Goal: Task Accomplishment & Management: Manage account settings

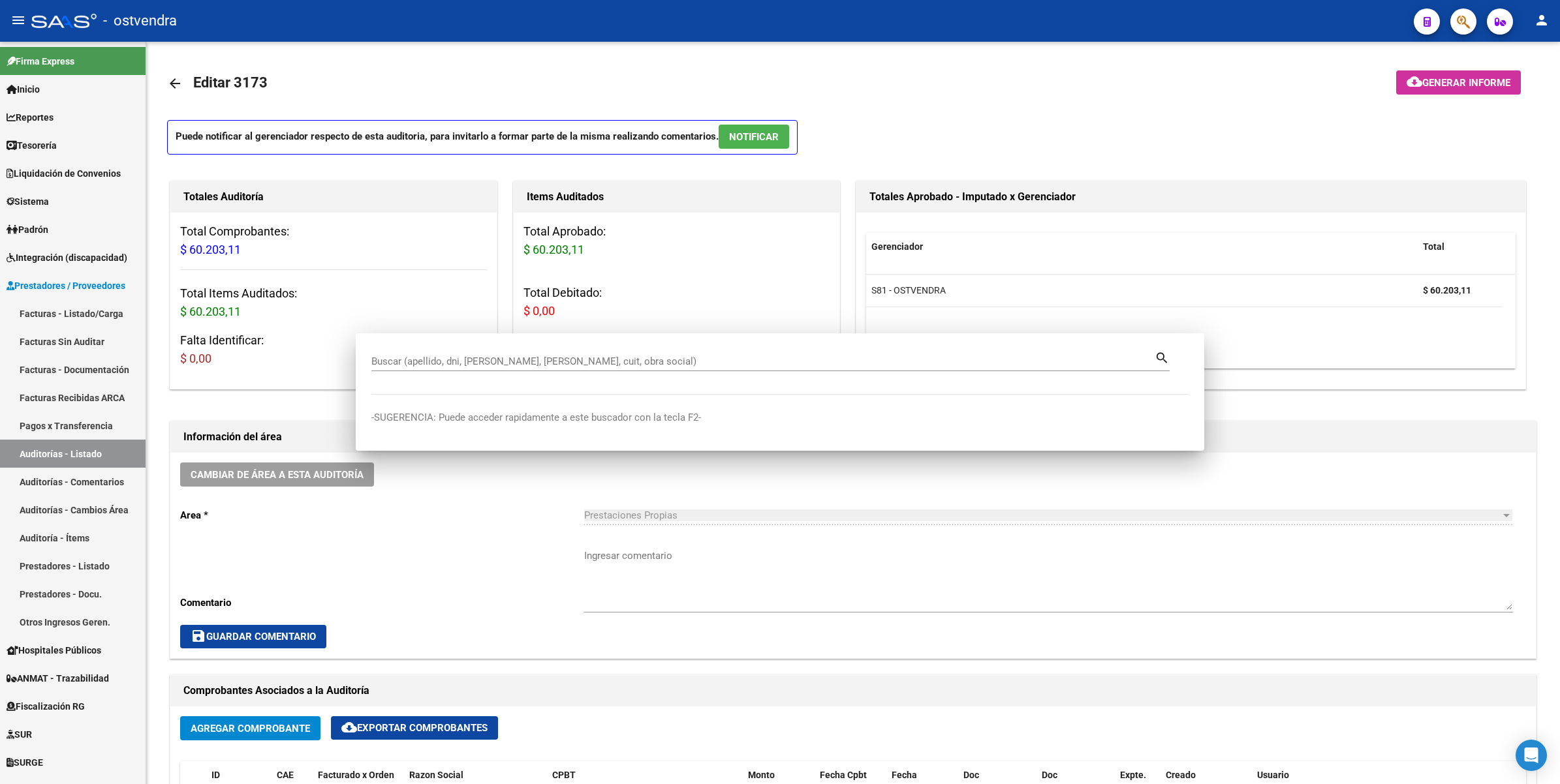
scroll to position [489, 0]
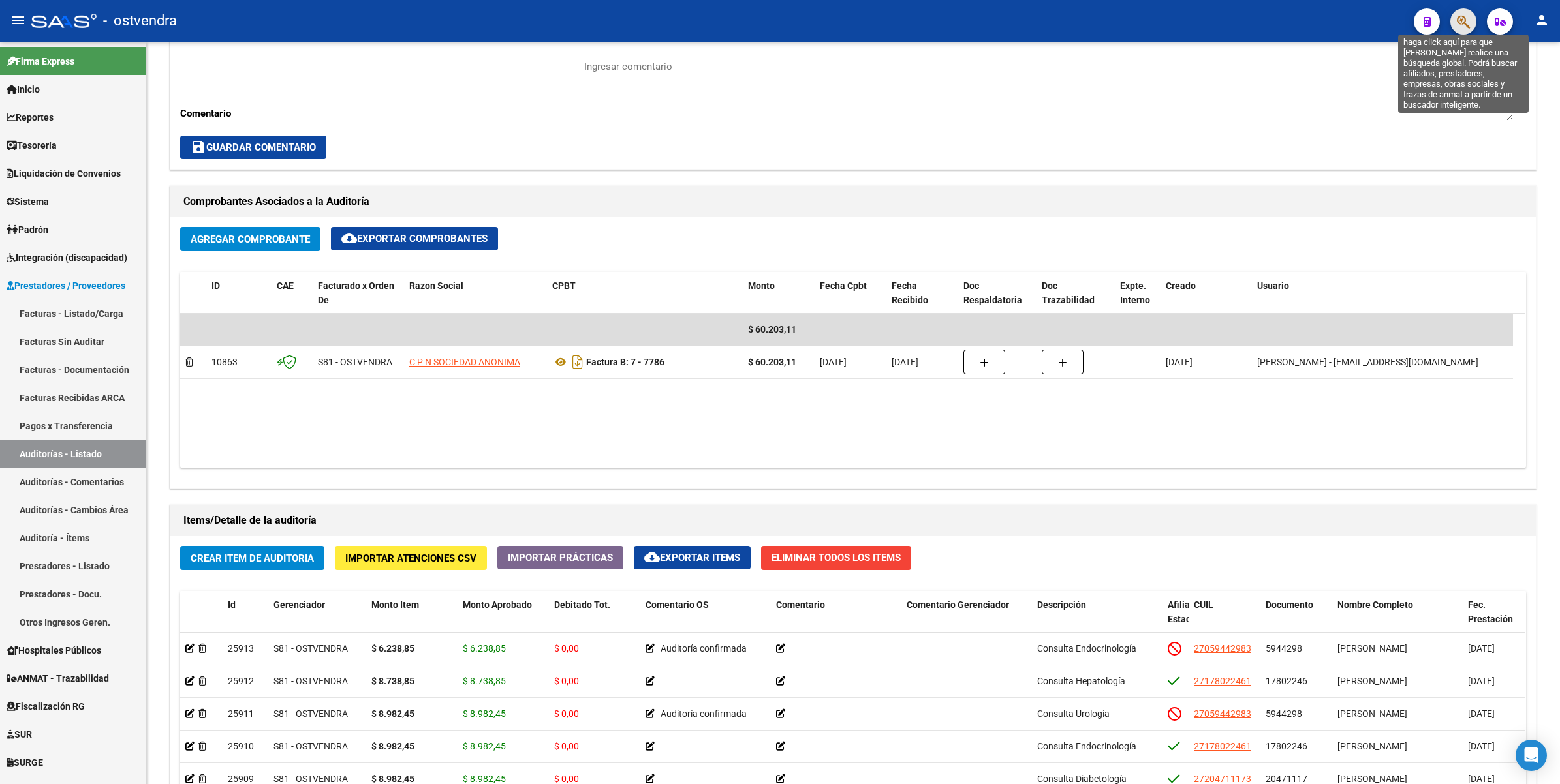
click at [1460, 23] on icon "button" at bounding box center [1463, 22] width 13 height 15
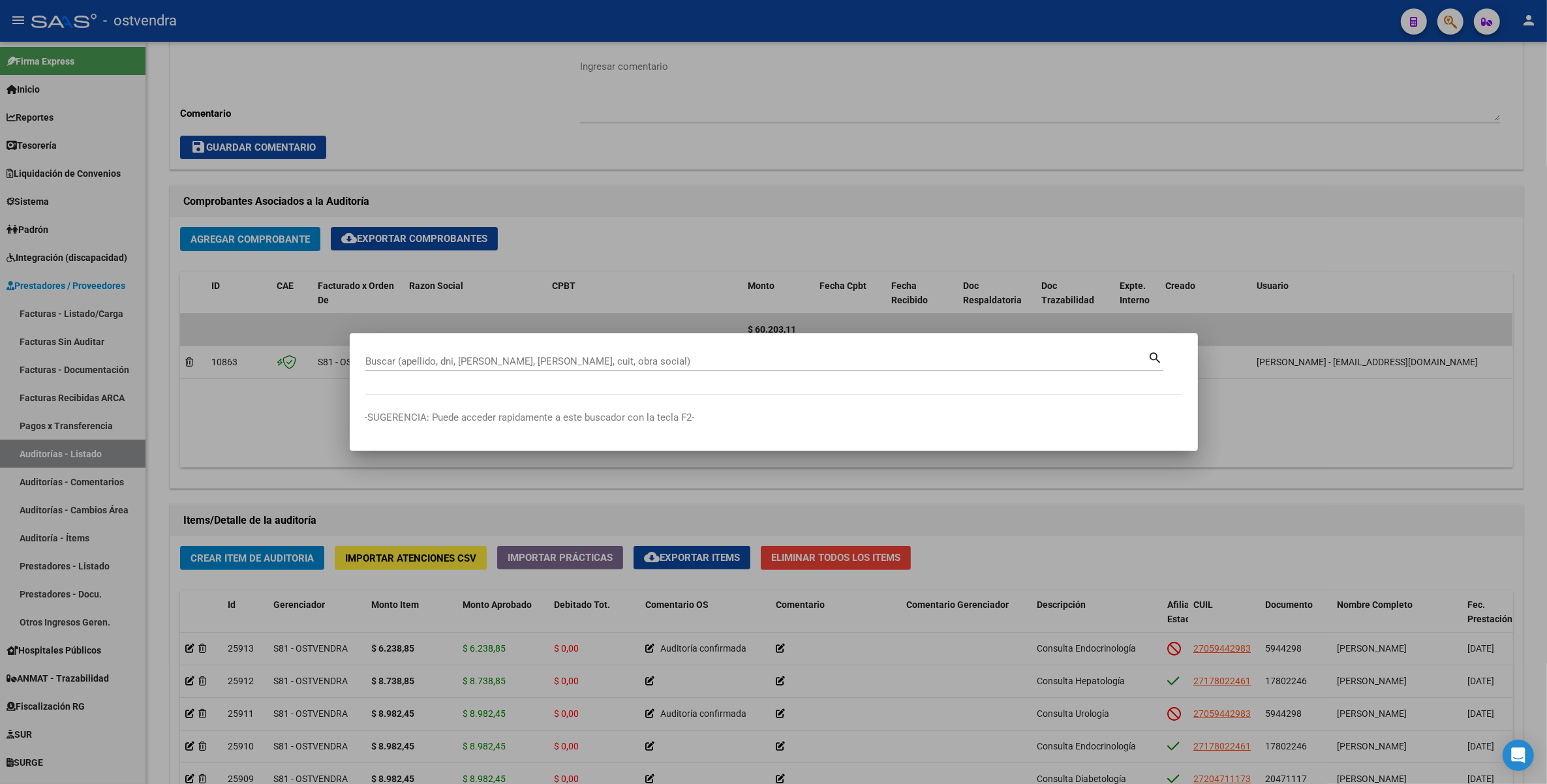
click at [684, 354] on div "Buscar (apellido, dni, [PERSON_NAME], [PERSON_NAME], cuit, obra social)" at bounding box center [757, 361] width 783 height 19
paste input "59934148"
type input "59934148"
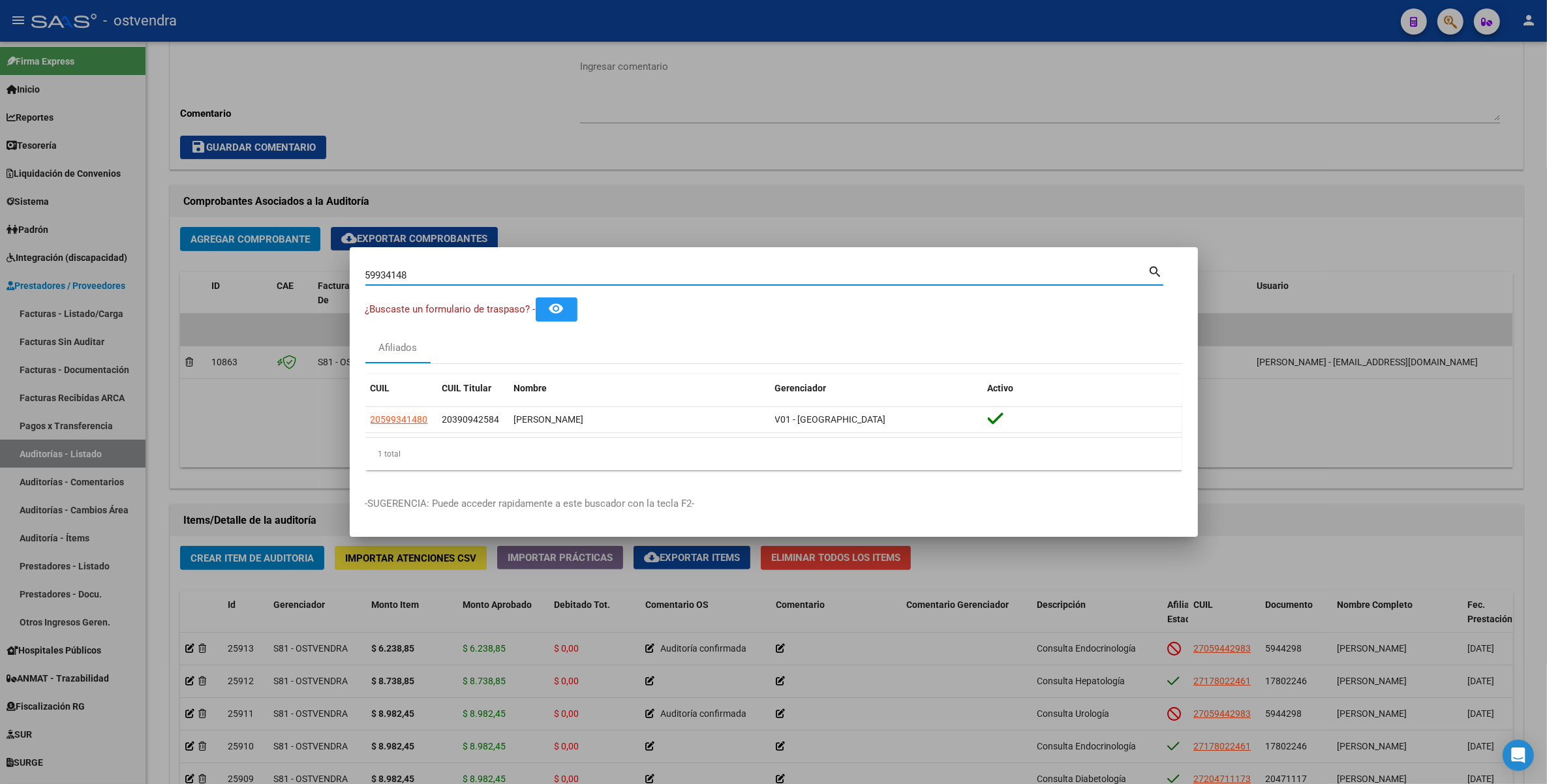
click at [1295, 117] on div at bounding box center [773, 392] width 1547 height 784
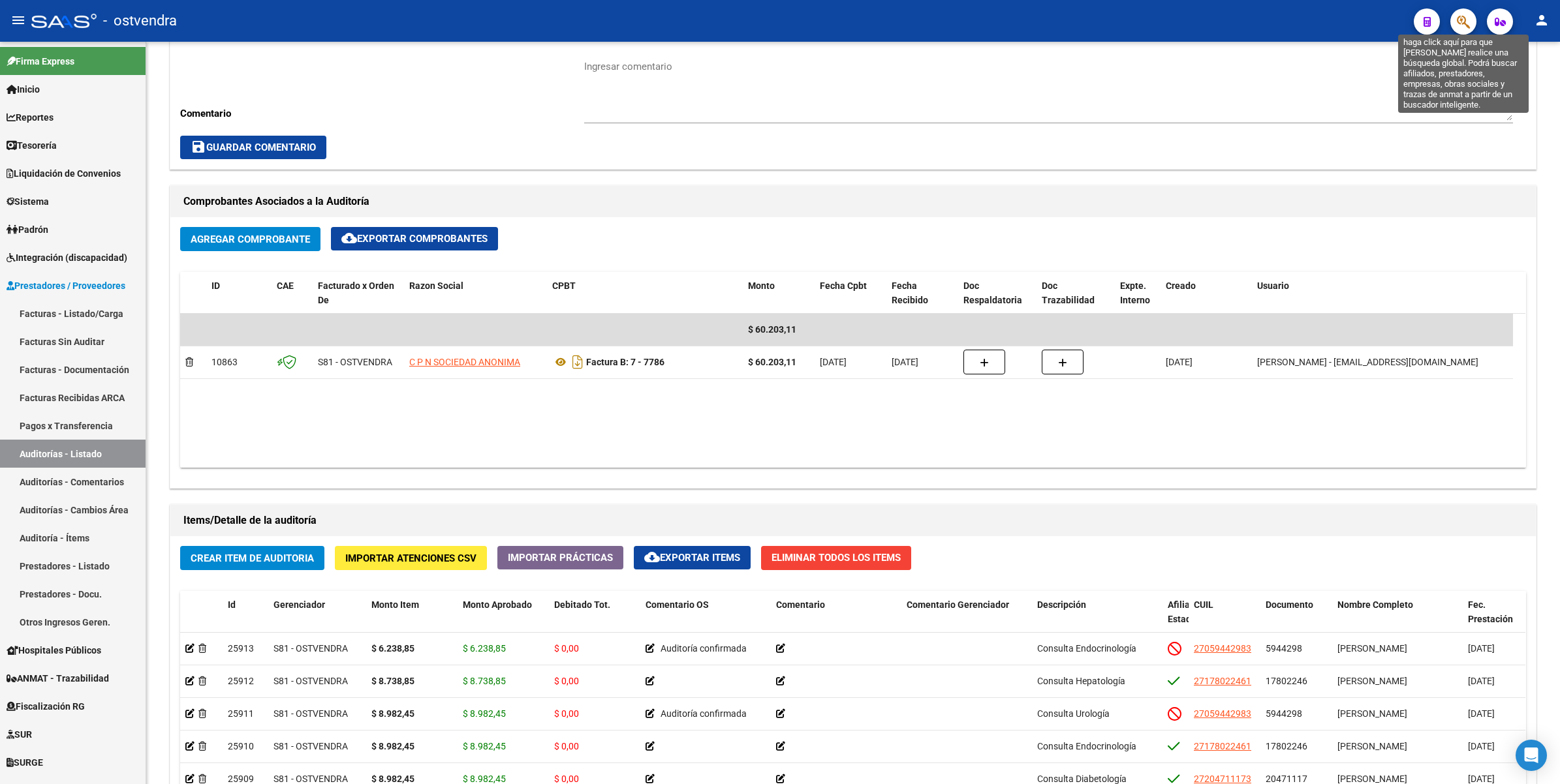
click at [1460, 19] on icon "button" at bounding box center [1463, 22] width 13 height 15
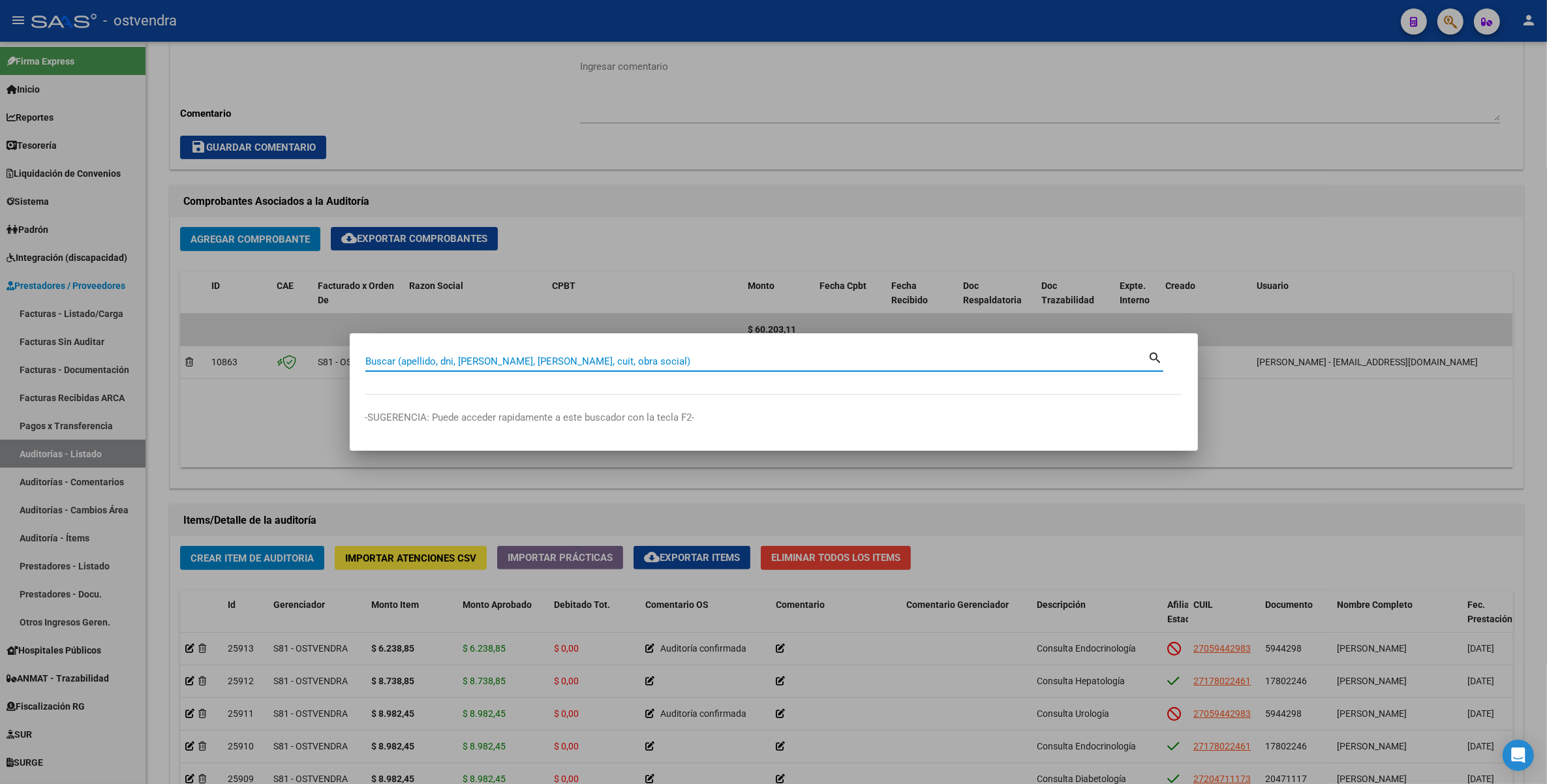
click at [755, 362] on input "Buscar (apellido, dni, [PERSON_NAME], [PERSON_NAME], cuit, obra social)" at bounding box center [757, 361] width 783 height 12
paste input "37434556"
type input "37434556"
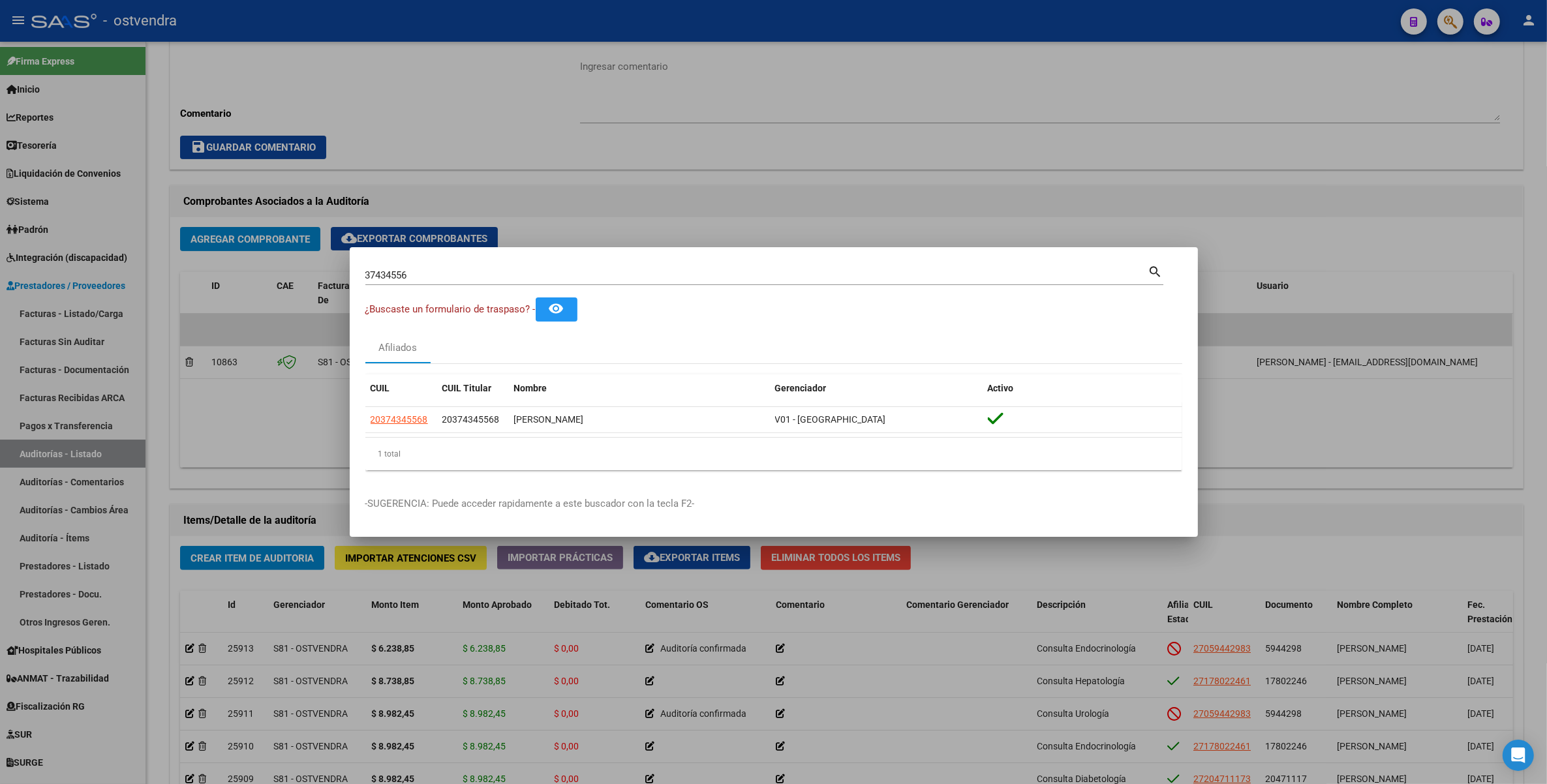
drag, startPoint x: 1238, startPoint y: 135, endPoint x: 1348, endPoint y: 101, distance: 115.1
click at [1240, 137] on div at bounding box center [773, 392] width 1547 height 784
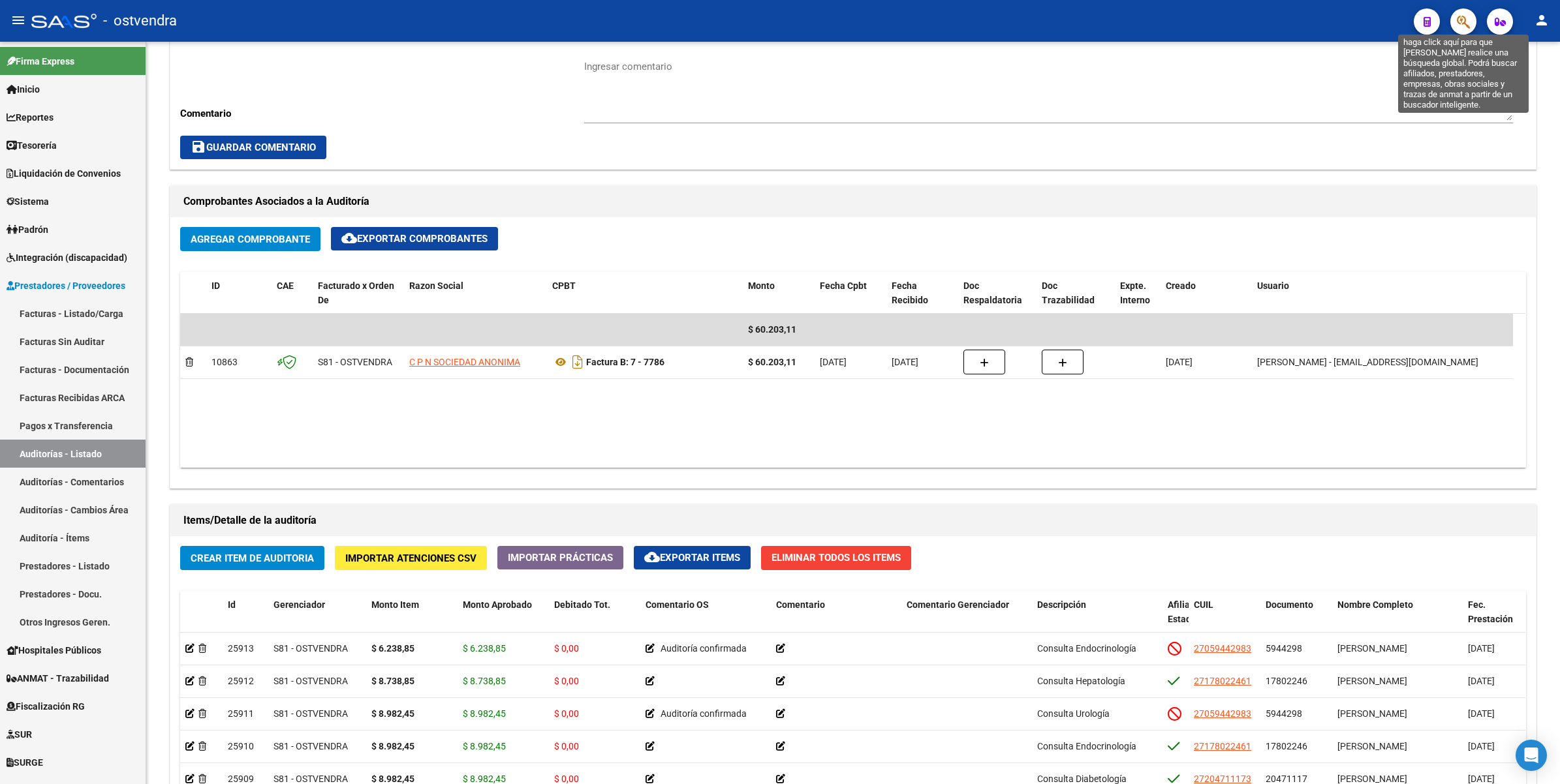
click at [1464, 20] on icon "button" at bounding box center [1463, 22] width 13 height 15
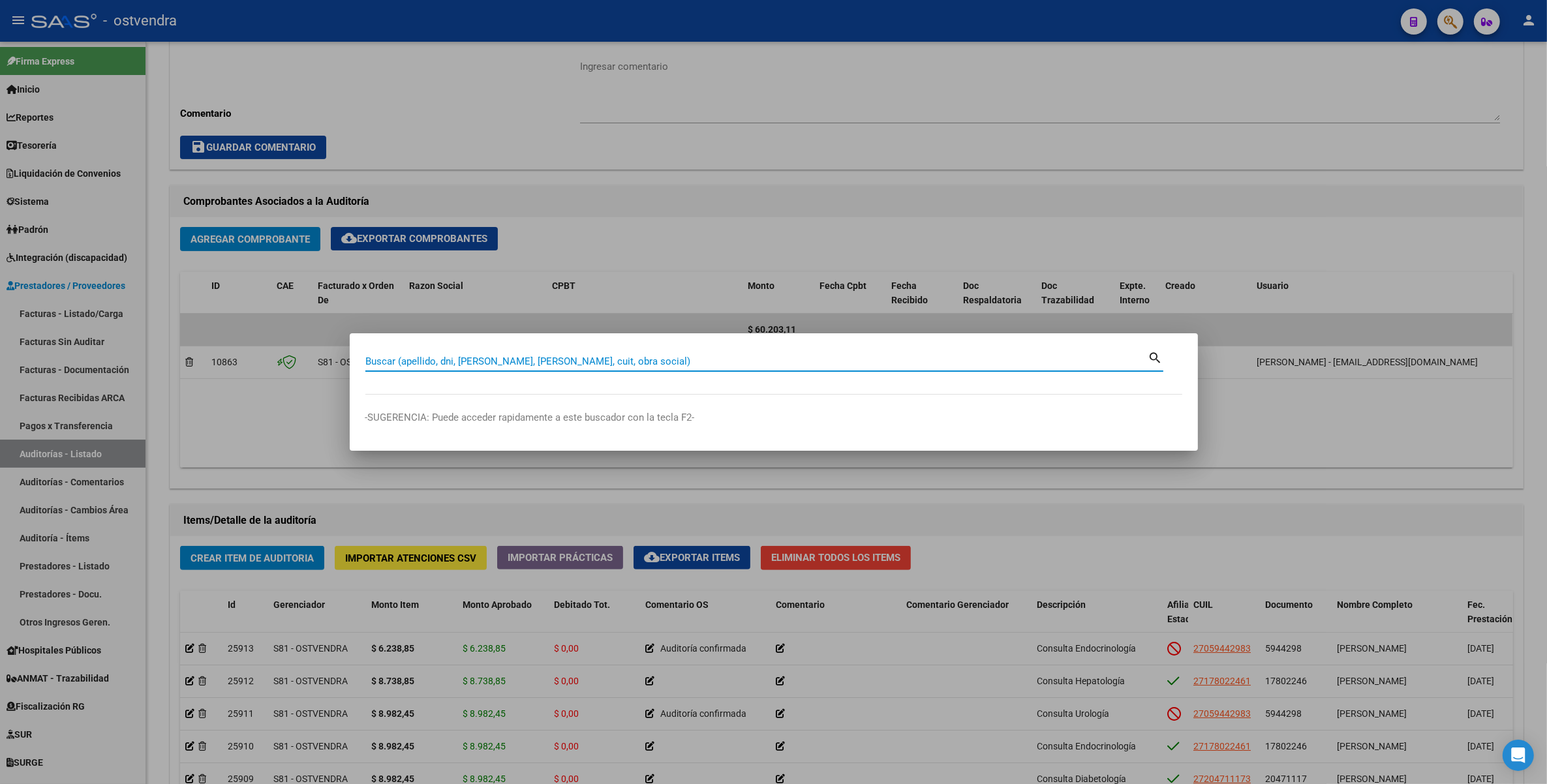
click at [633, 359] on input "Buscar (apellido, dni, [PERSON_NAME], [PERSON_NAME], cuit, obra social)" at bounding box center [757, 361] width 783 height 12
paste input "33199936"
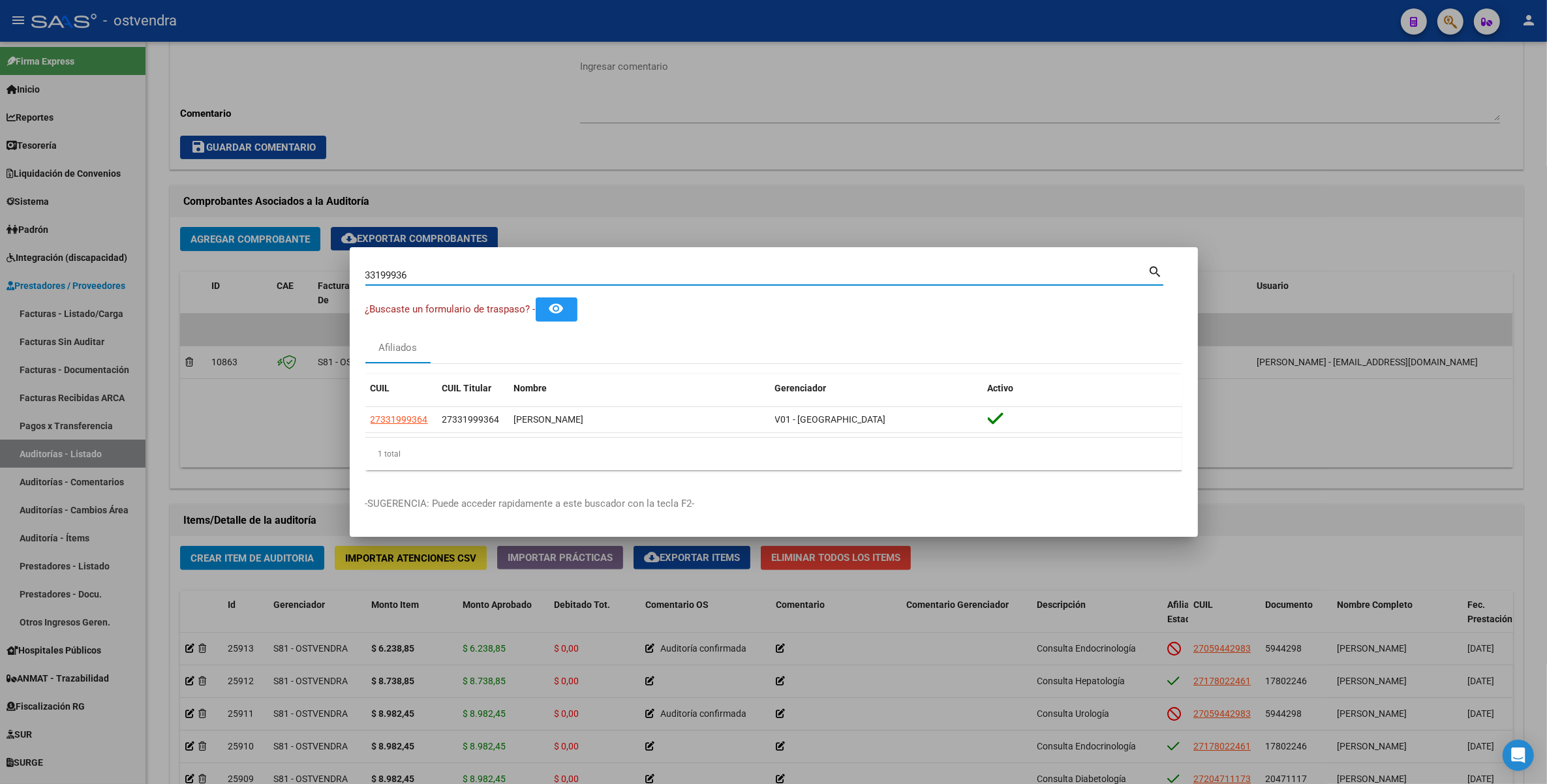
click at [737, 276] on input "33199936" at bounding box center [757, 275] width 783 height 12
type input "3"
paste input "13863688"
type input "13863688"
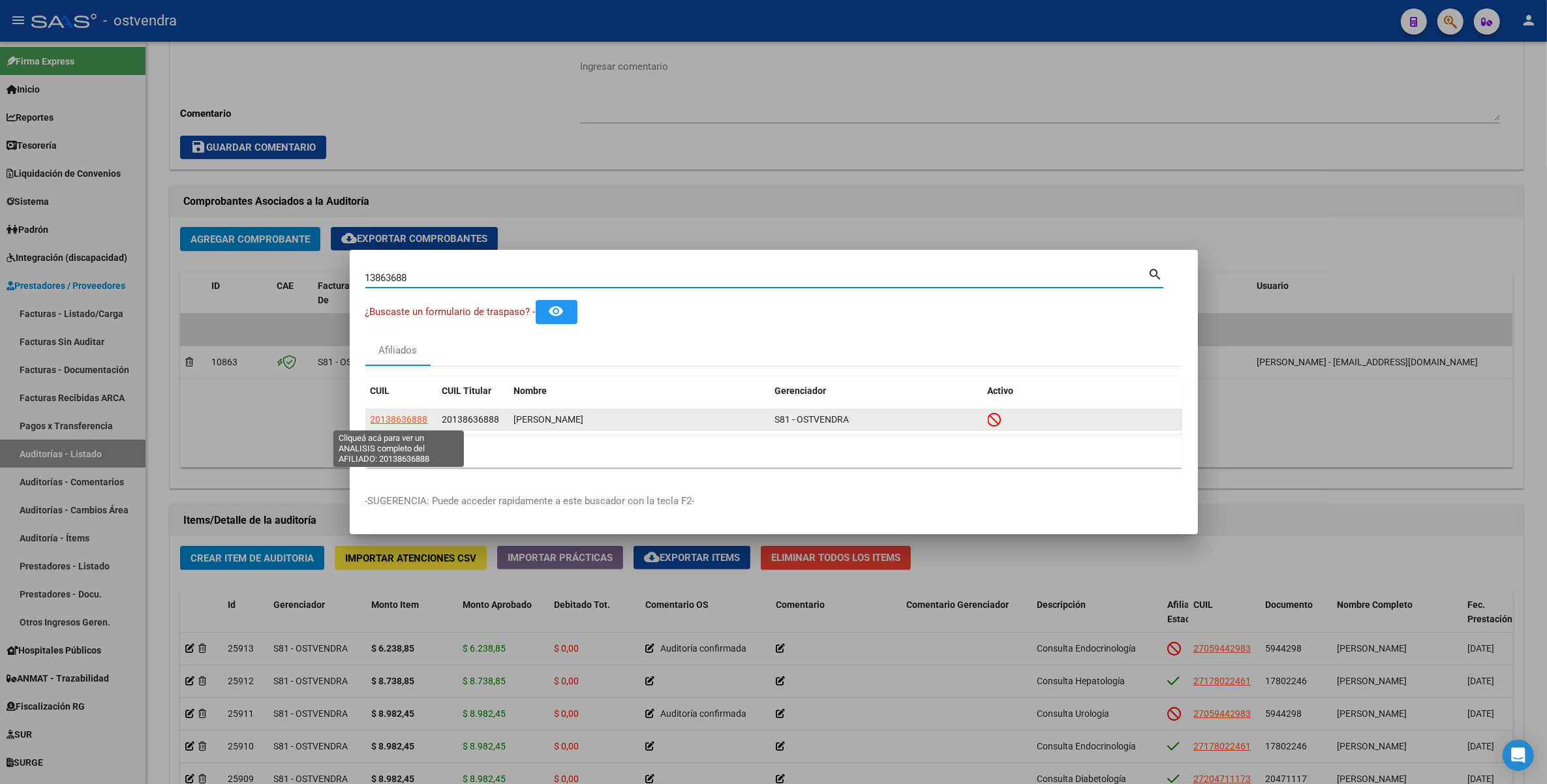
click at [399, 421] on span "20138636888" at bounding box center [399, 419] width 57 height 10
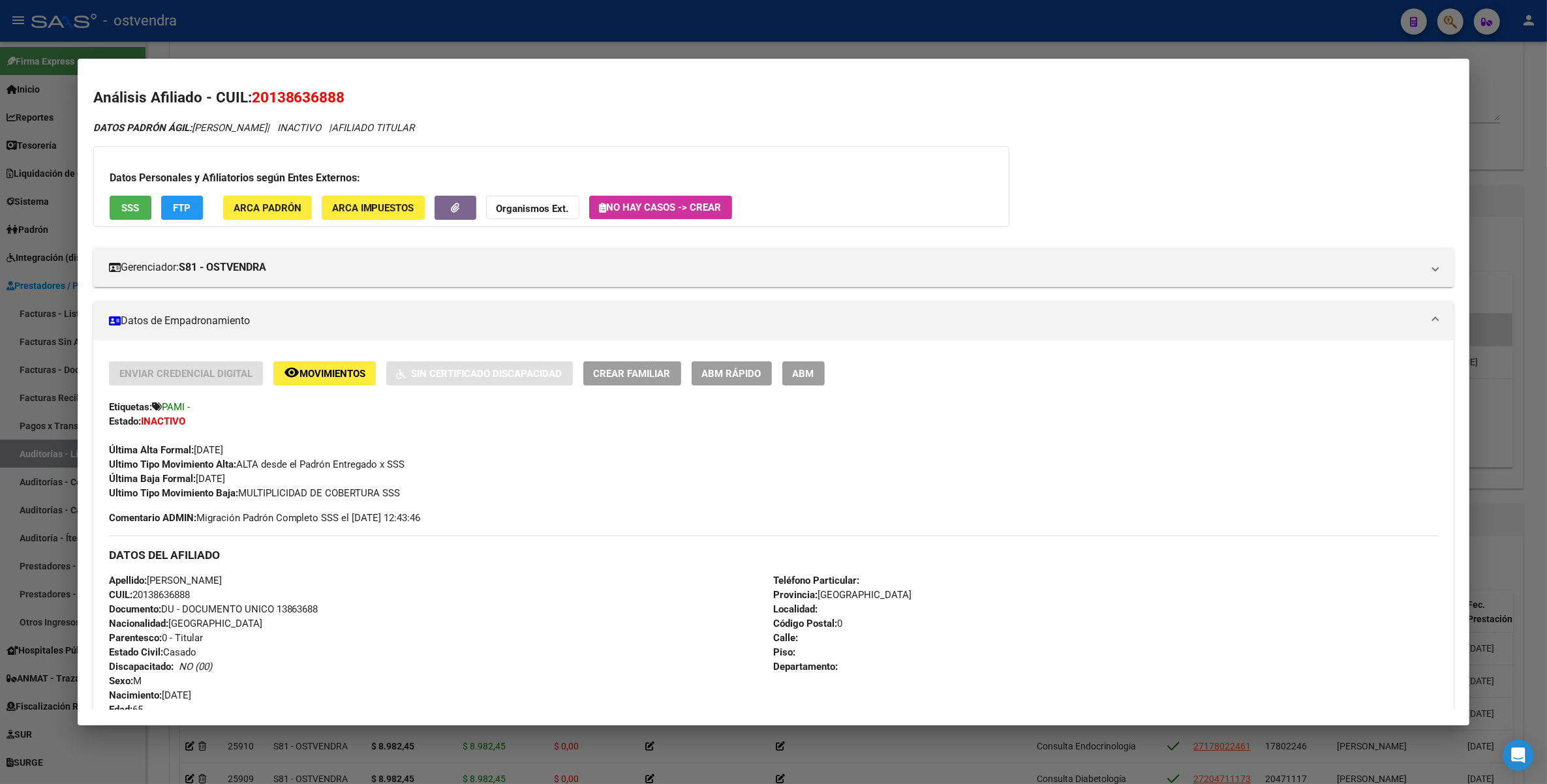
click at [1512, 66] on div at bounding box center [773, 392] width 1547 height 784
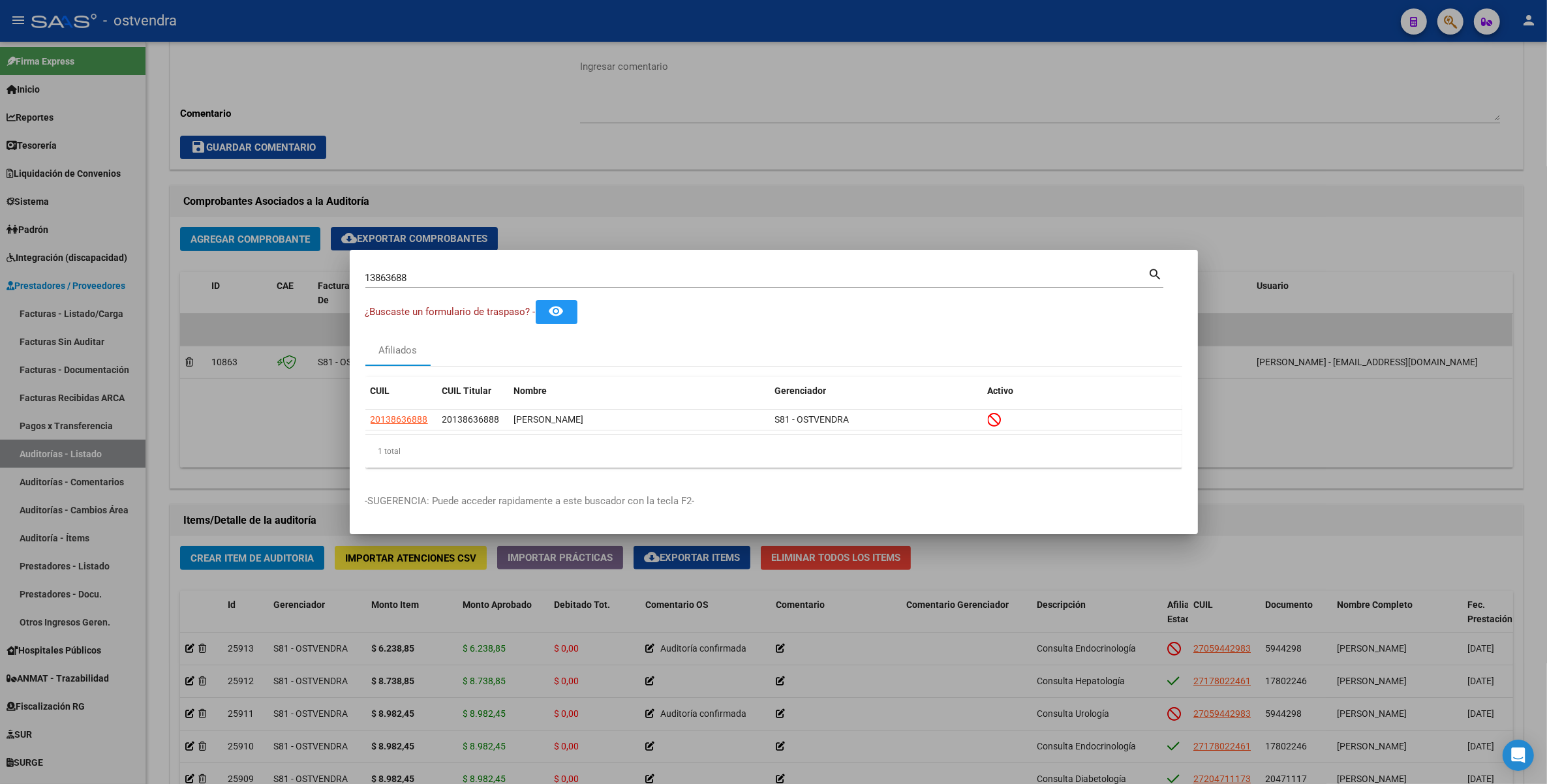
drag, startPoint x: 1221, startPoint y: 129, endPoint x: 1227, endPoint y: 142, distance: 14.3
click at [1222, 129] on div at bounding box center [773, 392] width 1547 height 784
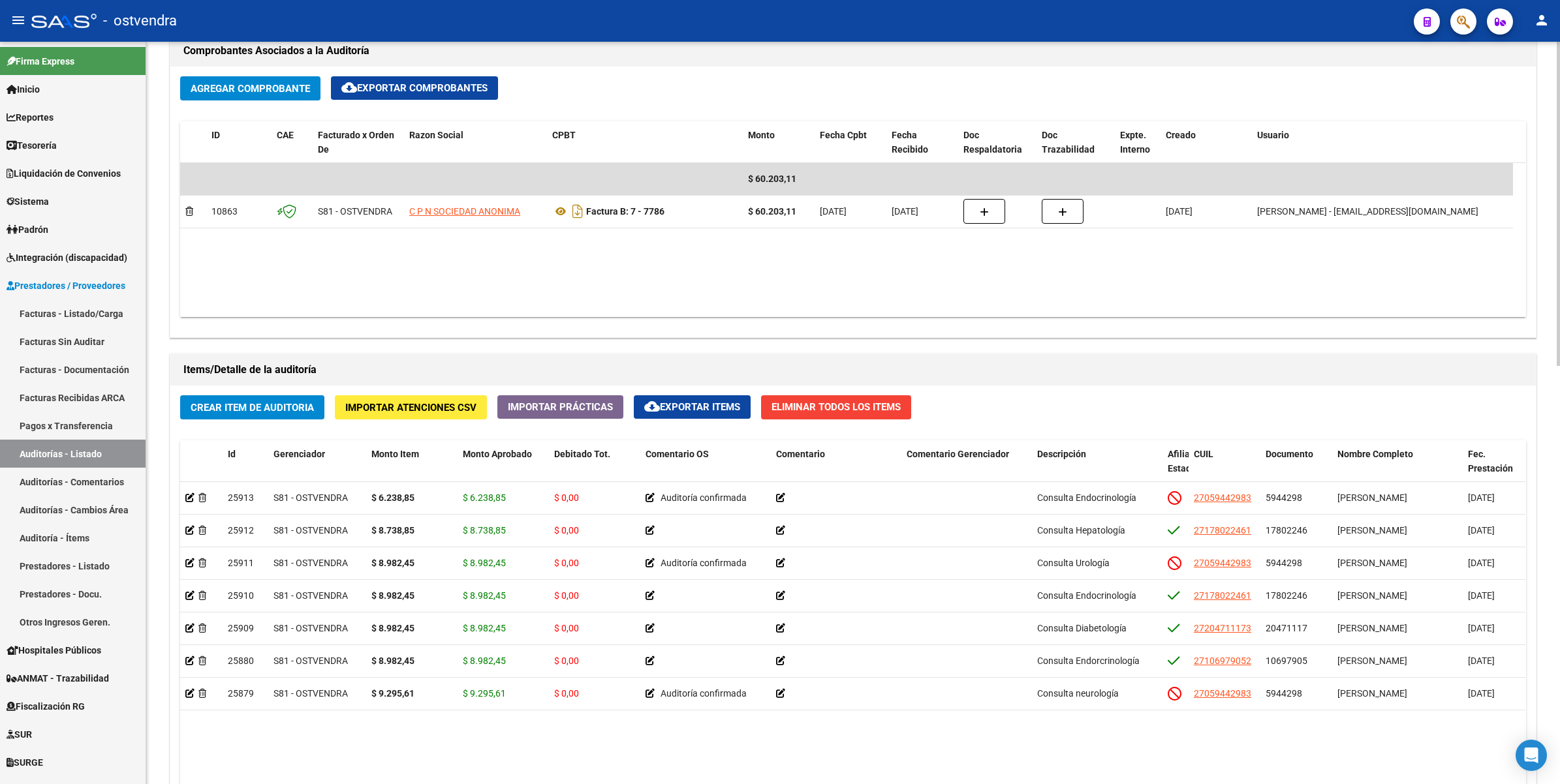
scroll to position [957, 0]
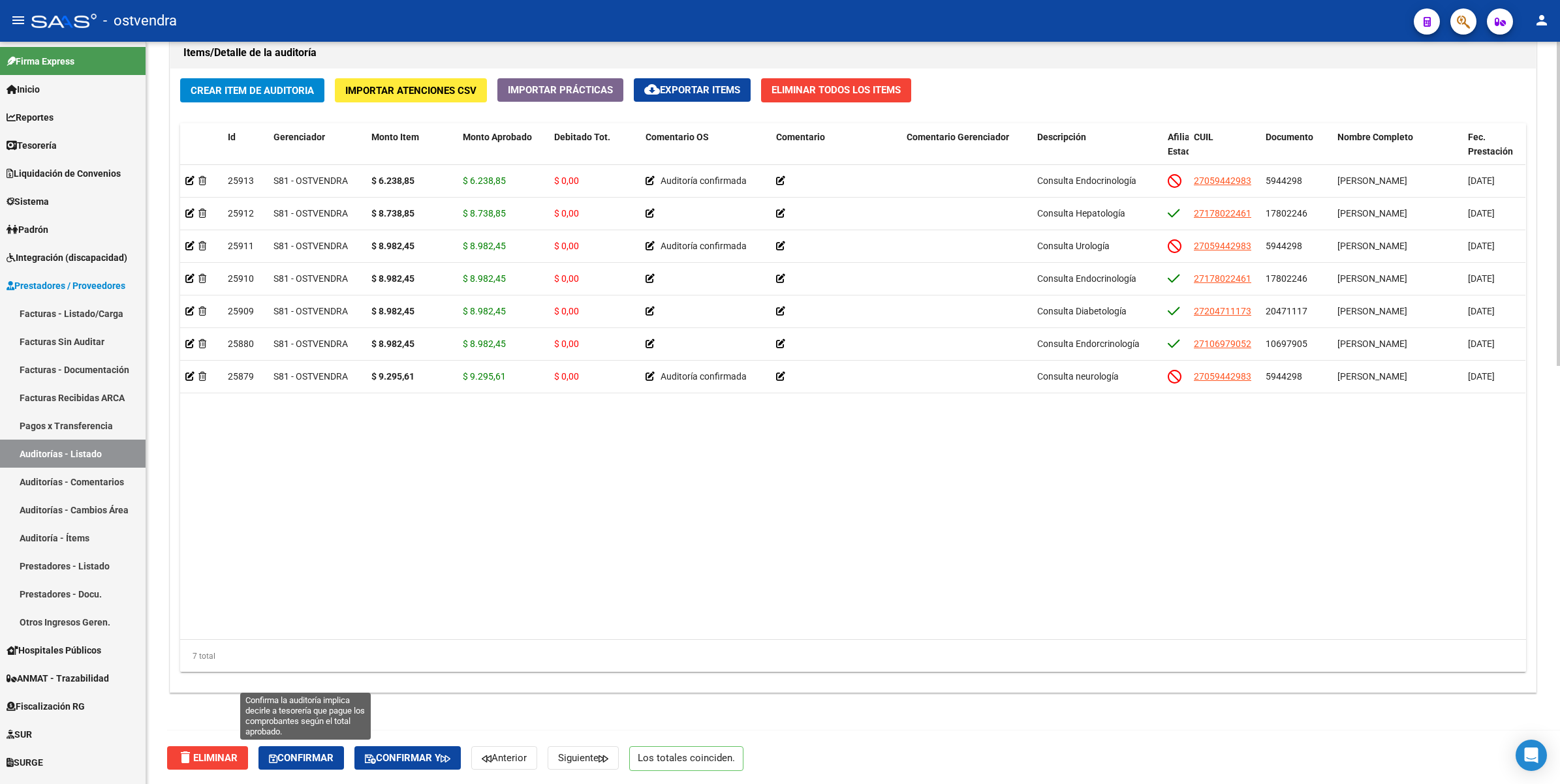
click at [322, 755] on span "Confirmar" at bounding box center [301, 758] width 65 height 12
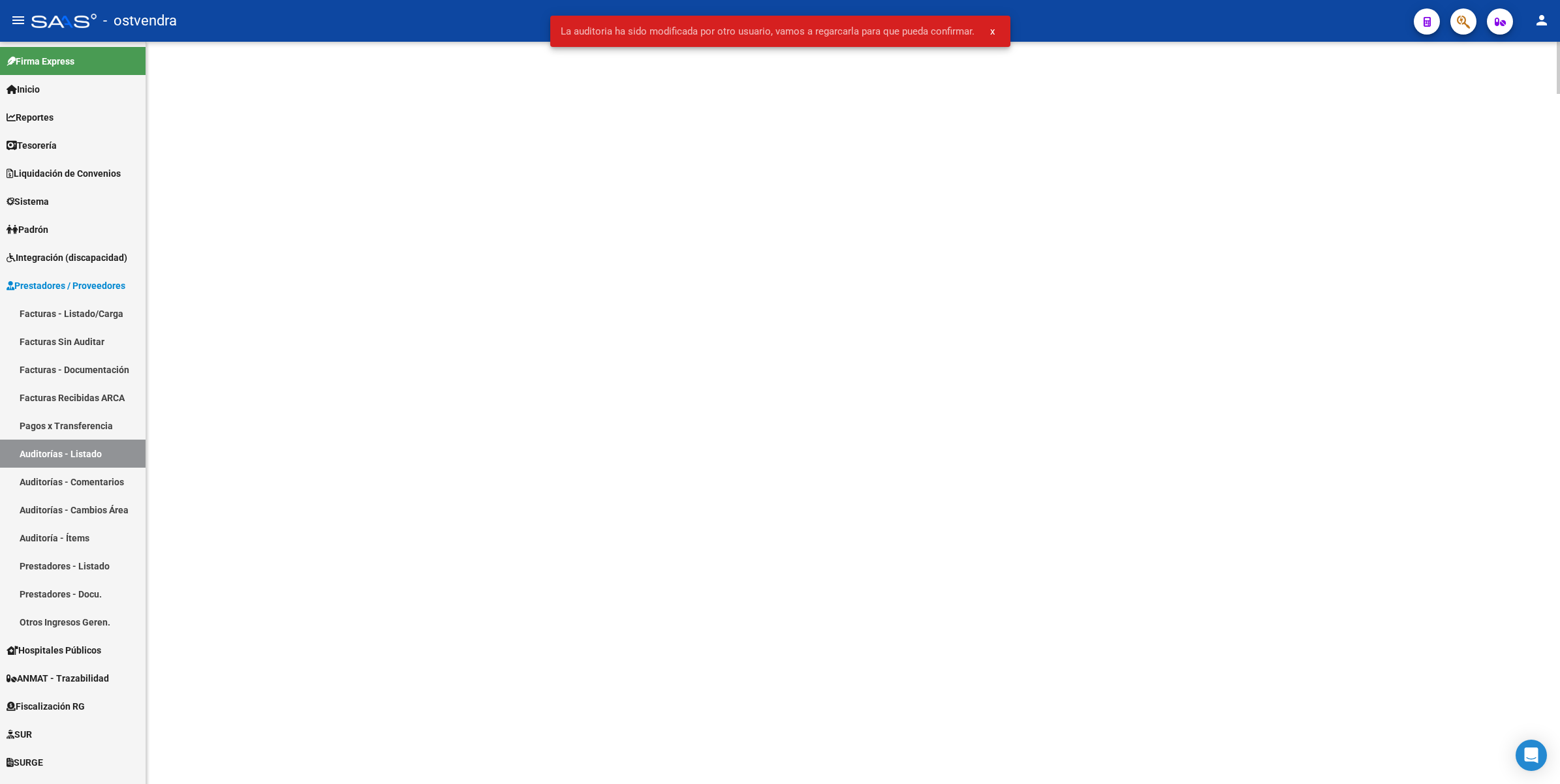
scroll to position [0, 0]
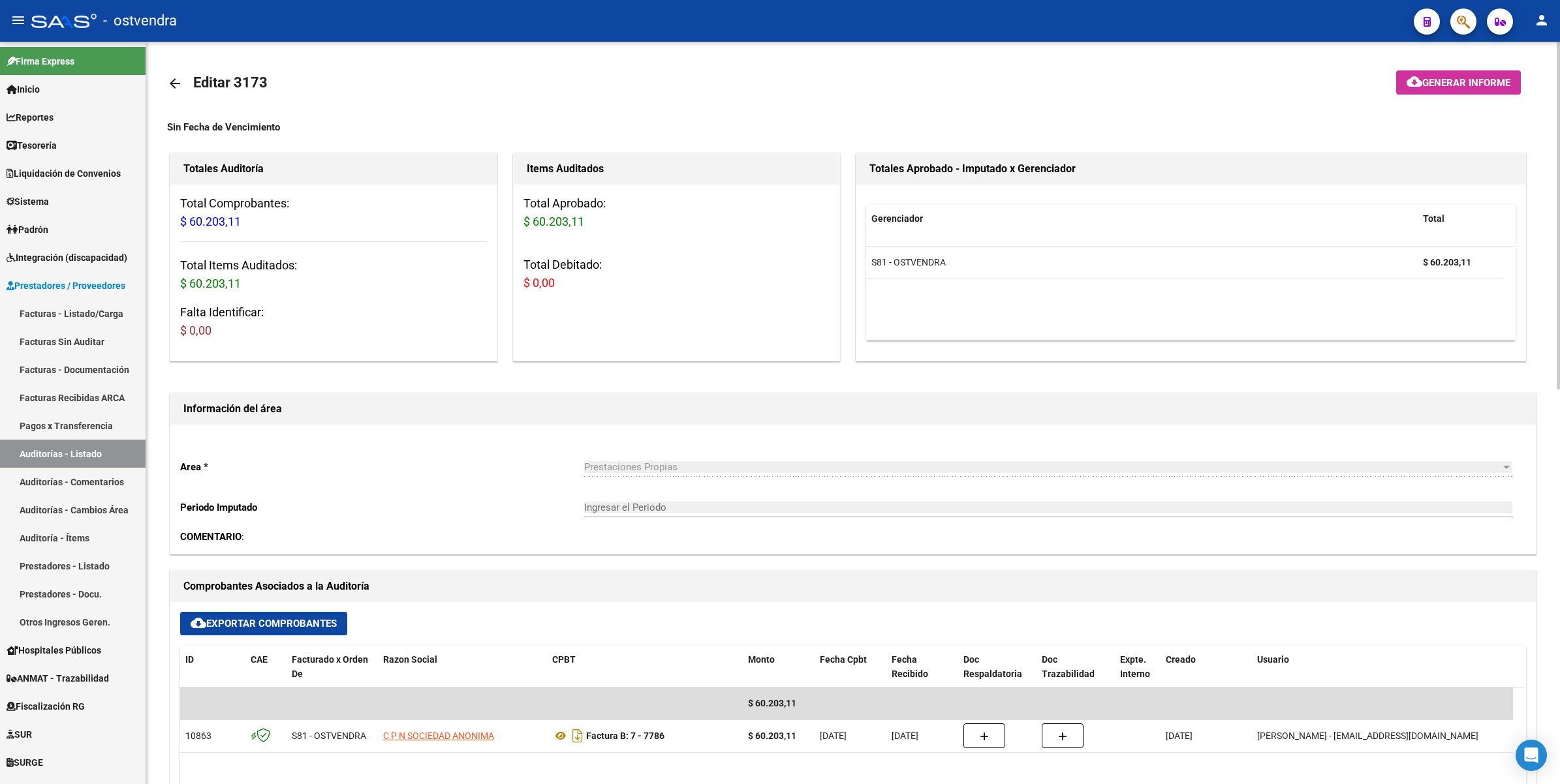
click at [991, 30] on div "- ostvendra" at bounding box center [717, 20] width 1372 height 29
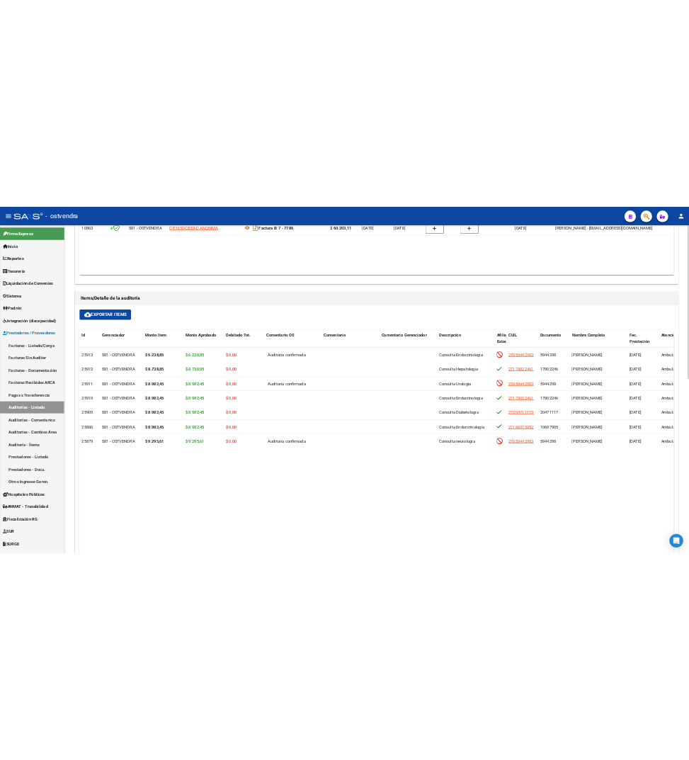
scroll to position [914, 0]
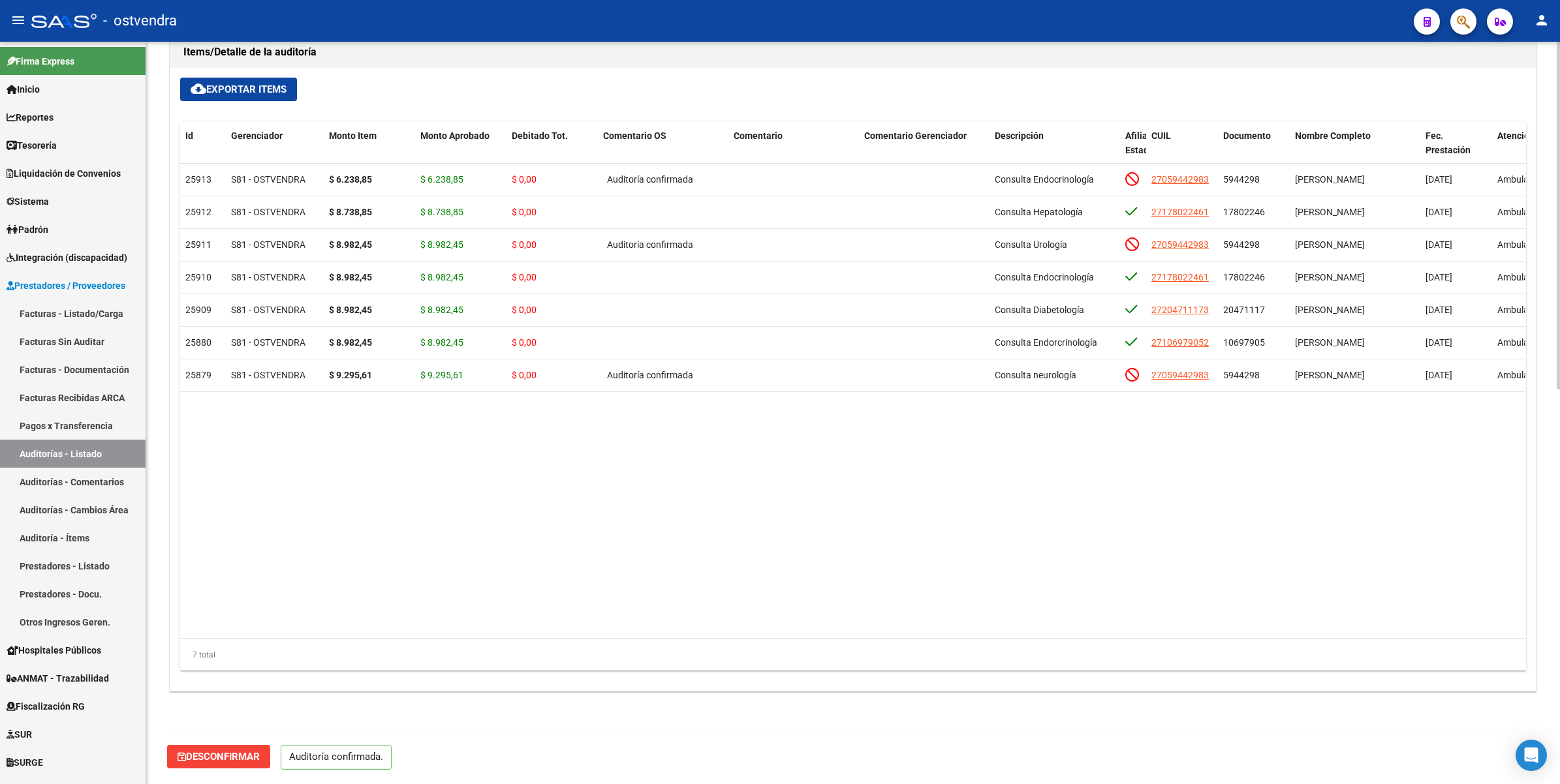
click at [448, 514] on datatable-body "25913 S81 - OSTVENDRA $ 6.238,85 $ 6.238,85 $ 0,00 Auditoría confirmada Consult…" at bounding box center [852, 402] width 1345 height 475
click at [840, 464] on datatable-body "25913 S81 - OSTVENDRA $ 6.238,85 $ 6.238,85 $ 0,00 Auditoría confirmada Consult…" at bounding box center [852, 402] width 1345 height 475
click at [967, 480] on datatable-body "25913 S81 - OSTVENDRA $ 6.238,85 $ 6.238,85 $ 0,00 Auditoría confirmada Consult…" at bounding box center [852, 402] width 1345 height 475
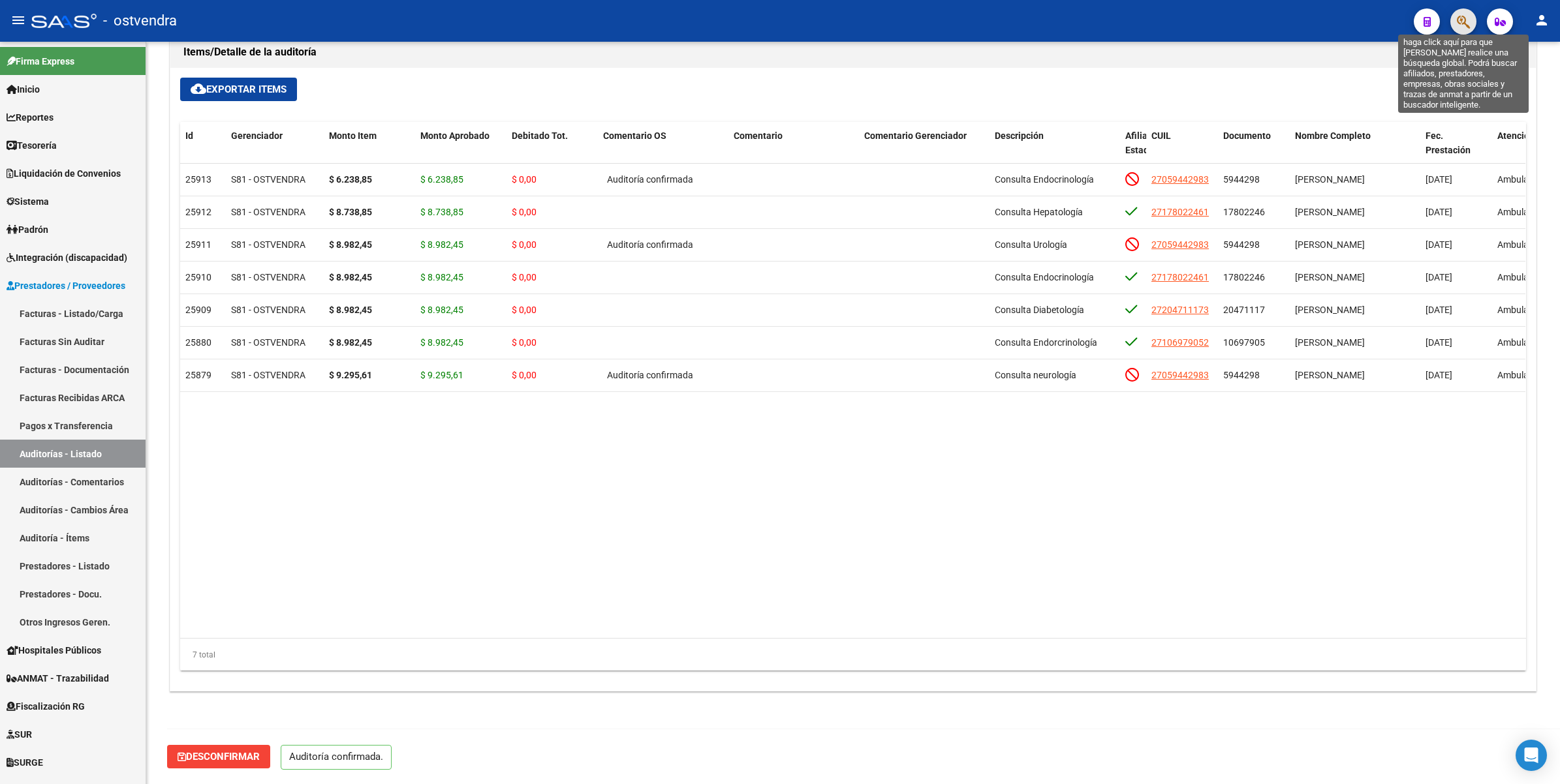
click at [1460, 19] on icon "button" at bounding box center [1463, 22] width 13 height 15
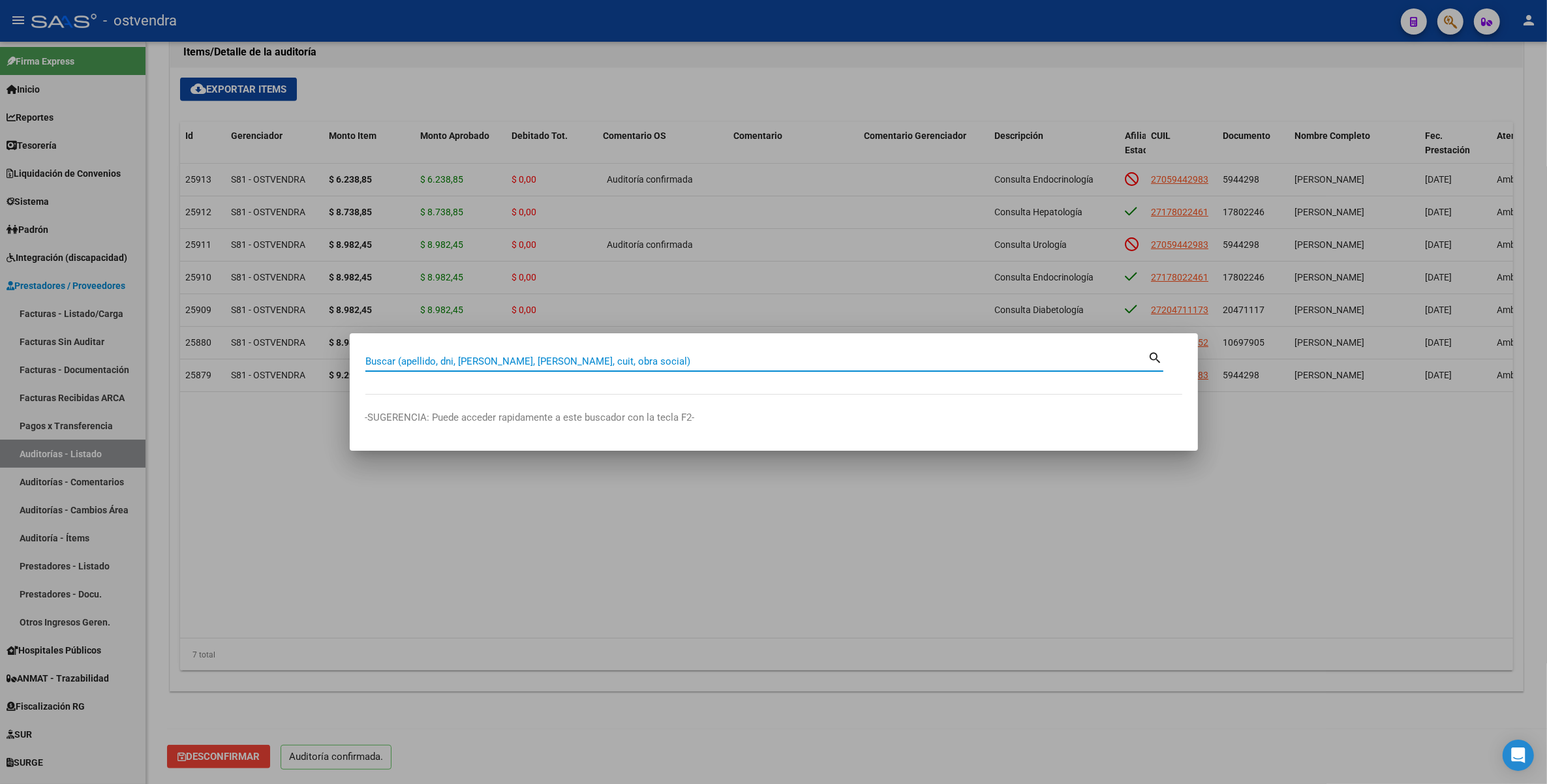
click at [898, 360] on input "Buscar (apellido, dni, [PERSON_NAME], [PERSON_NAME], cuit, obra social)" at bounding box center [757, 361] width 783 height 12
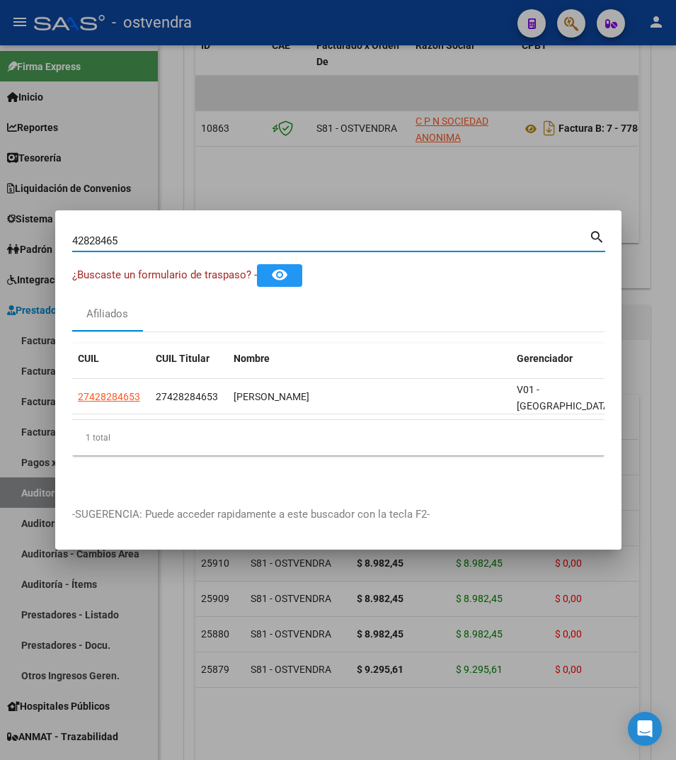
scroll to position [1137, 0]
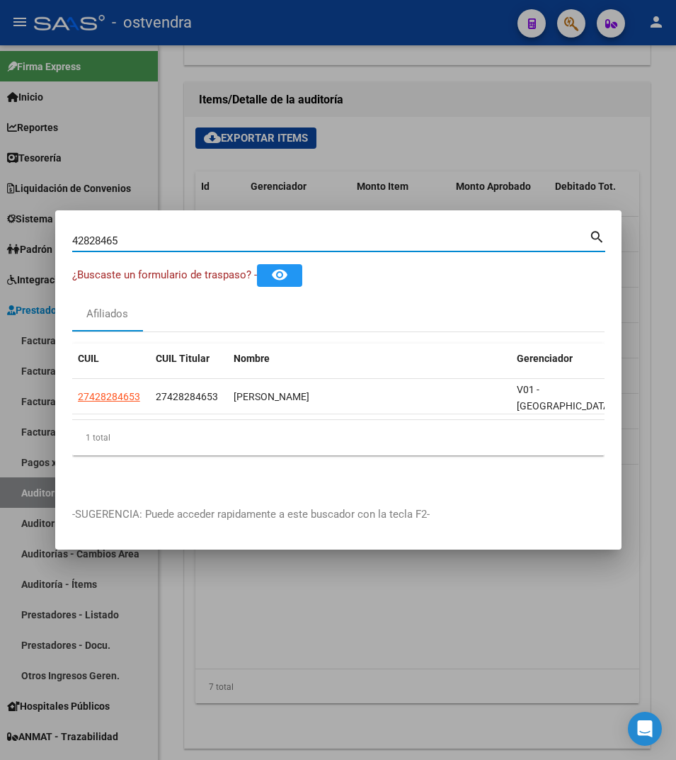
click at [156, 246] on input "42828465" at bounding box center [330, 240] width 517 height 13
type input "4"
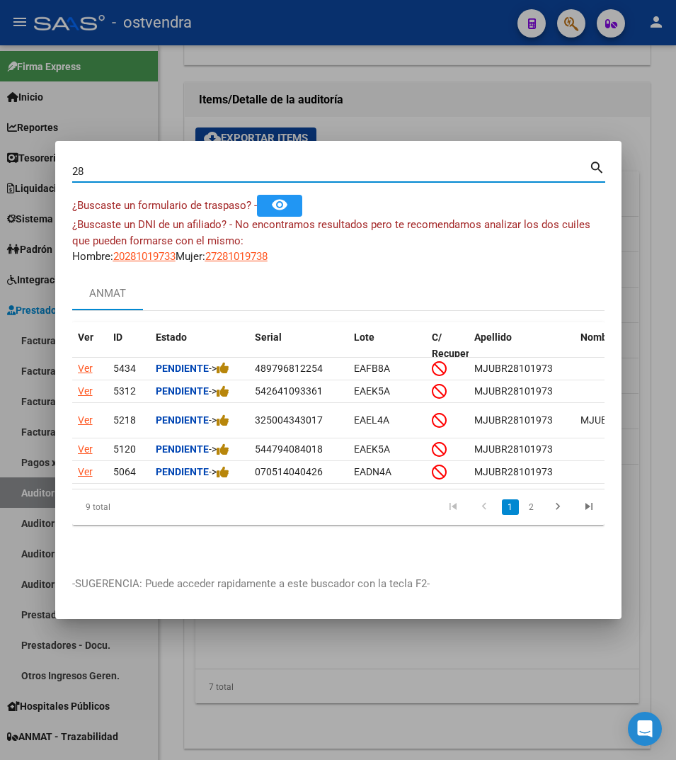
type input "2"
type input "23520116"
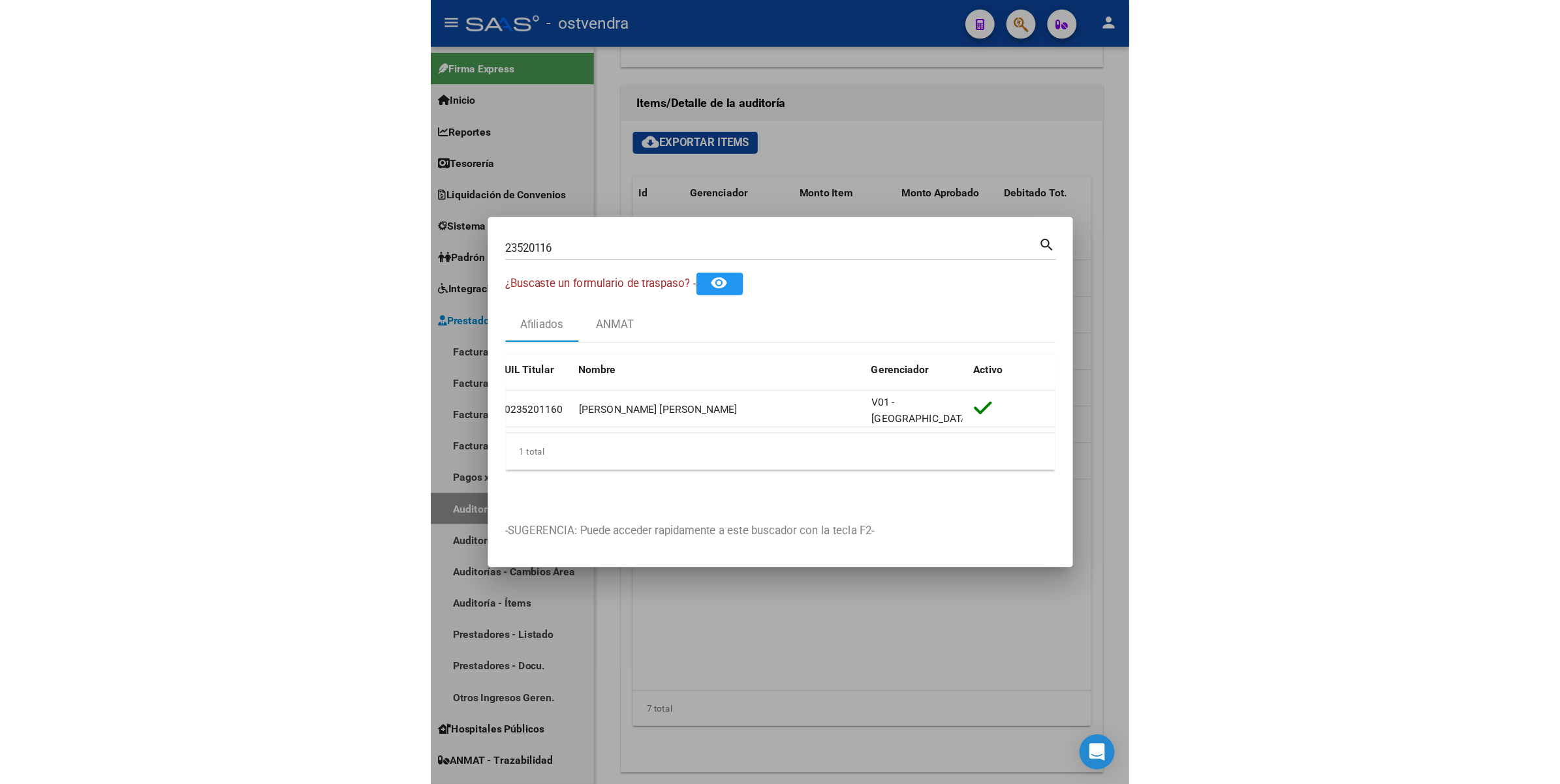
scroll to position [0, 0]
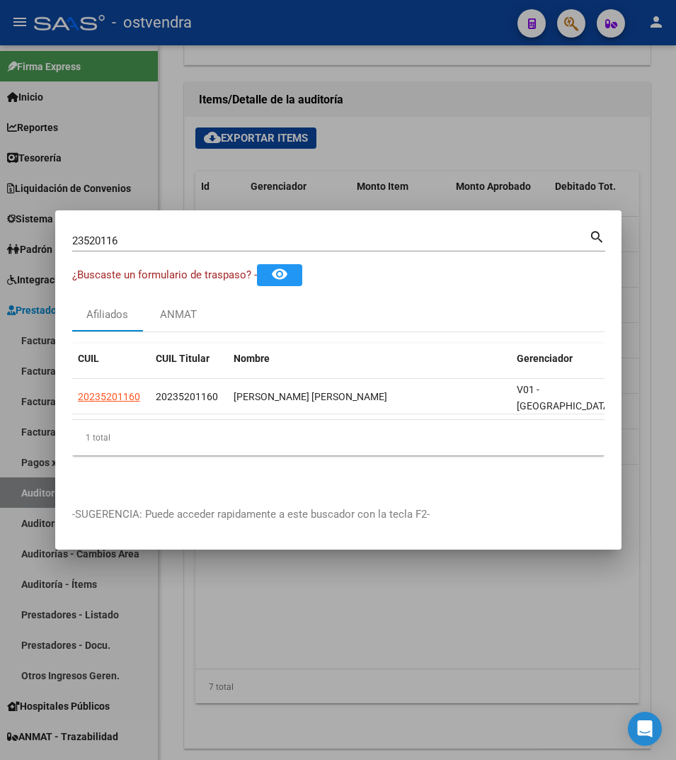
click at [512, 106] on div at bounding box center [338, 380] width 676 height 760
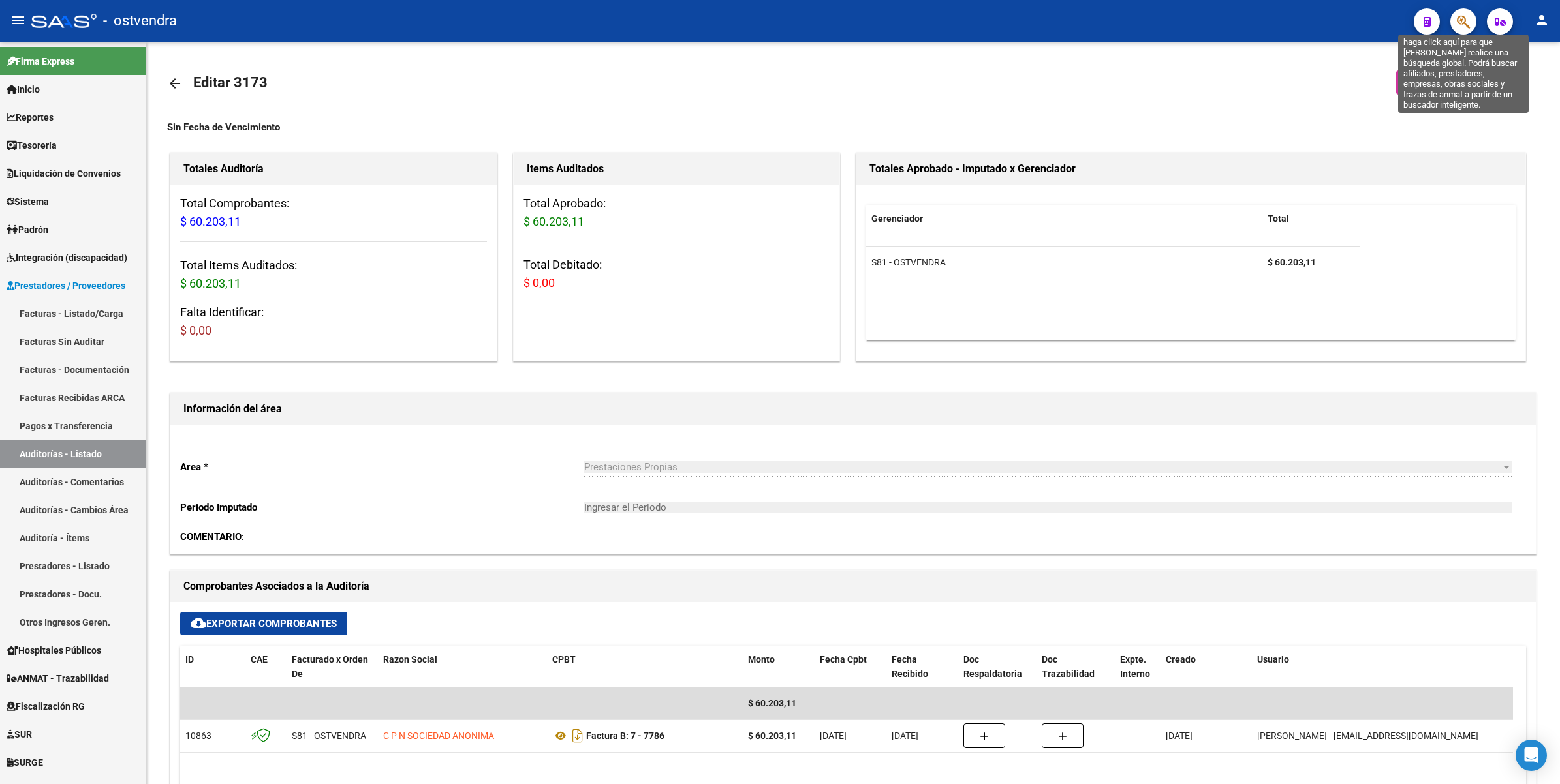
click at [1460, 17] on icon "button" at bounding box center [1463, 22] width 13 height 15
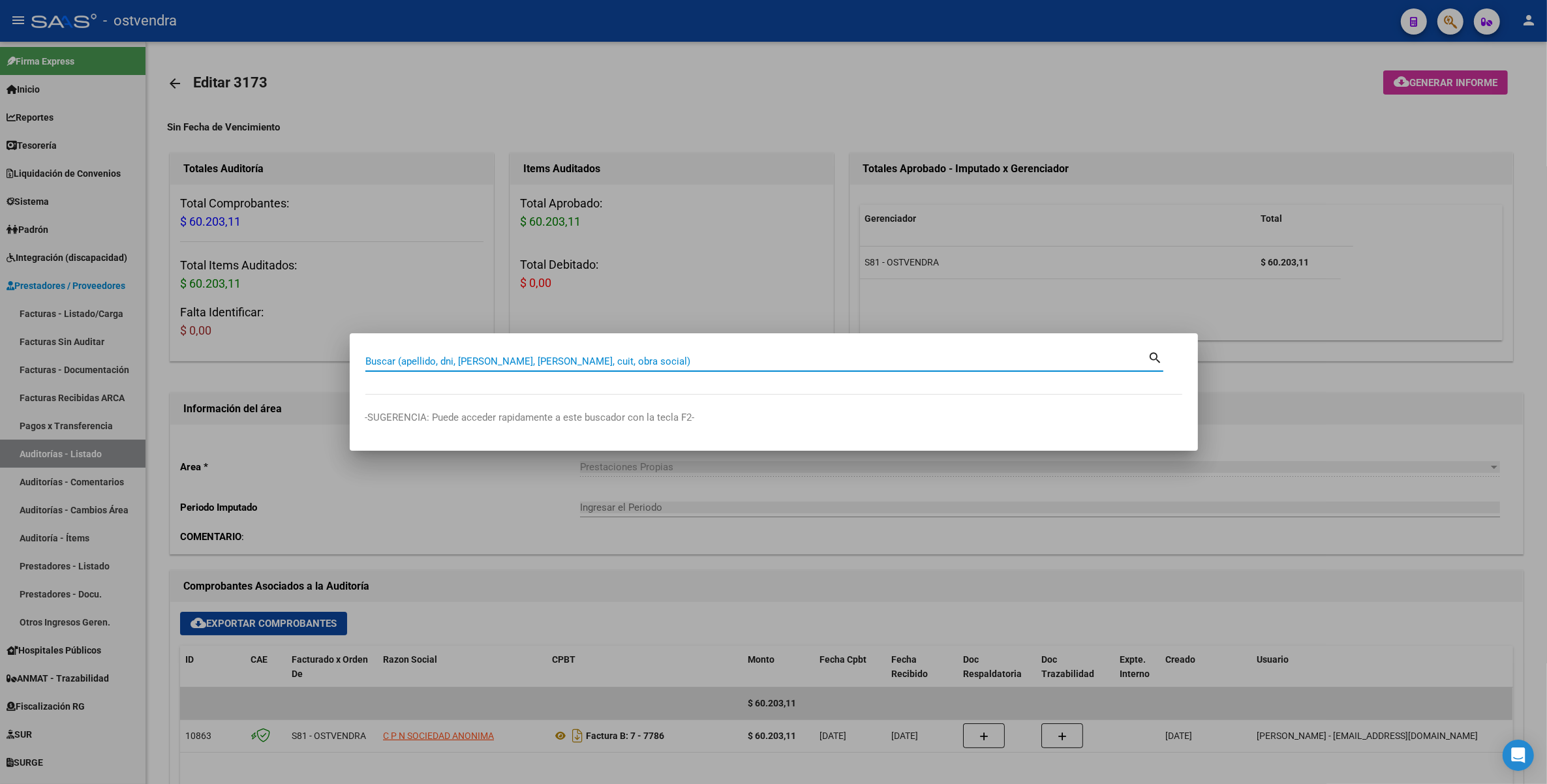
click at [582, 364] on input "Buscar (apellido, dni, [PERSON_NAME], [PERSON_NAME], cuit, obra social)" at bounding box center [757, 361] width 783 height 12
paste input "42687867"
type input "42687867"
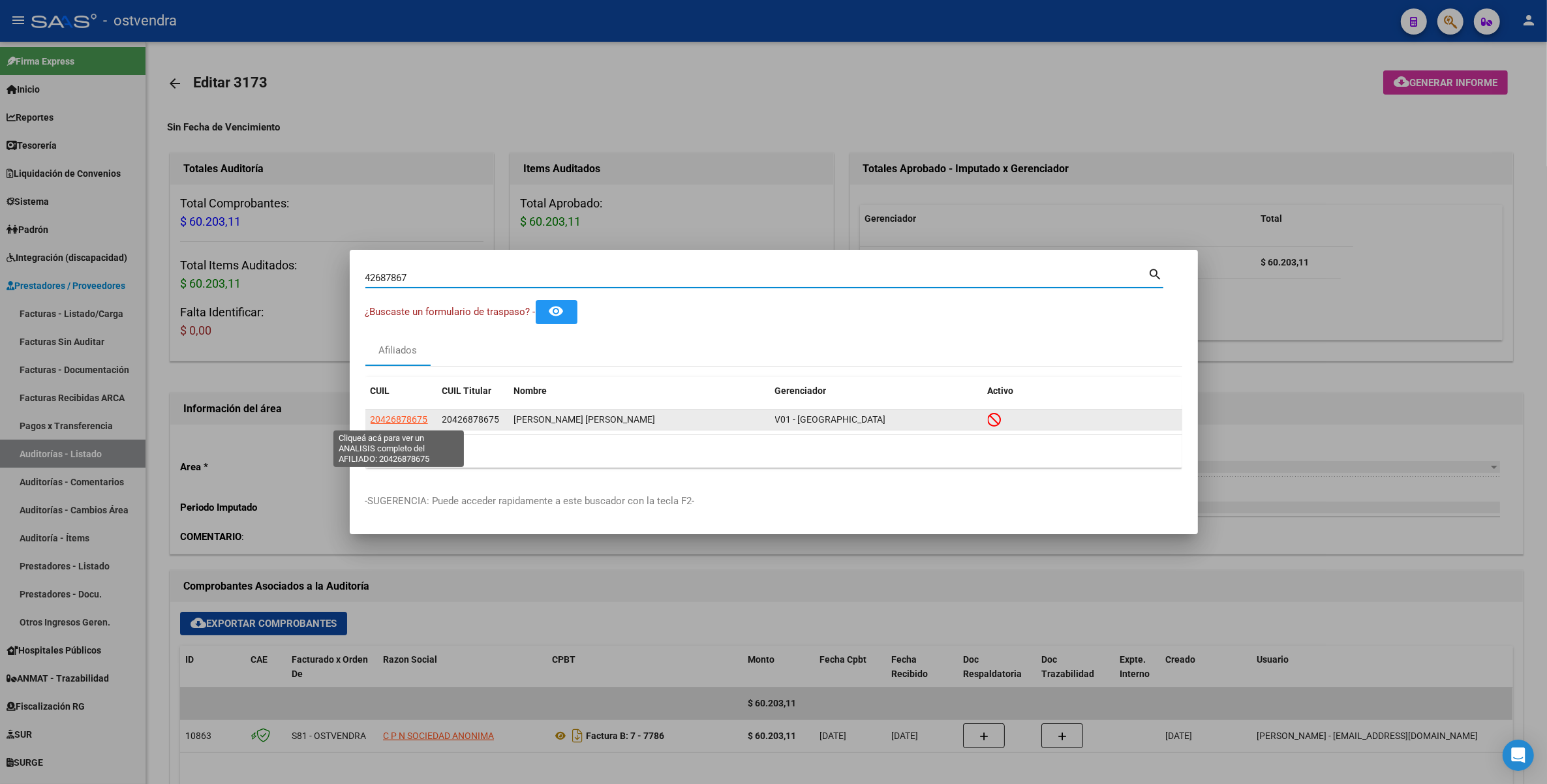
click at [397, 418] on span "20426878675" at bounding box center [399, 419] width 57 height 10
type textarea "20426878675"
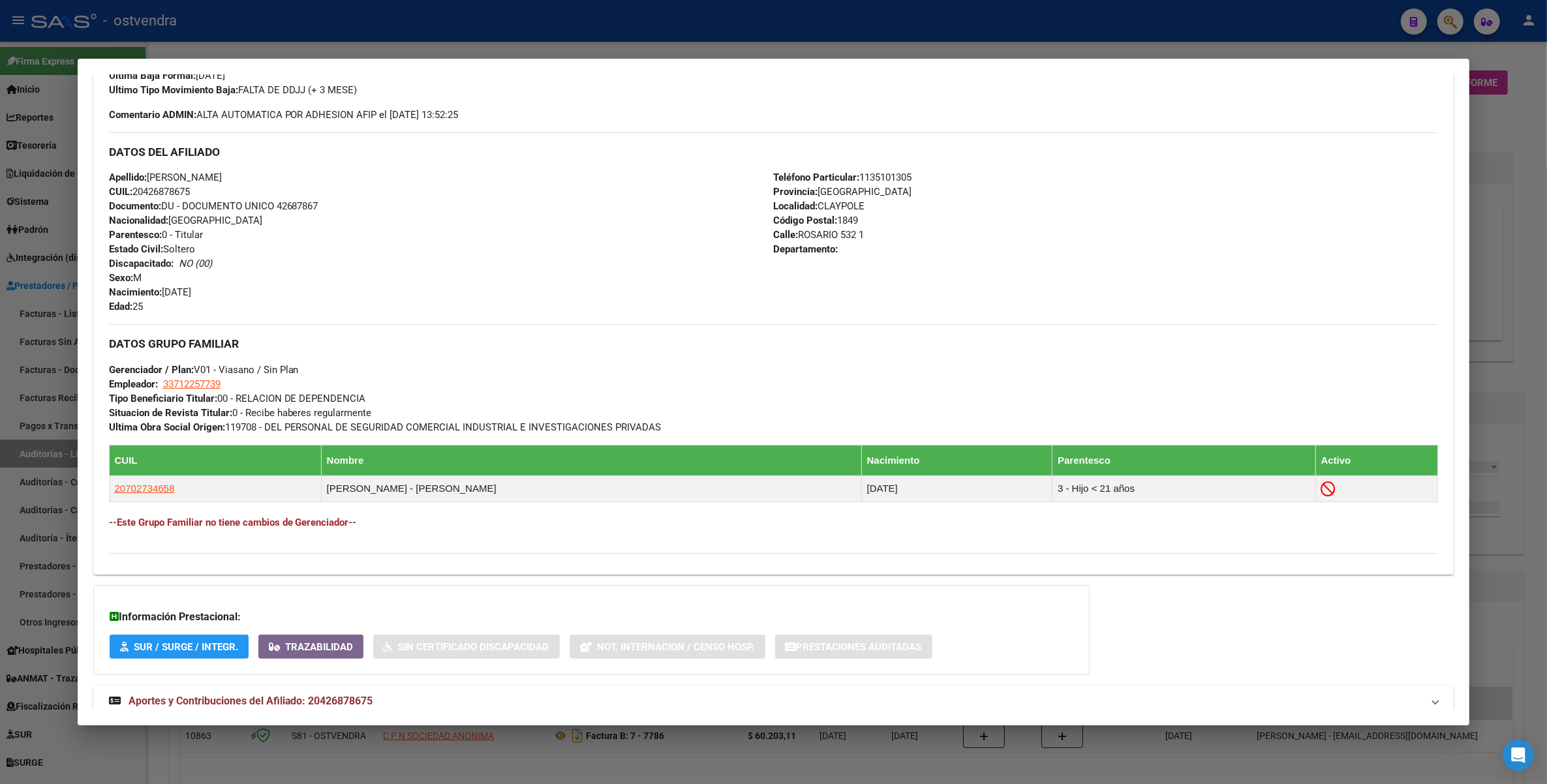
scroll to position [440, 0]
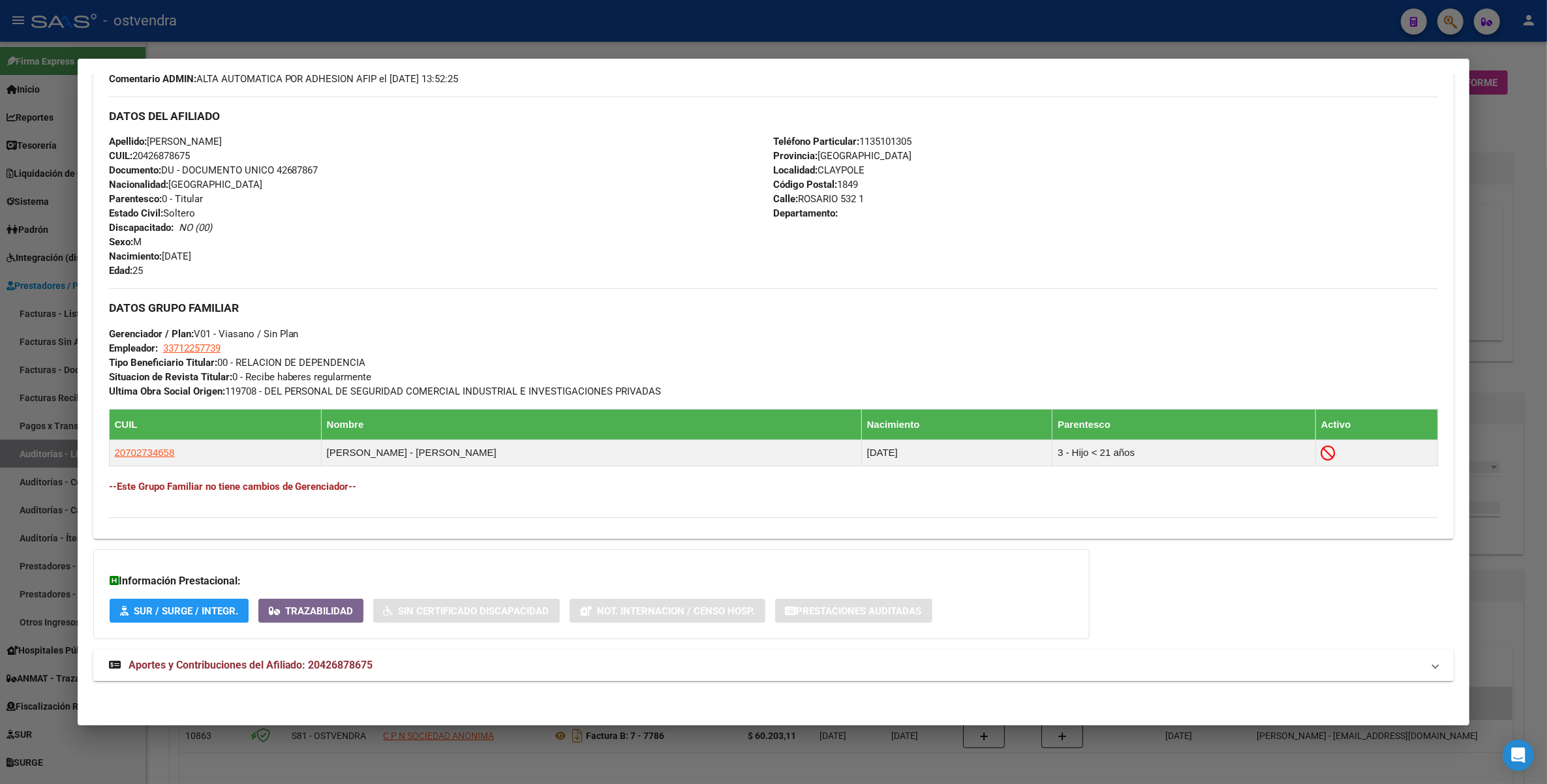
click at [171, 662] on span "Aportes y Contribuciones del Afiliado: 20426878675" at bounding box center [252, 664] width 245 height 12
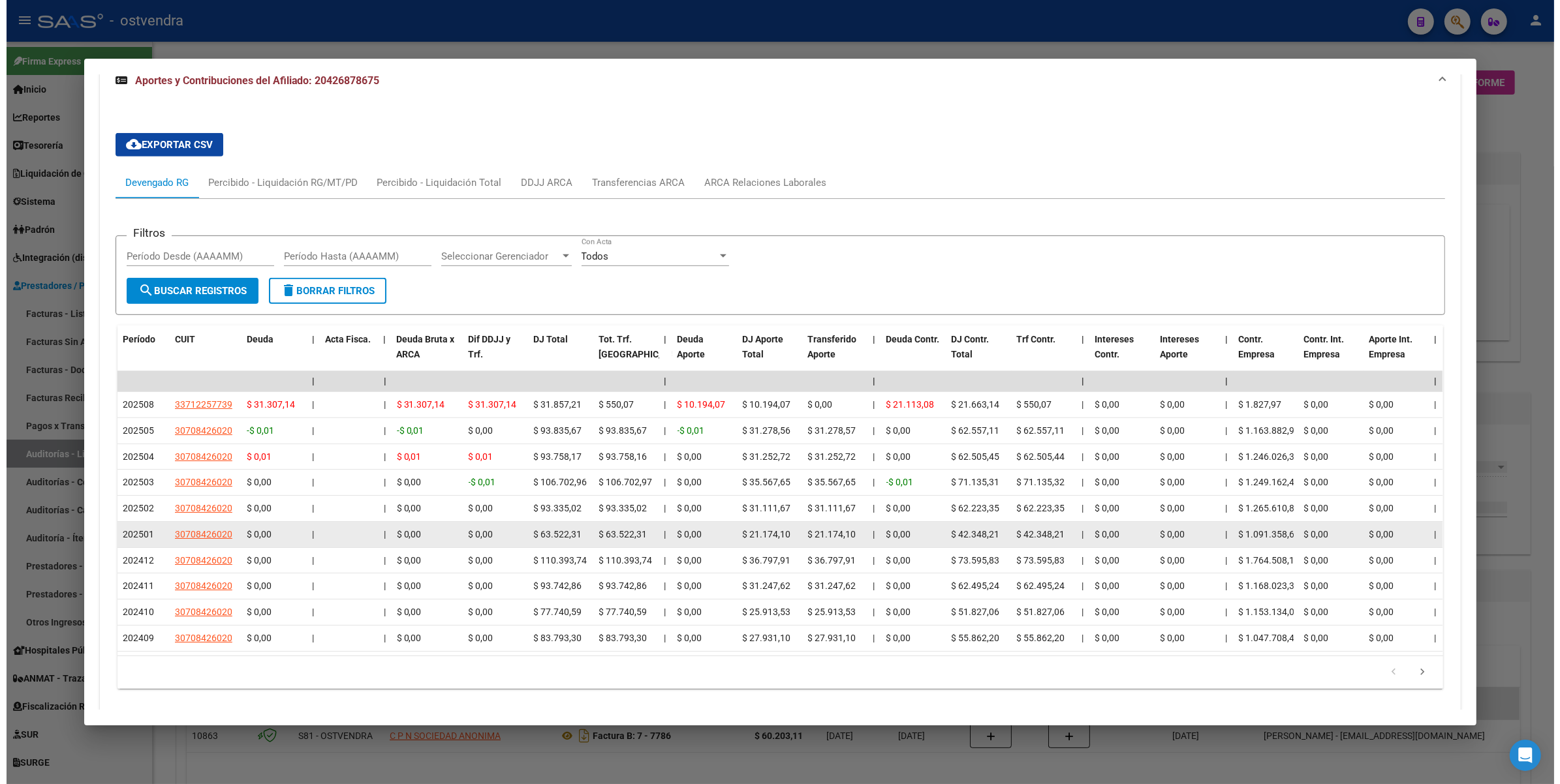
scroll to position [1060, 0]
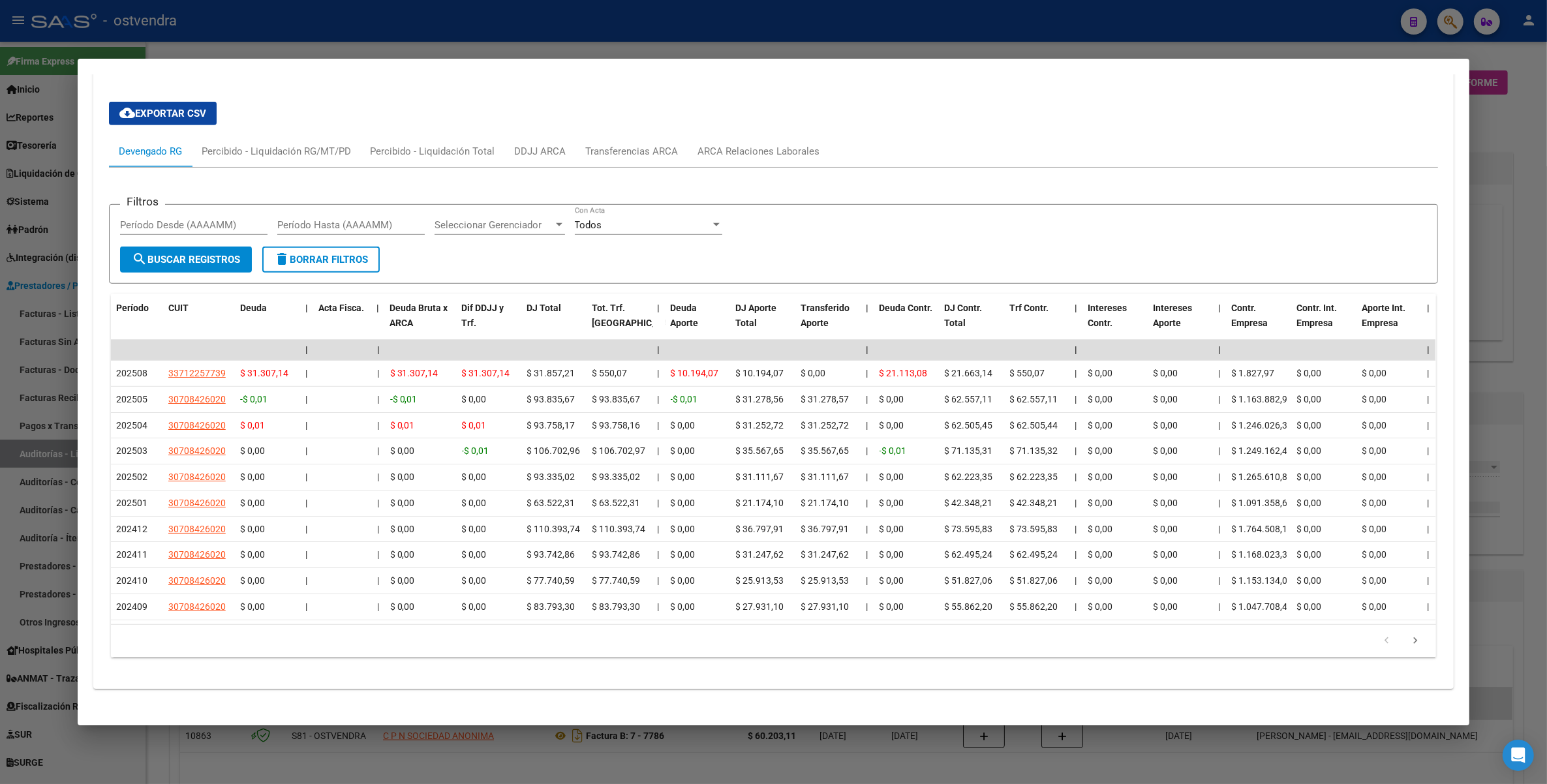
click at [1516, 261] on div at bounding box center [773, 392] width 1547 height 784
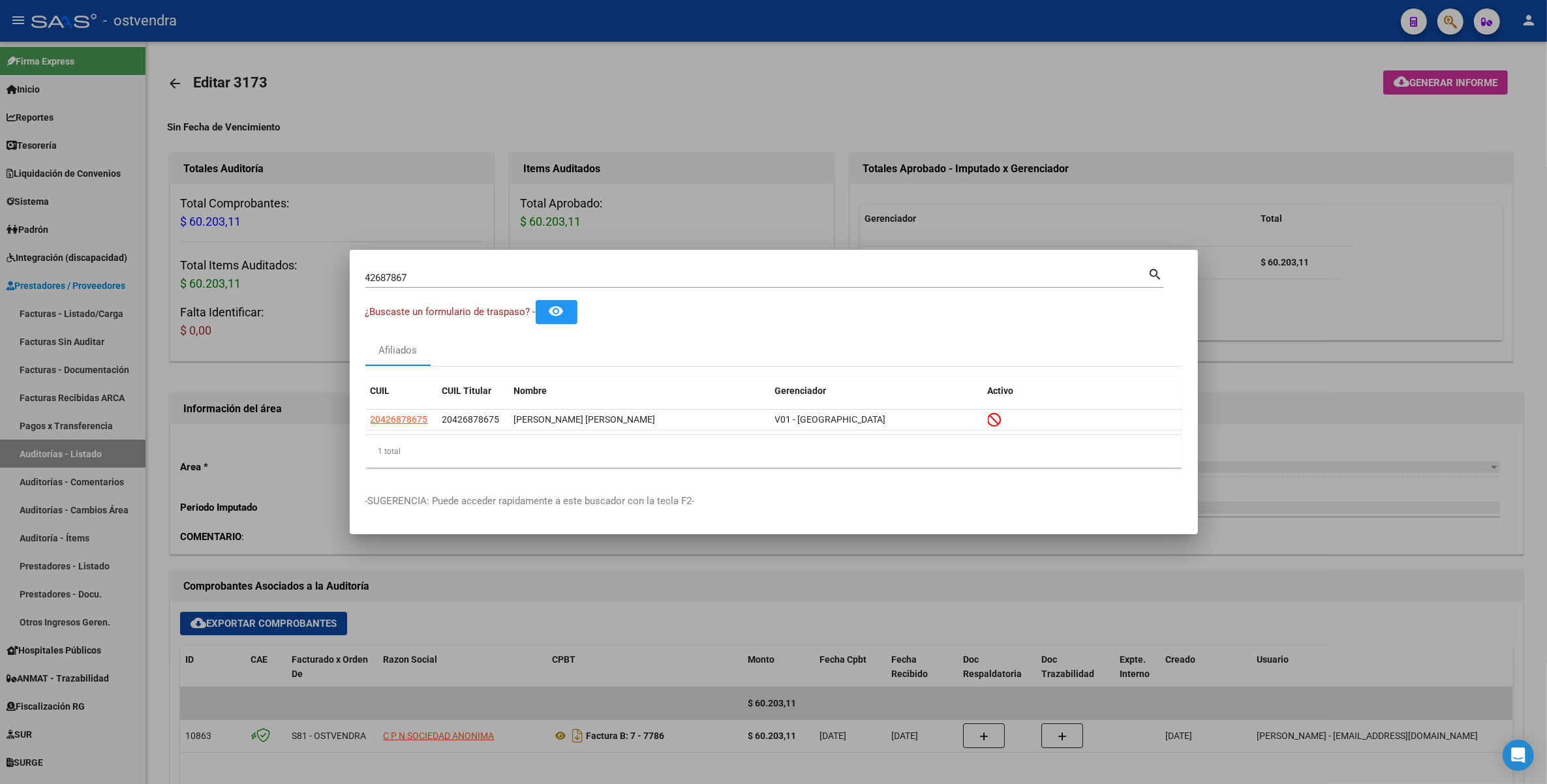
click at [1179, 142] on div at bounding box center [773, 392] width 1547 height 784
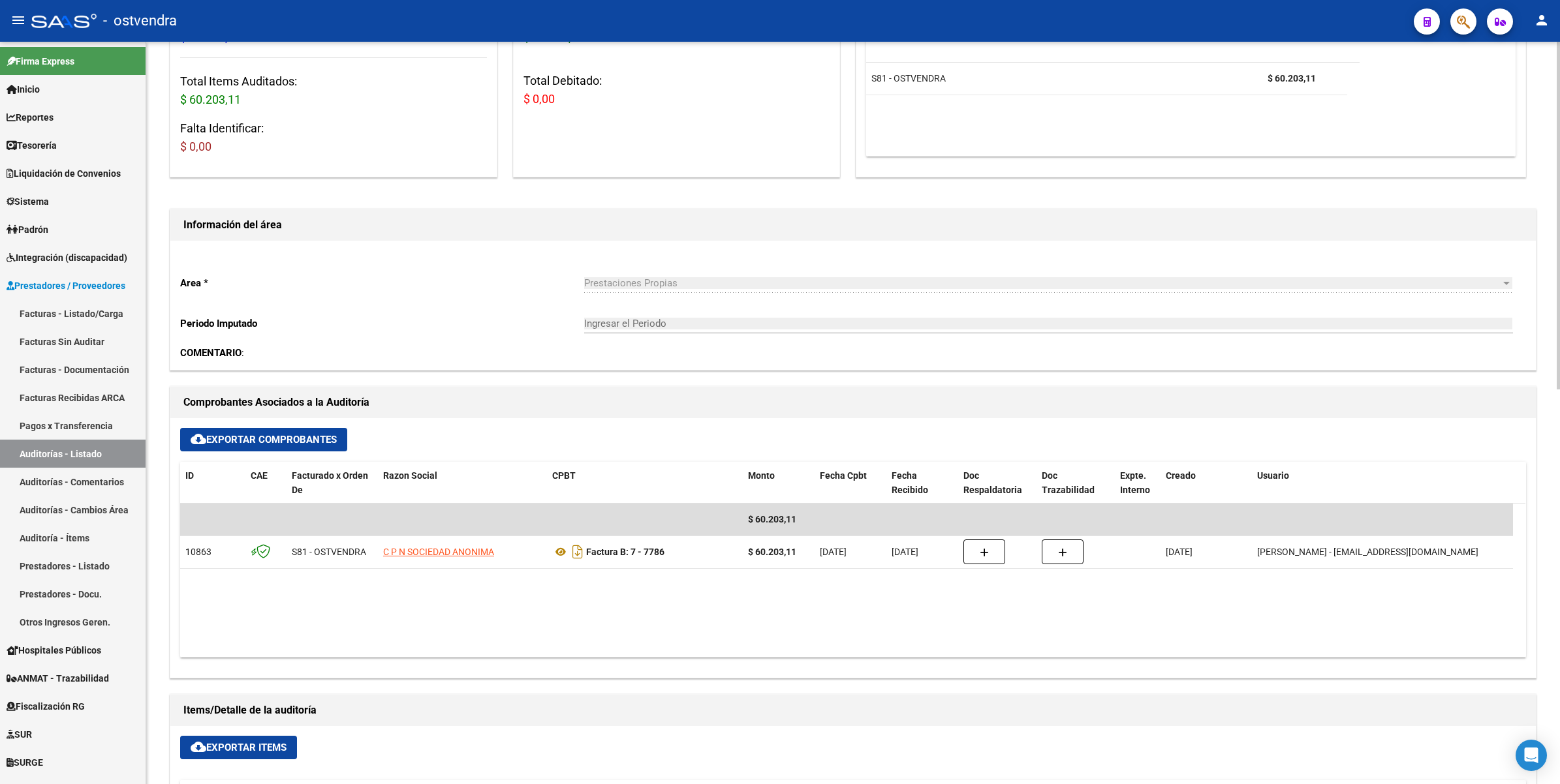
scroll to position [0, 0]
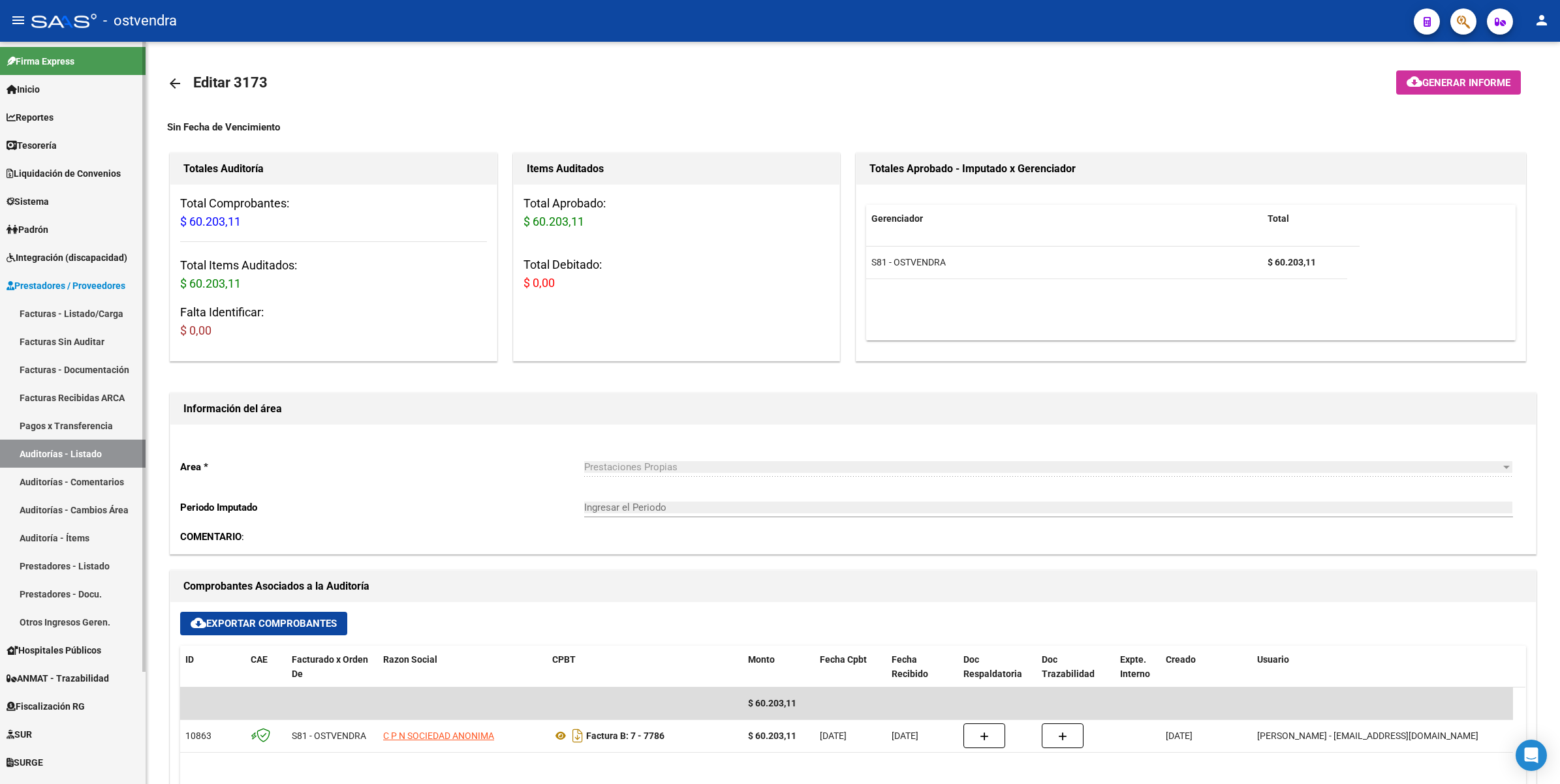
click at [70, 453] on link "Auditorías - Listado" at bounding box center [73, 453] width 146 height 28
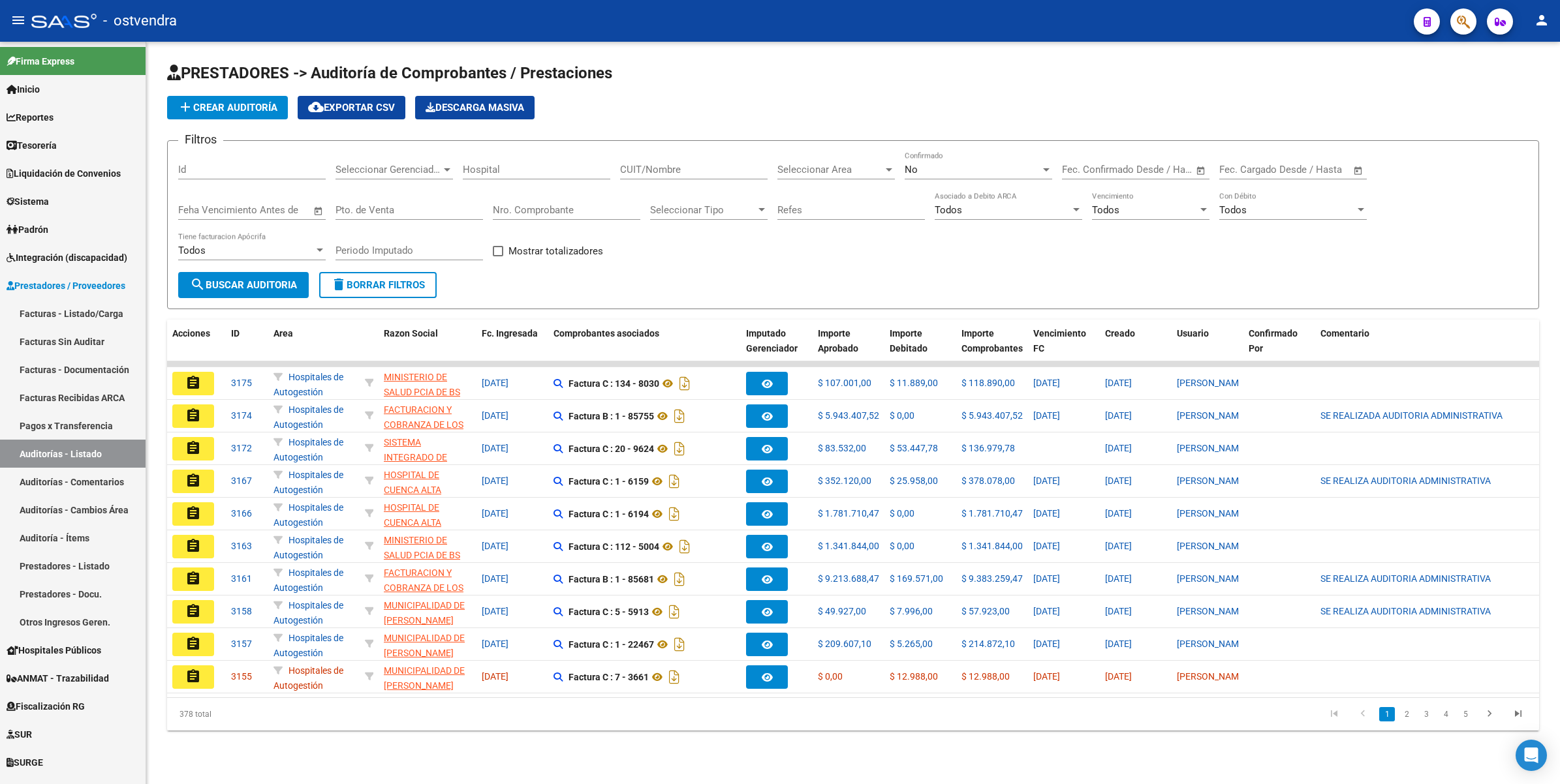
click at [567, 168] on input "Hospital" at bounding box center [536, 170] width 147 height 12
click at [446, 169] on div at bounding box center [447, 170] width 6 height 4
click at [386, 263] on span "S81 - OSTVENDRA" at bounding box center [376, 263] width 81 height 12
click at [1008, 165] on div "No" at bounding box center [972, 170] width 135 height 12
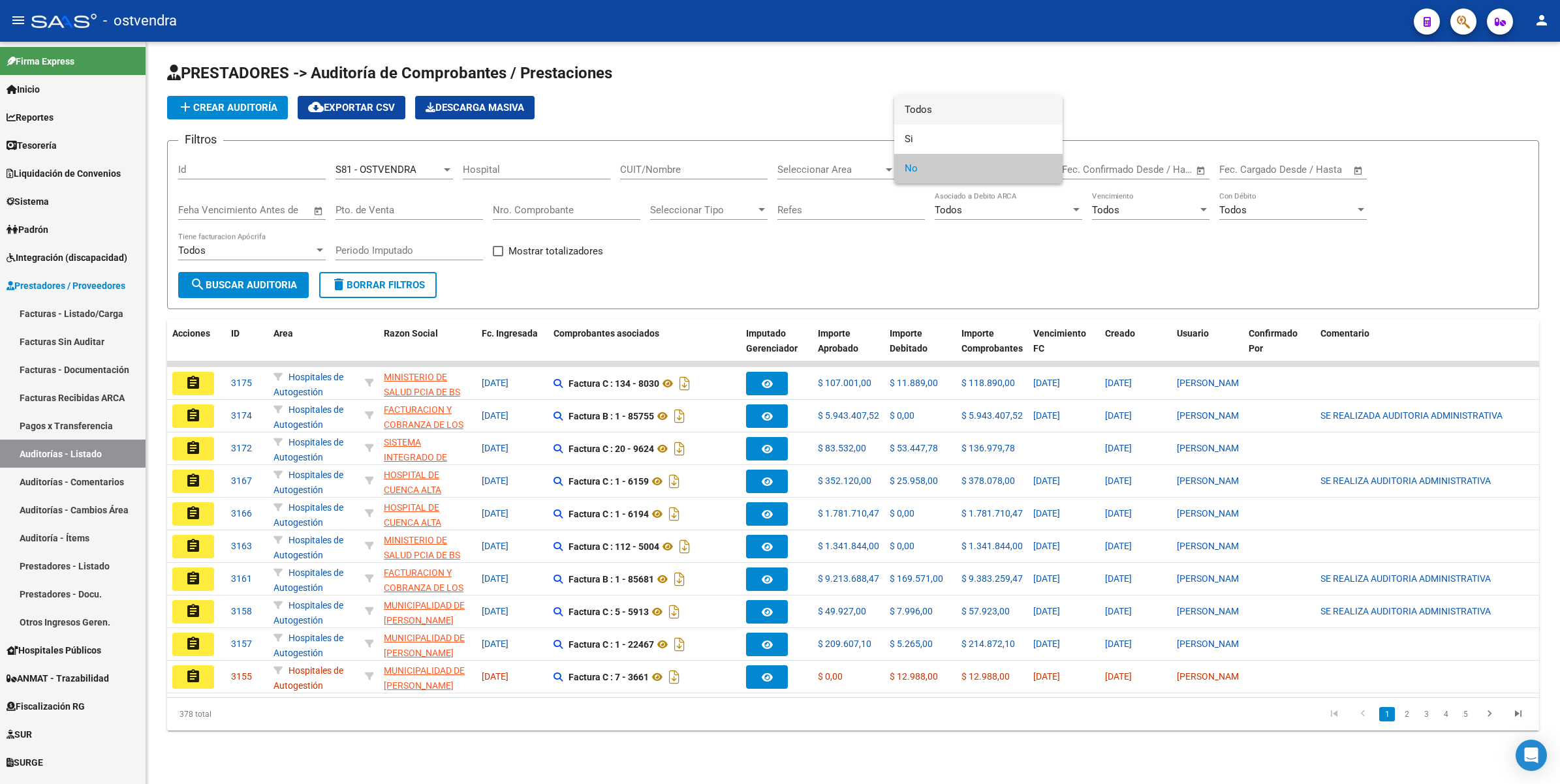
click at [1000, 108] on span "Todos" at bounding box center [979, 110] width 147 height 29
click at [892, 168] on div at bounding box center [888, 169] width 12 height 10
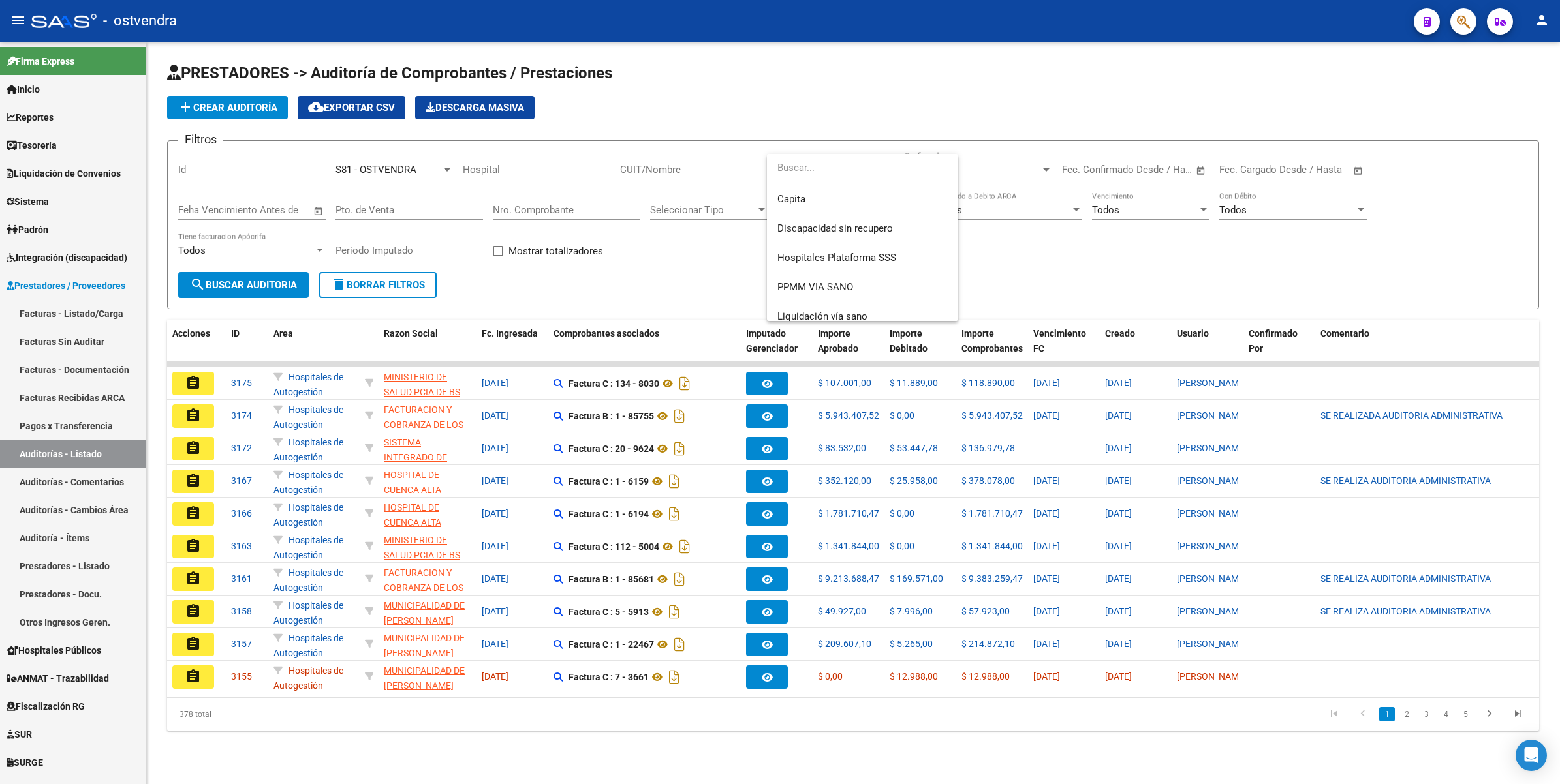
scroll to position [245, 0]
click at [807, 250] on span "PPMM VIA SANO" at bounding box center [815, 246] width 76 height 12
click at [218, 279] on span "search Buscar Auditoria" at bounding box center [243, 285] width 107 height 12
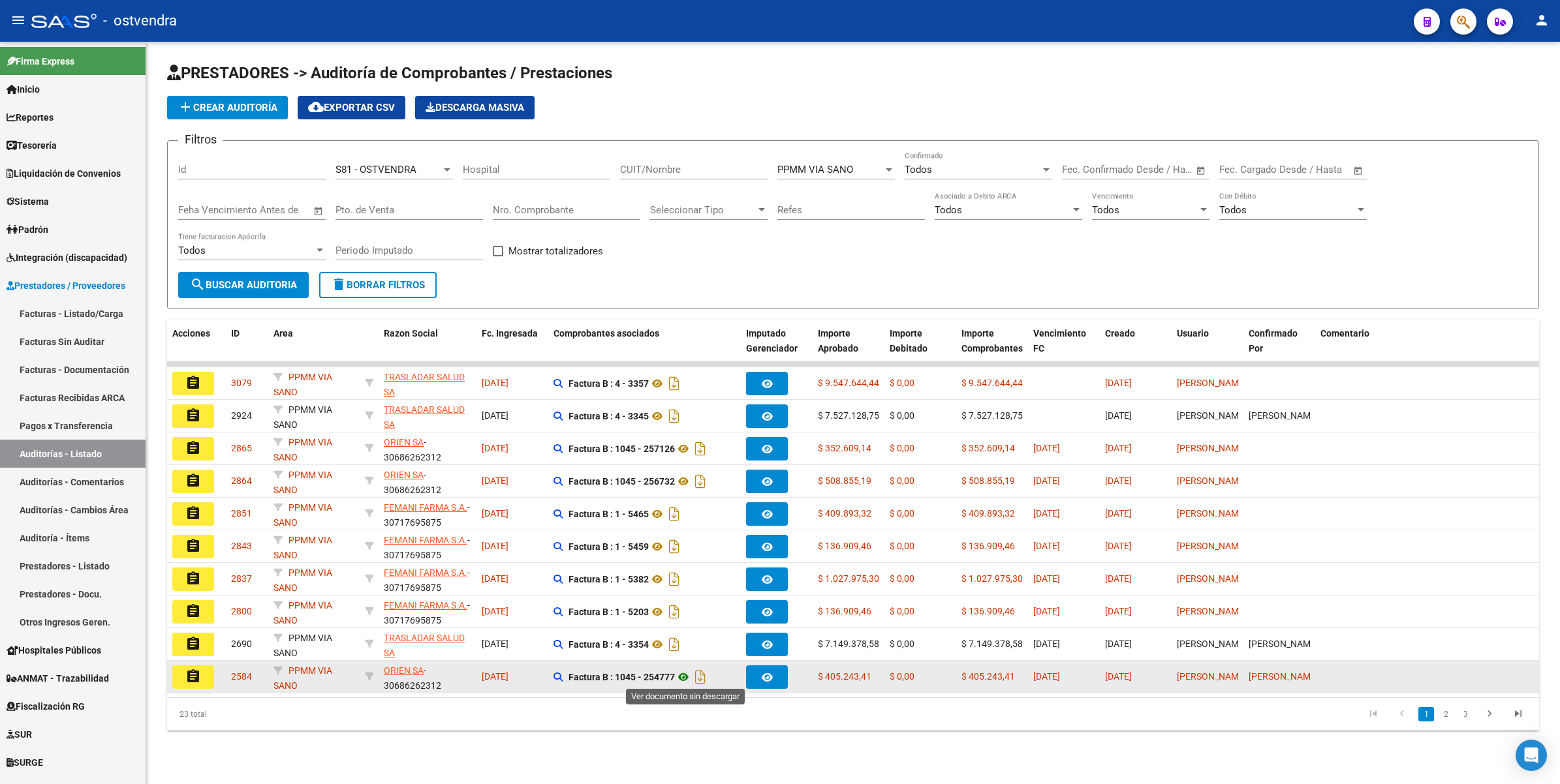
click at [686, 676] on icon at bounding box center [683, 677] width 17 height 16
click at [686, 673] on icon at bounding box center [683, 677] width 17 height 16
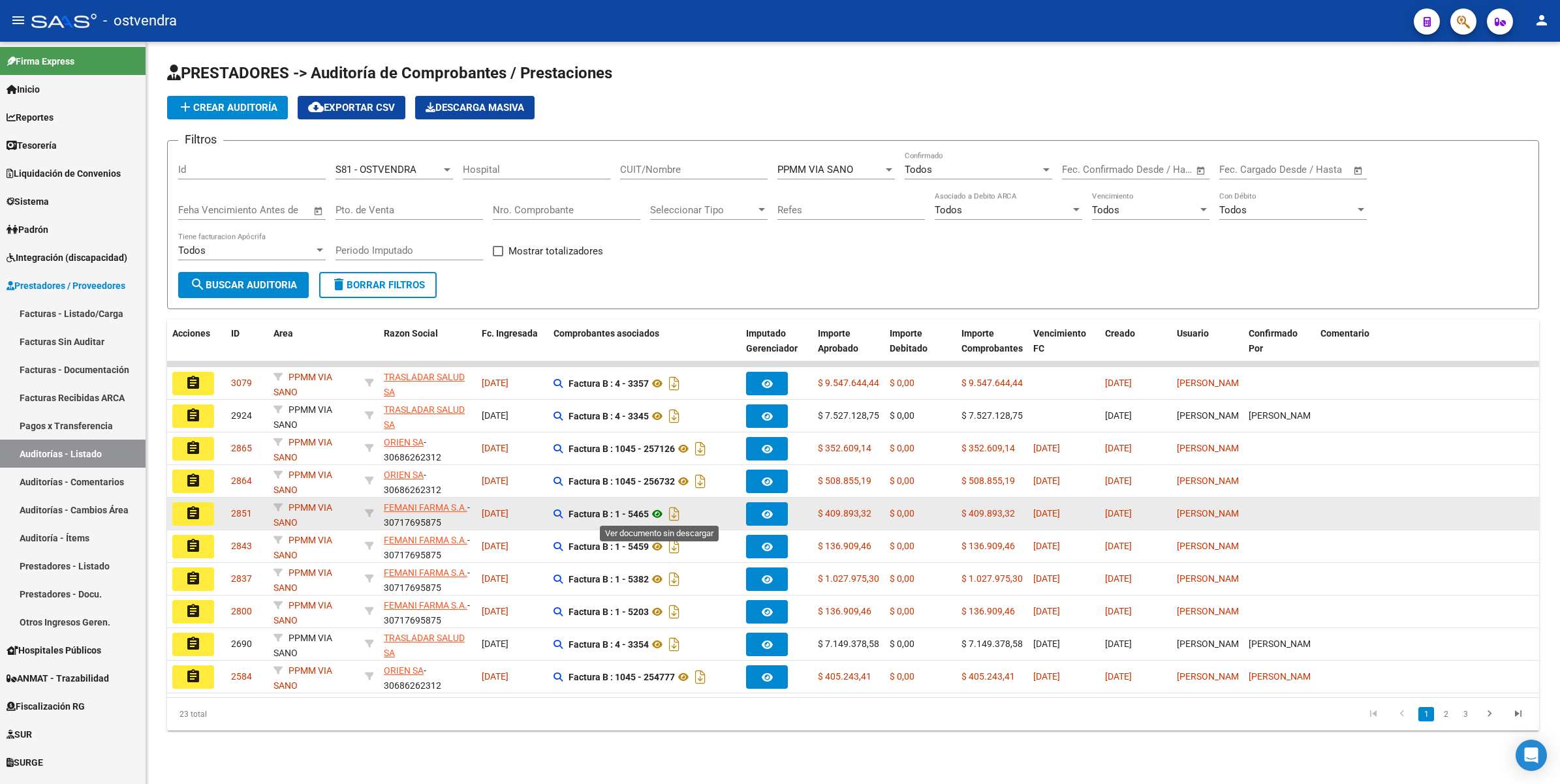
click at [660, 508] on icon at bounding box center [657, 514] width 17 height 16
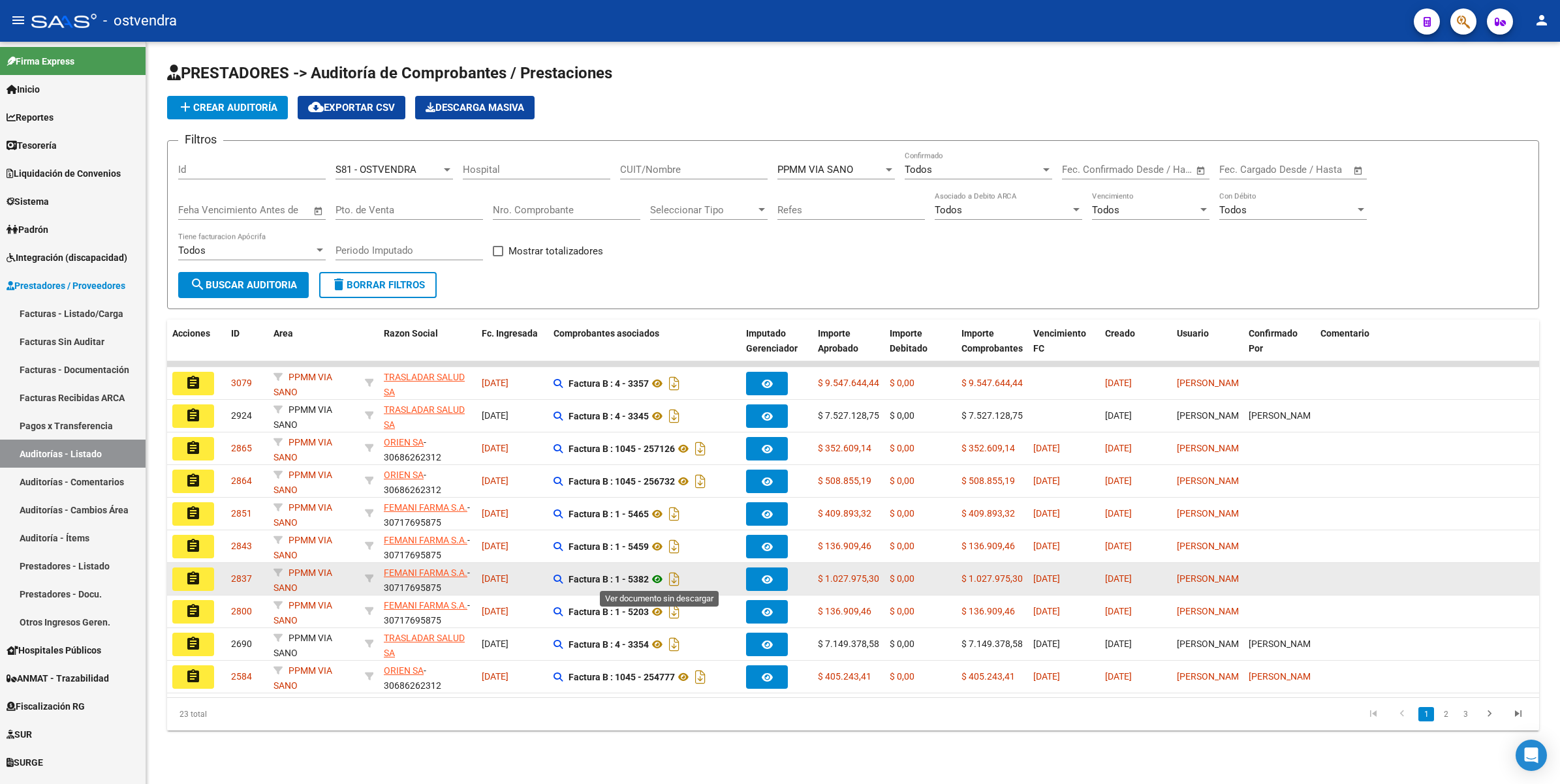
click at [657, 576] on icon at bounding box center [657, 579] width 17 height 16
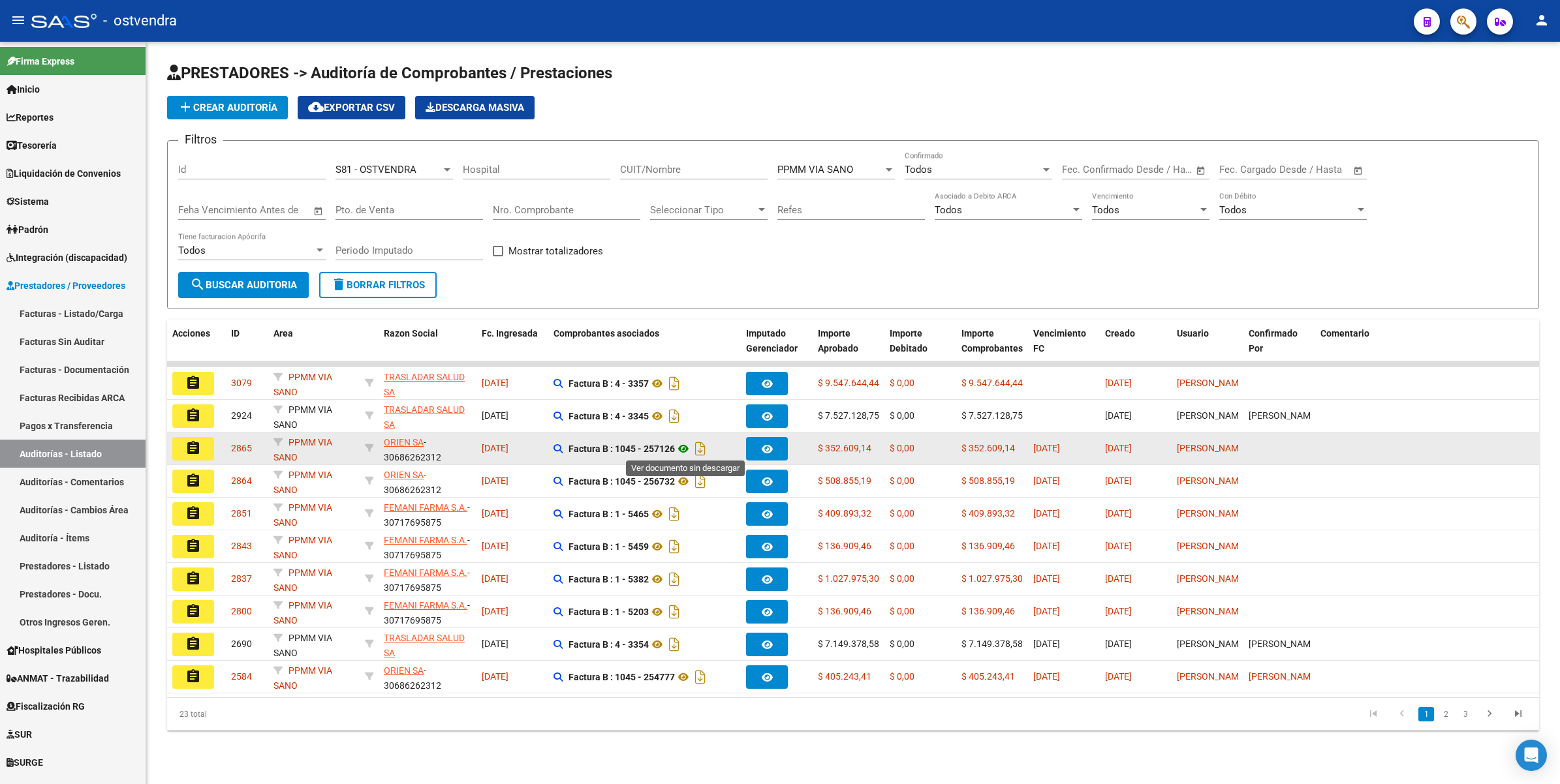
click at [686, 446] on icon at bounding box center [683, 449] width 17 height 16
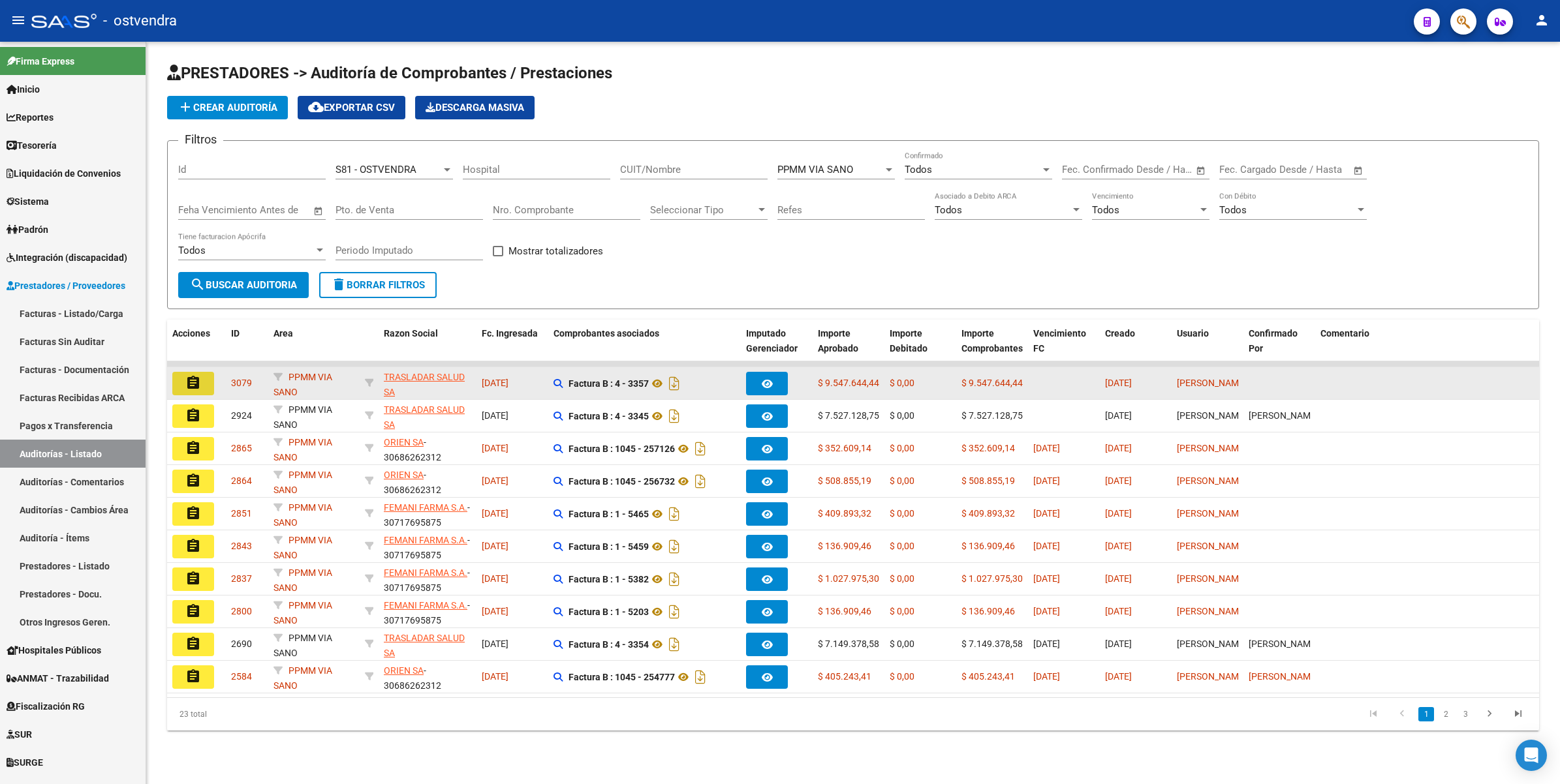
click at [189, 380] on mat-icon "assignment" at bounding box center [193, 382] width 16 height 16
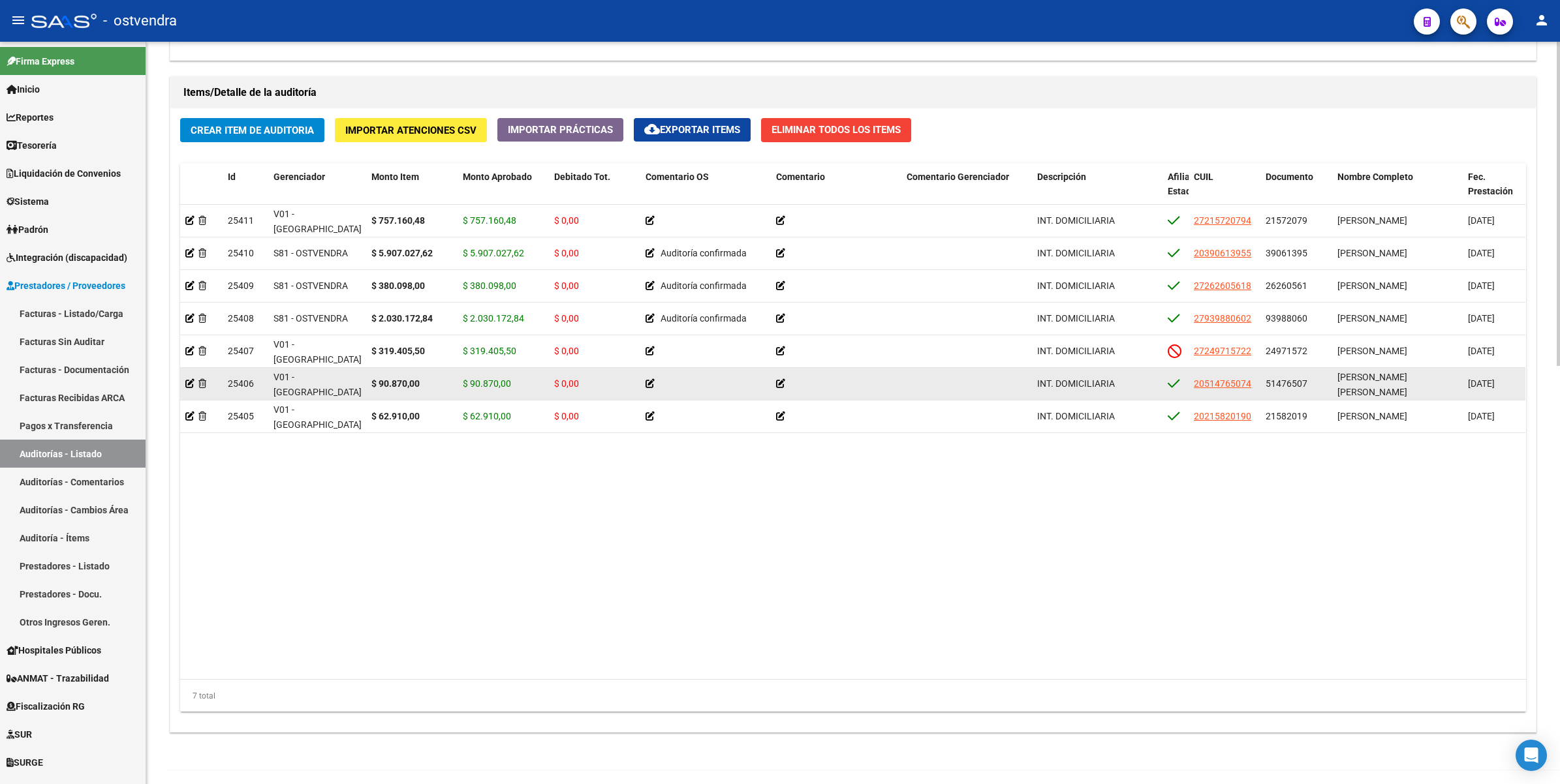
scroll to position [957, 0]
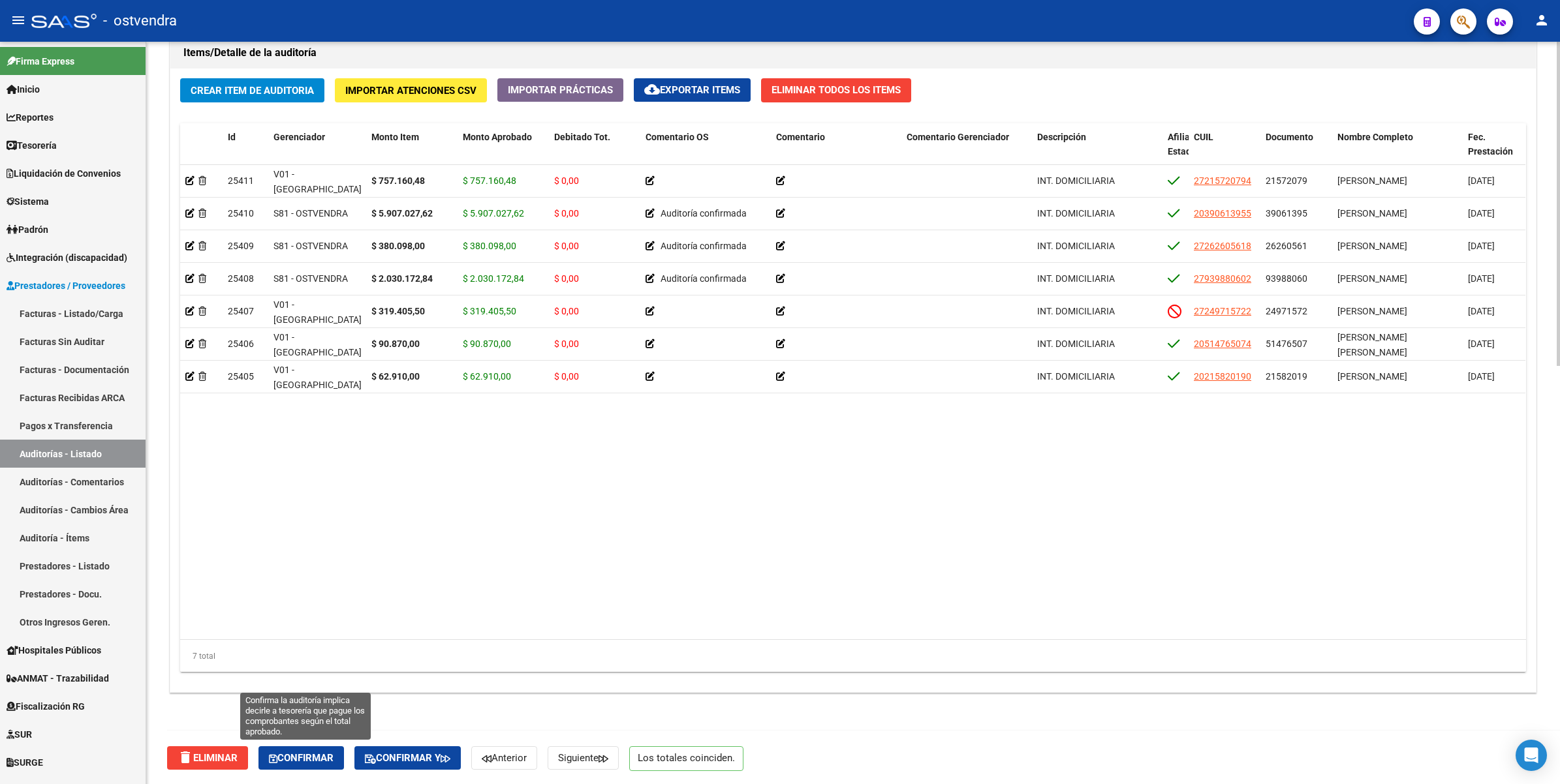
click at [300, 755] on span "Confirmar" at bounding box center [301, 758] width 65 height 12
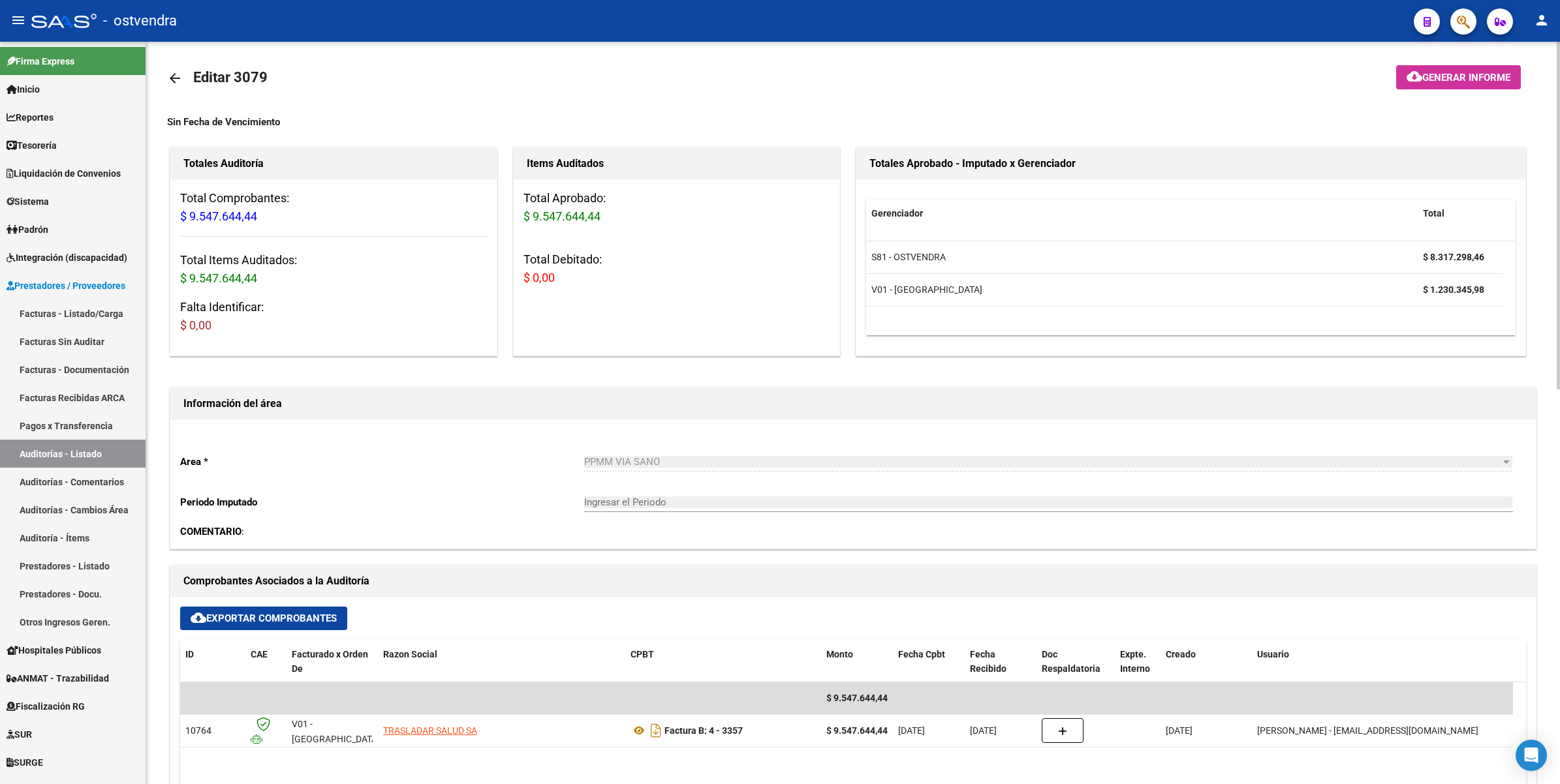
scroll to position [0, 0]
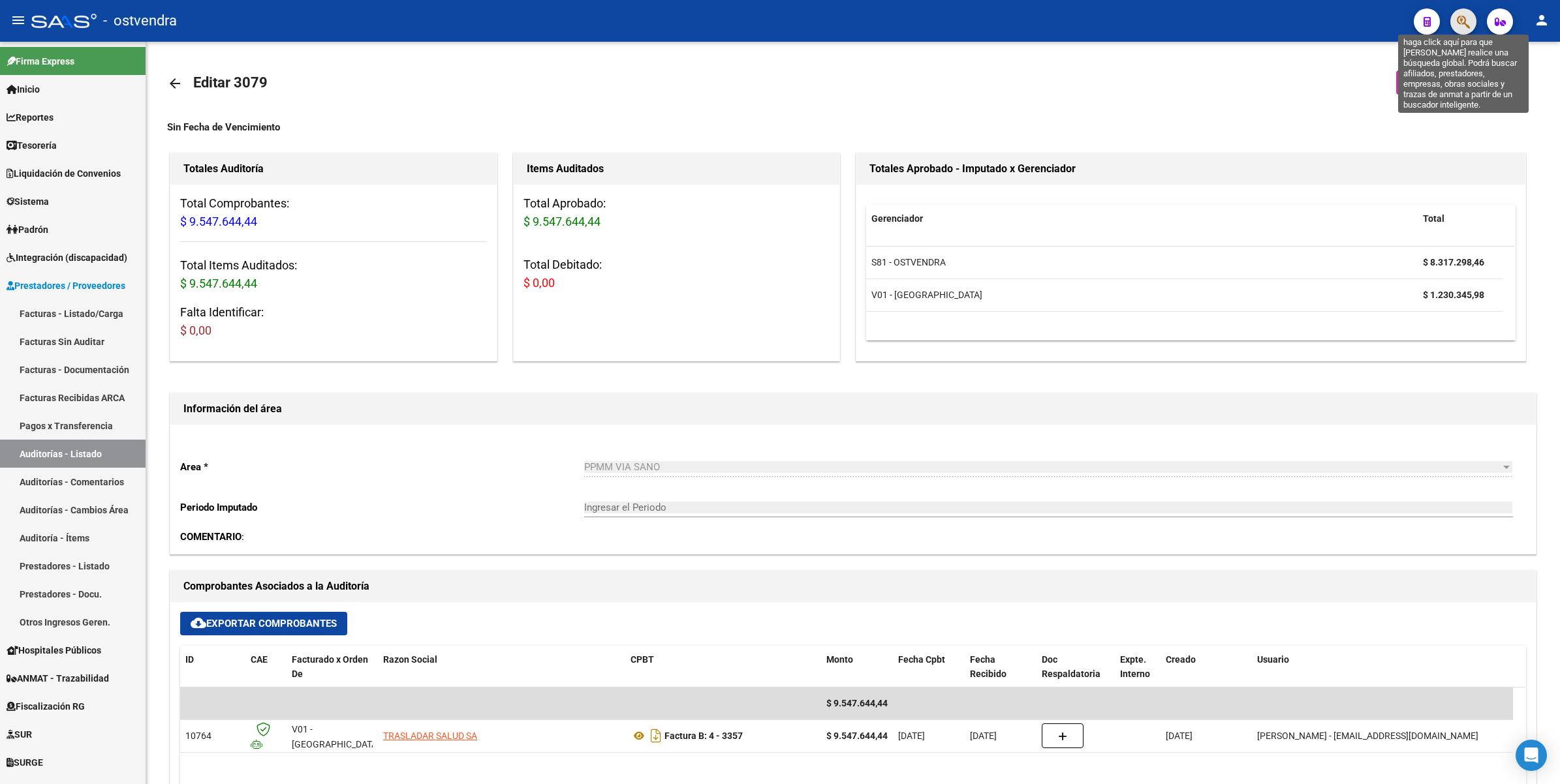
click at [1457, 15] on icon "button" at bounding box center [1463, 22] width 13 height 15
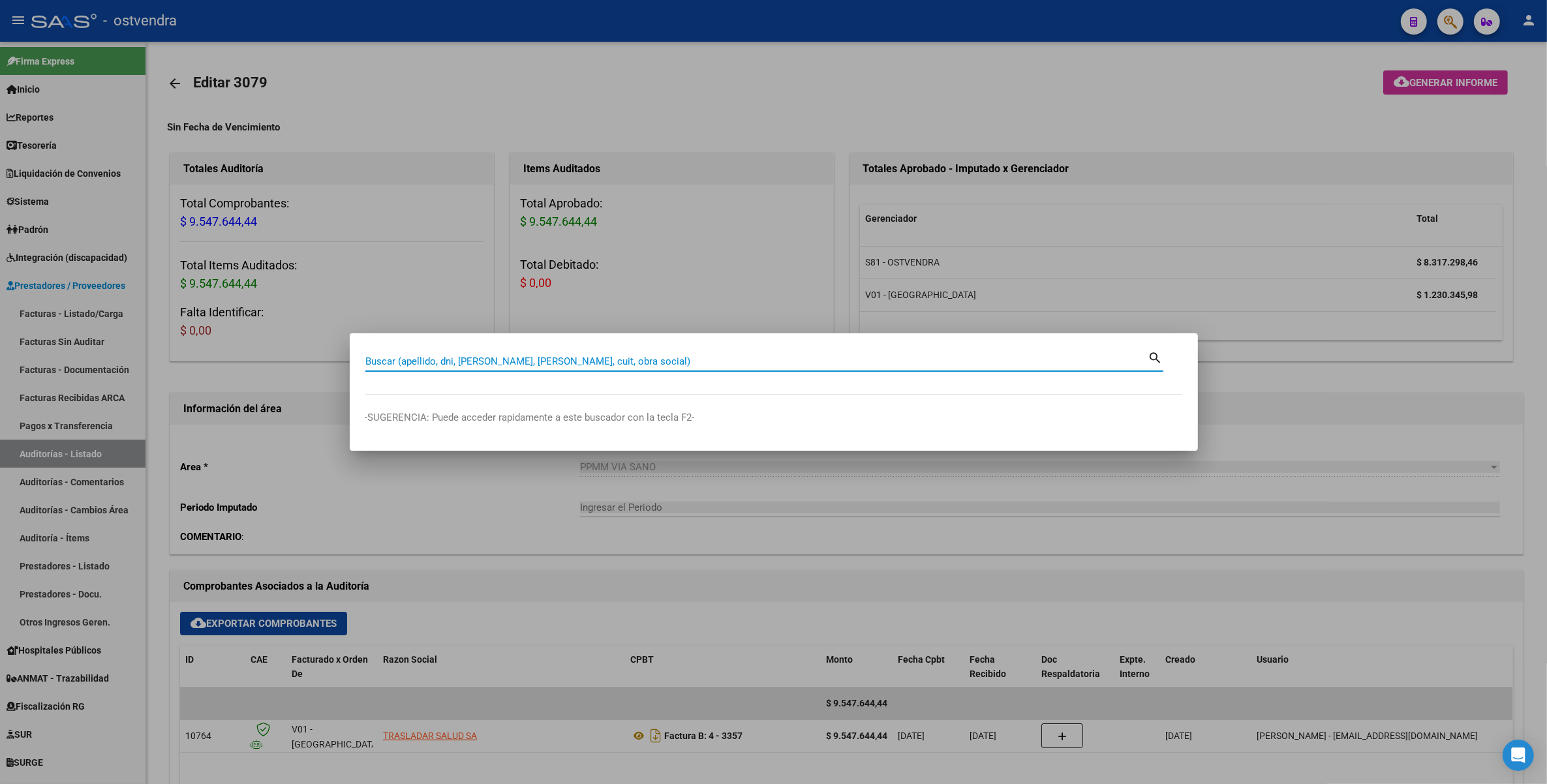
click at [488, 357] on input "Buscar (apellido, dni, cuil, nro traspaso, cuit, obra social)" at bounding box center [757, 361] width 783 height 12
type input "23268778"
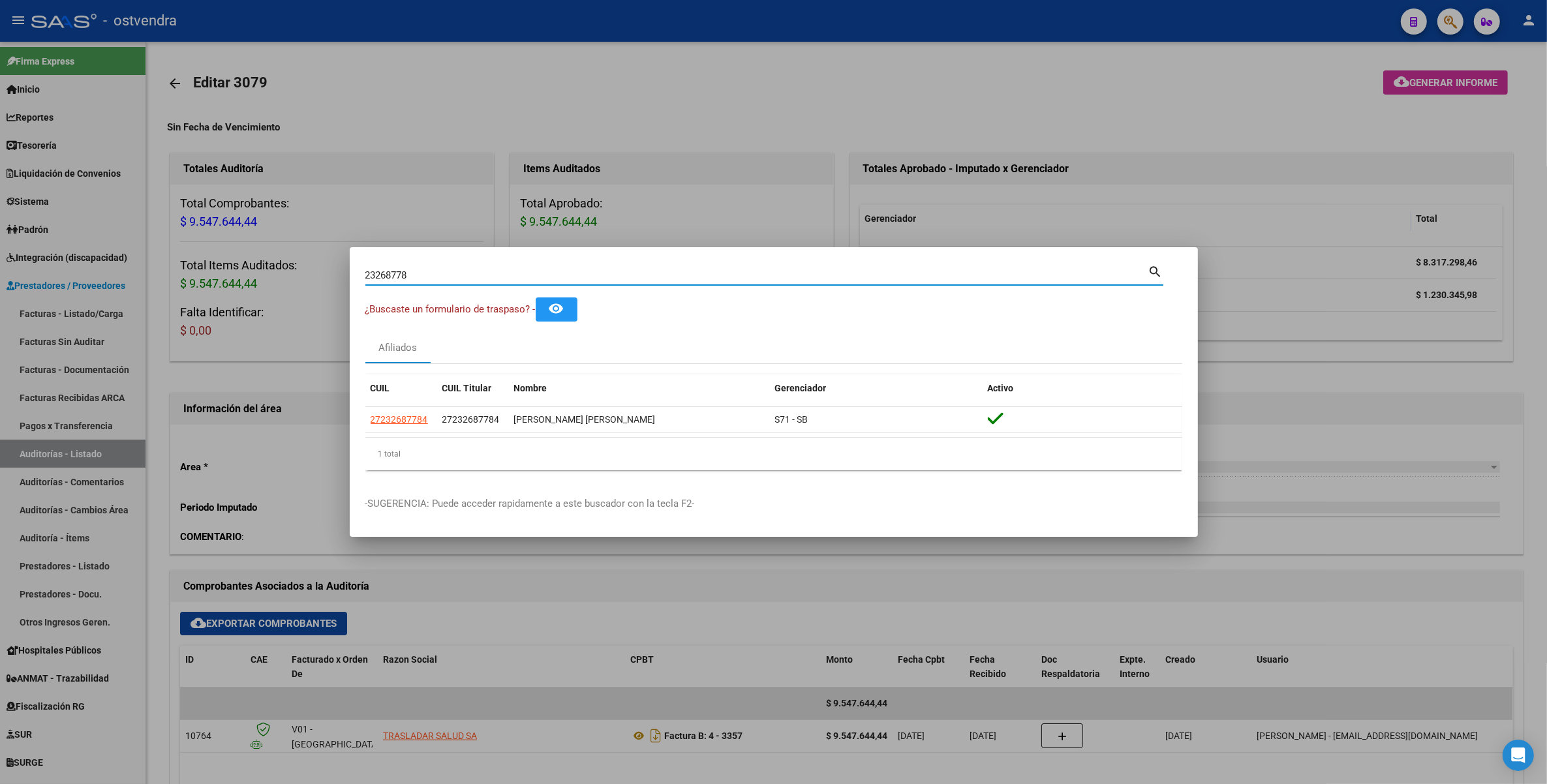
click at [1088, 120] on div at bounding box center [773, 392] width 1547 height 784
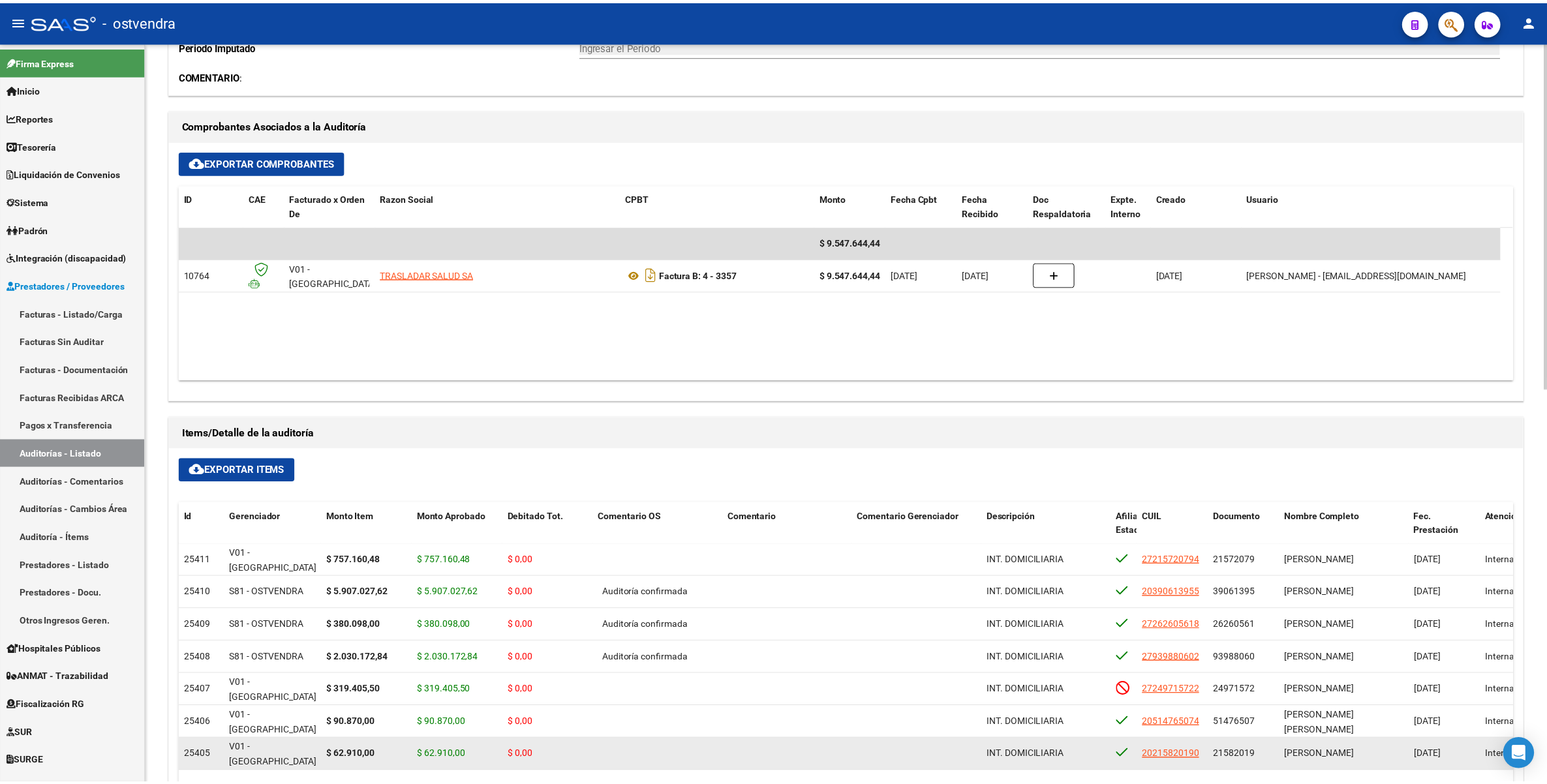
scroll to position [435, 0]
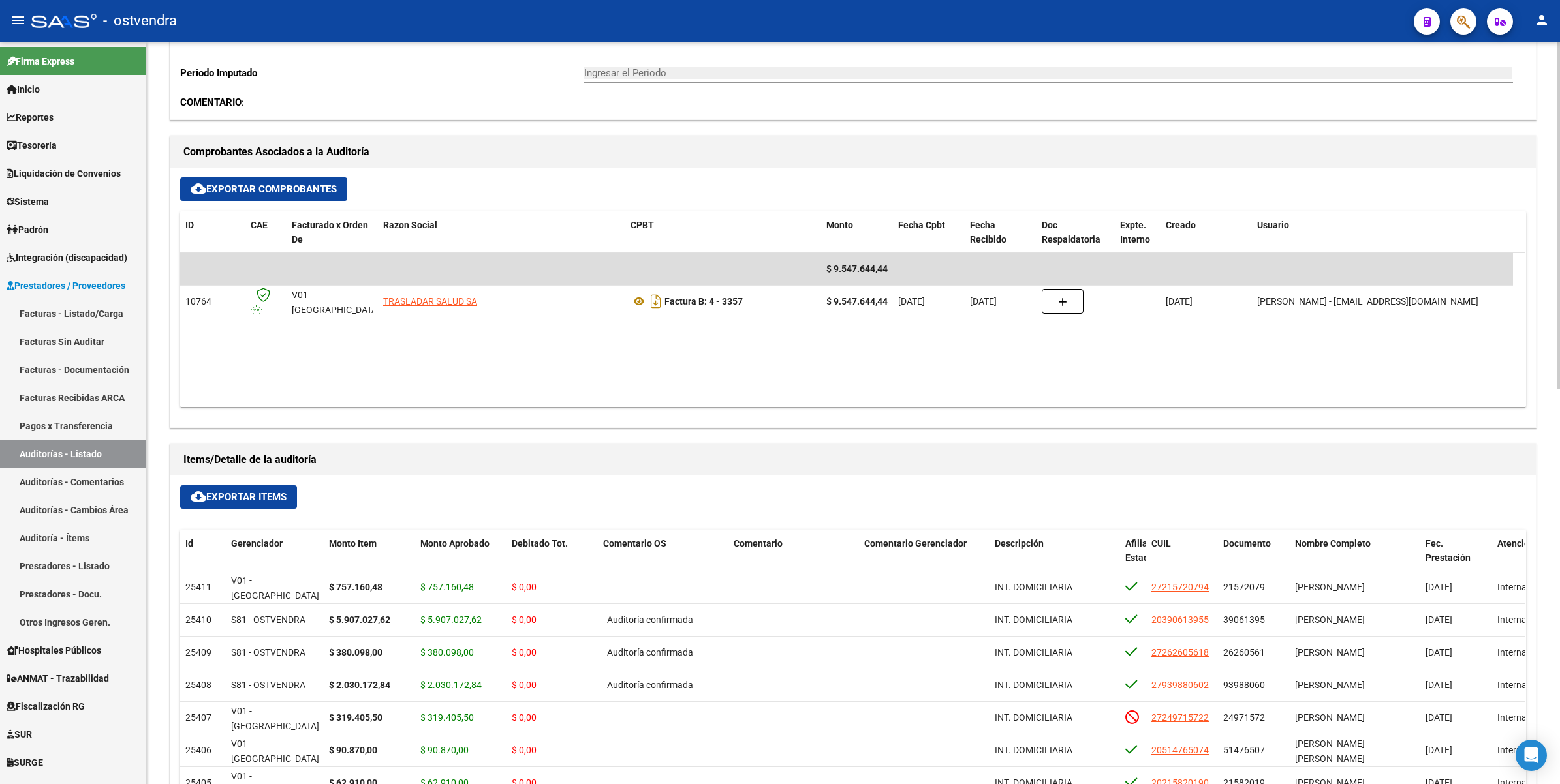
click at [941, 380] on datatable-body "$ 9.547.644,44 10764 V01 - Viasano TRASLADAR SALUD SA Factura B: 4 - 3357 $ 9.5…" at bounding box center [852, 330] width 1345 height 154
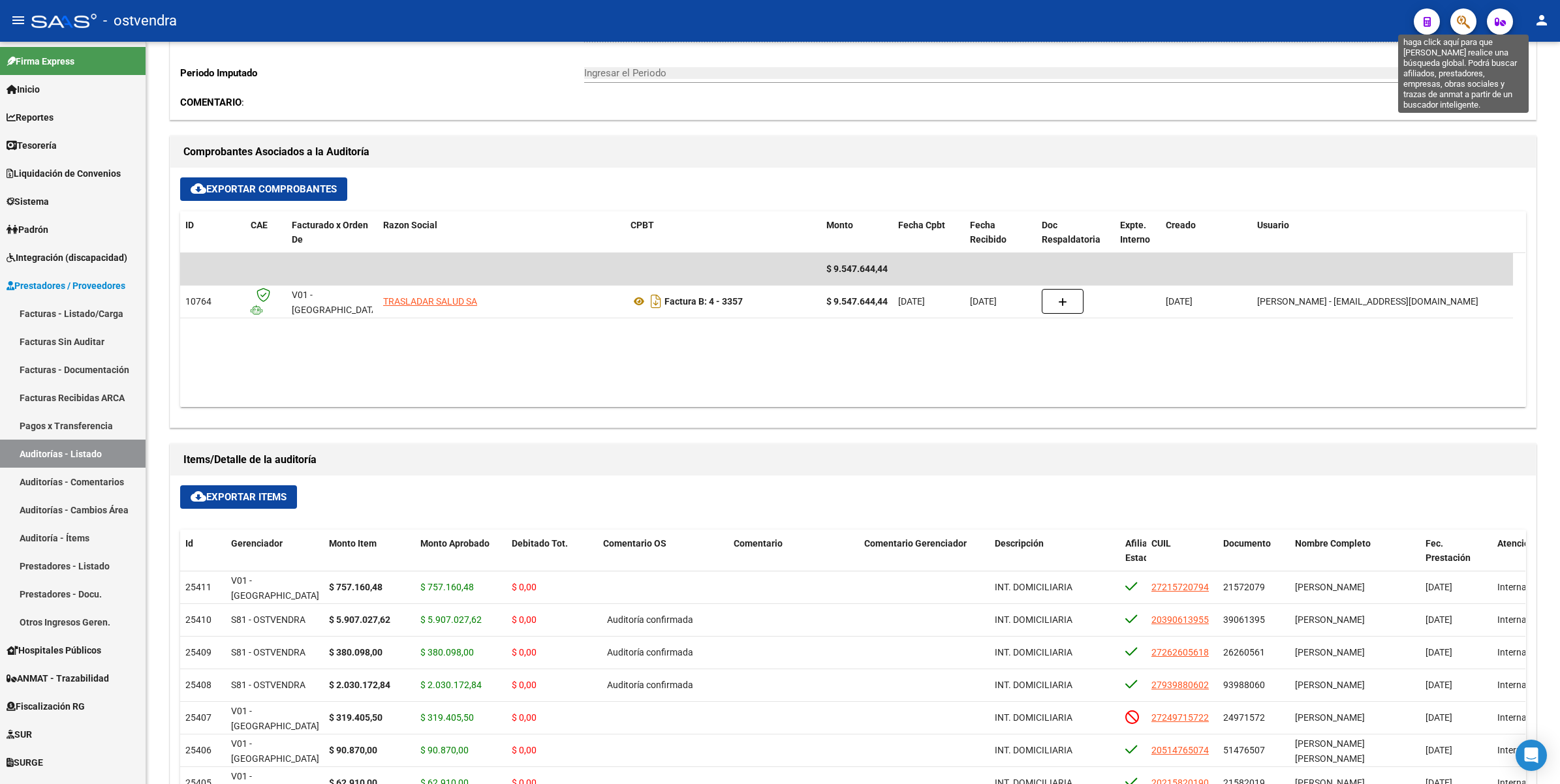
click at [1460, 20] on icon "button" at bounding box center [1463, 22] width 13 height 15
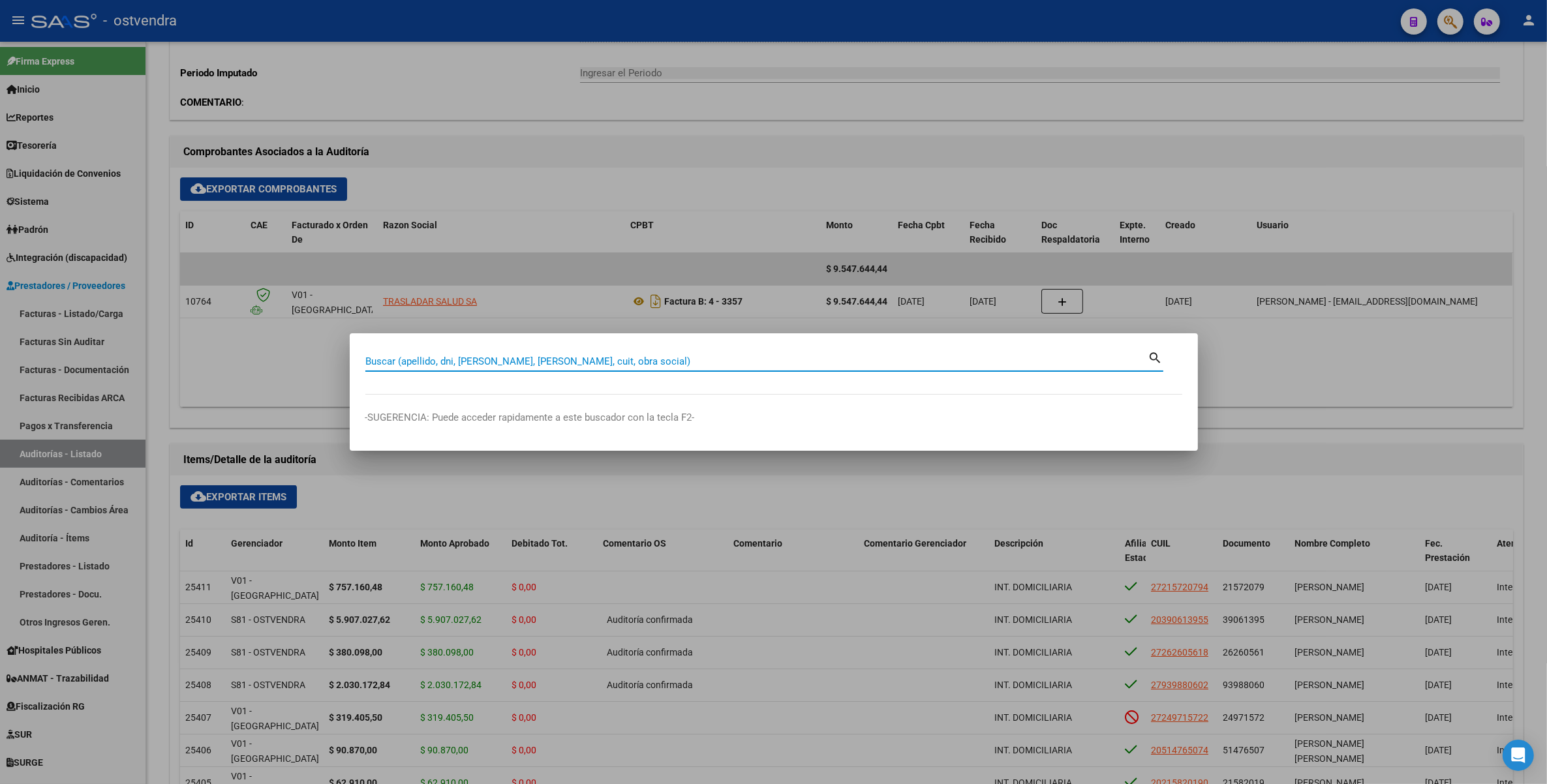
click at [601, 357] on input "Buscar (apellido, dni, cuil, nro traspaso, cuit, obra social)" at bounding box center [757, 361] width 783 height 12
paste input "43975138"
type input "43975138"
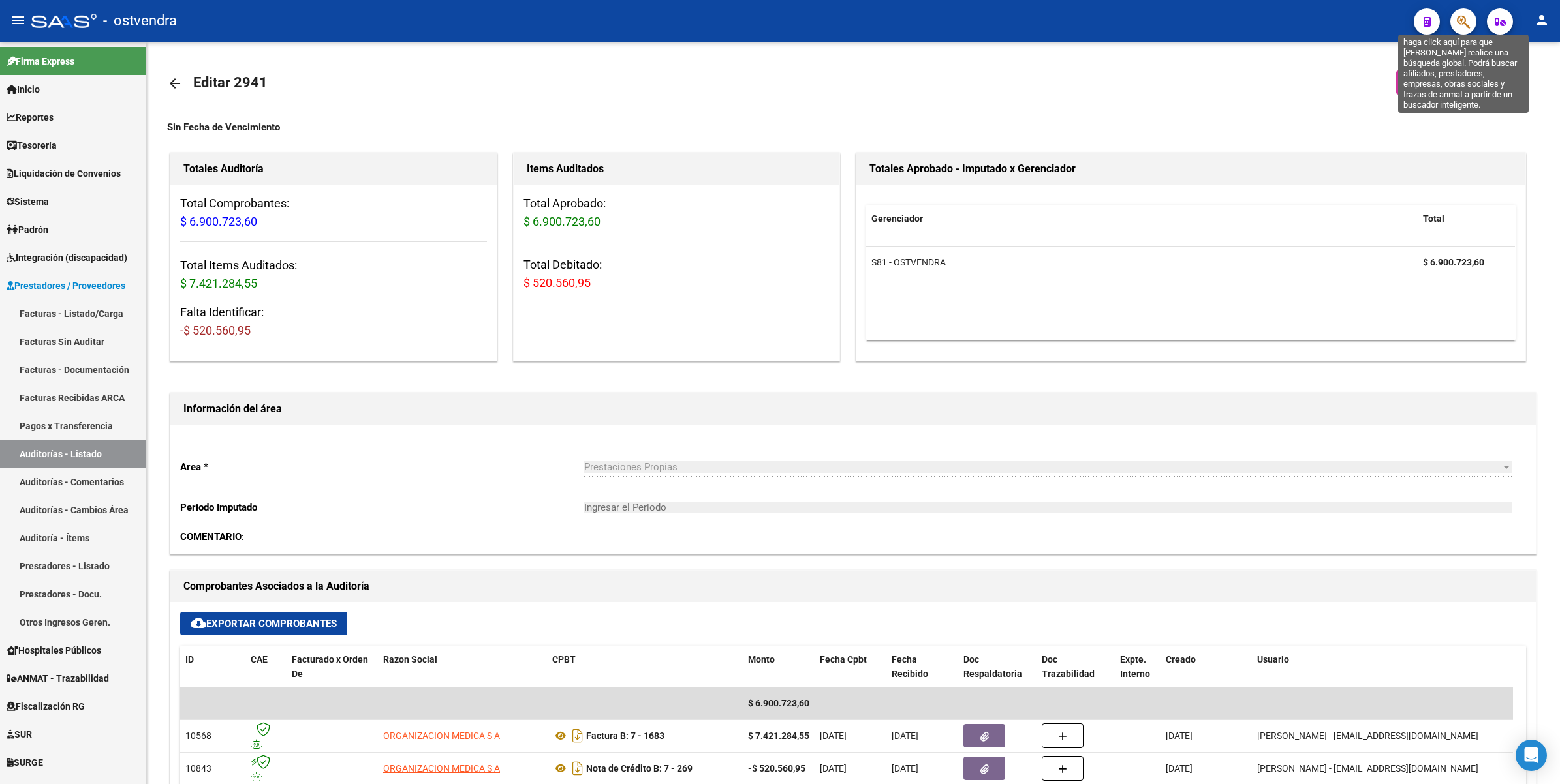
click at [1459, 23] on icon "button" at bounding box center [1463, 22] width 13 height 15
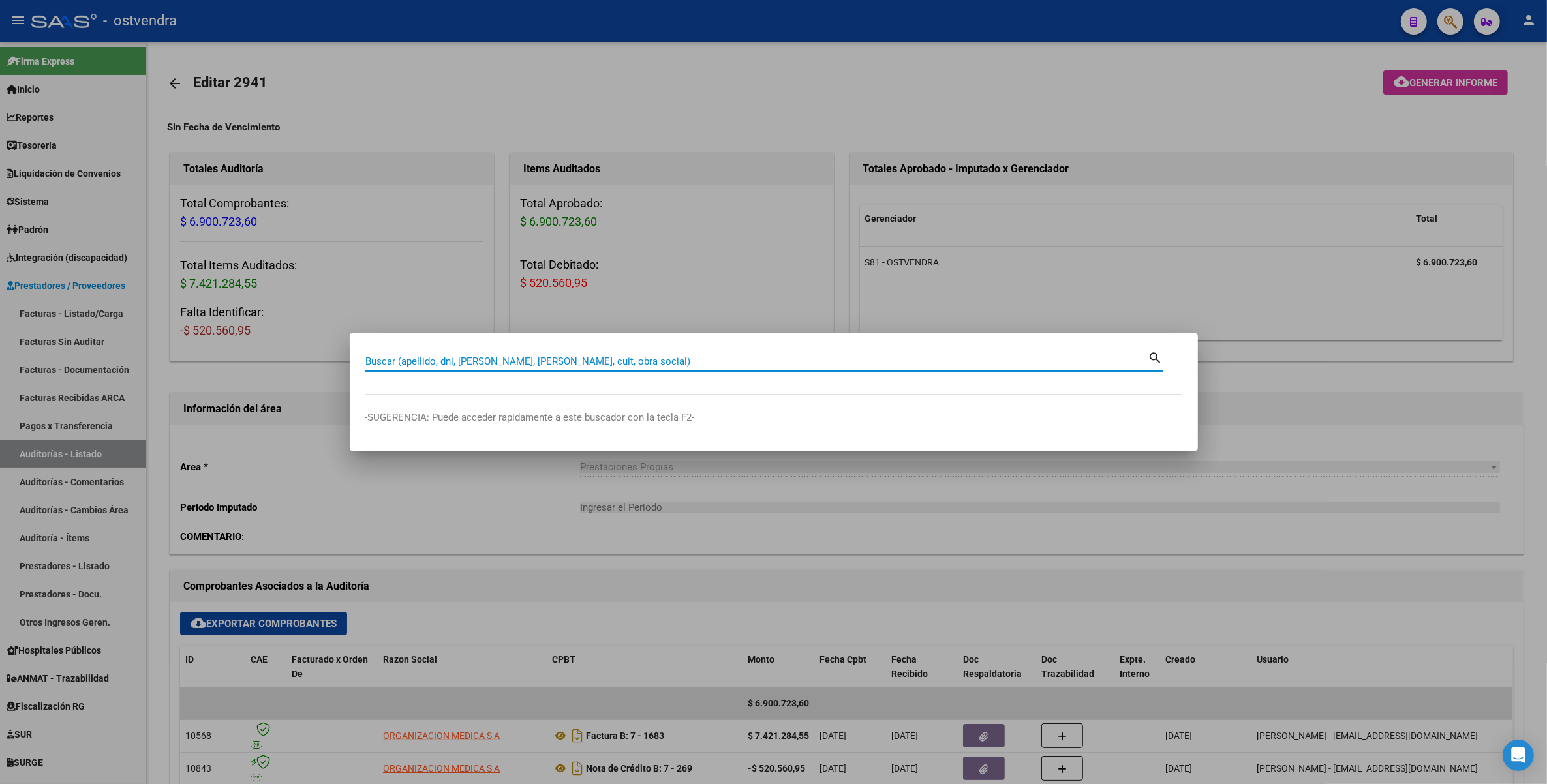
click at [627, 362] on input "Buscar (apellido, dni, [PERSON_NAME], [PERSON_NAME], cuit, obra social)" at bounding box center [757, 361] width 783 height 12
click at [668, 359] on input "Buscar (apellido, dni, [PERSON_NAME], [PERSON_NAME], cuit, obra social)" at bounding box center [757, 361] width 783 height 12
type input "41976385"
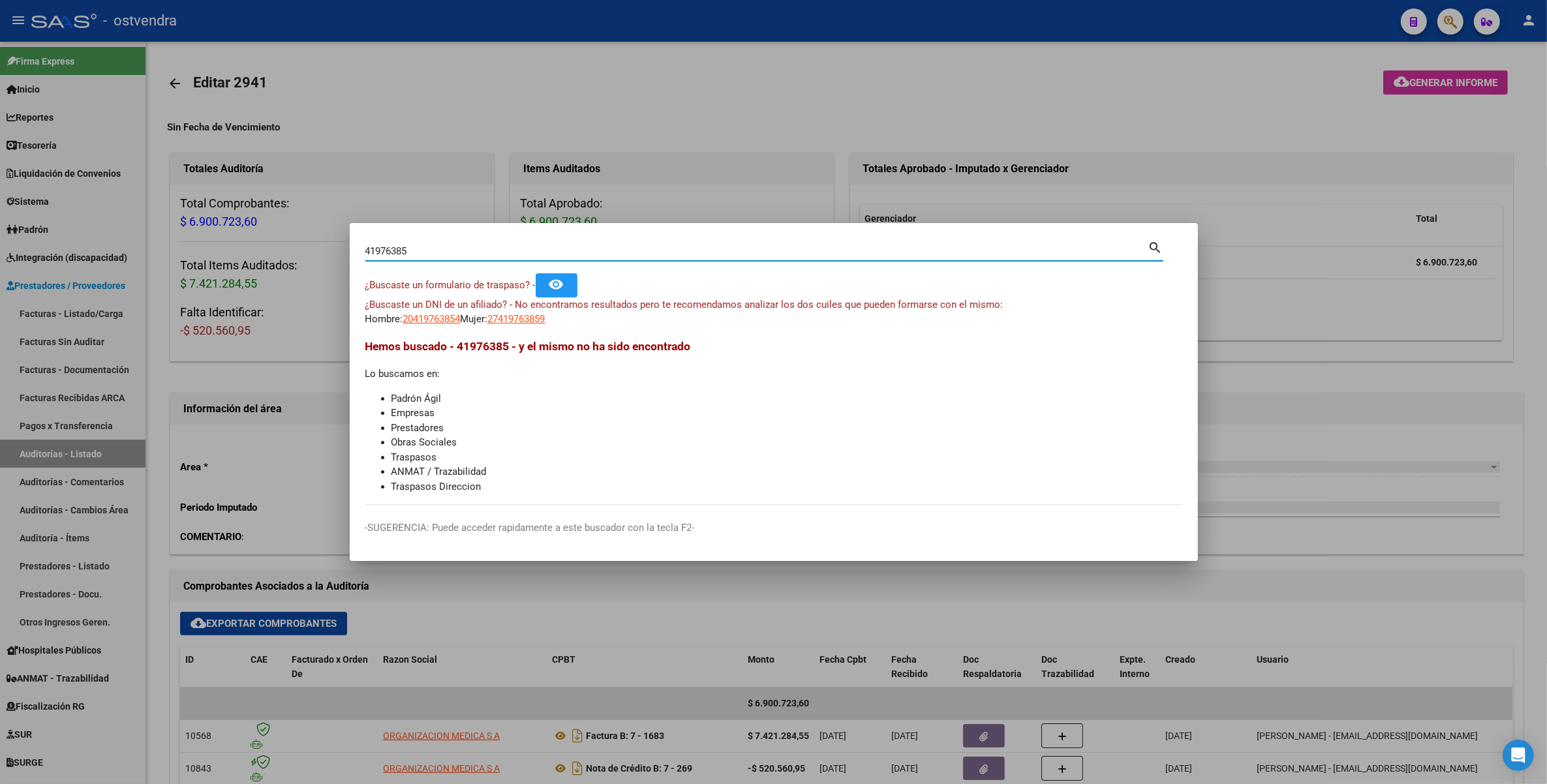
click at [1202, 134] on div at bounding box center [773, 392] width 1547 height 784
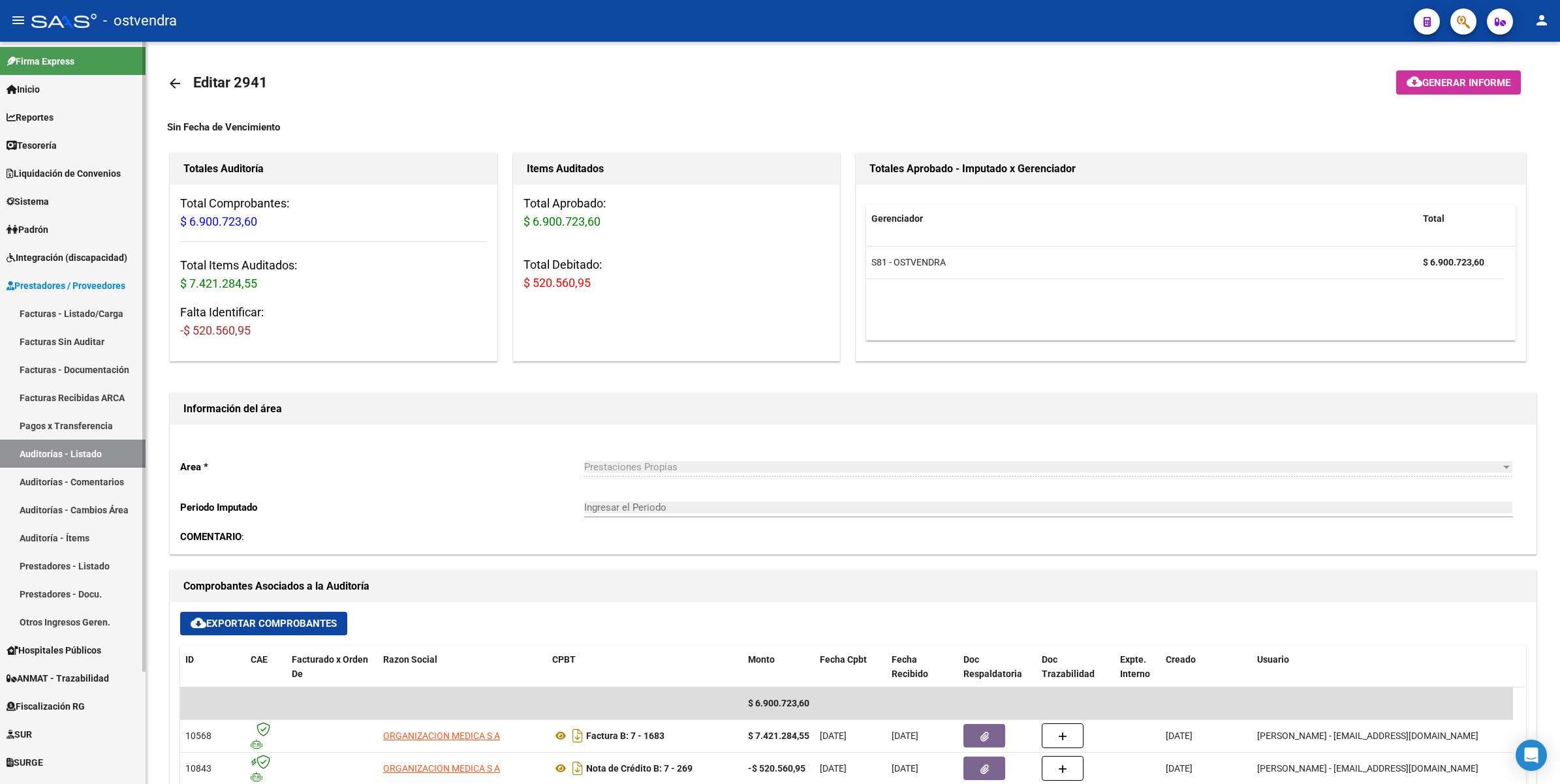
click at [68, 451] on link "Auditorías - Listado" at bounding box center [73, 453] width 146 height 28
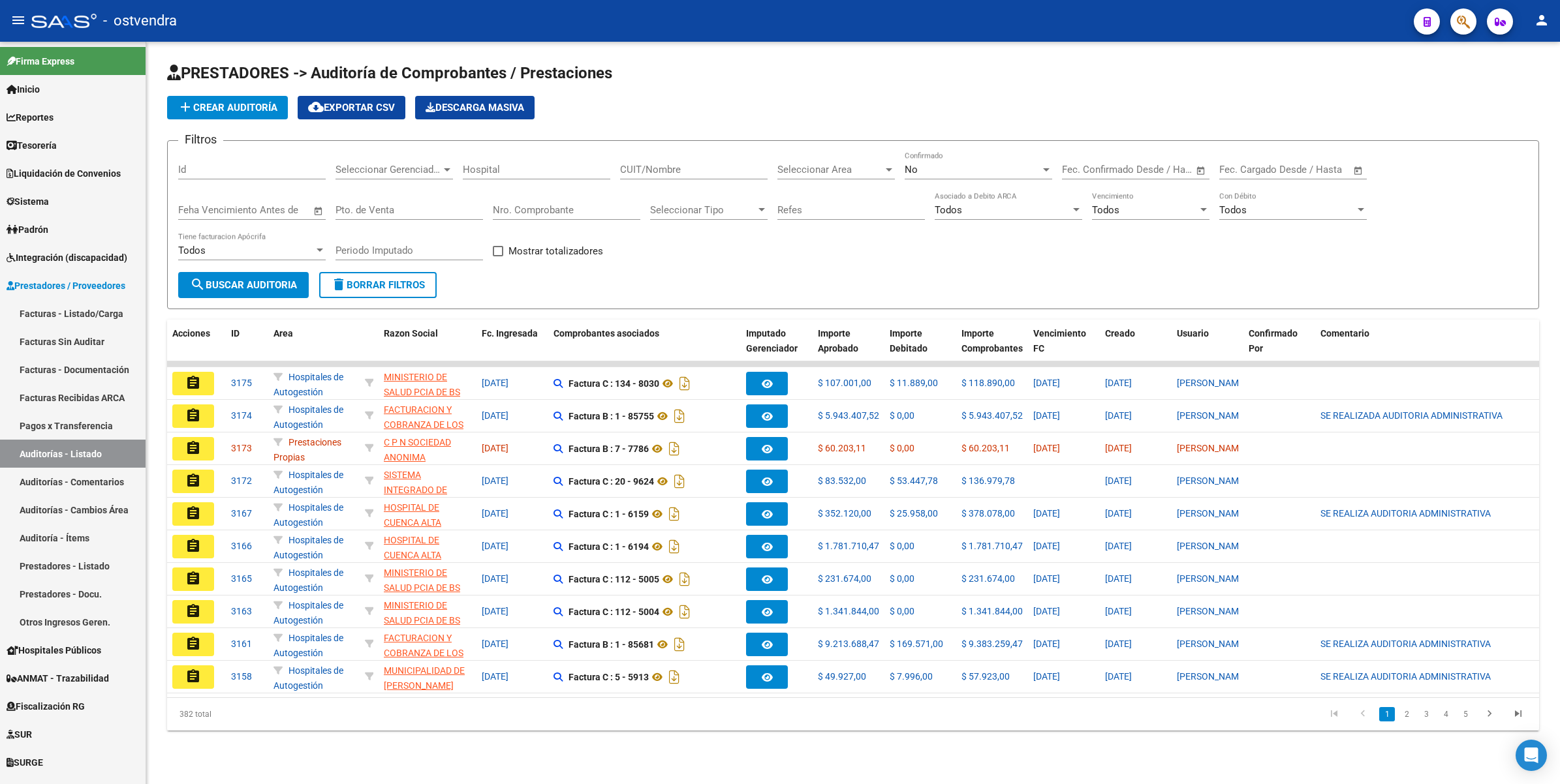
click at [965, 164] on div "No" at bounding box center [972, 170] width 135 height 12
click at [970, 112] on span "Todos" at bounding box center [979, 110] width 147 height 29
click at [674, 169] on input "CUIT/Nombre" at bounding box center [694, 170] width 147 height 12
type input "dutra"
click at [237, 281] on span "search Buscar Auditoria" at bounding box center [243, 285] width 107 height 12
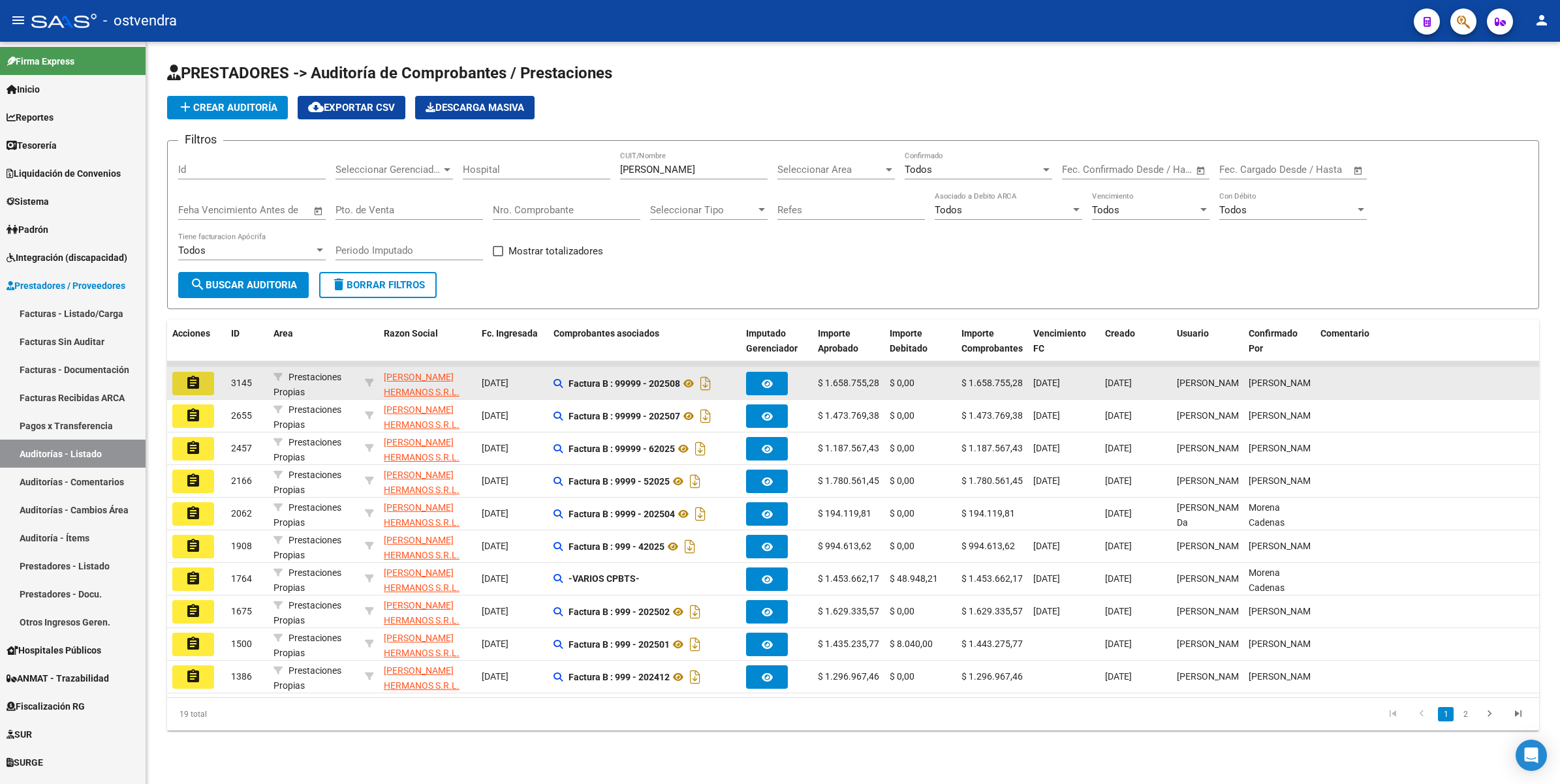
click at [194, 382] on mat-icon "assignment" at bounding box center [193, 382] width 16 height 16
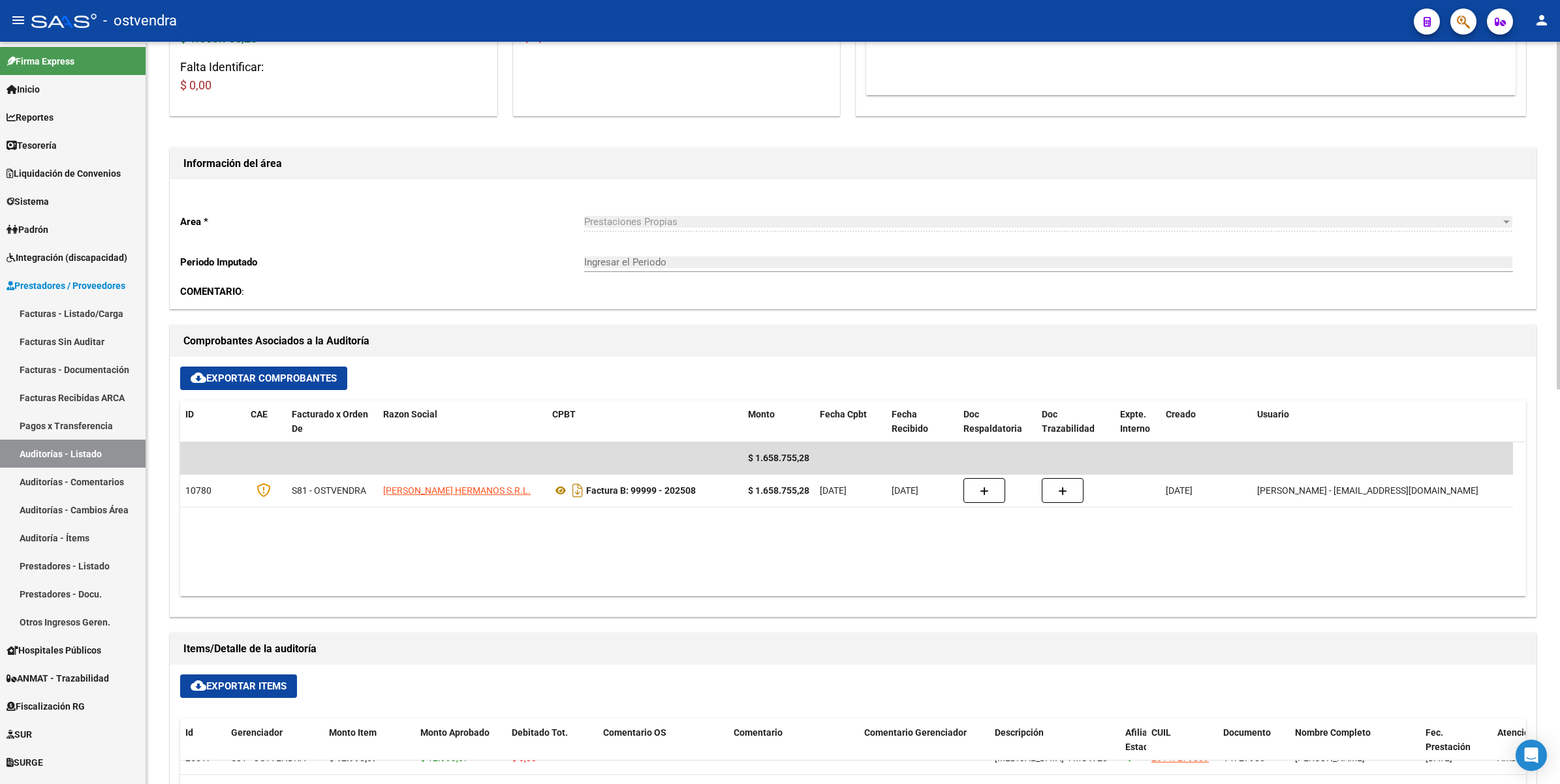
scroll to position [108, 0]
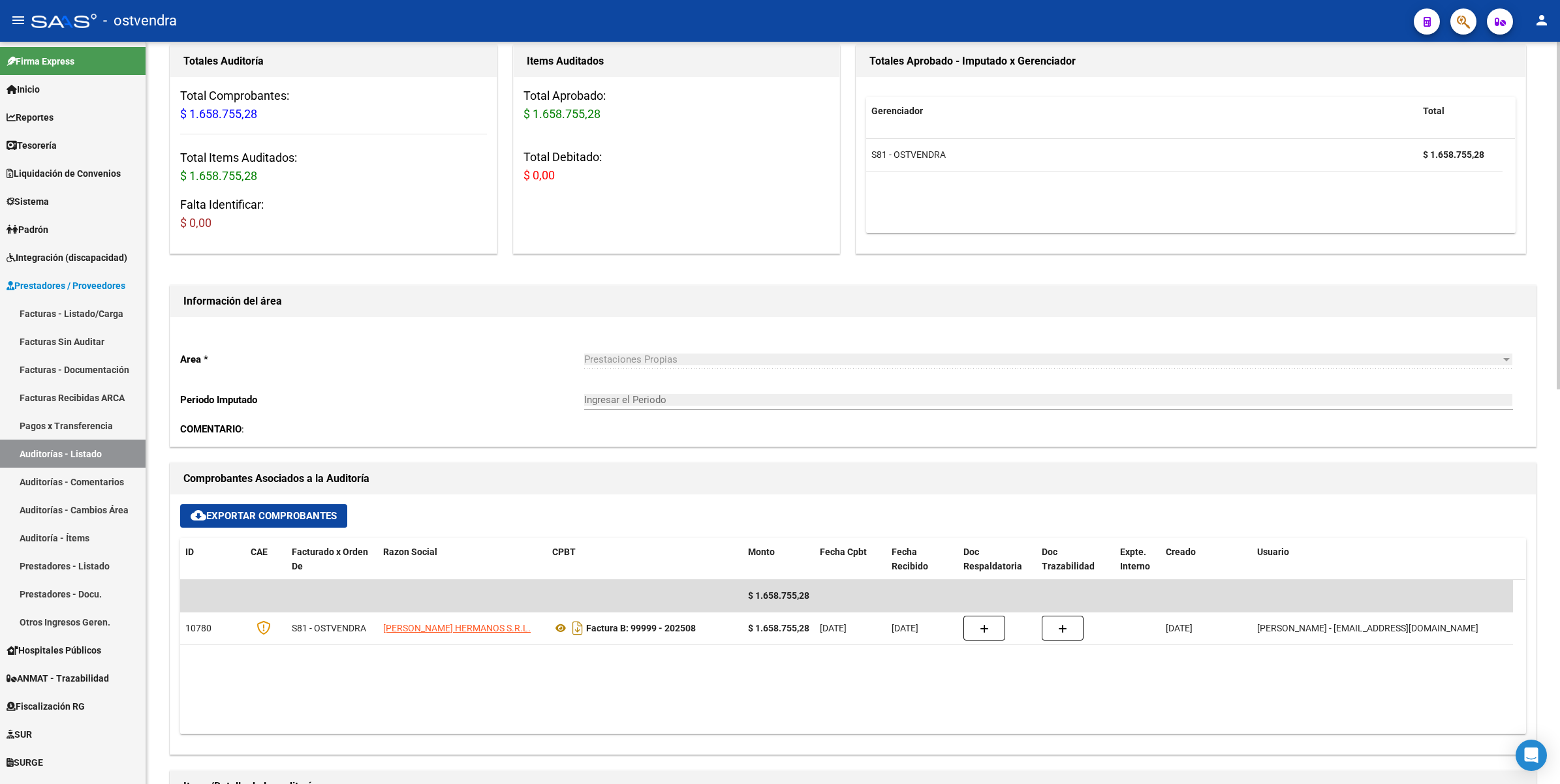
click at [1423, 121] on div "arrow_back Editar 3145 cloud_download Generar informe Sin Fecha de Vencimiento …" at bounding box center [855, 726] width 1417 height 1585
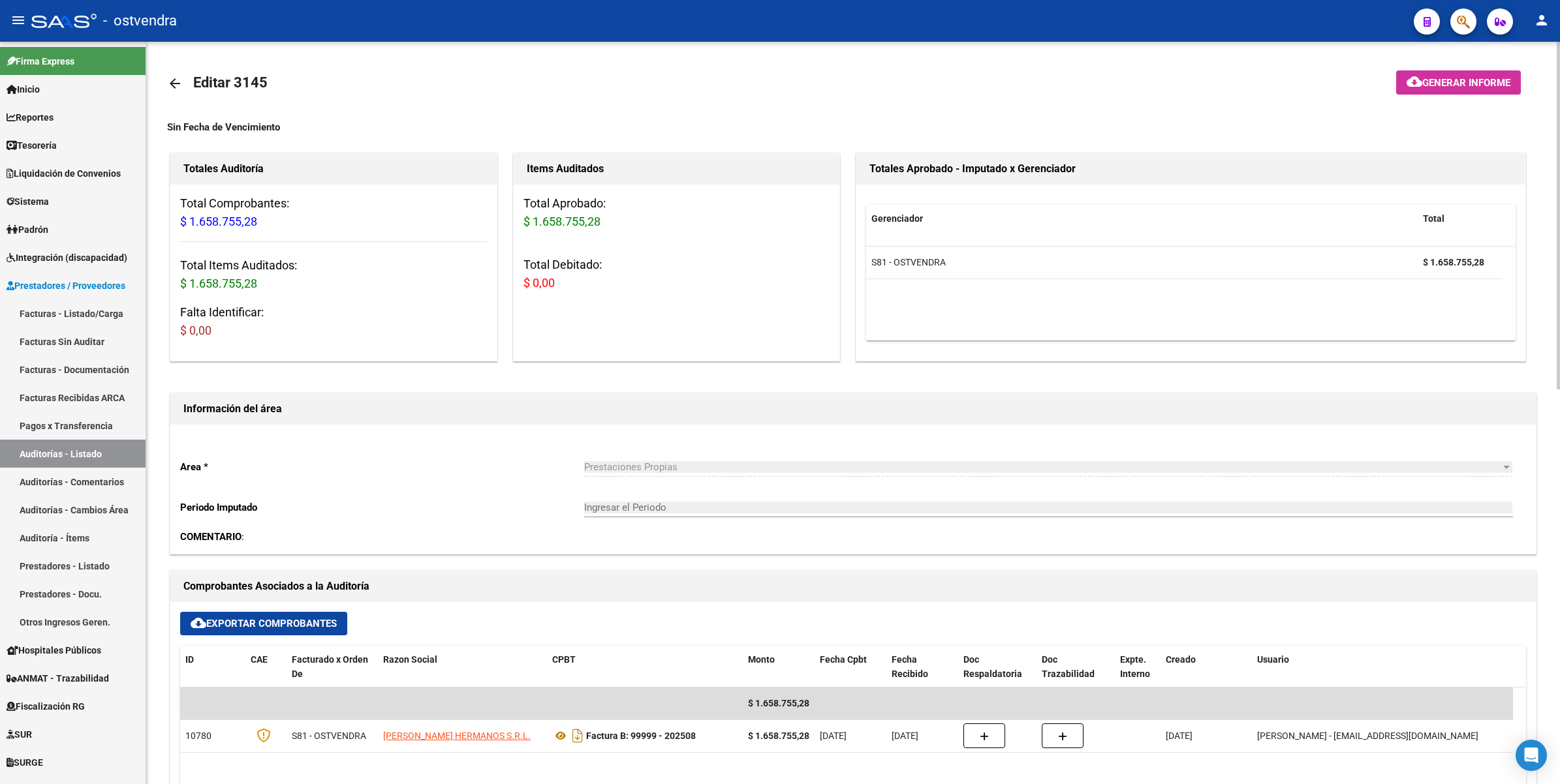
drag, startPoint x: 37, startPoint y: 447, endPoint x: 294, endPoint y: 412, distance: 259.4
click at [37, 448] on link "Auditorías - Listado" at bounding box center [73, 453] width 146 height 28
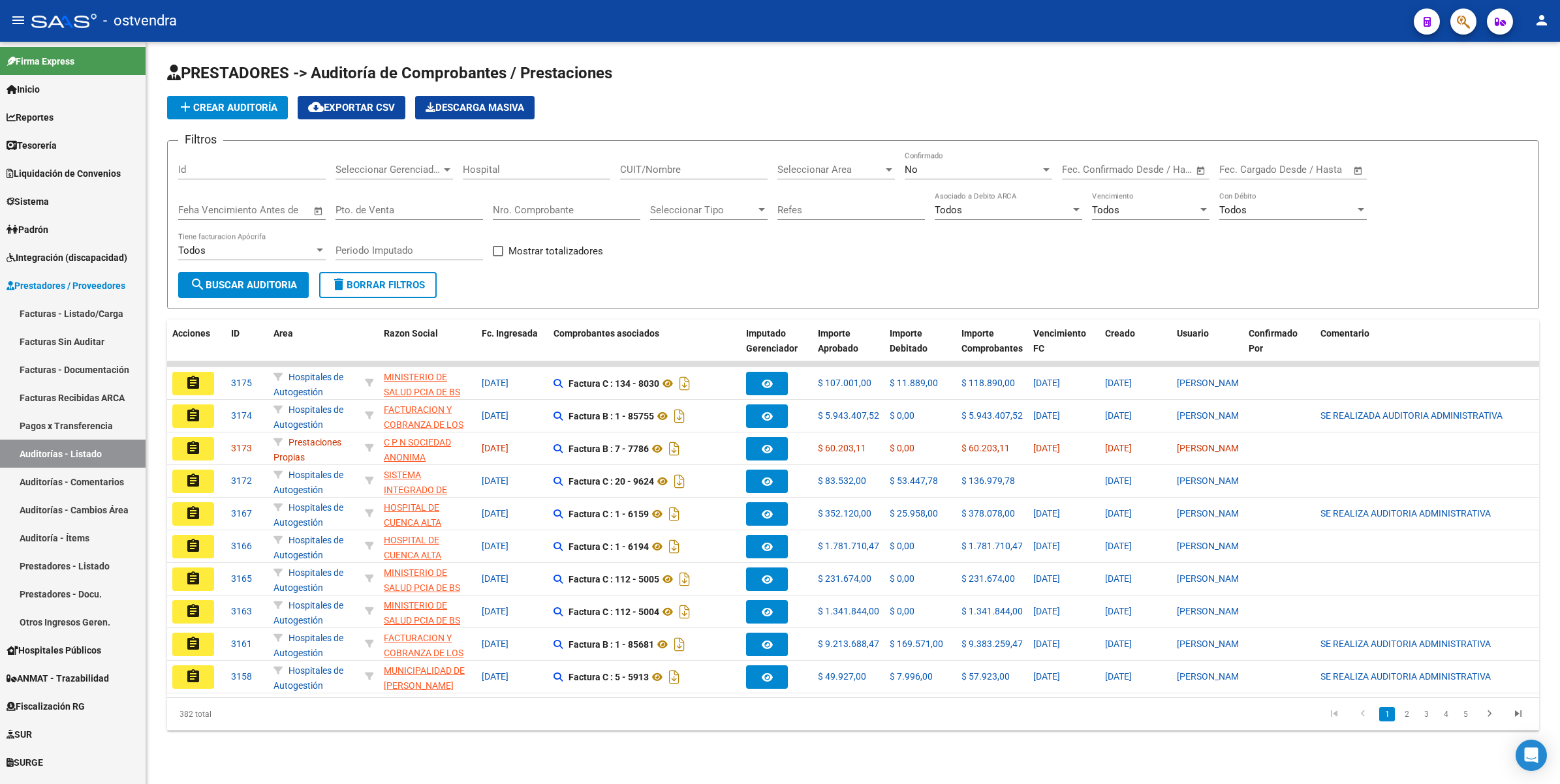
click at [938, 161] on div "No Confirmado" at bounding box center [979, 165] width 147 height 28
click at [954, 109] on span "Todos" at bounding box center [979, 110] width 147 height 29
click at [718, 169] on input "CUIT/Nombre" at bounding box center [694, 170] width 147 height 12
type input "C P N"
click at [258, 281] on span "search Buscar Auditoria" at bounding box center [243, 285] width 107 height 12
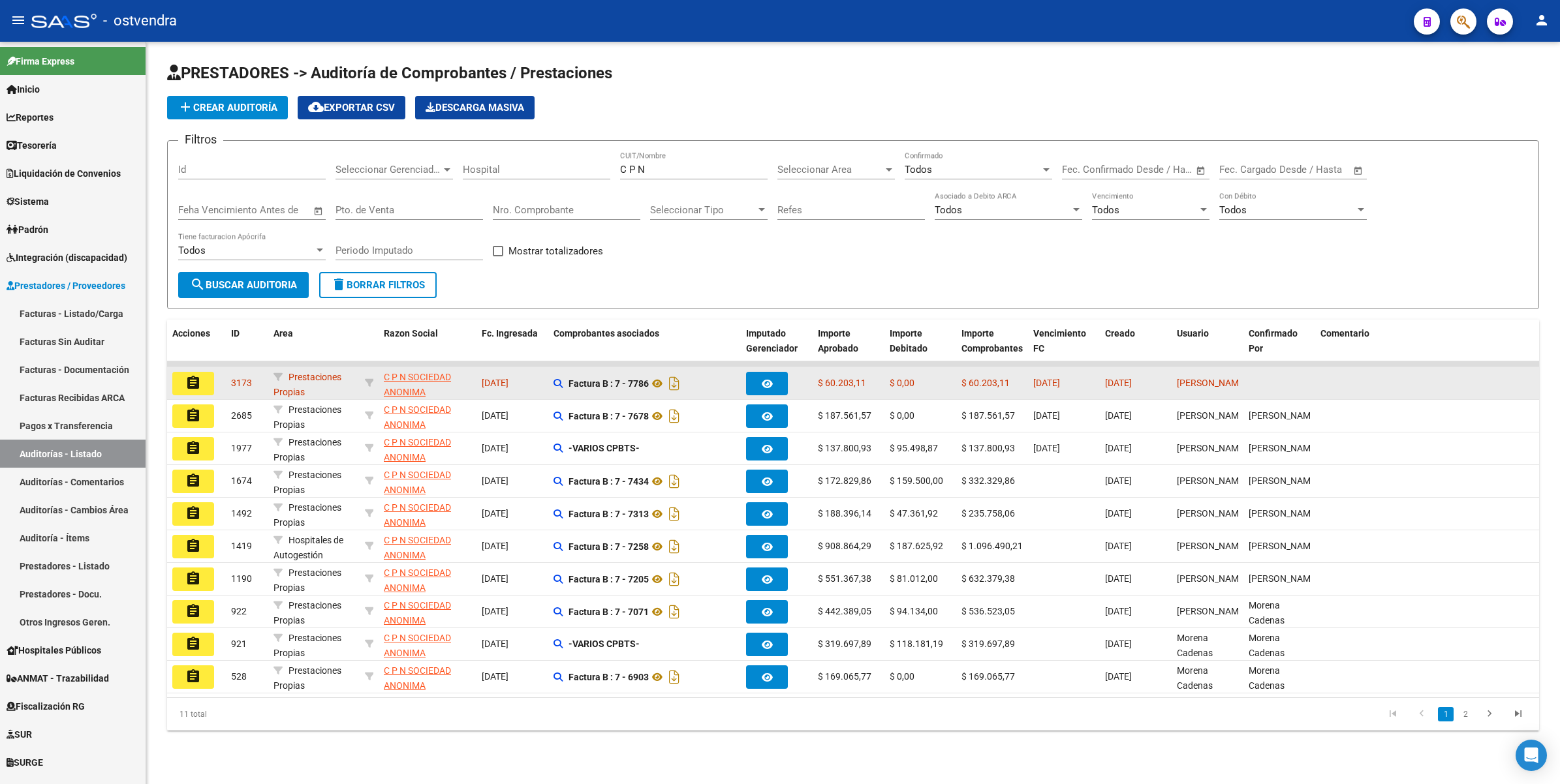
click at [188, 380] on mat-icon "assignment" at bounding box center [193, 382] width 16 height 16
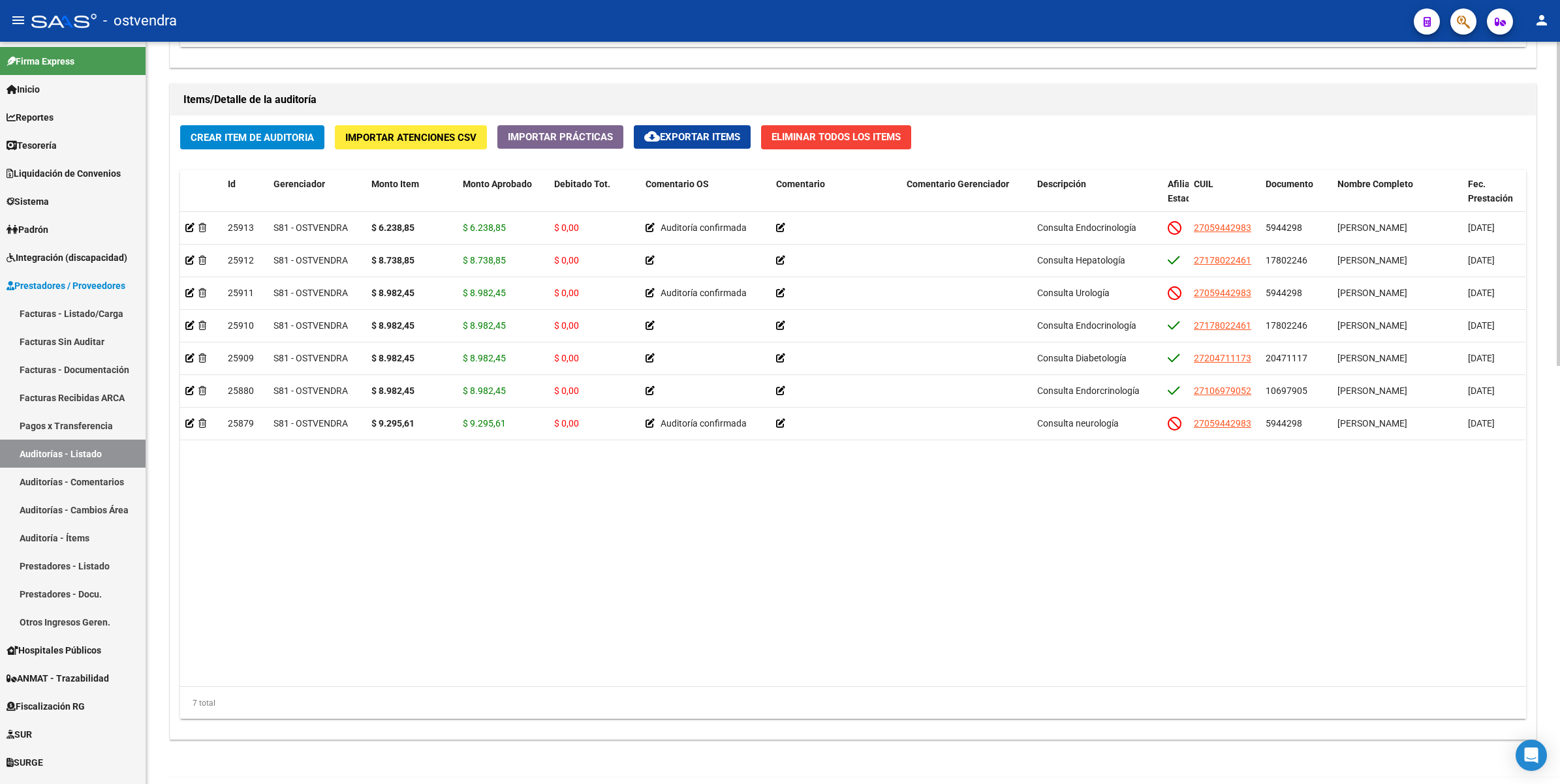
scroll to position [957, 0]
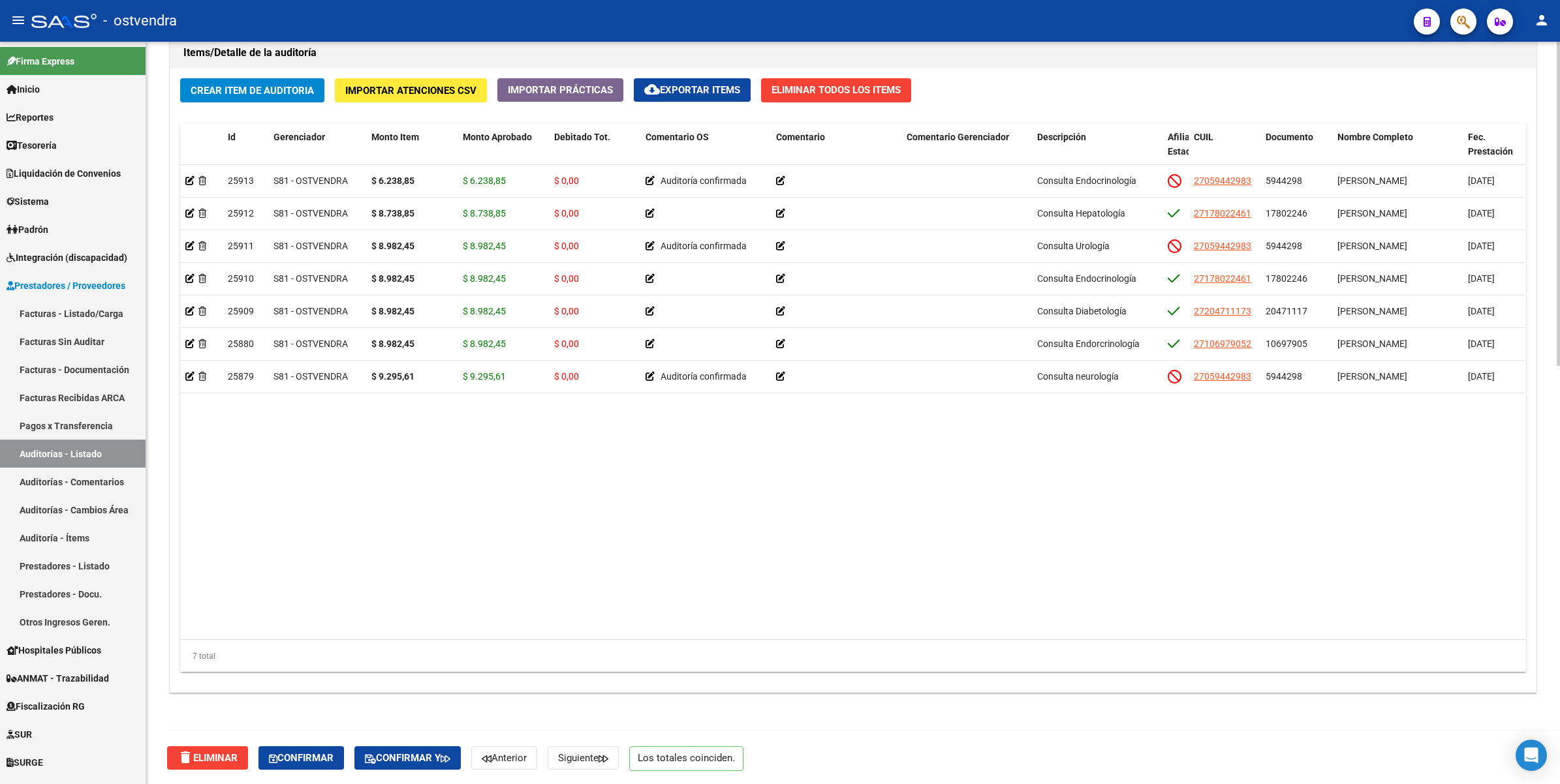
click at [263, 549] on datatable-body "25913 S81 - OSTVENDRA $ 6.238,85 $ 6.238,85 $ 0,00 Auditoría confirmada Consult…" at bounding box center [852, 403] width 1345 height 475
click at [310, 760] on span "Confirmar" at bounding box center [301, 758] width 65 height 12
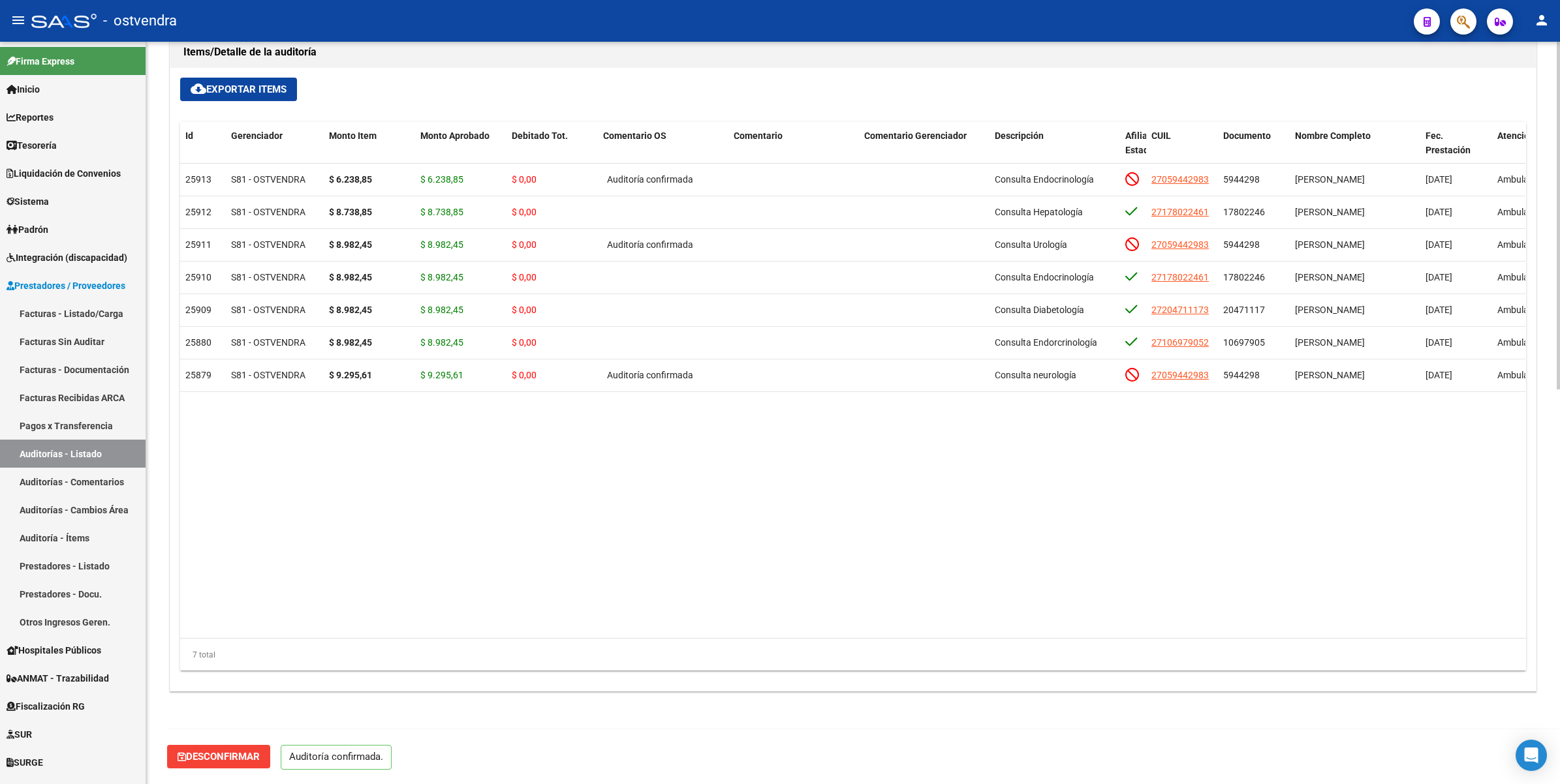
drag, startPoint x: 516, startPoint y: 28, endPoint x: 560, endPoint y: 6, distance: 49.2
click at [520, 28] on div "- ostvendra" at bounding box center [717, 20] width 1372 height 29
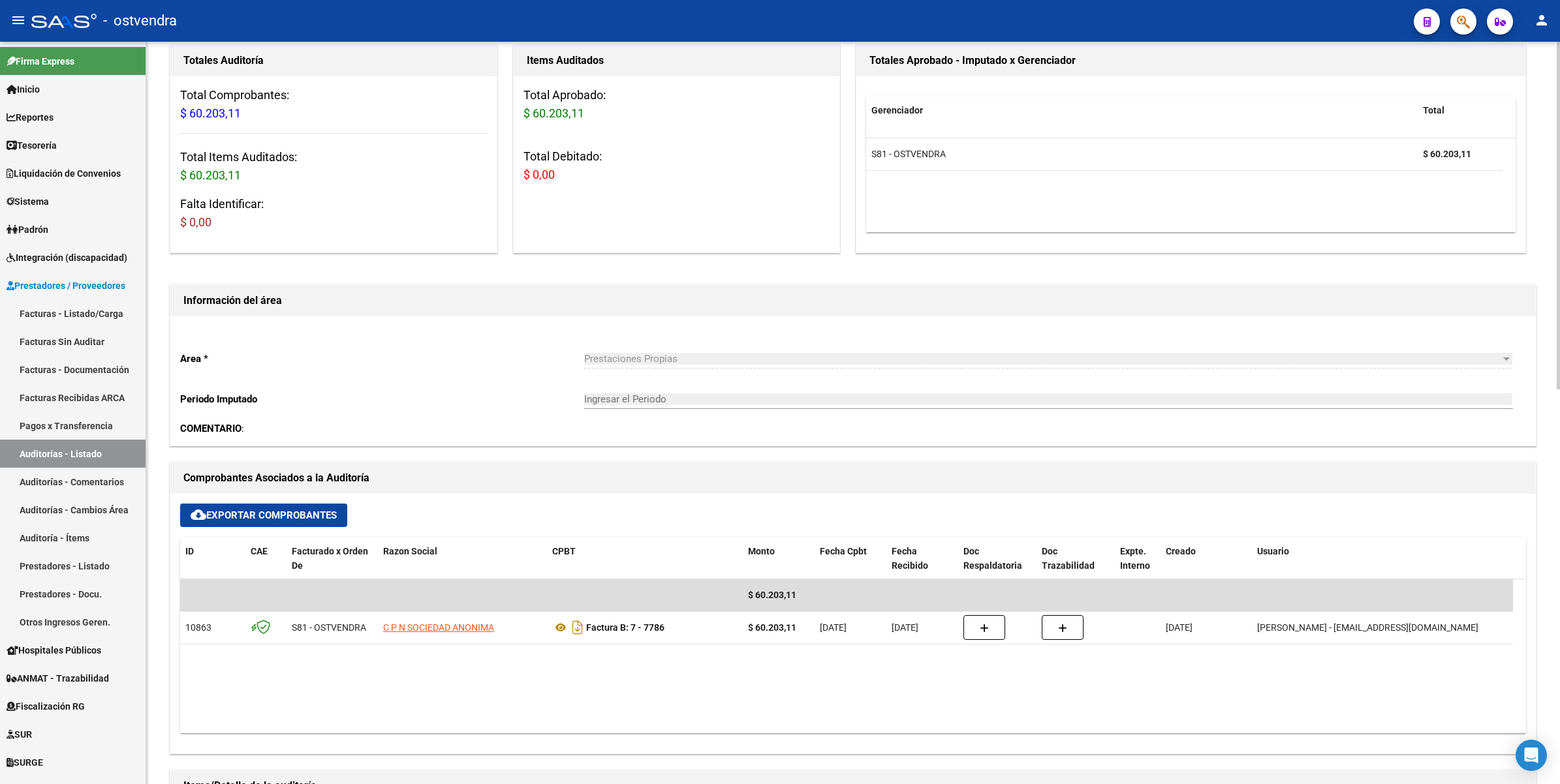
scroll to position [0, 0]
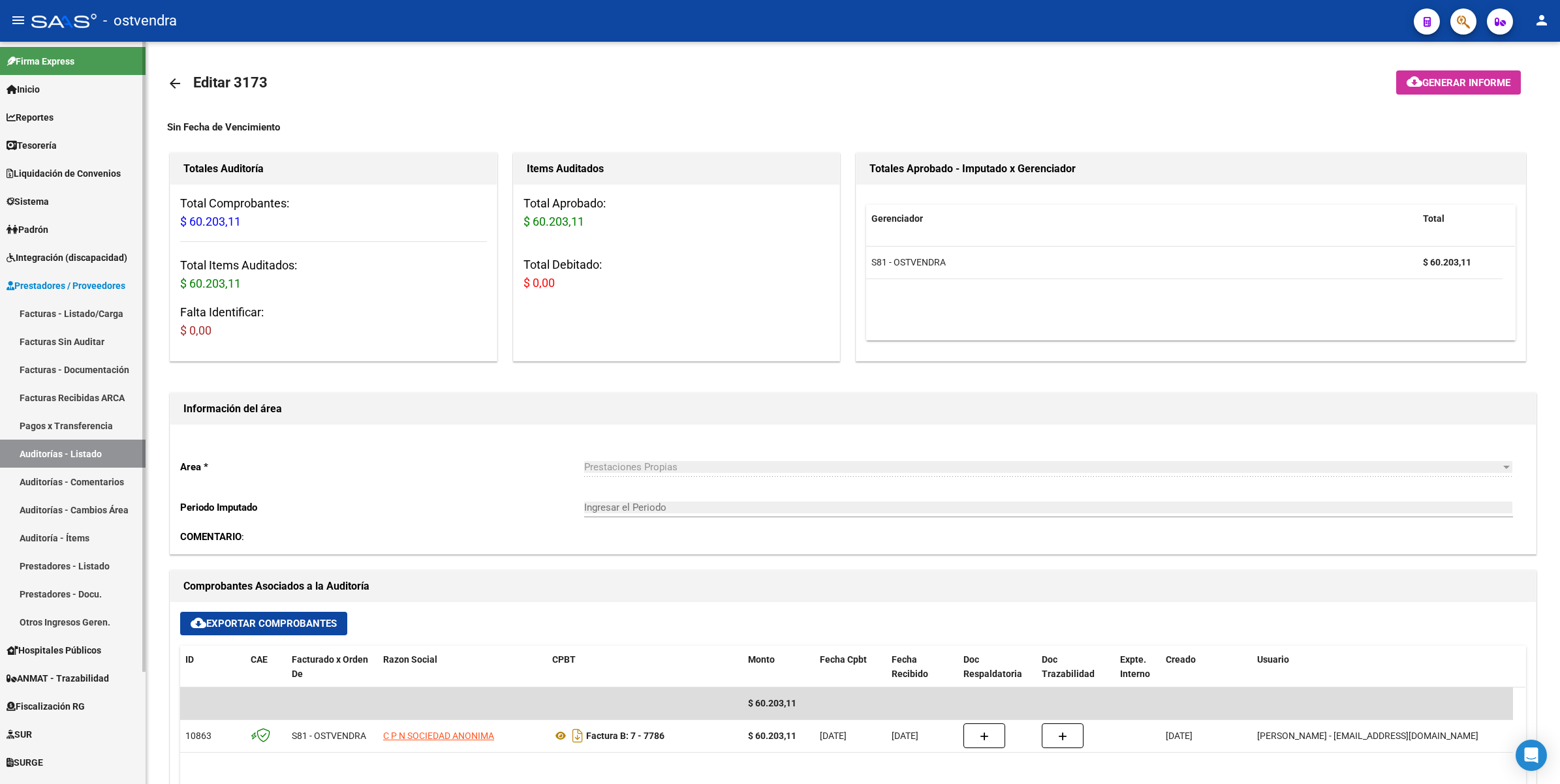
click at [79, 449] on link "Auditorías - Listado" at bounding box center [73, 453] width 146 height 28
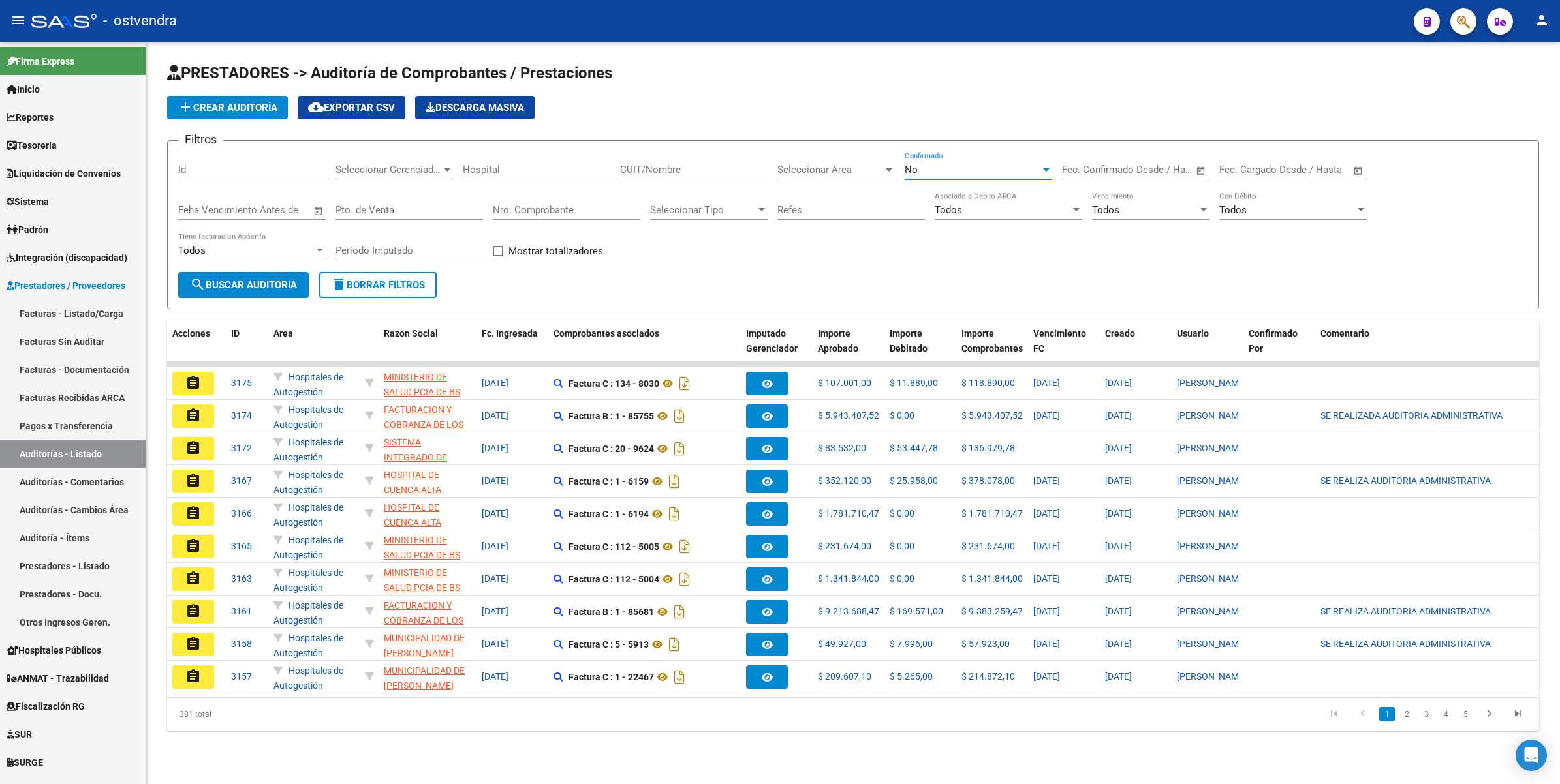
click at [941, 167] on div "No" at bounding box center [972, 170] width 135 height 12
click at [944, 109] on span "Todos" at bounding box center [979, 110] width 147 height 29
click at [558, 207] on input "Nro. Comprobante" at bounding box center [567, 210] width 147 height 12
type input "22117"
click at [252, 284] on span "search Buscar Auditoria" at bounding box center [243, 285] width 107 height 12
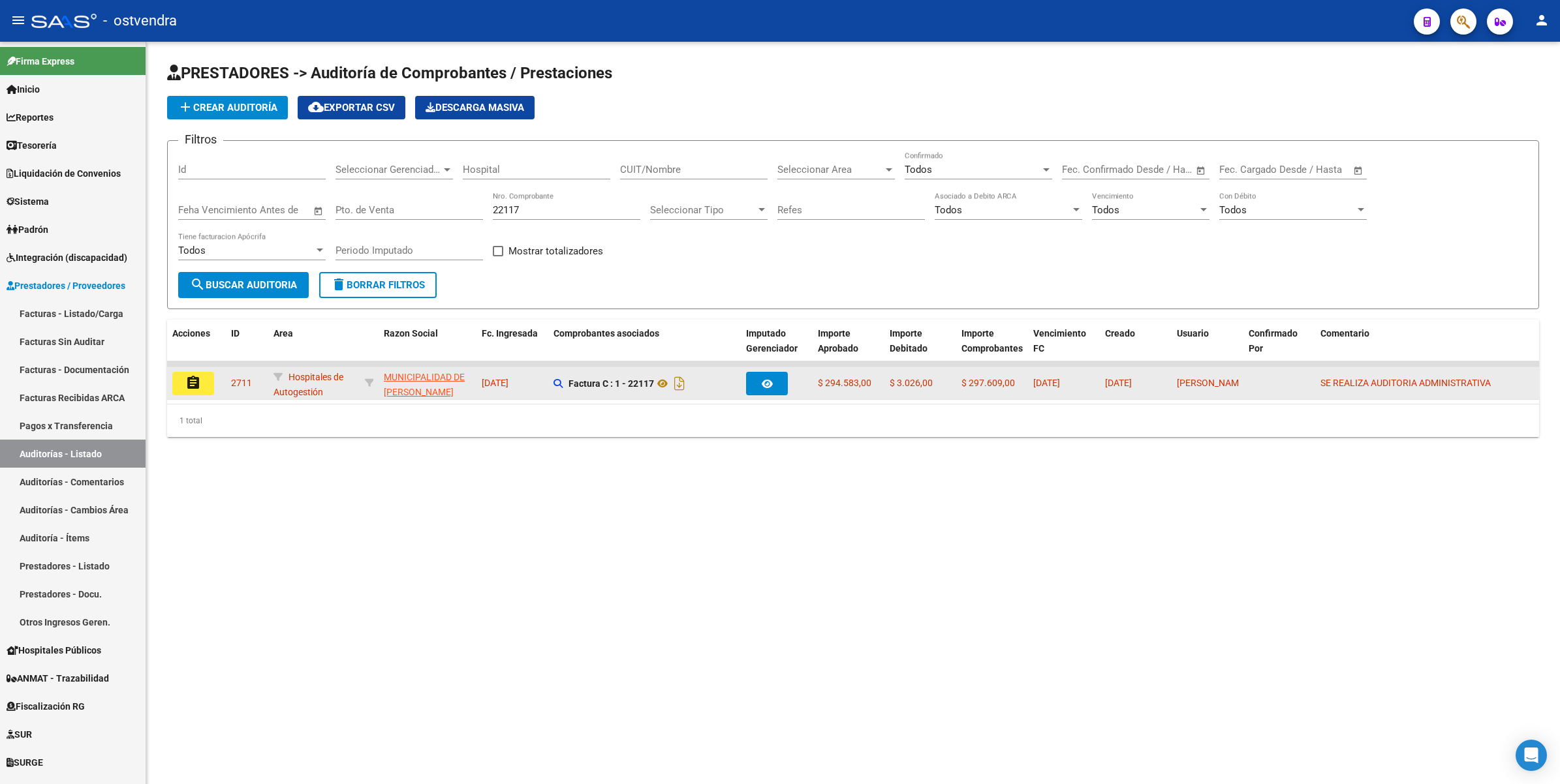
click at [195, 377] on mat-icon "assignment" at bounding box center [193, 382] width 16 height 16
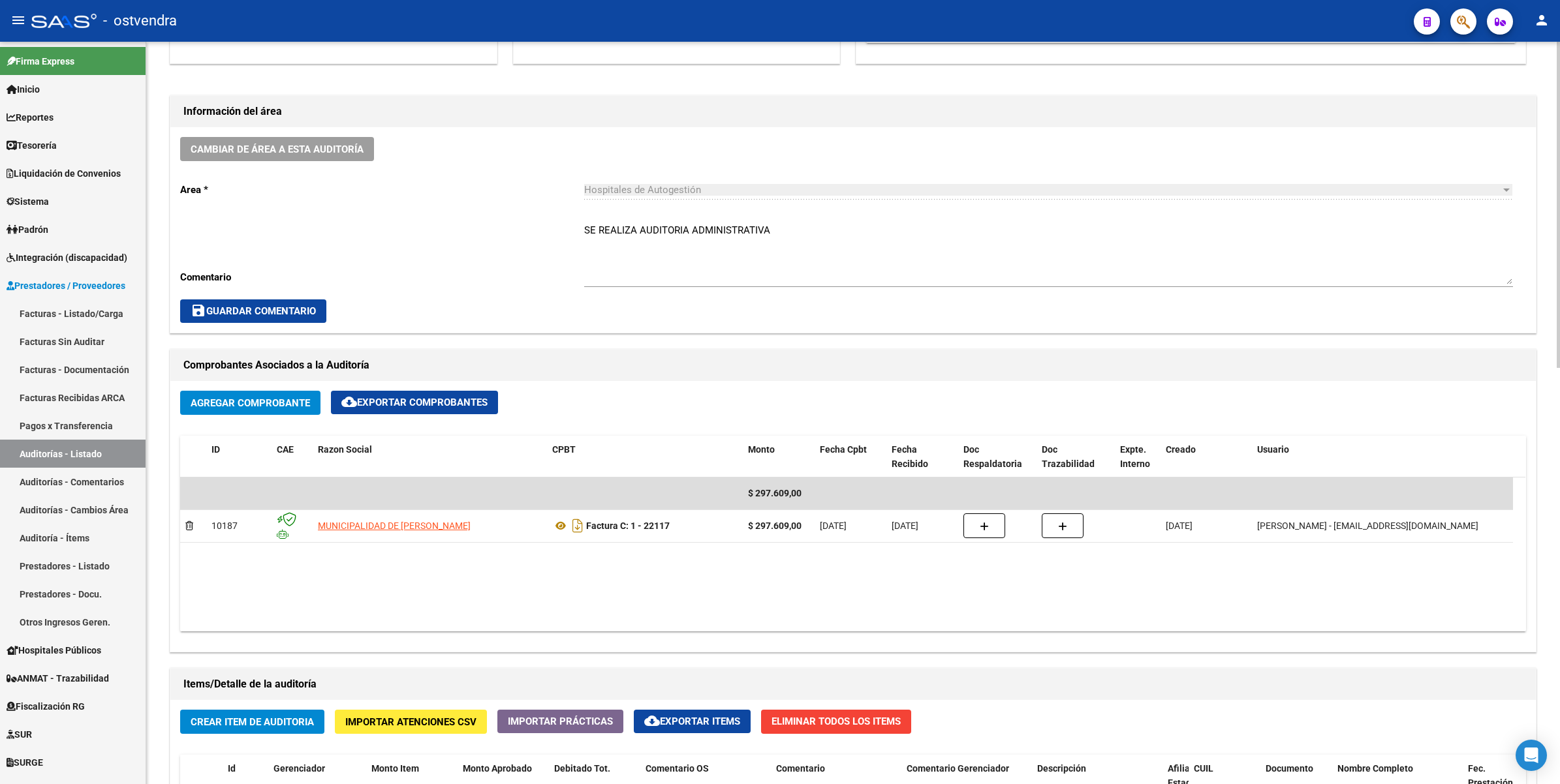
scroll to position [408, 0]
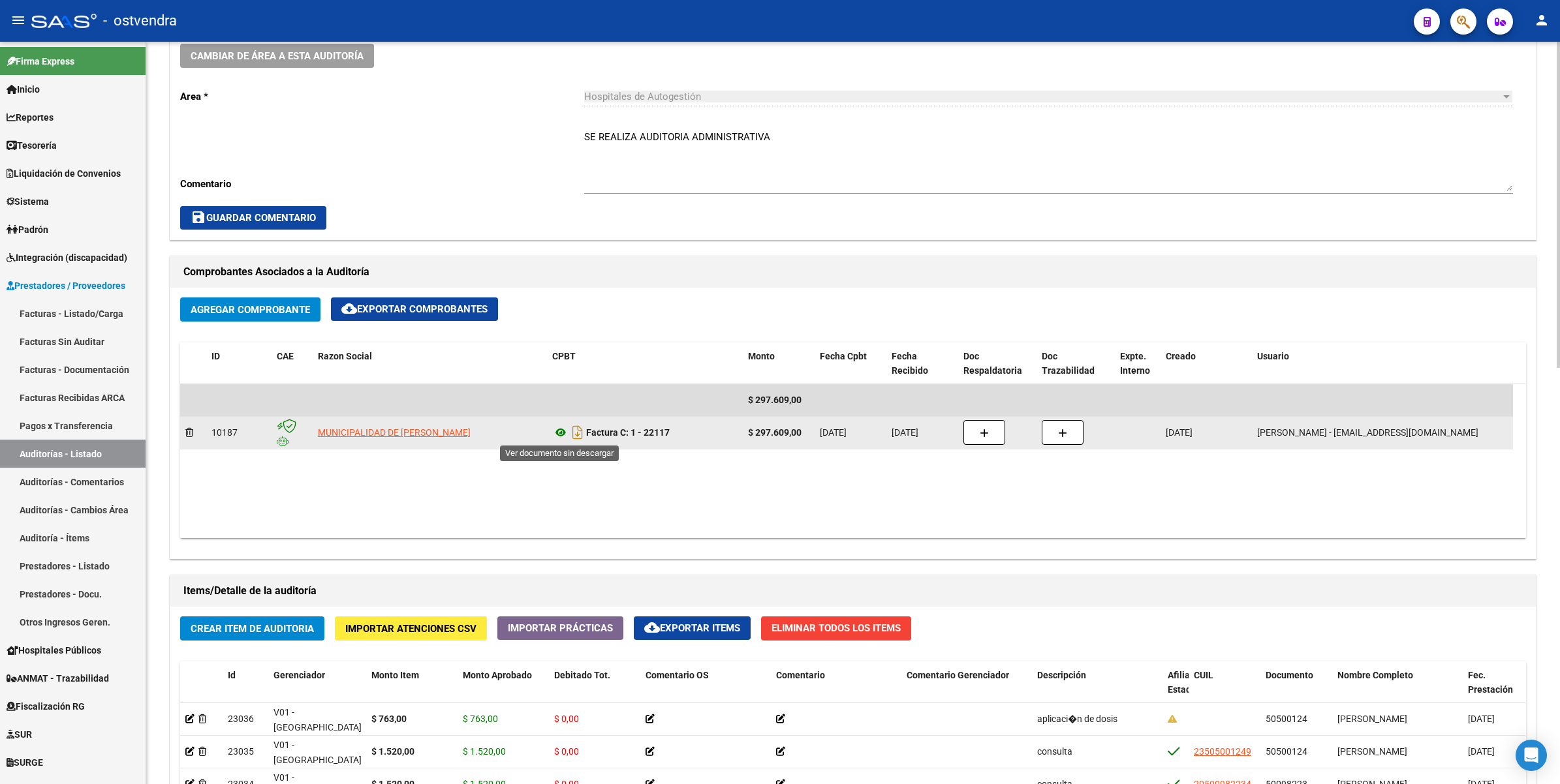
click at [557, 430] on icon at bounding box center [560, 432] width 17 height 16
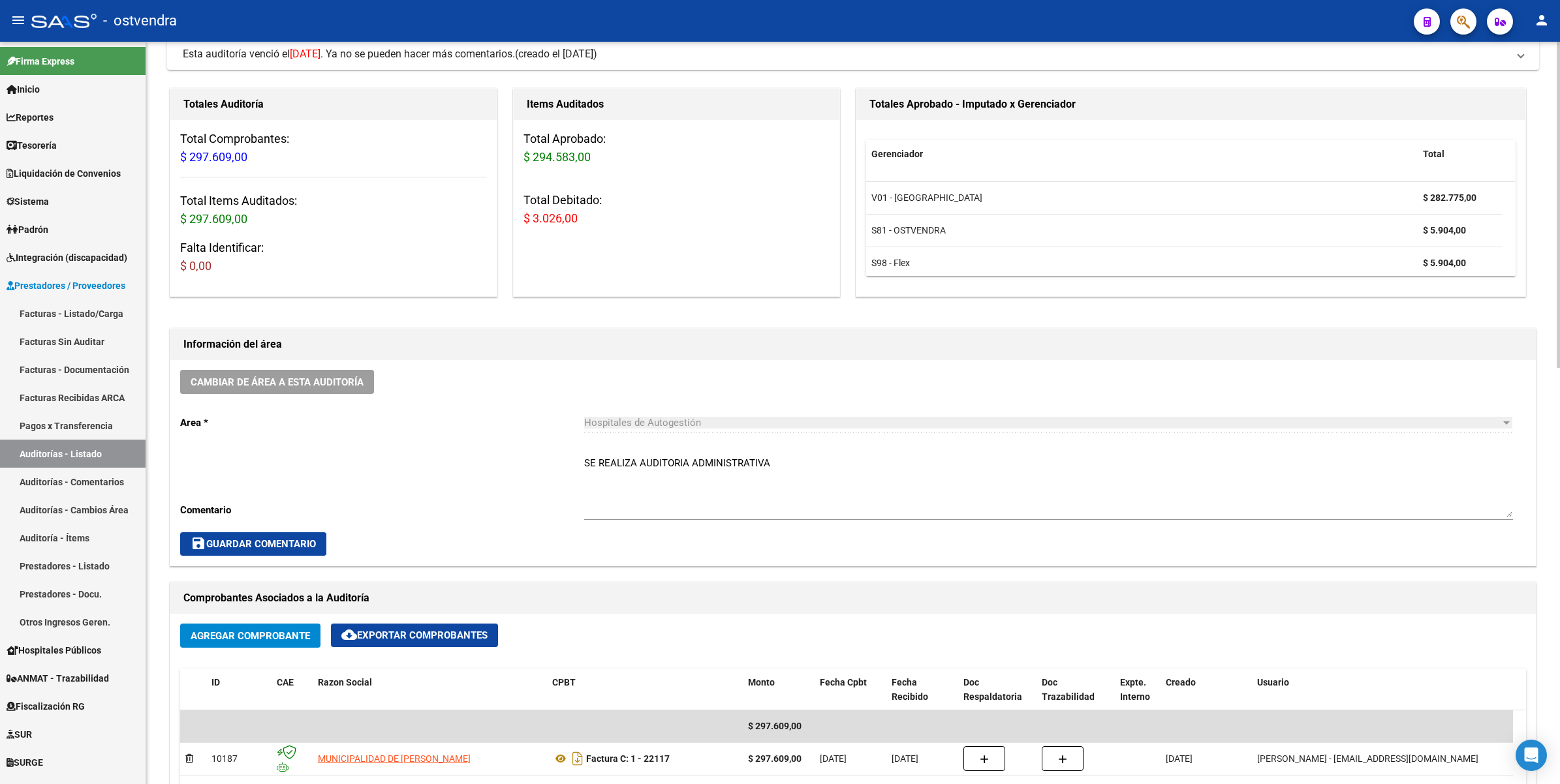
scroll to position [0, 0]
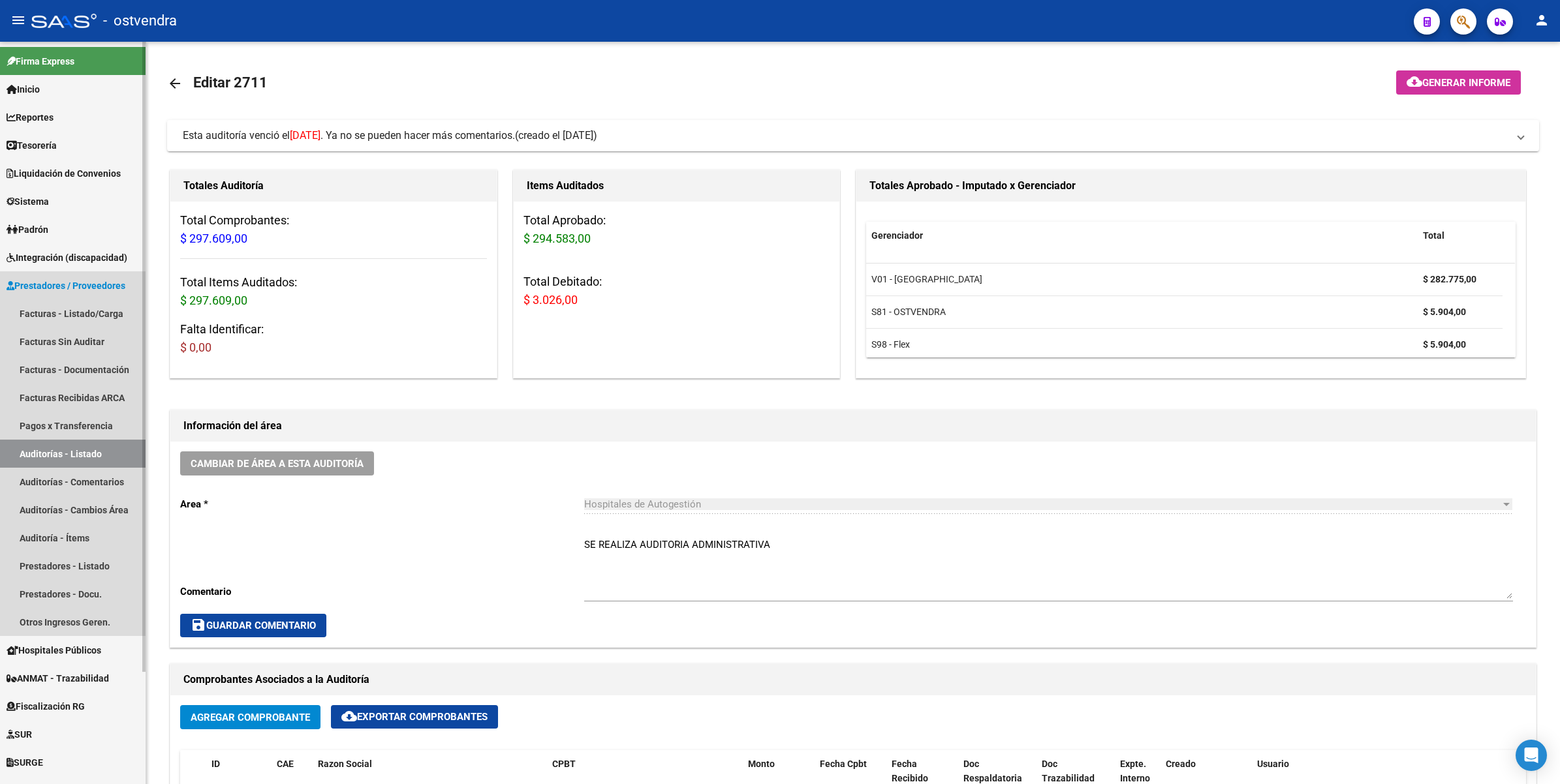
click at [59, 451] on link "Auditorías - Listado" at bounding box center [73, 453] width 146 height 28
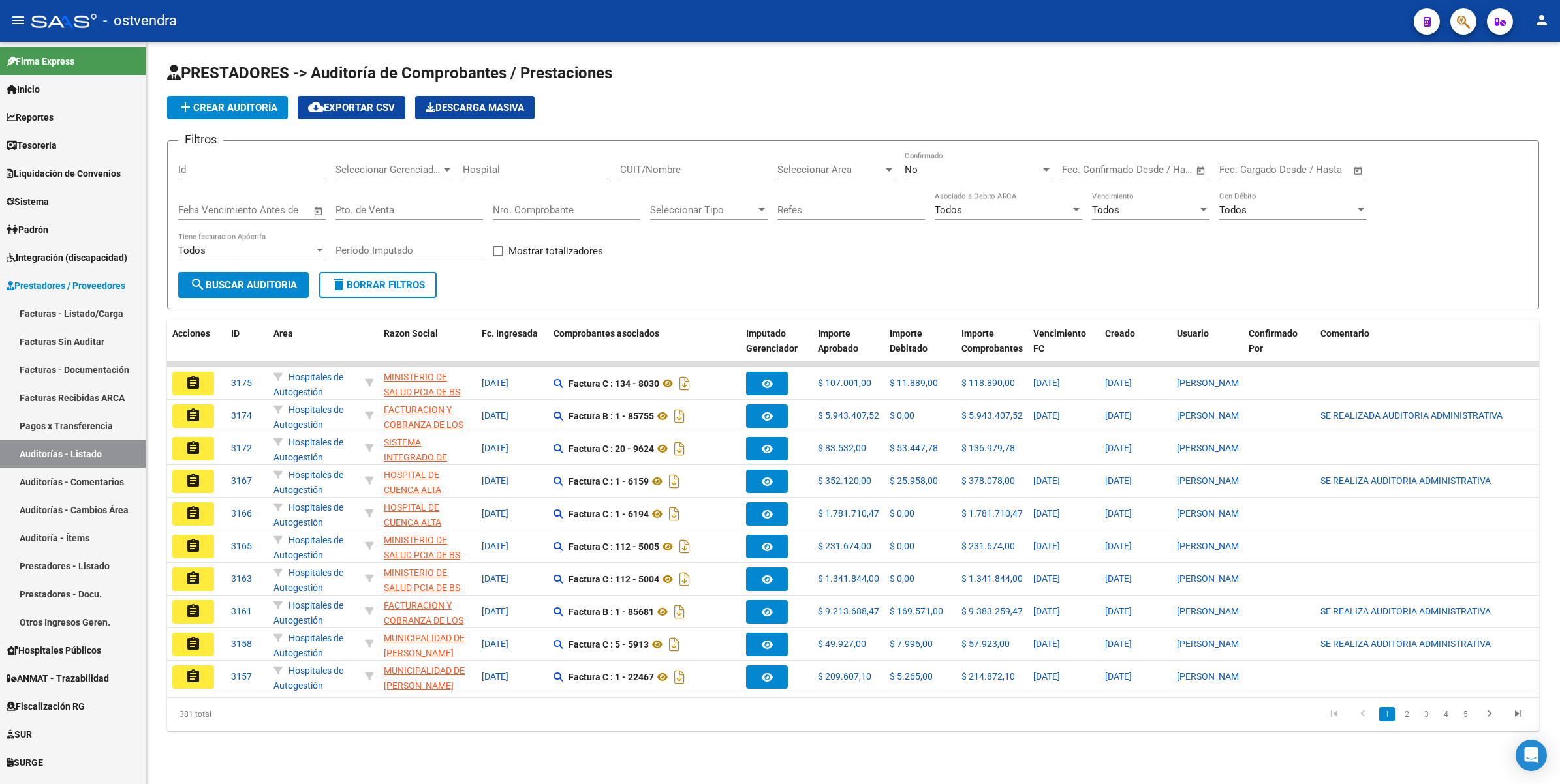
click at [954, 168] on div "No" at bounding box center [972, 170] width 135 height 12
click at [969, 105] on span "Todos" at bounding box center [979, 110] width 147 height 29
click at [504, 205] on input "Nro. Comprobante" at bounding box center [567, 210] width 147 height 12
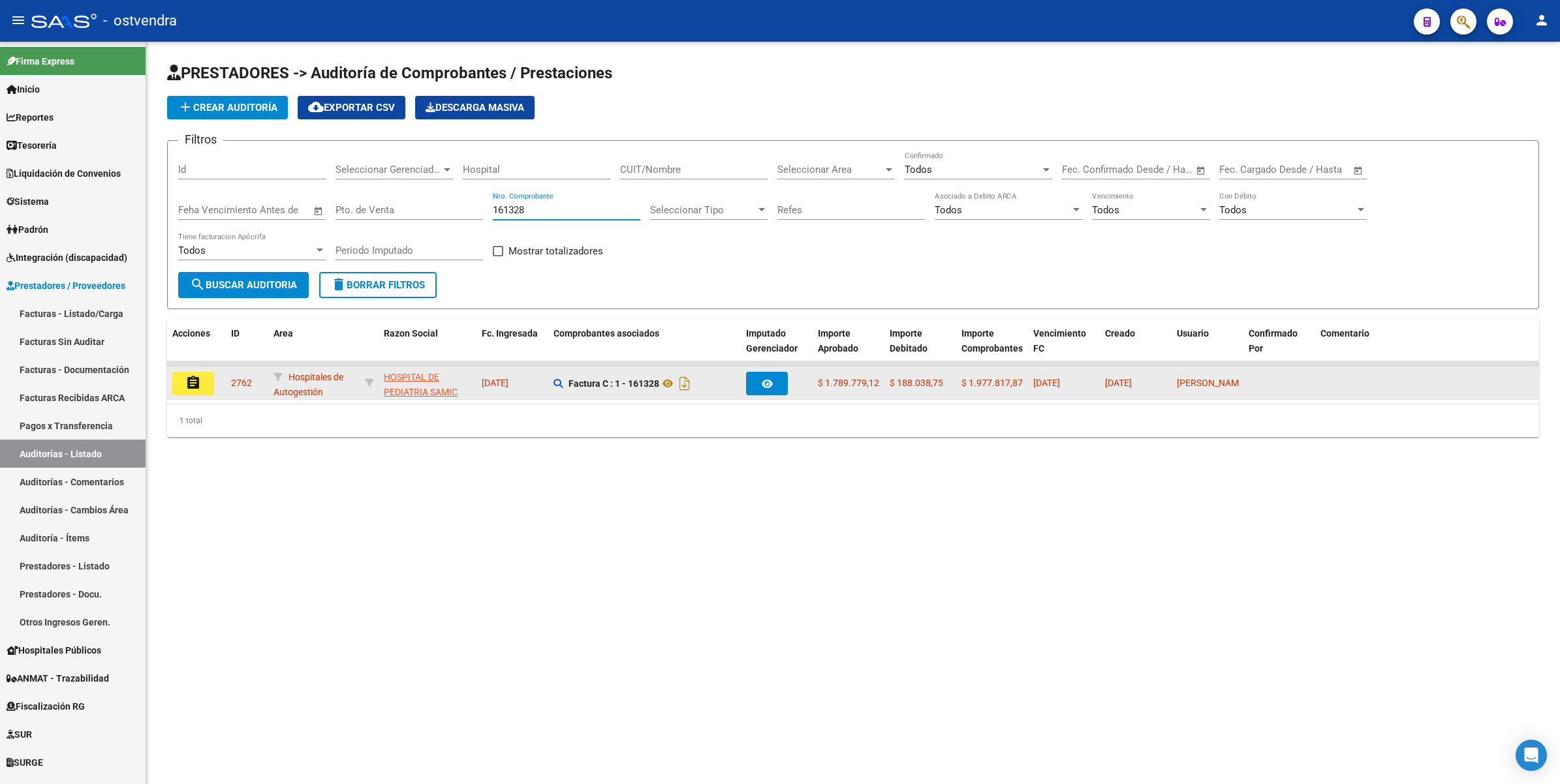
type input "161328"
click at [189, 380] on mat-icon "assignment" at bounding box center [193, 382] width 16 height 16
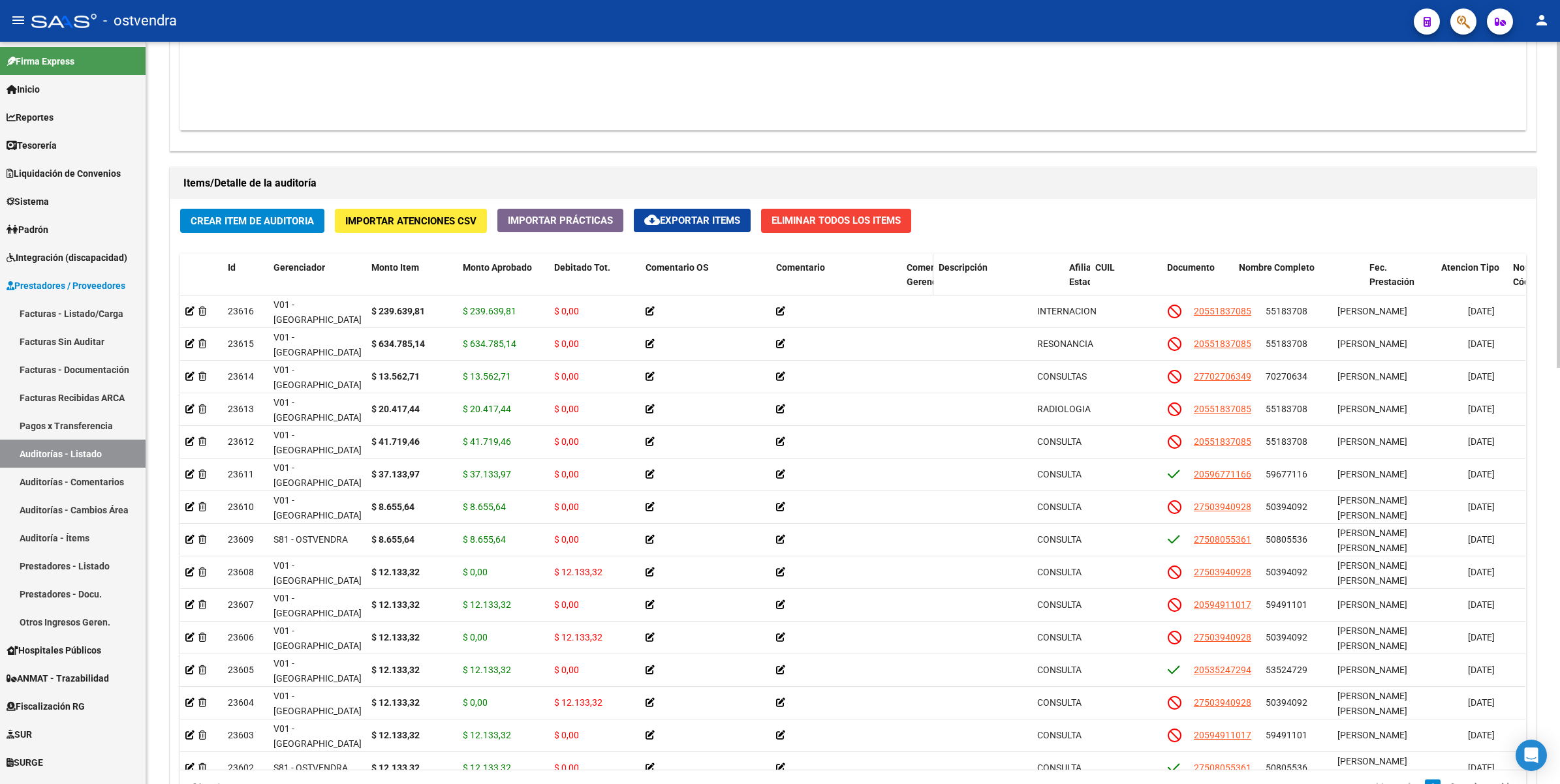
drag, startPoint x: 1030, startPoint y: 271, endPoint x: 907, endPoint y: 272, distance: 123.0
click at [907, 272] on datatable-header-cell "Comentario Gerenciador" at bounding box center [917, 283] width 32 height 57
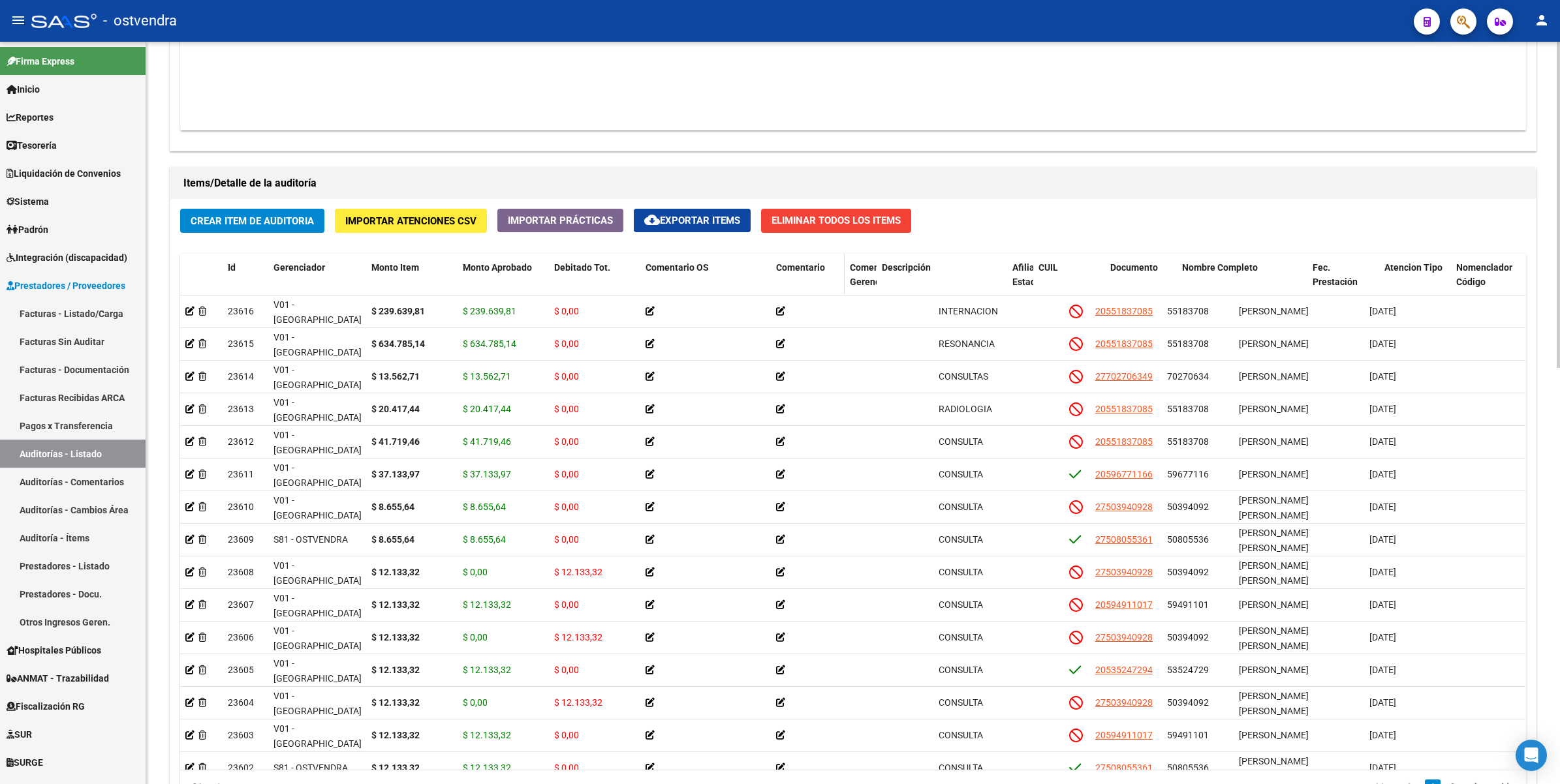
drag, startPoint x: 896, startPoint y: 268, endPoint x: 804, endPoint y: 265, distance: 92.0
click at [810, 265] on datatable-header-cell "Comentario" at bounding box center [807, 283] width 74 height 57
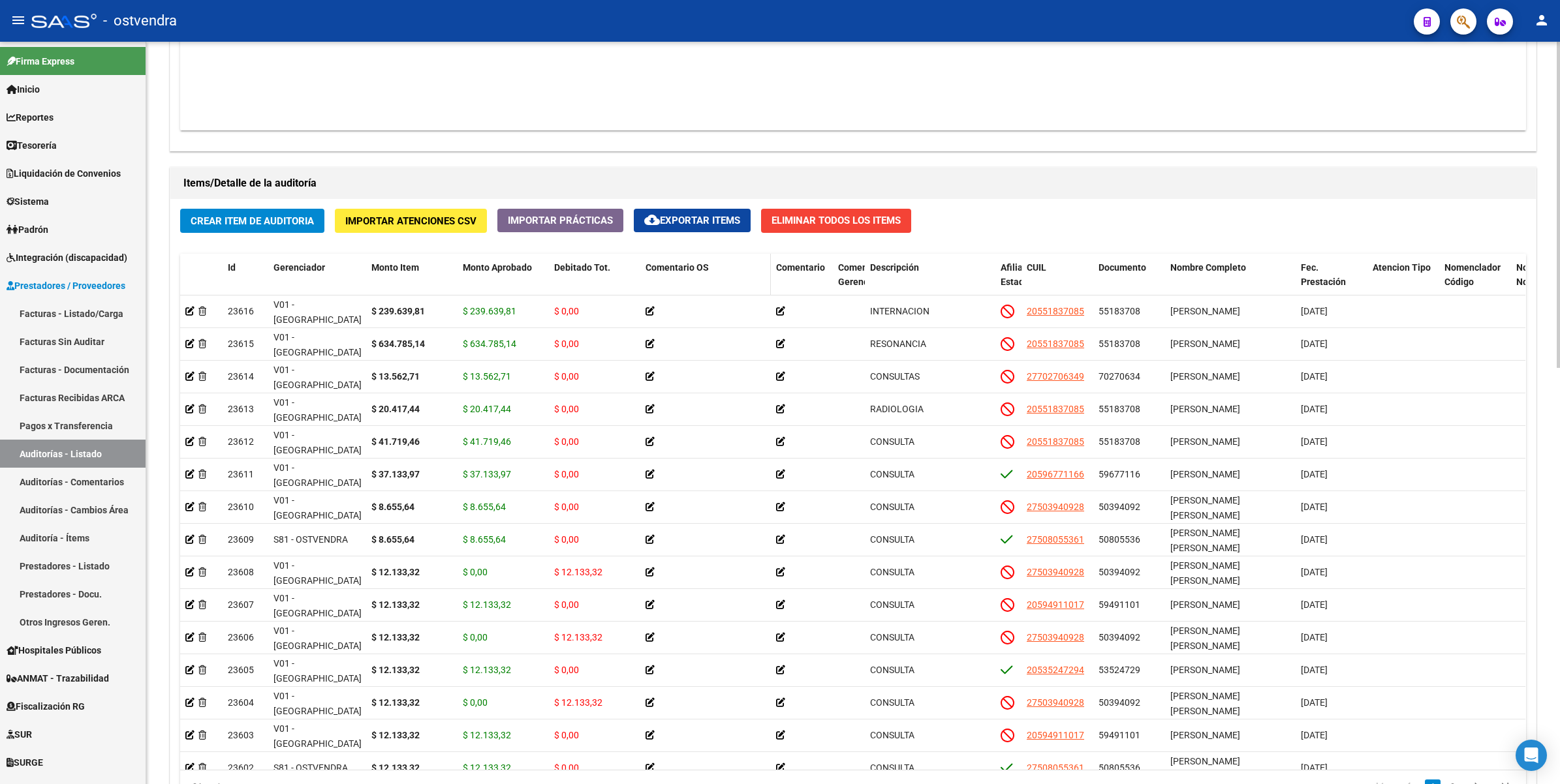
drag, startPoint x: 804, startPoint y: 265, endPoint x: 719, endPoint y: 276, distance: 85.7
click at [719, 276] on datatable-header-cell "Comentario OS" at bounding box center [706, 283] width 131 height 57
drag, startPoint x: 767, startPoint y: 273, endPoint x: 697, endPoint y: 263, distance: 70.7
click at [697, 263] on datatable-header-cell "Comentario OS" at bounding box center [677, 283] width 75 height 57
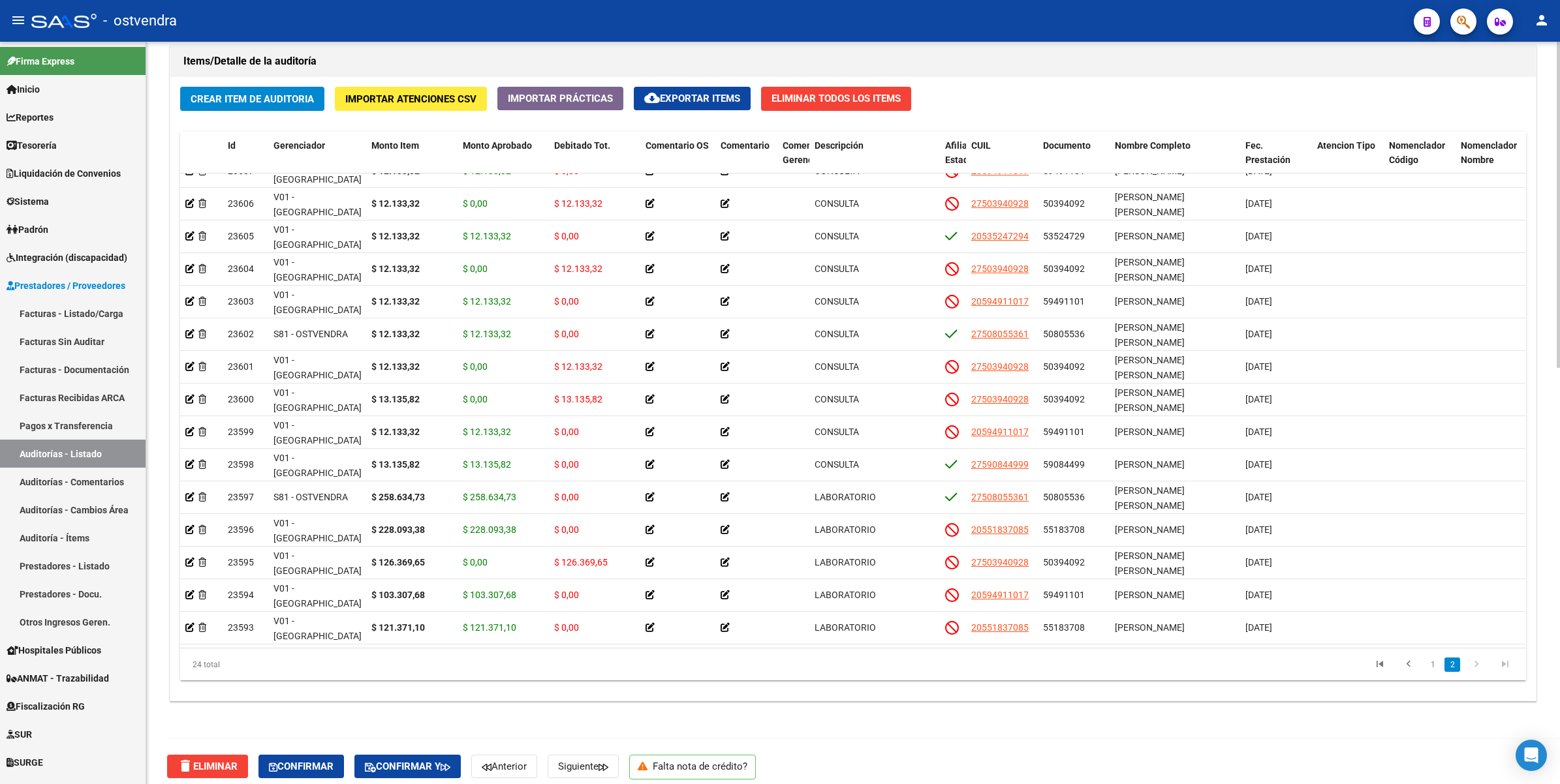
scroll to position [946, 0]
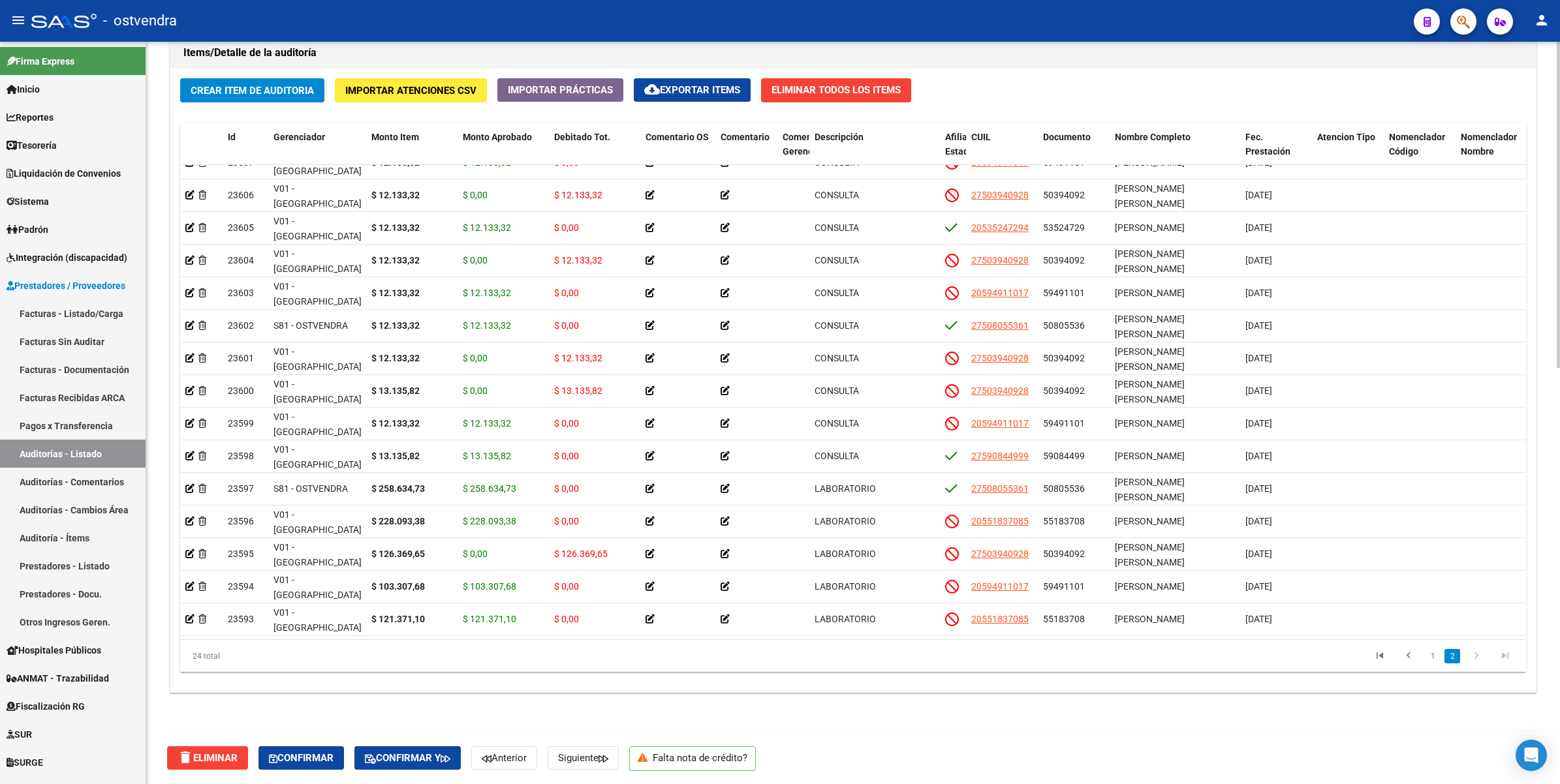
click at [821, 674] on div "Crear Item de Auditoria Importar Atenciones CSV Importar Prácticas cloud_downlo…" at bounding box center [853, 380] width 1366 height 624
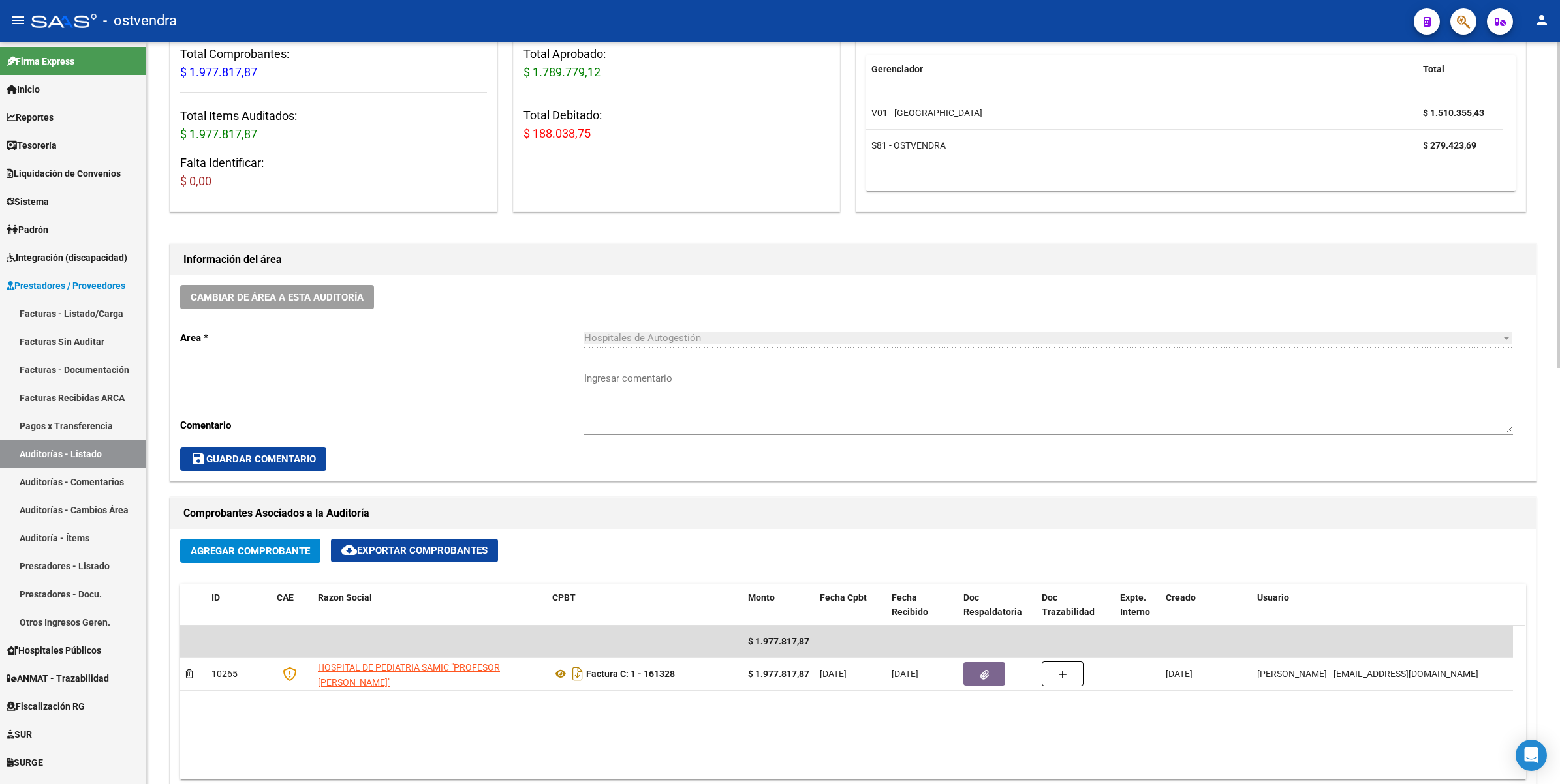
scroll to position [0, 0]
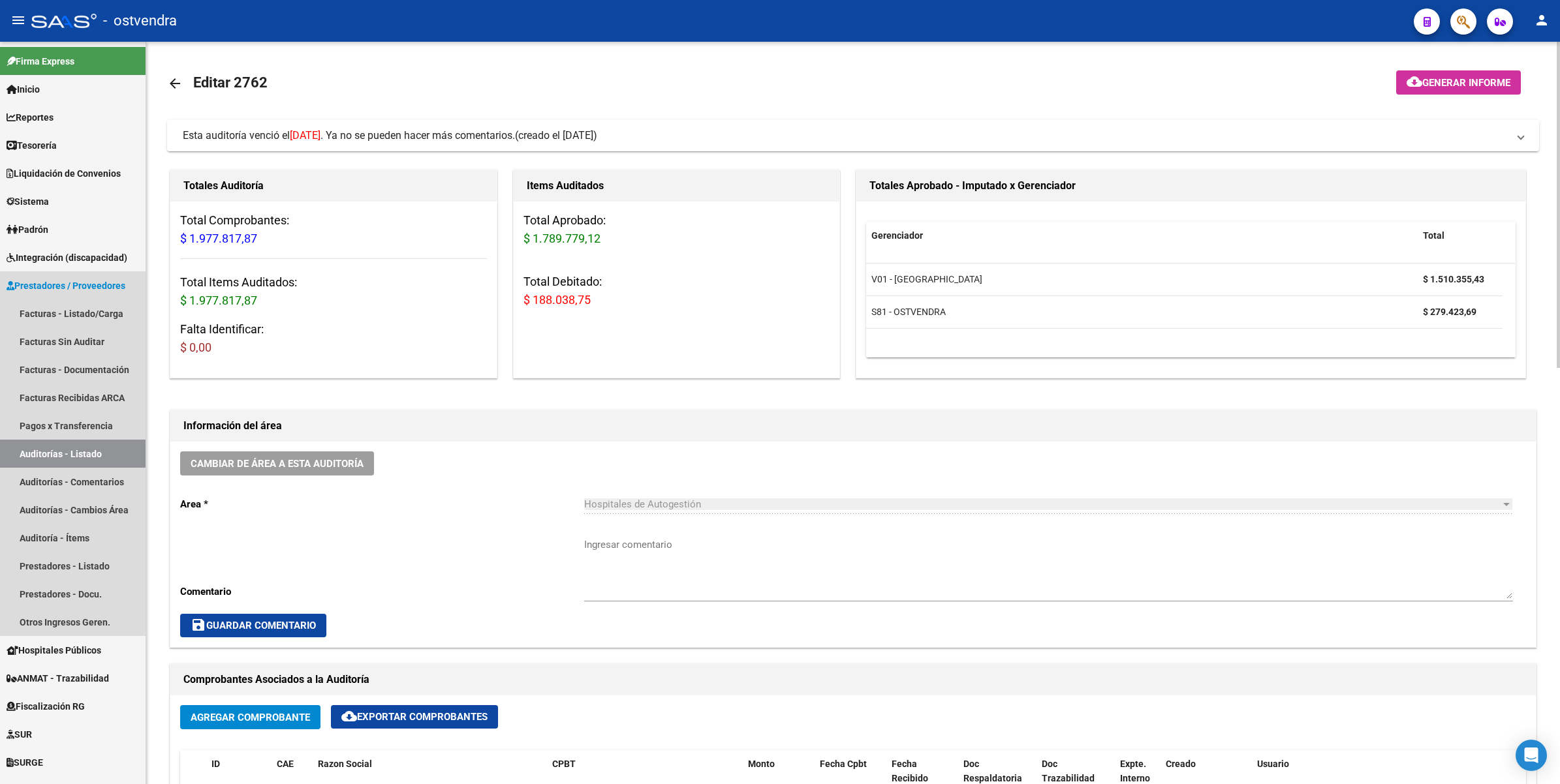
drag, startPoint x: 43, startPoint y: 451, endPoint x: 184, endPoint y: 415, distance: 145.5
click at [44, 451] on link "Auditorías - Listado" at bounding box center [73, 453] width 146 height 28
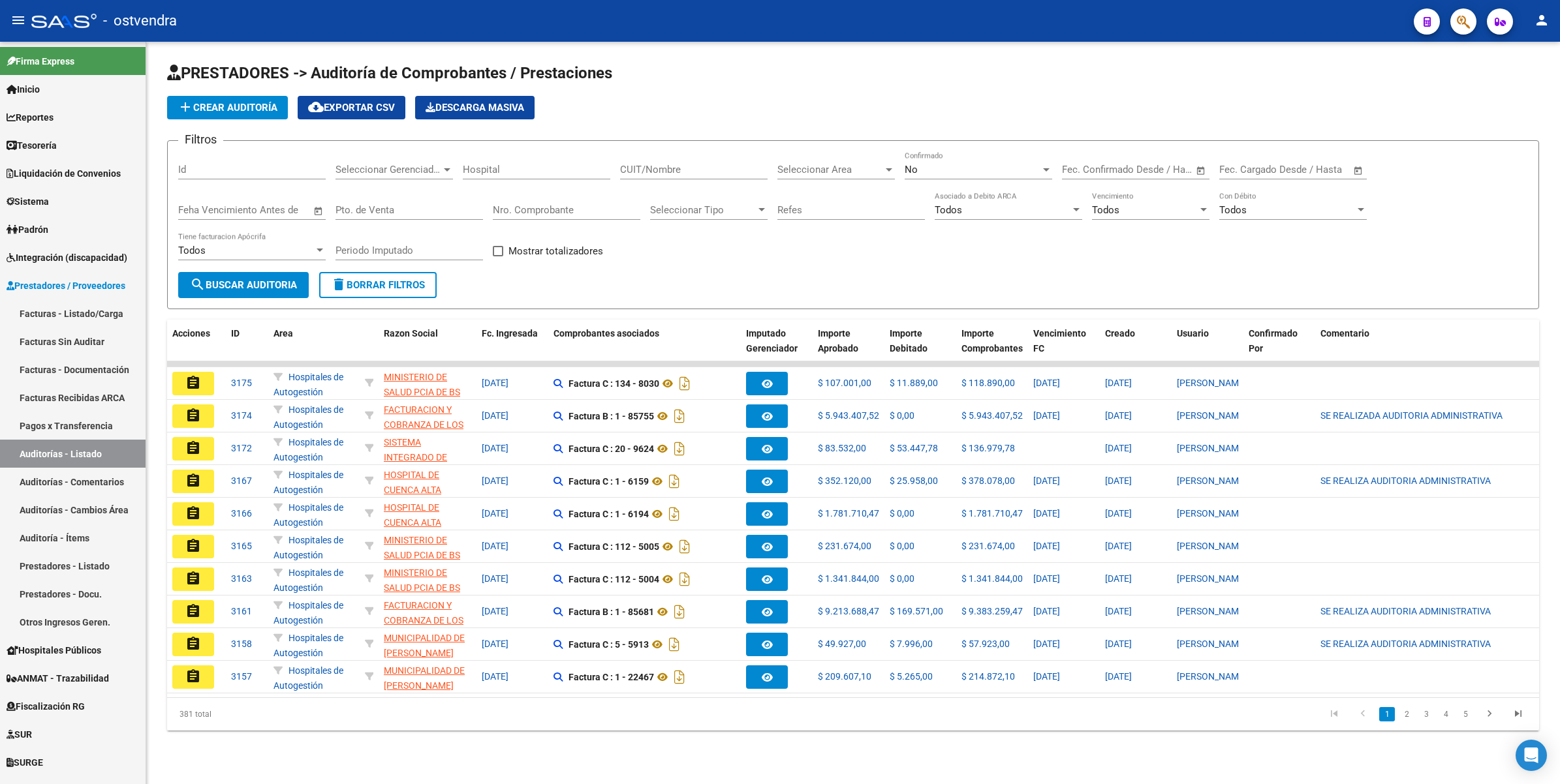
click at [923, 164] on div "No" at bounding box center [972, 170] width 135 height 12
click at [940, 110] on span "Todos" at bounding box center [979, 110] width 147 height 29
click at [574, 199] on div "Nro. Comprobante" at bounding box center [567, 205] width 147 height 28
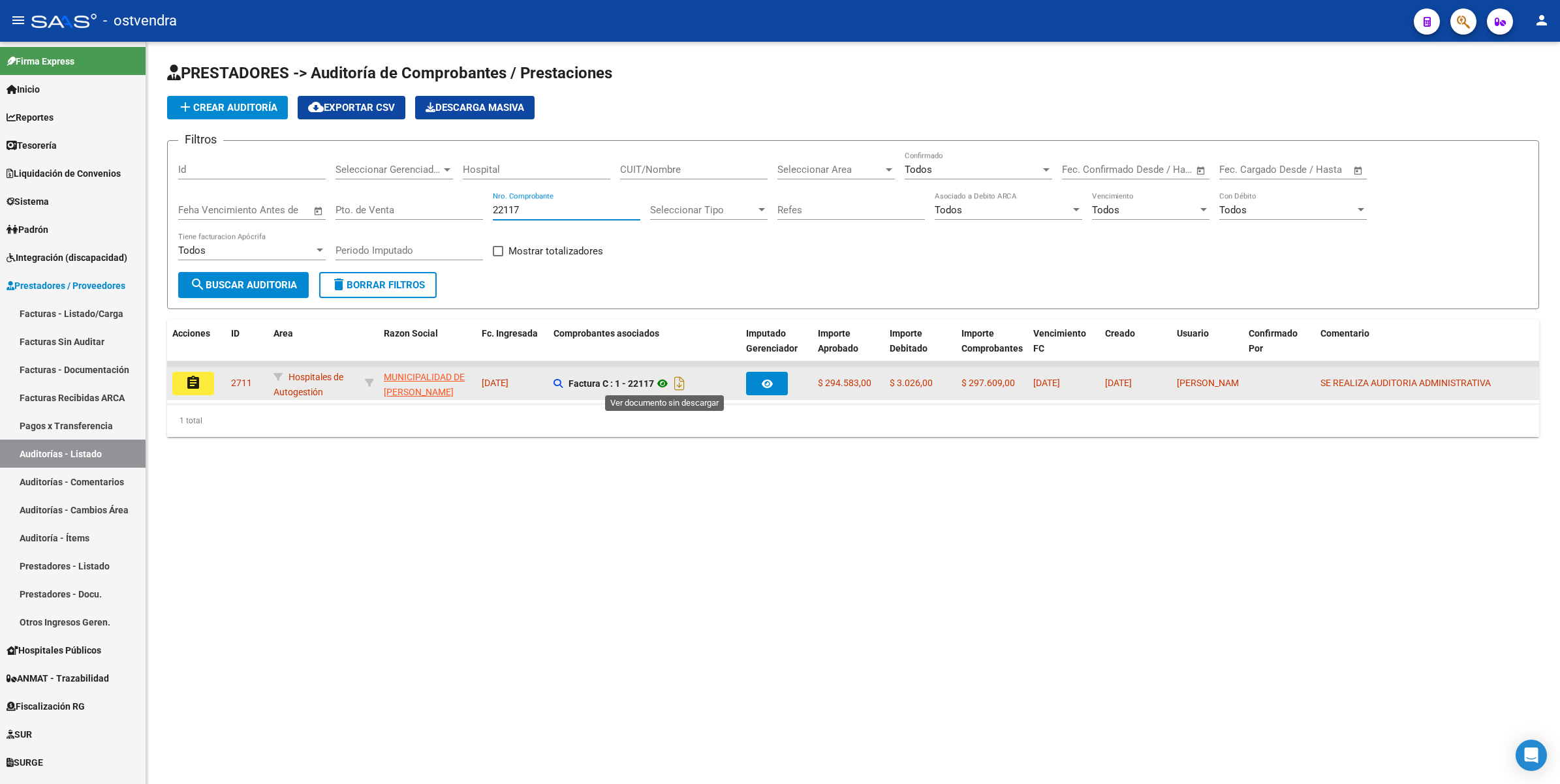
type input "22117"
click at [663, 382] on icon at bounding box center [663, 383] width 17 height 16
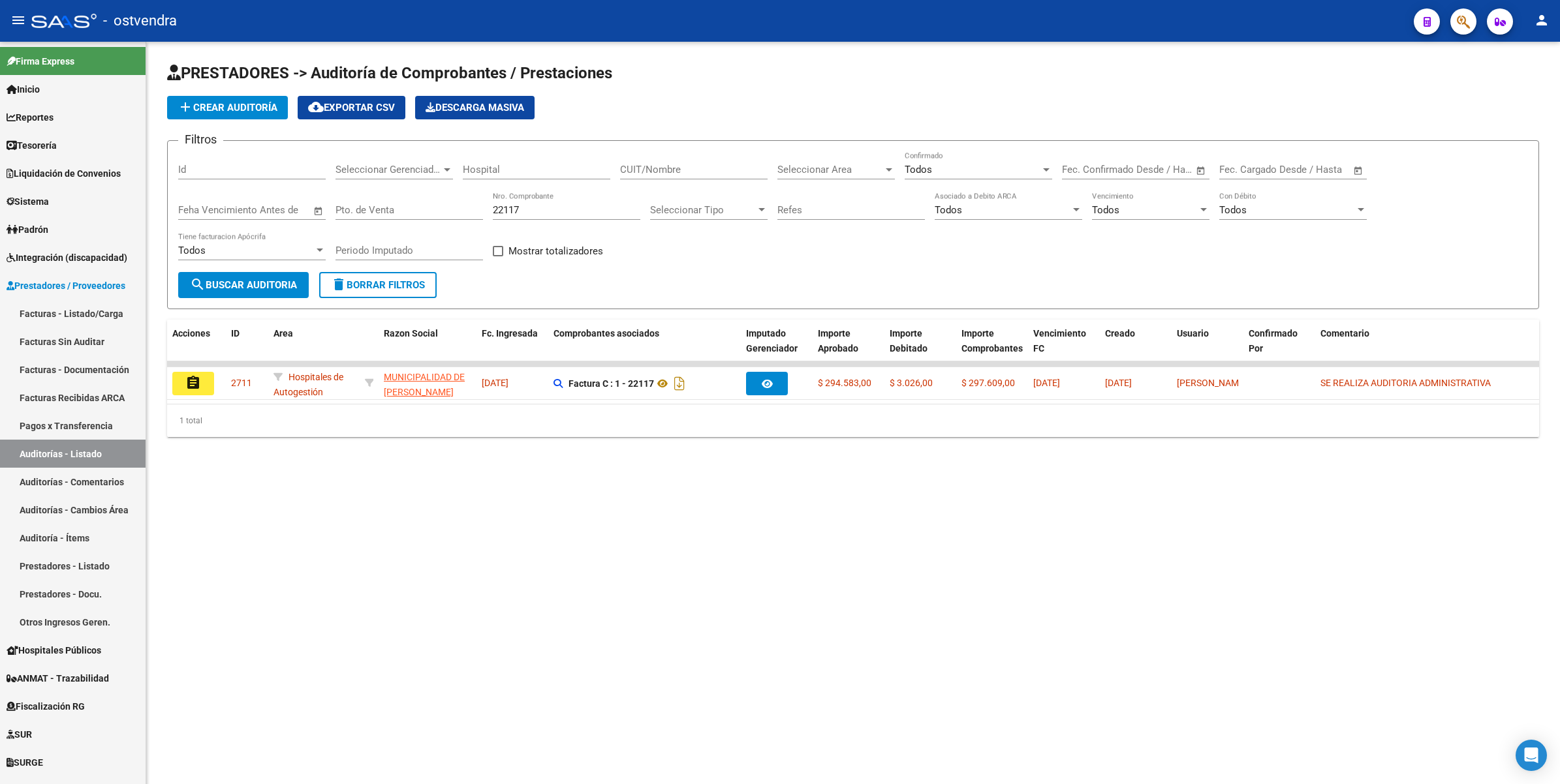
click at [663, 518] on mat-sidenav-content "PRESTADORES -> Auditoría de Comprobantes / Prestaciones add Crear Auditoría clo…" at bounding box center [853, 413] width 1413 height 743
click at [1460, 21] on icon "button" at bounding box center [1463, 22] width 13 height 15
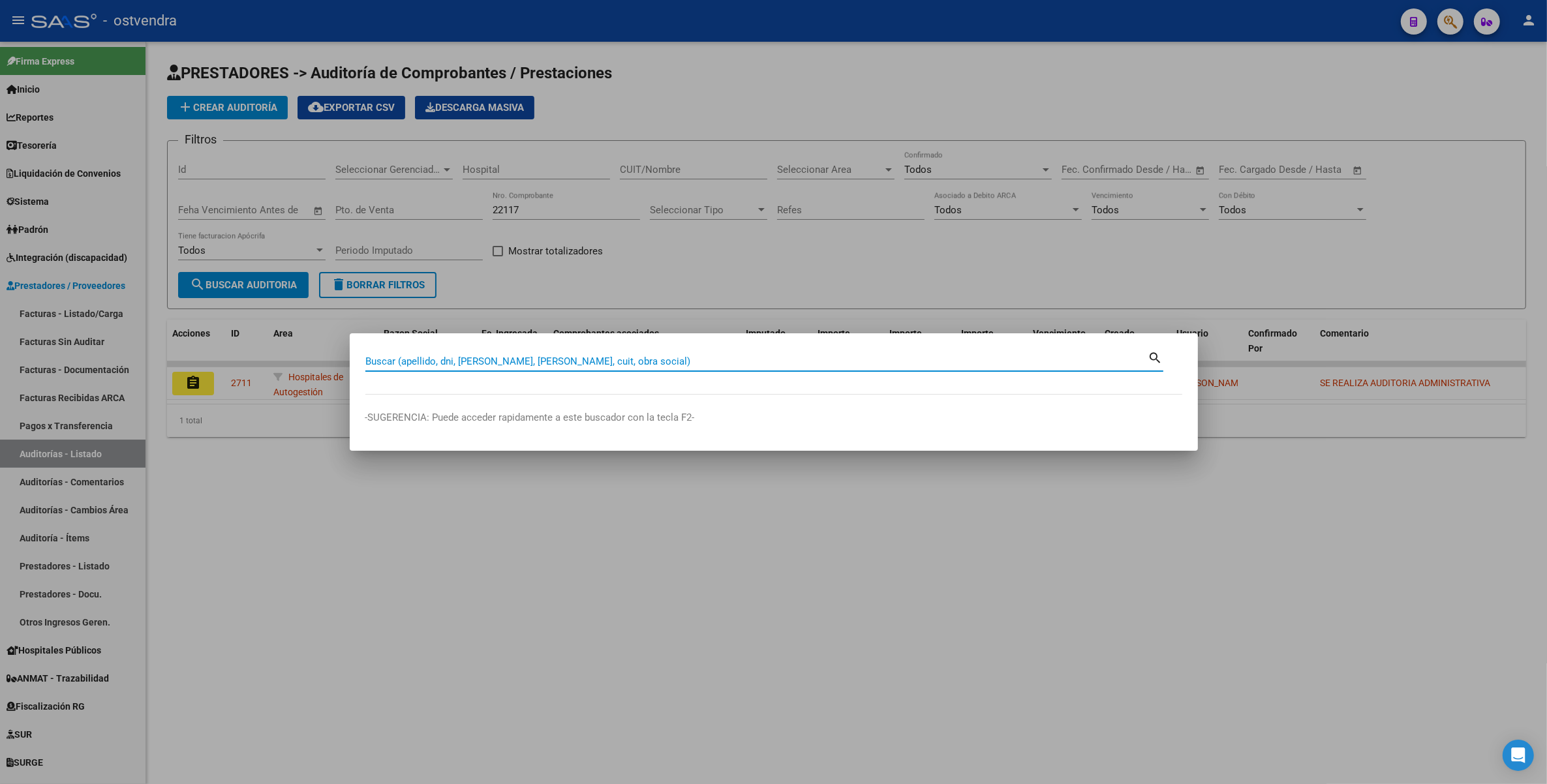
click at [697, 366] on input "Buscar (apellido, dni, cuil, nro traspaso, cuit, obra social)" at bounding box center [757, 361] width 783 height 12
paste input "95030849"
type input "95030849"
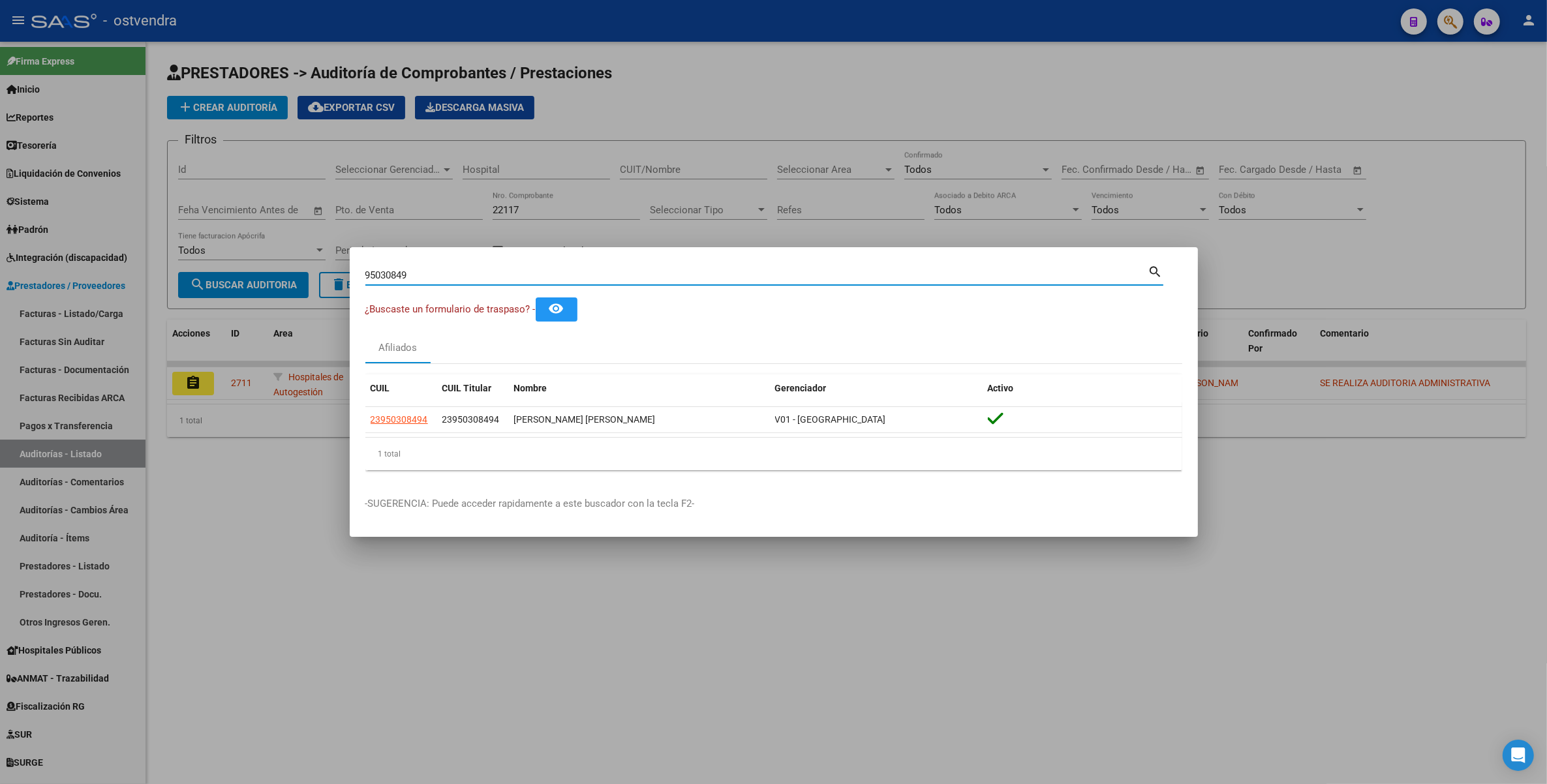
click at [826, 654] on div at bounding box center [773, 392] width 1547 height 784
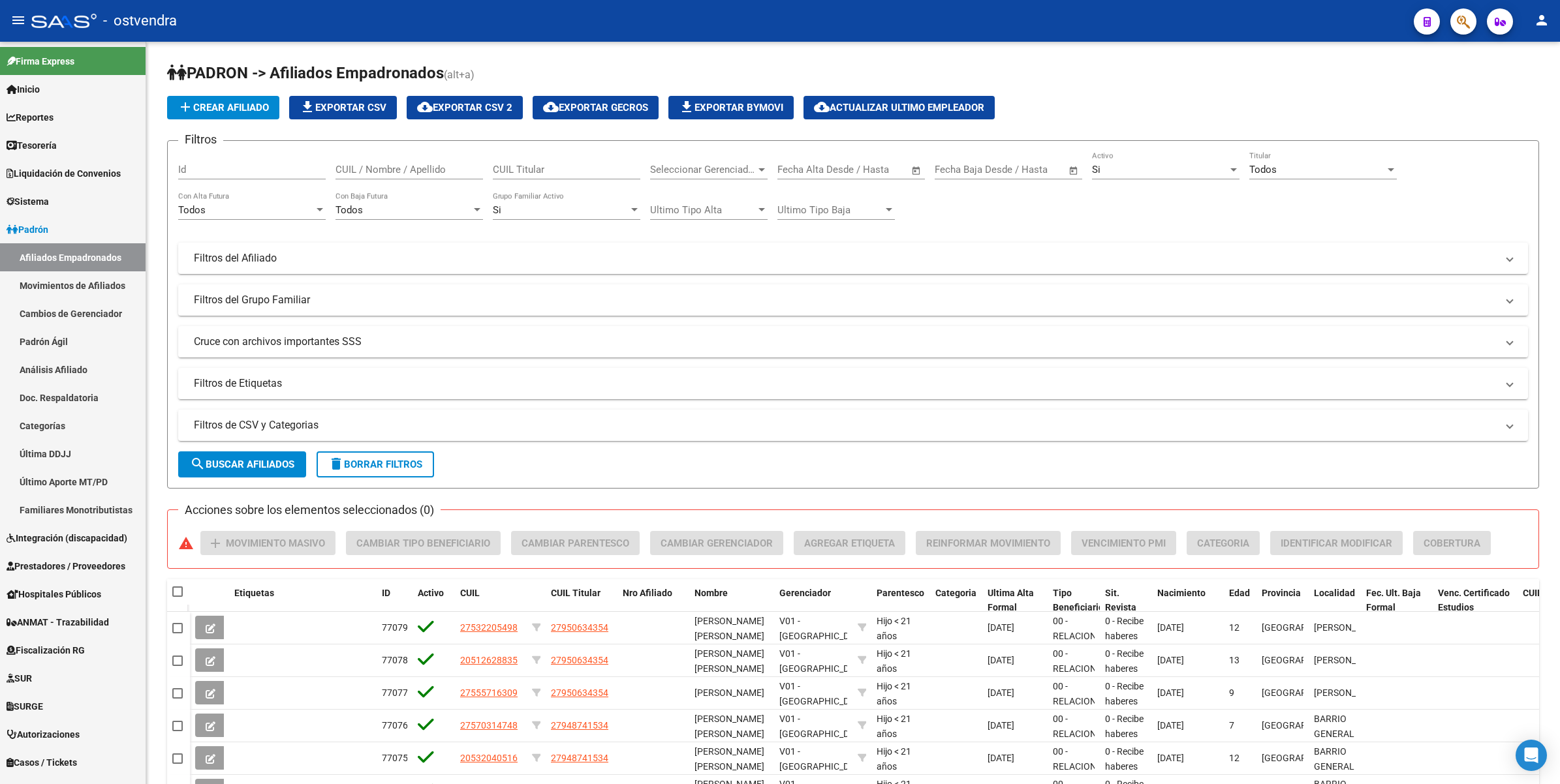
click at [1454, 18] on button "button" at bounding box center [1463, 21] width 26 height 26
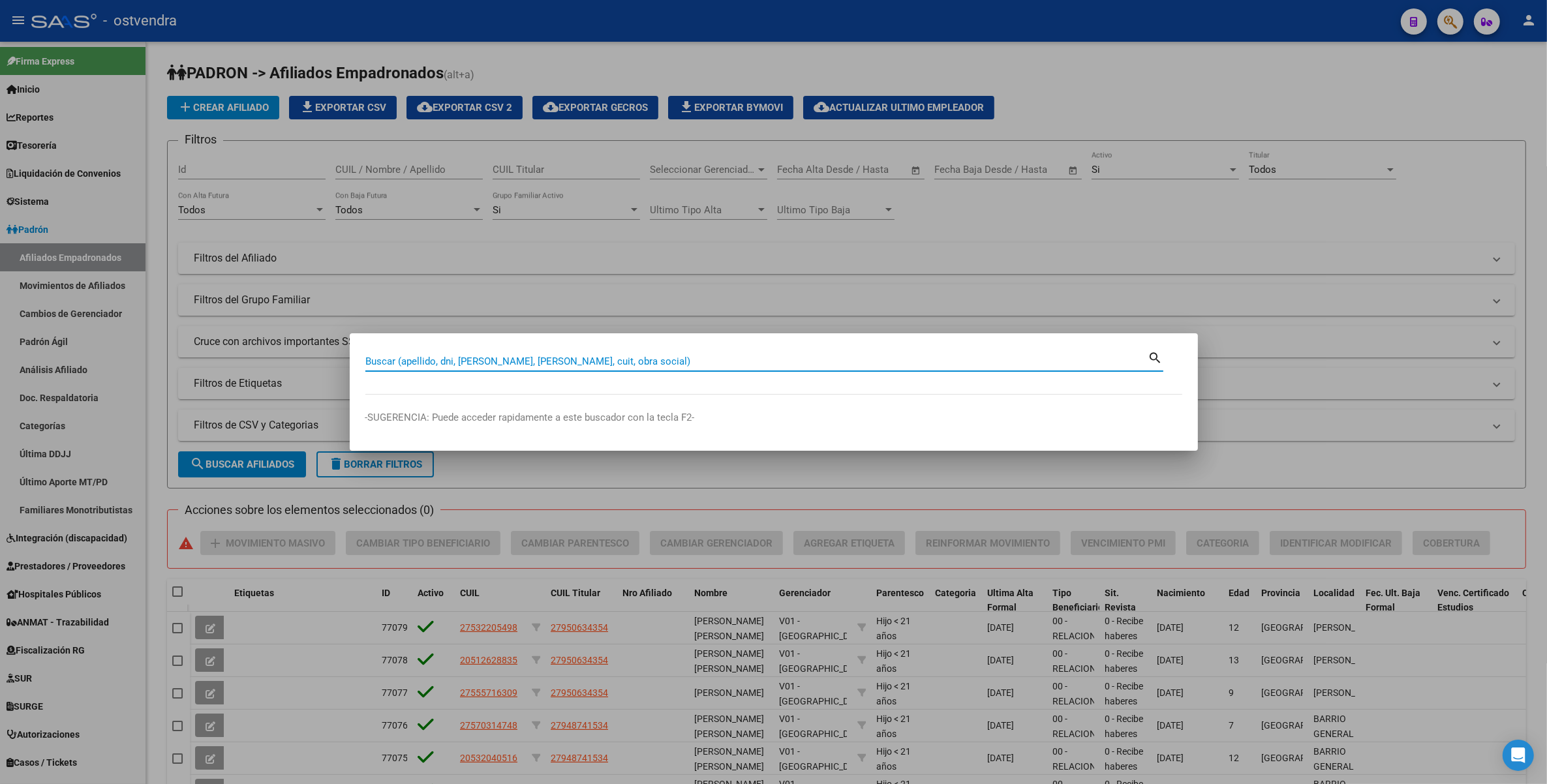
click at [791, 357] on input "Buscar (apellido, dni, [PERSON_NAME], [PERSON_NAME], cuit, obra social)" at bounding box center [757, 361] width 783 height 12
paste input "95030849"
type input "95030849"
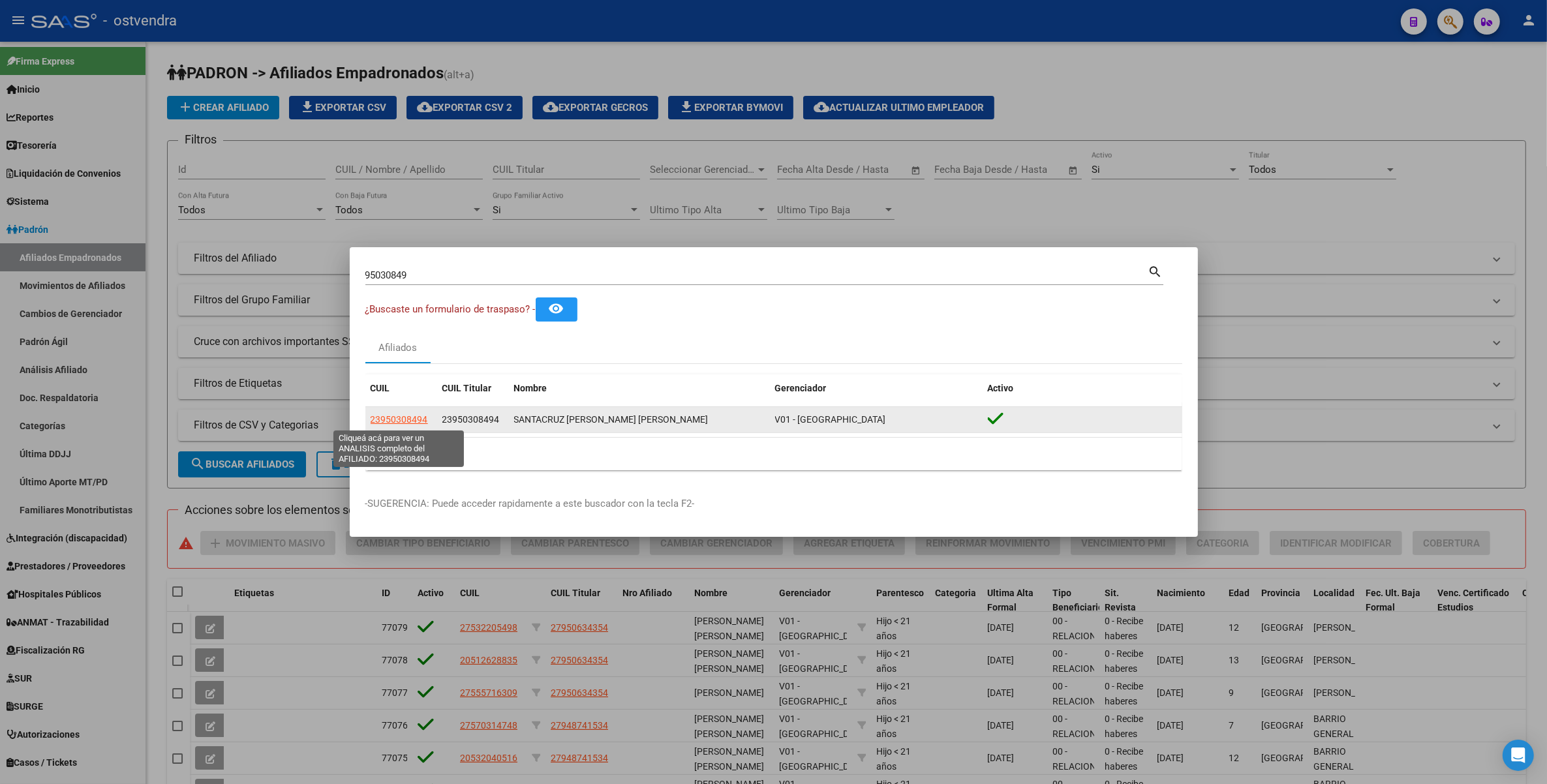
click at [398, 419] on span "23950308494" at bounding box center [399, 419] width 57 height 10
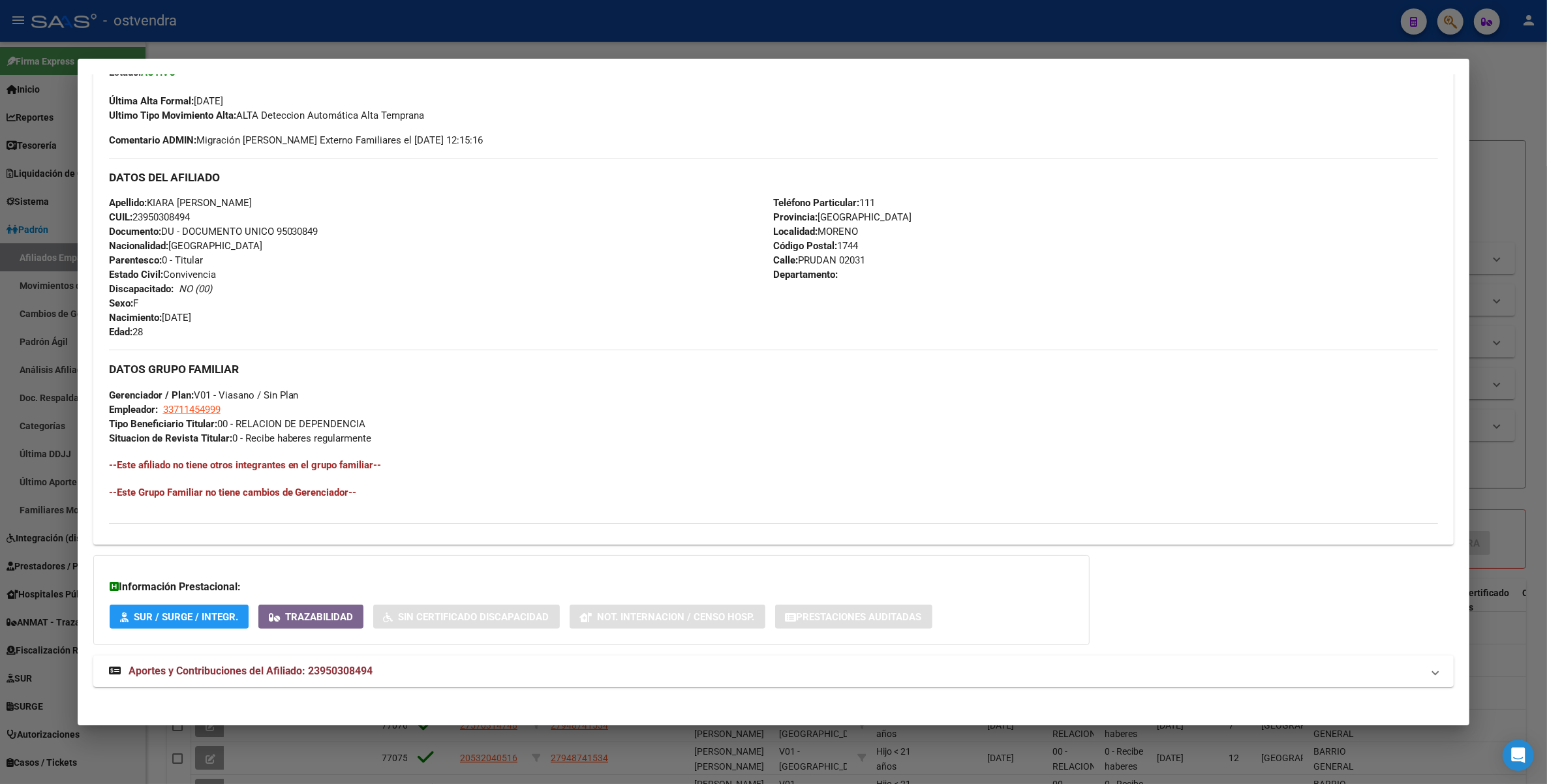
scroll to position [356, 0]
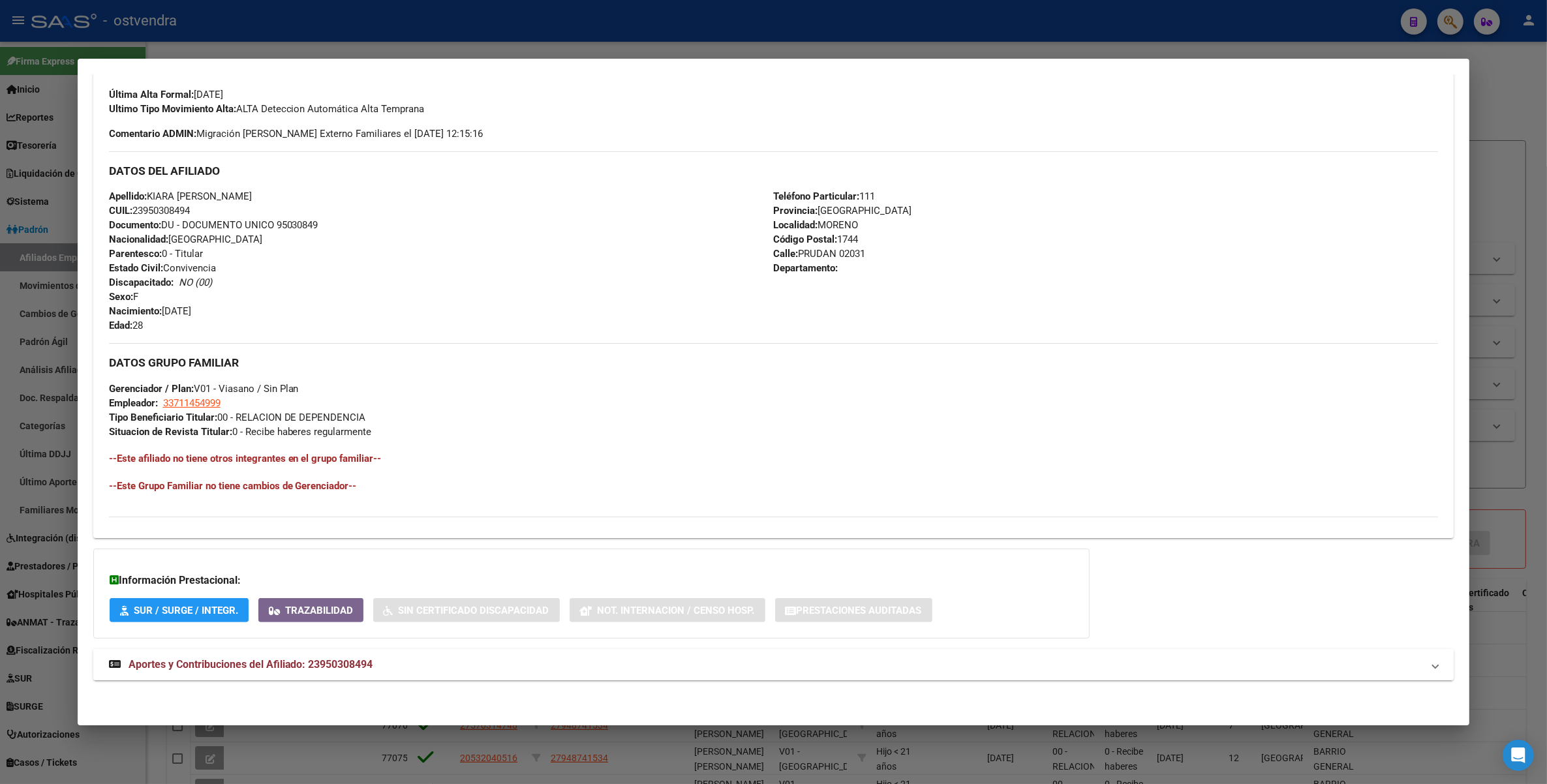
click at [265, 665] on span "Aportes y Contribuciones del Afiliado: 23950308494" at bounding box center [252, 664] width 245 height 12
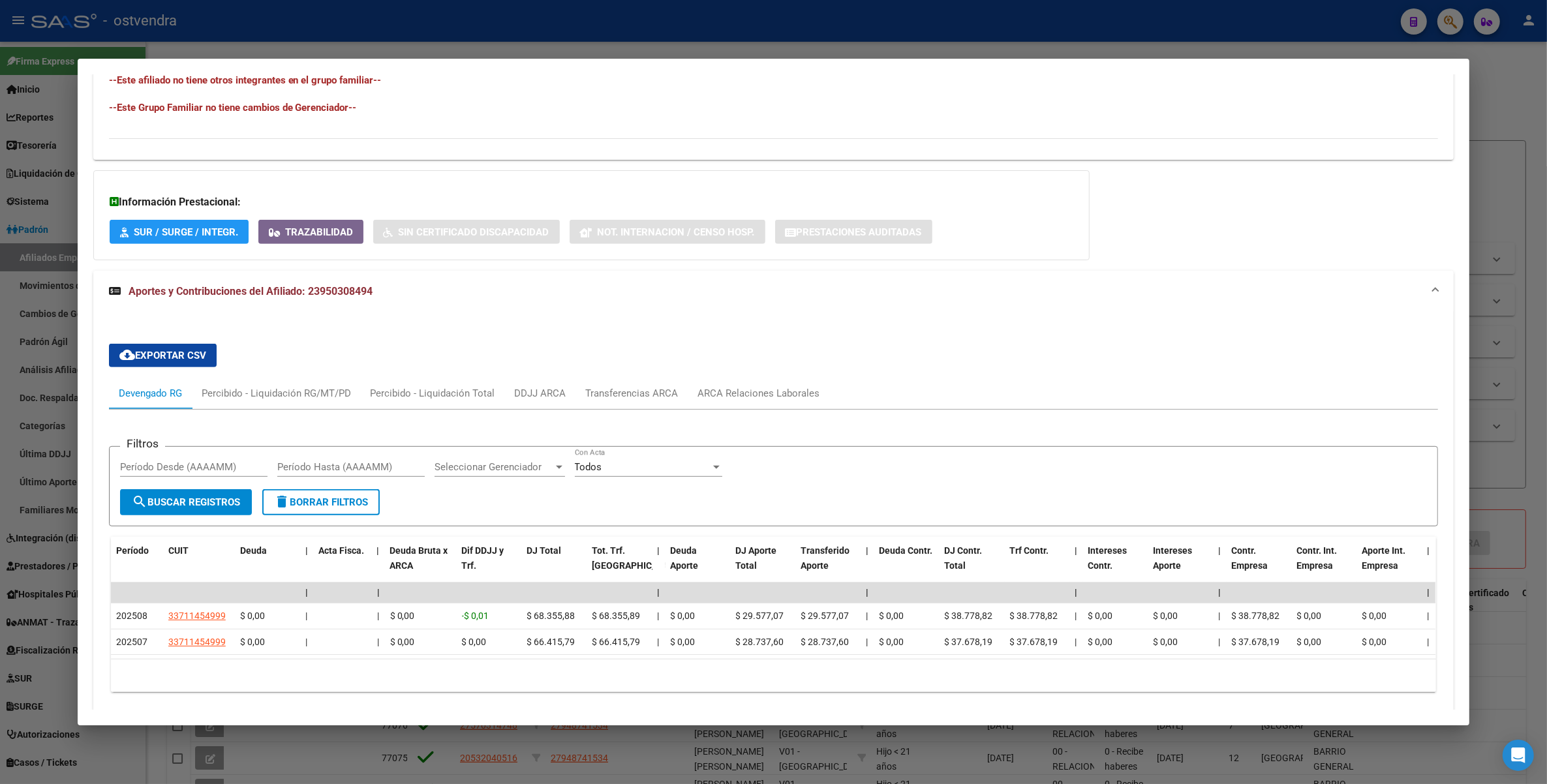
scroll to position [789, 0]
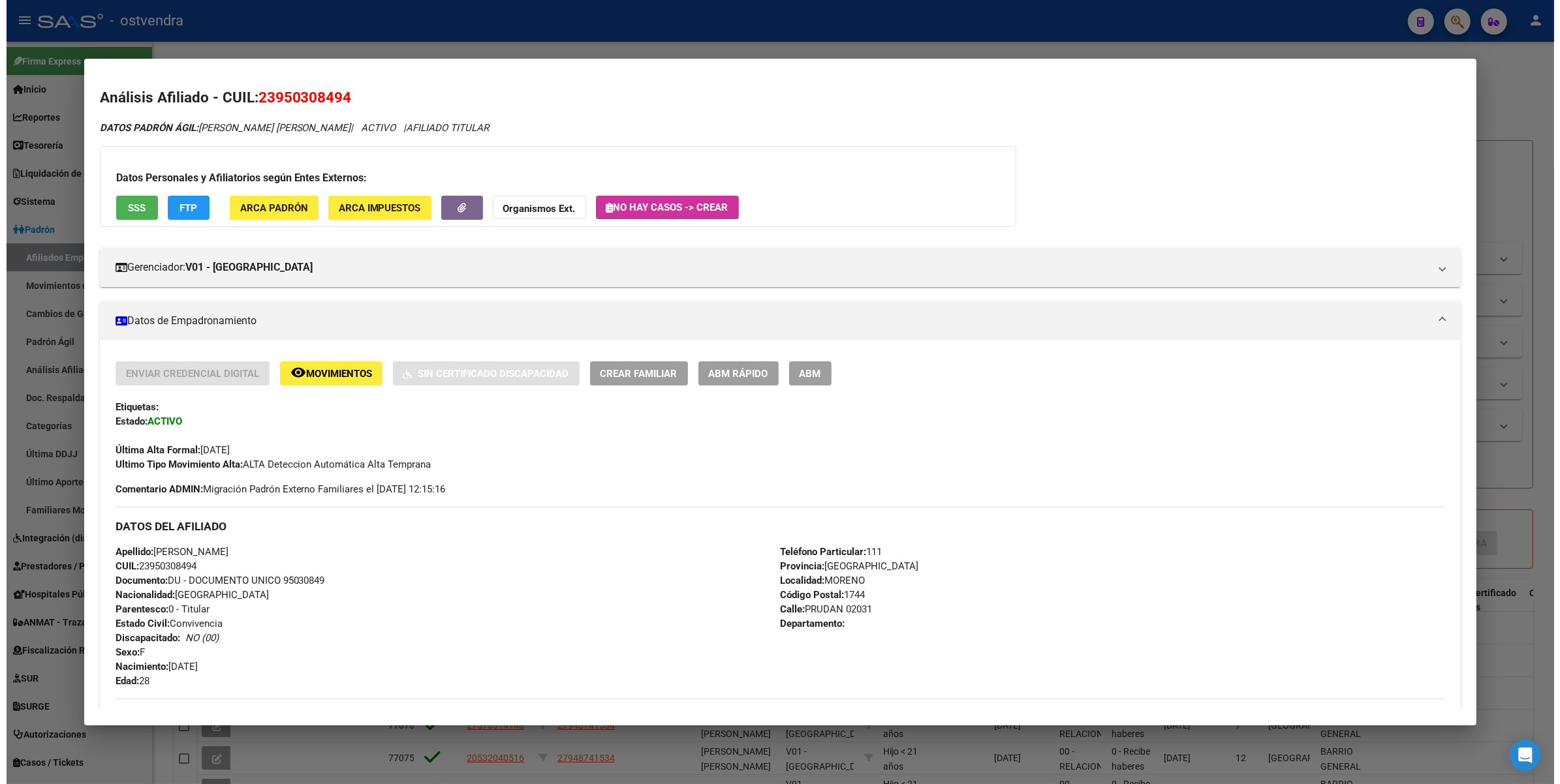
scroll to position [789, 0]
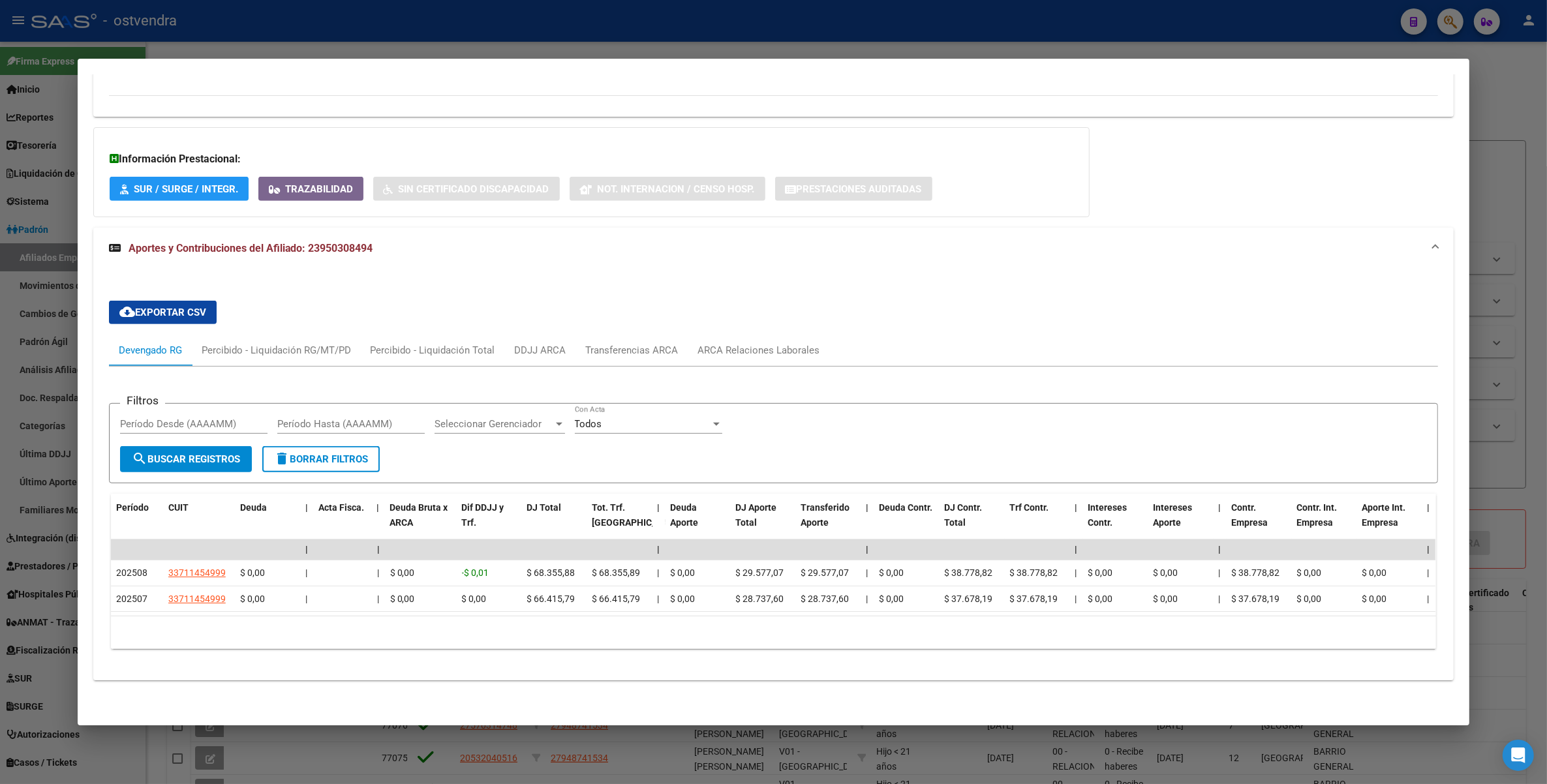
click at [1526, 99] on div at bounding box center [773, 392] width 1547 height 784
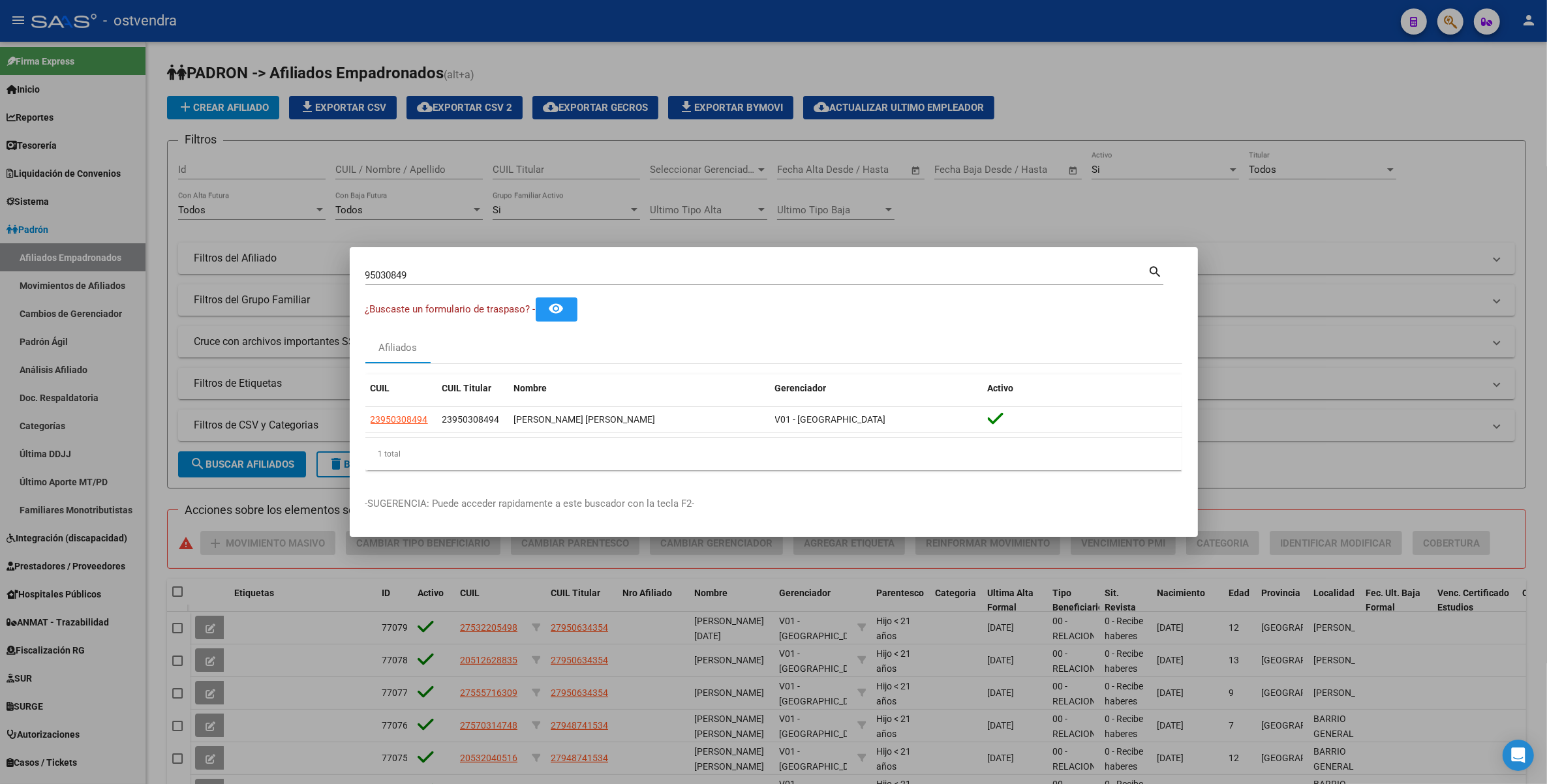
click at [1238, 102] on div at bounding box center [773, 392] width 1547 height 784
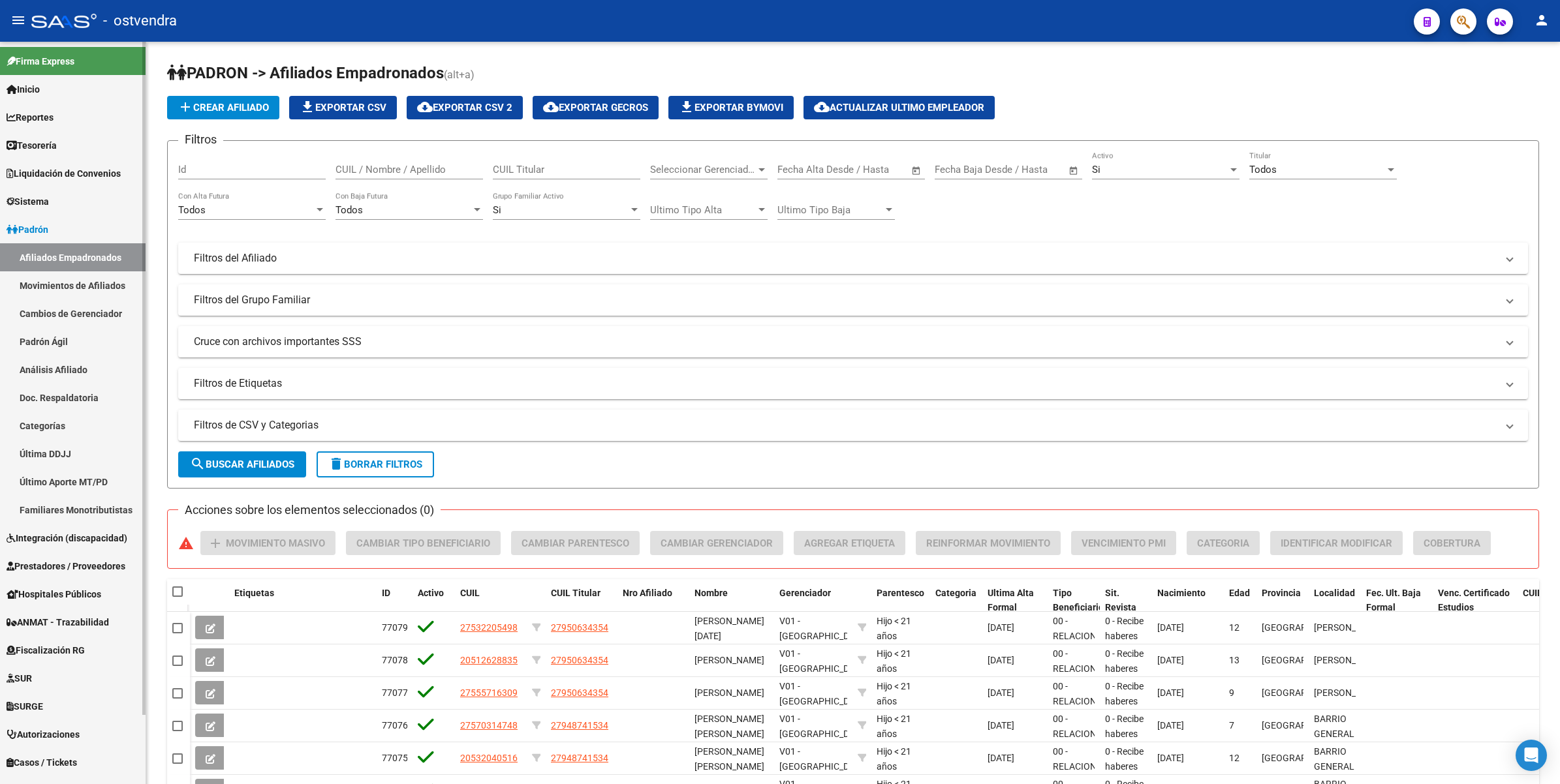
click at [33, 258] on link "Afiliados Empadronados" at bounding box center [73, 257] width 146 height 28
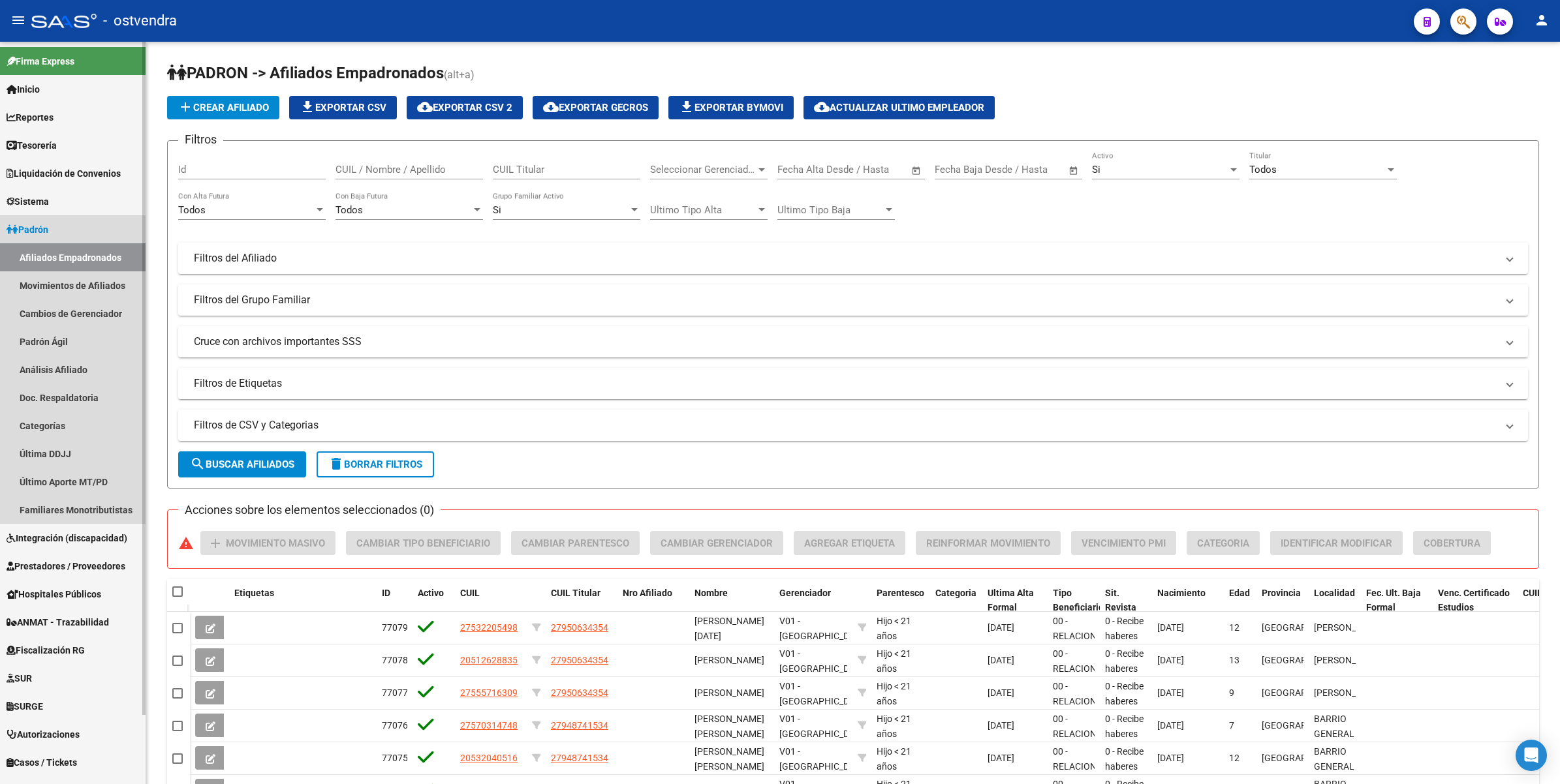
click at [34, 230] on span "Padrón" at bounding box center [27, 230] width 41 height 15
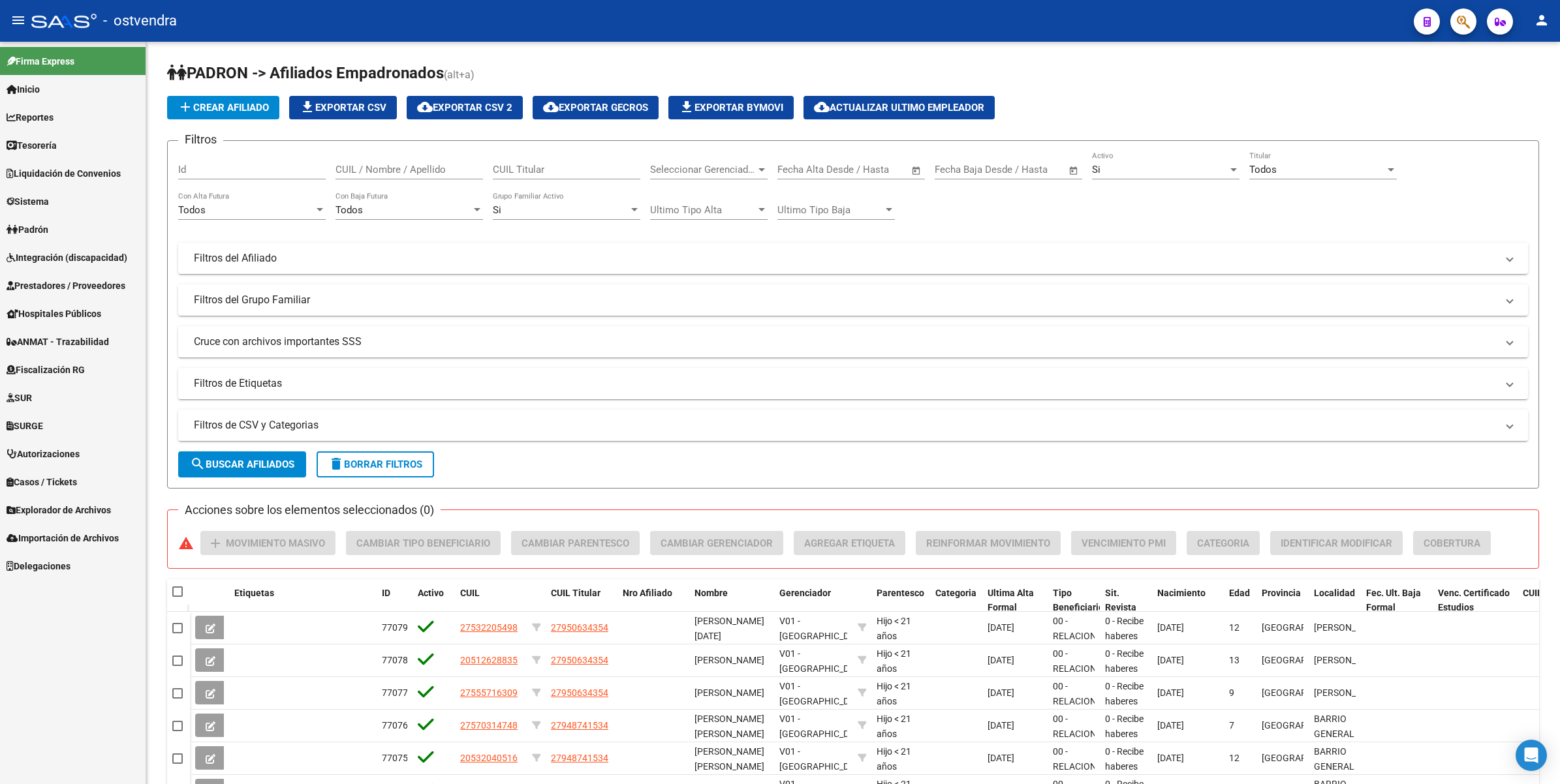
click at [50, 286] on span "Prestadores / Proveedores" at bounding box center [65, 286] width 119 height 15
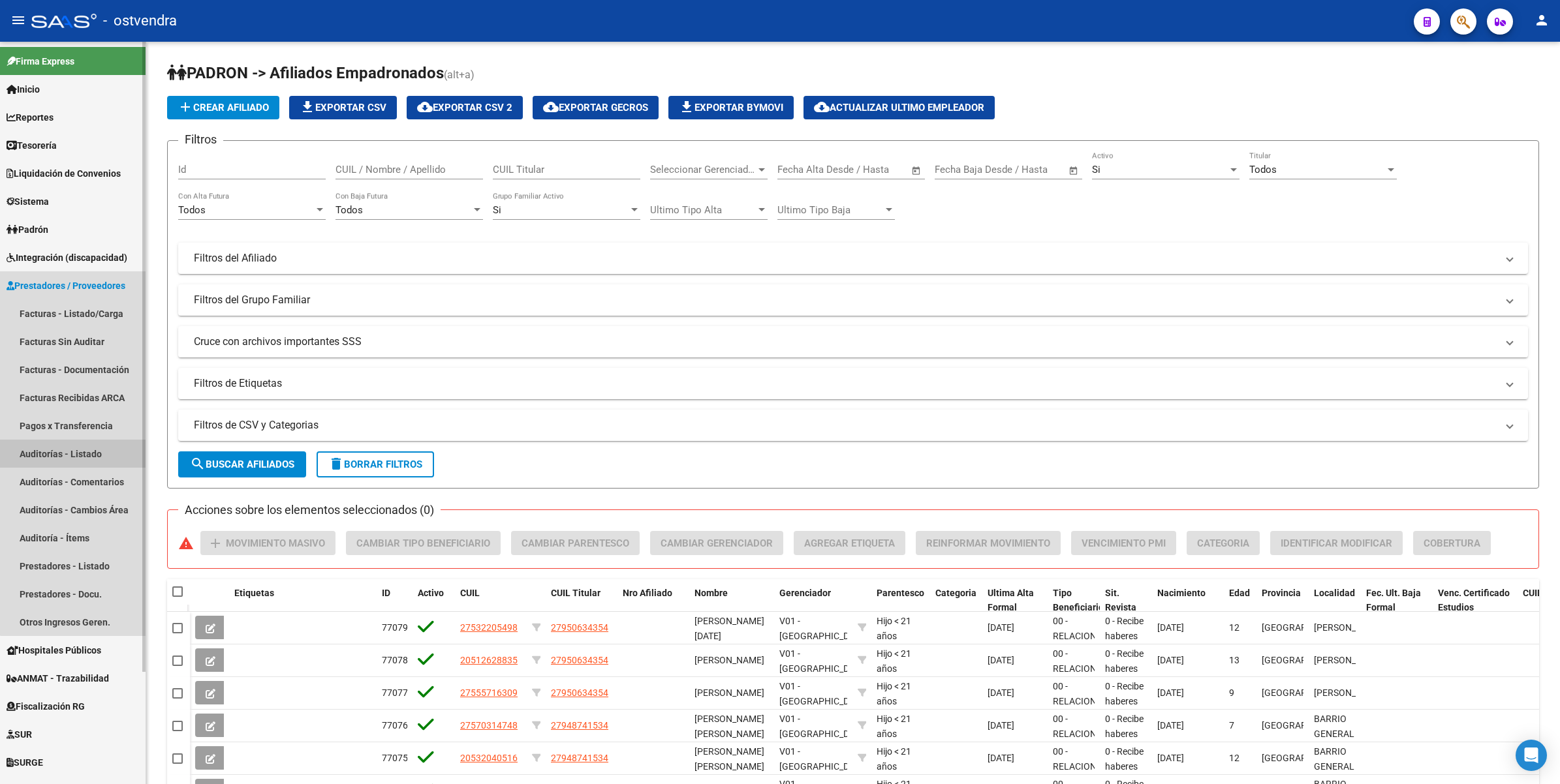
click at [79, 446] on link "Auditorías - Listado" at bounding box center [73, 453] width 146 height 28
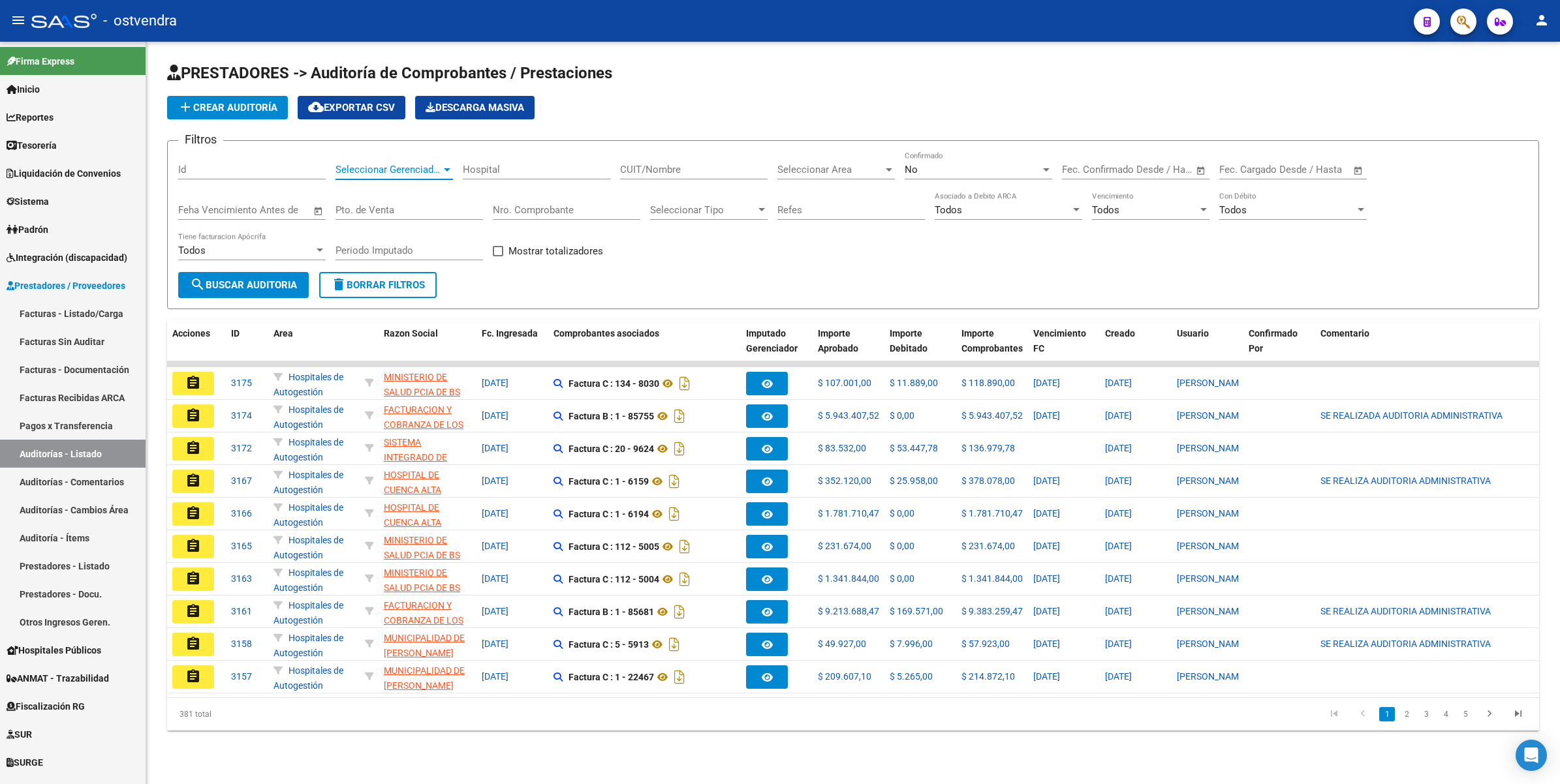
click at [451, 169] on div at bounding box center [447, 169] width 12 height 10
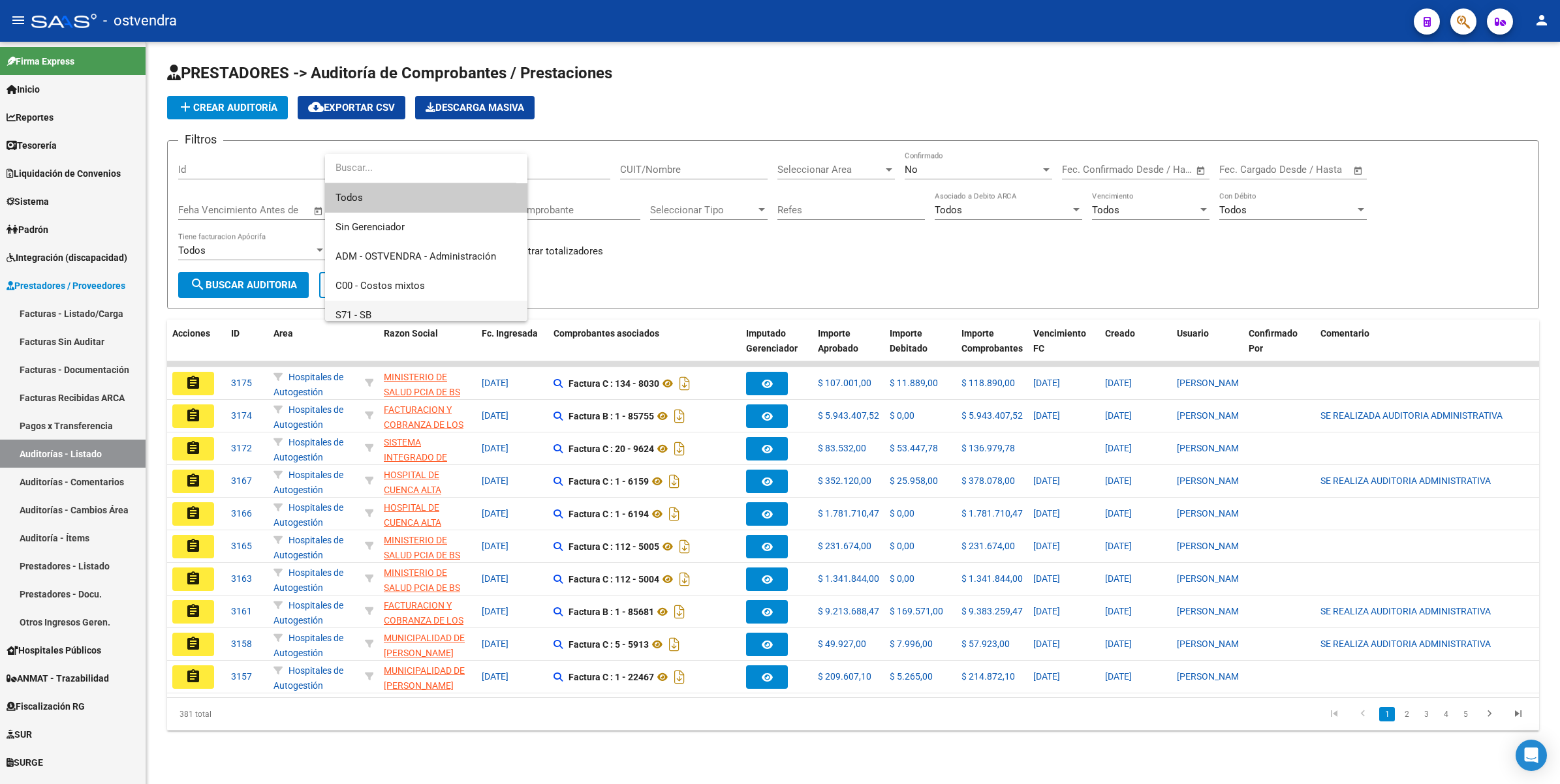
scroll to position [82, 0]
click at [385, 260] on span "S81 - OSTVENDRA" at bounding box center [376, 263] width 81 height 12
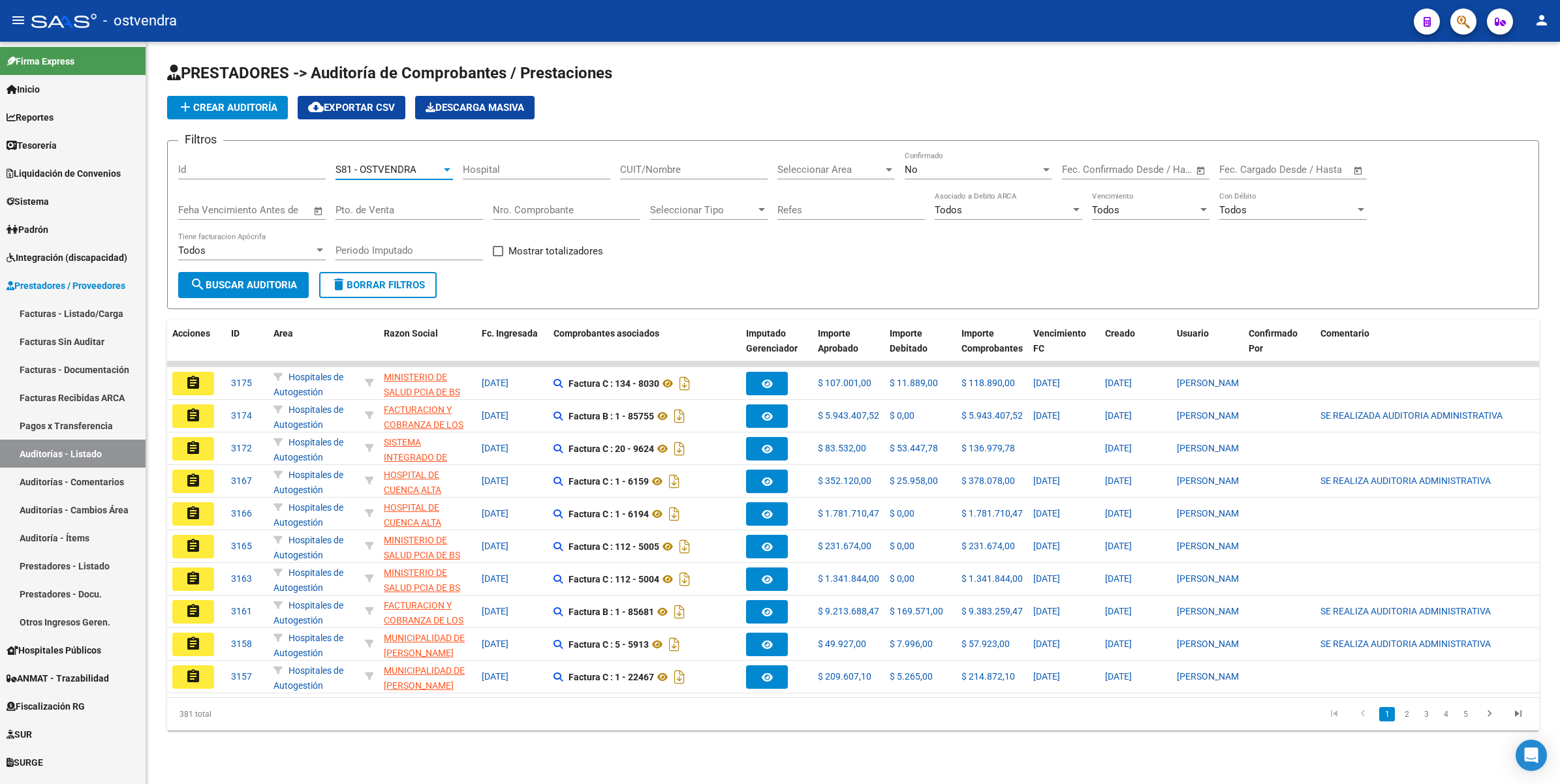
click at [1046, 173] on div at bounding box center [1046, 169] width 12 height 10
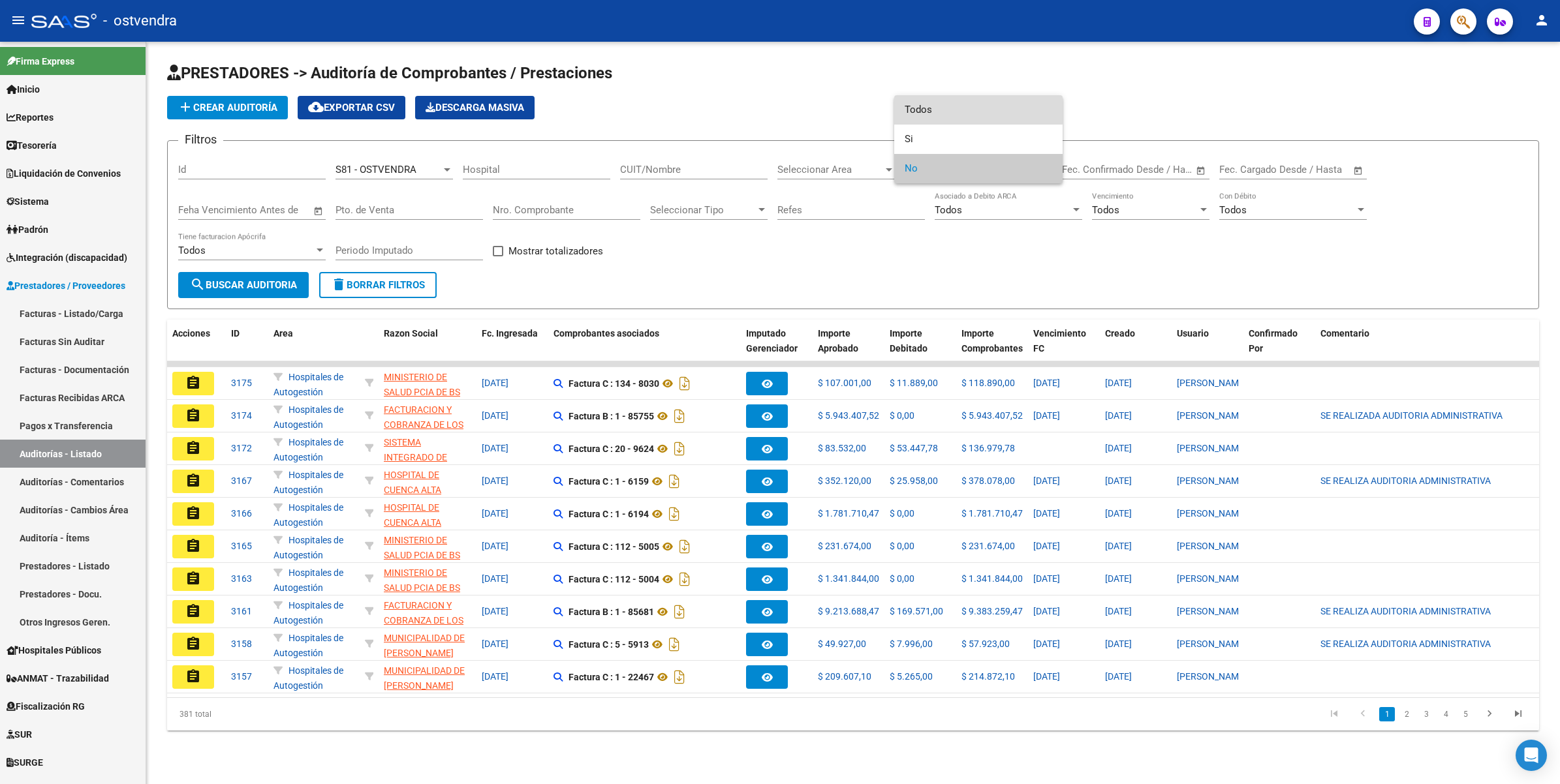
click at [942, 106] on span "Todos" at bounding box center [979, 110] width 147 height 29
click at [250, 279] on span "search Buscar Auditoria" at bounding box center [243, 285] width 107 height 12
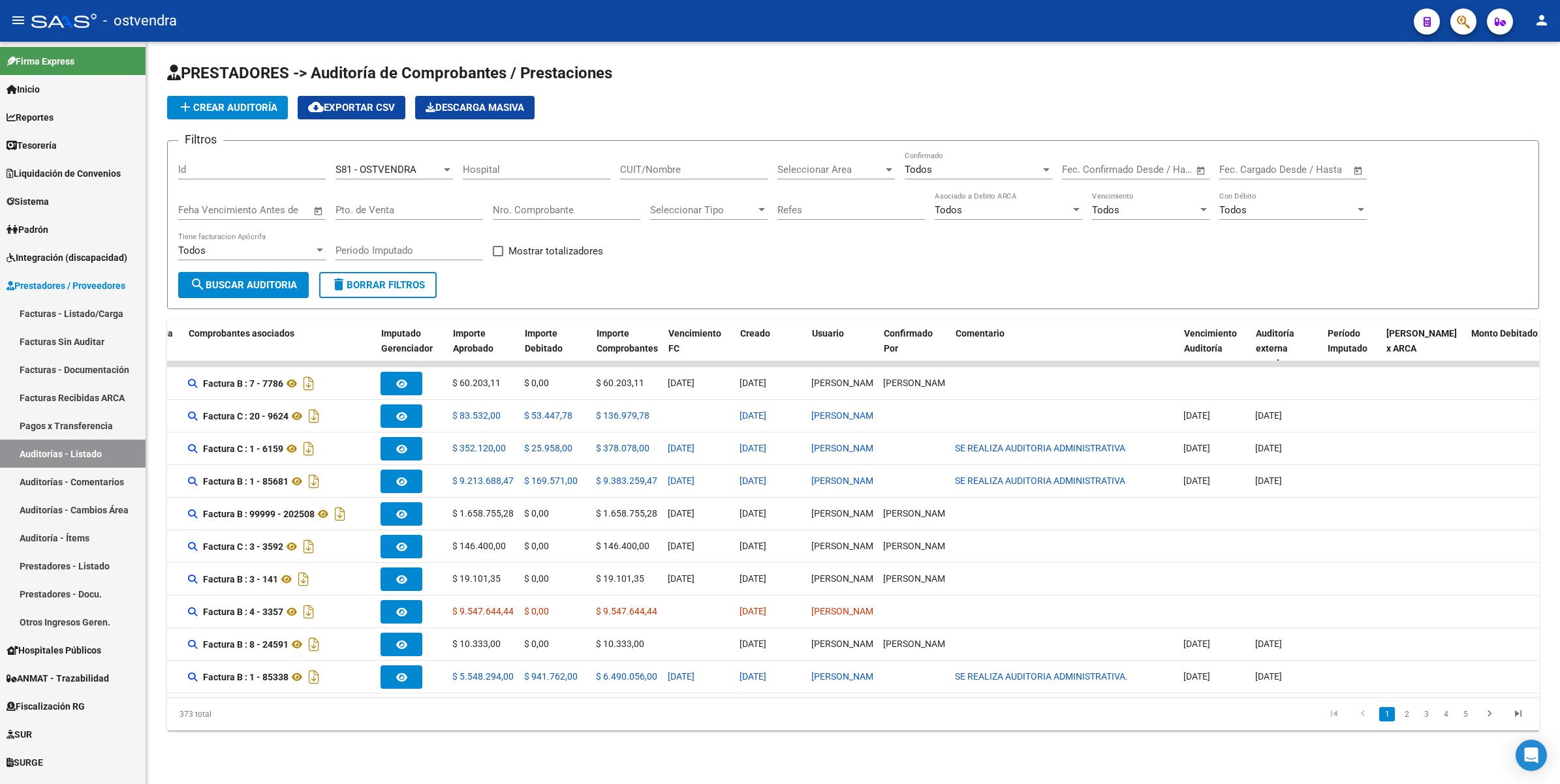
scroll to position [0, 0]
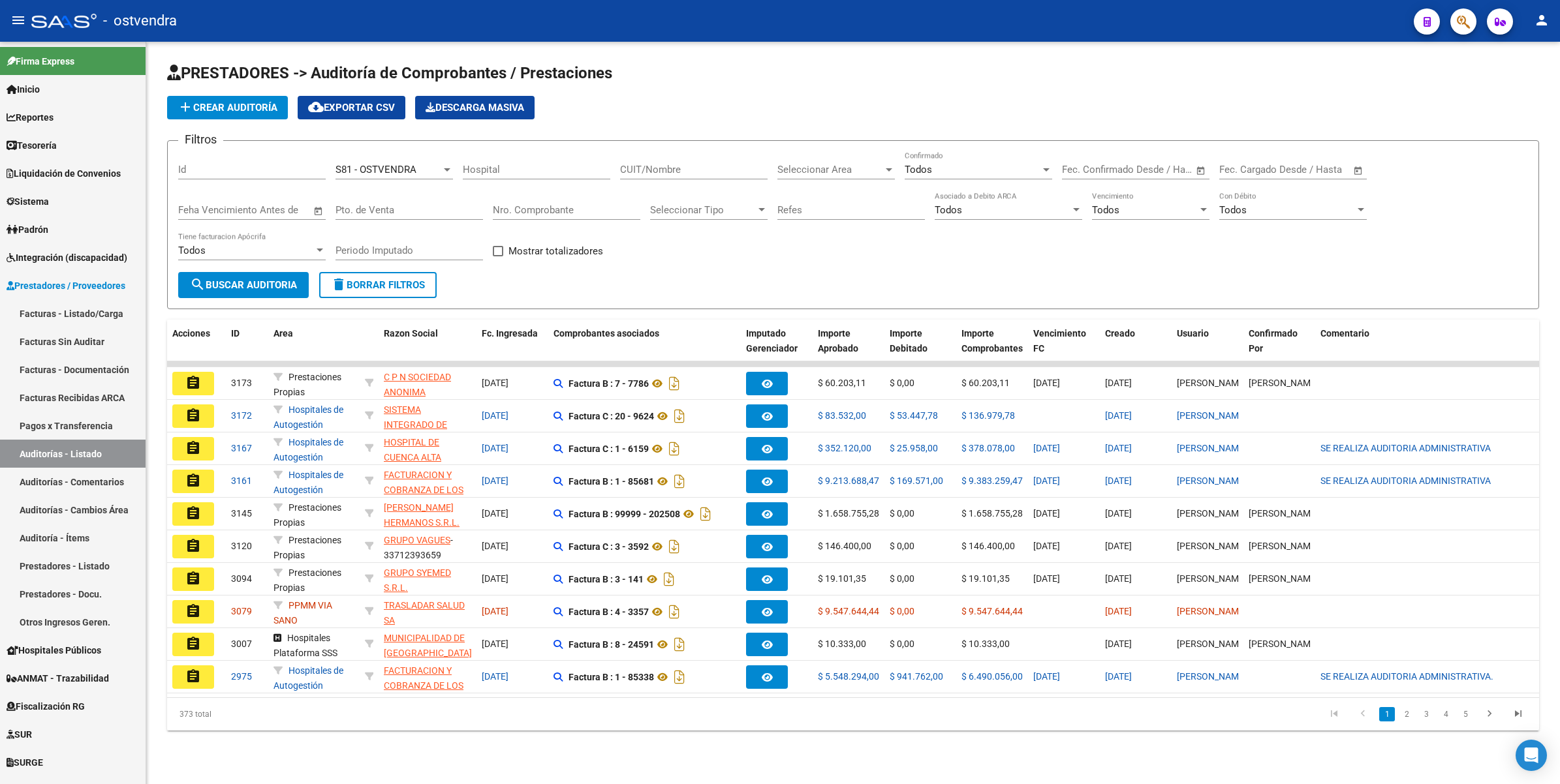
click at [892, 165] on div at bounding box center [888, 169] width 12 height 10
click at [792, 252] on span "PPMM VIA SANO" at bounding box center [815, 252] width 76 height 12
click at [256, 279] on span "search Buscar Auditoria" at bounding box center [243, 285] width 107 height 12
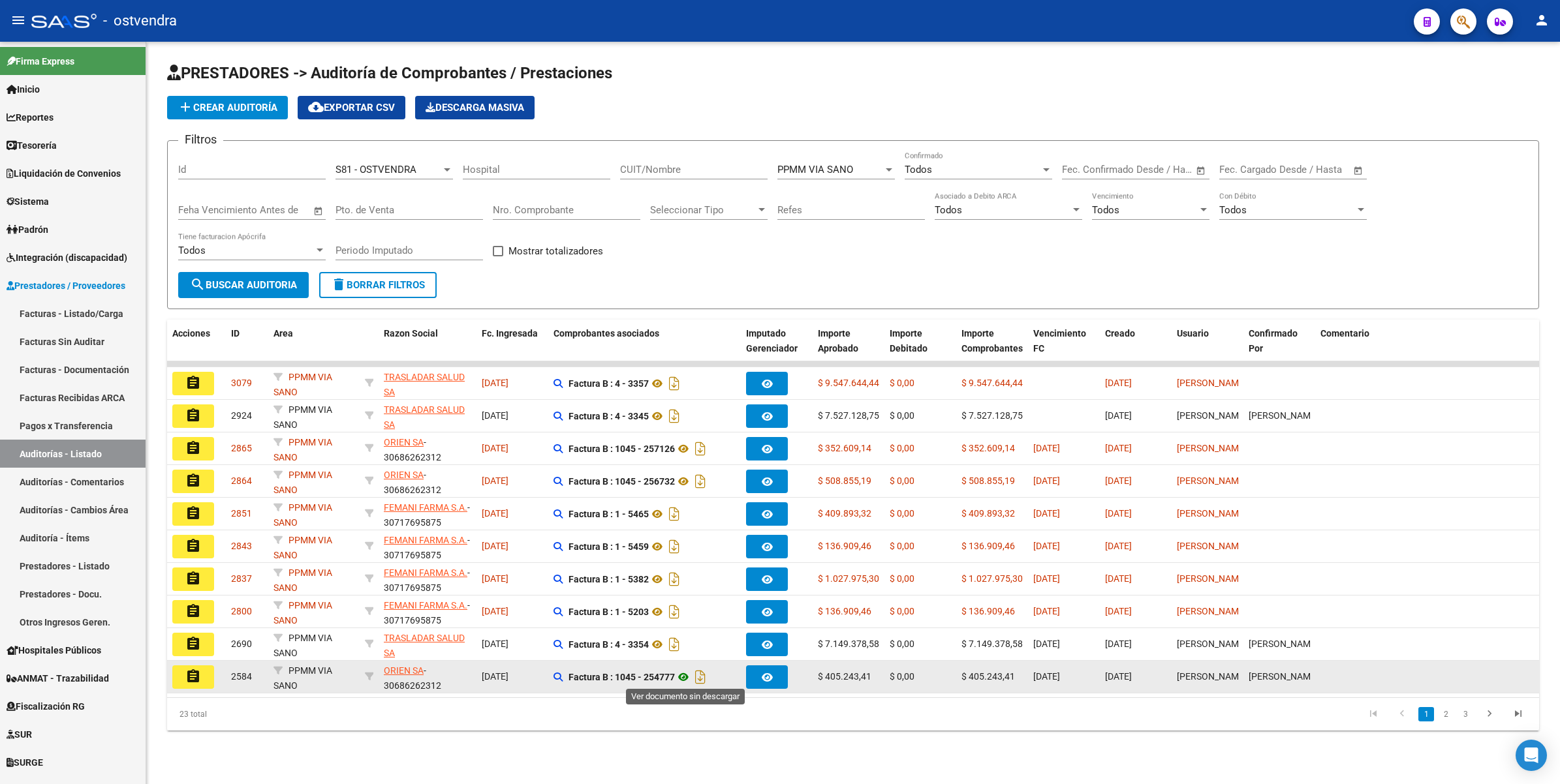
click at [684, 674] on icon at bounding box center [683, 677] width 17 height 16
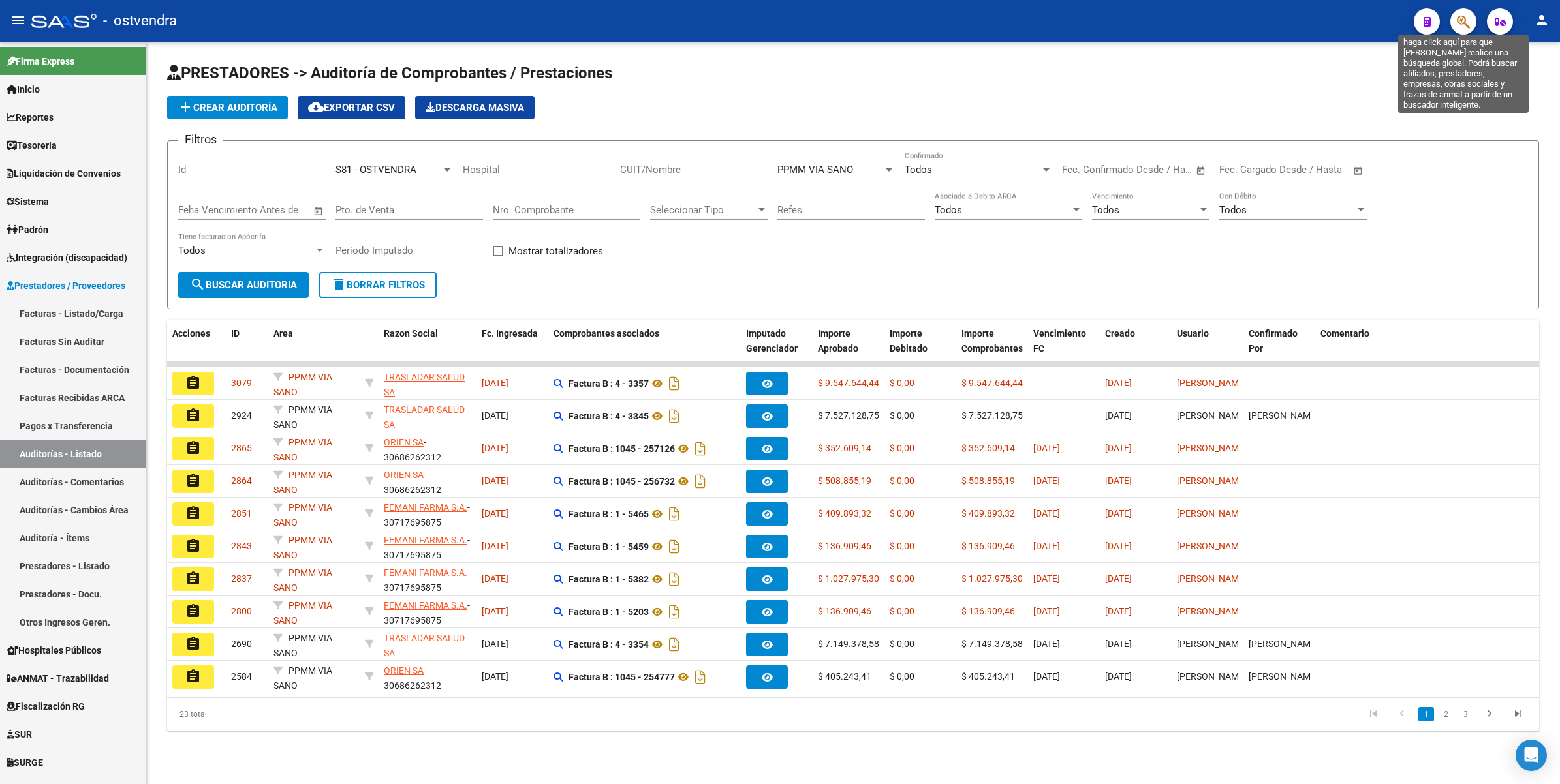
click at [1466, 18] on icon "button" at bounding box center [1463, 22] width 13 height 15
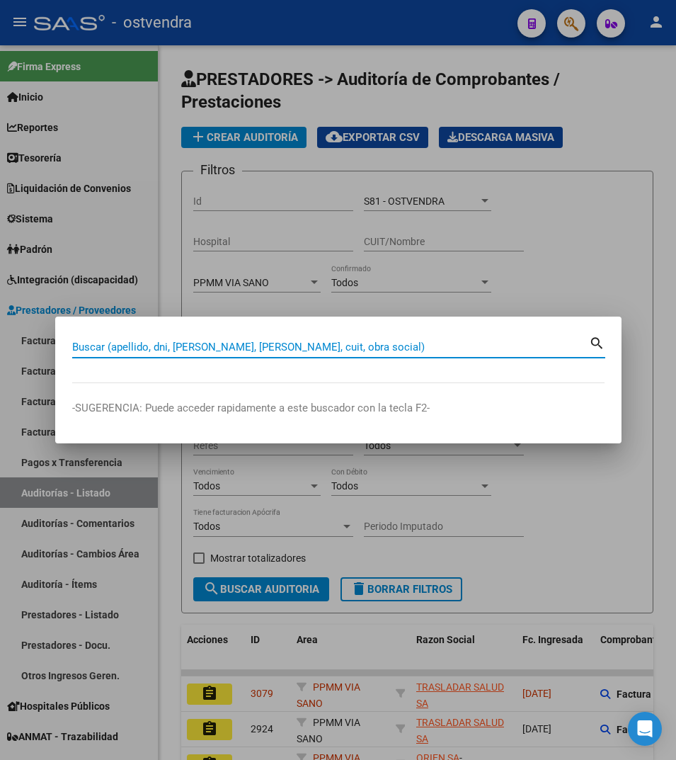
click at [277, 341] on input "Buscar (apellido, dni, [PERSON_NAME], [PERSON_NAME], cuit, obra social)" at bounding box center [330, 347] width 517 height 13
type input "28101973"
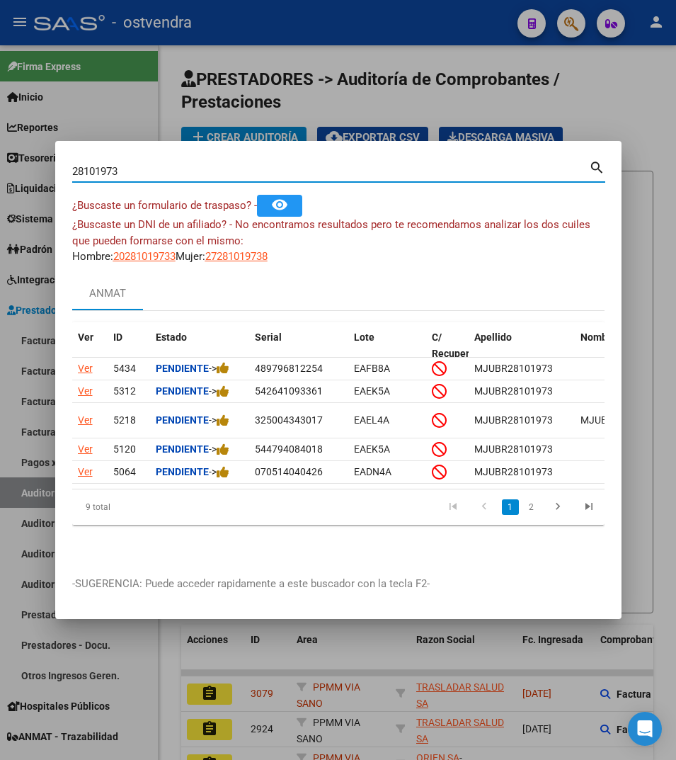
click at [647, 107] on div at bounding box center [338, 380] width 676 height 760
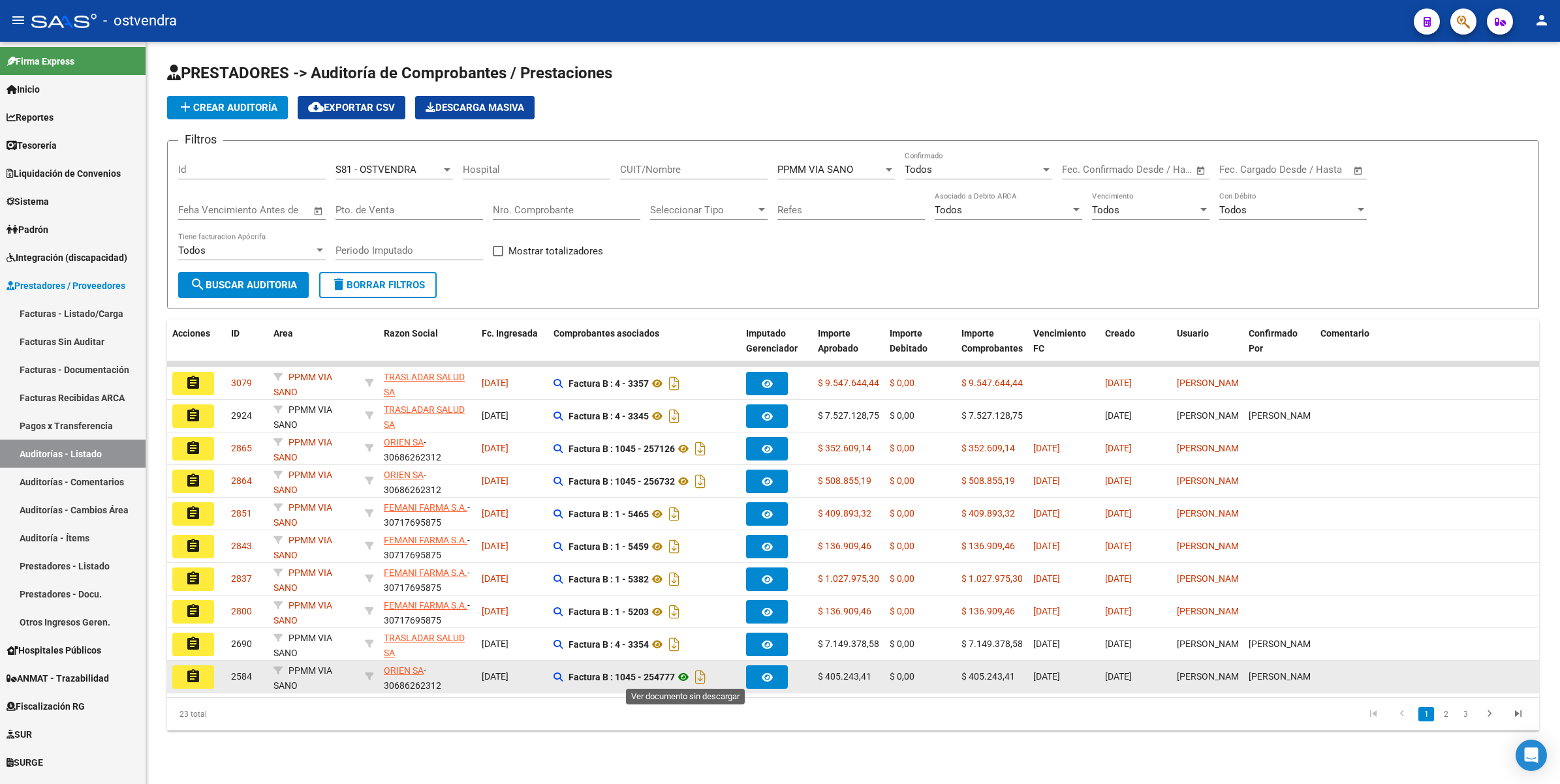
click at [684, 675] on icon at bounding box center [683, 677] width 17 height 16
click at [185, 673] on mat-icon "assignment" at bounding box center [193, 676] width 16 height 16
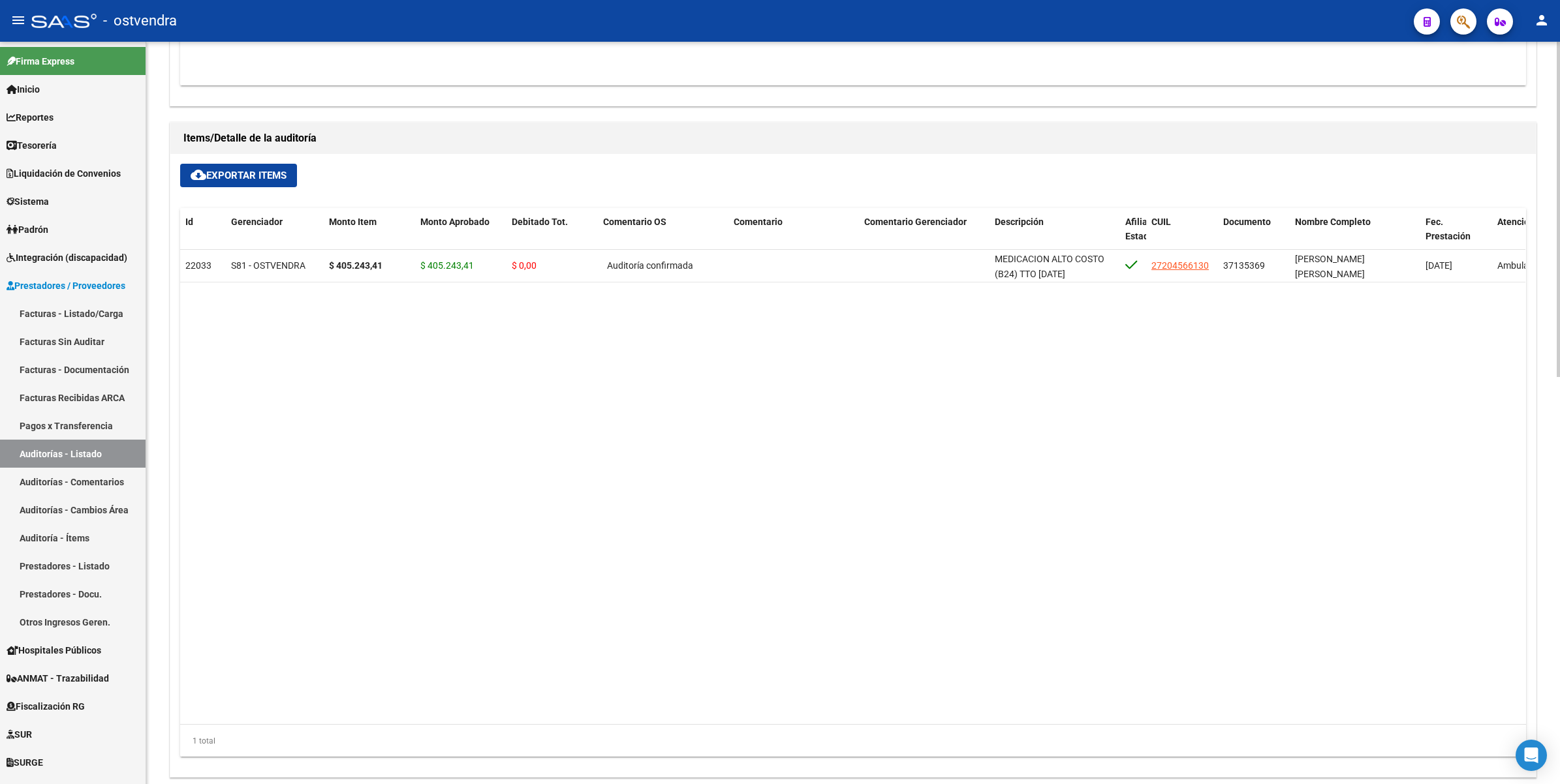
scroll to position [902, 0]
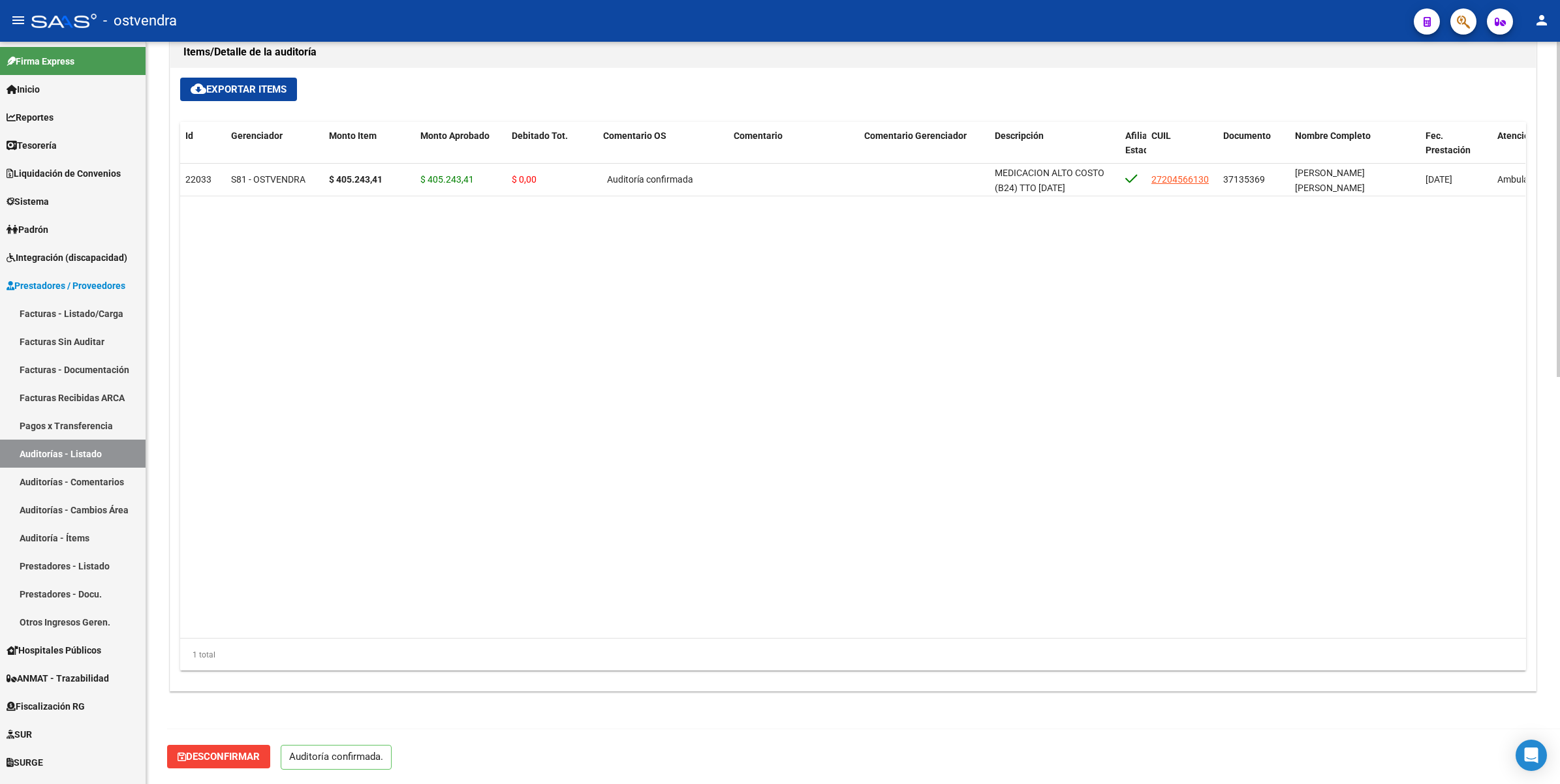
click at [194, 754] on span "Desconfirmar" at bounding box center [218, 756] width 82 height 12
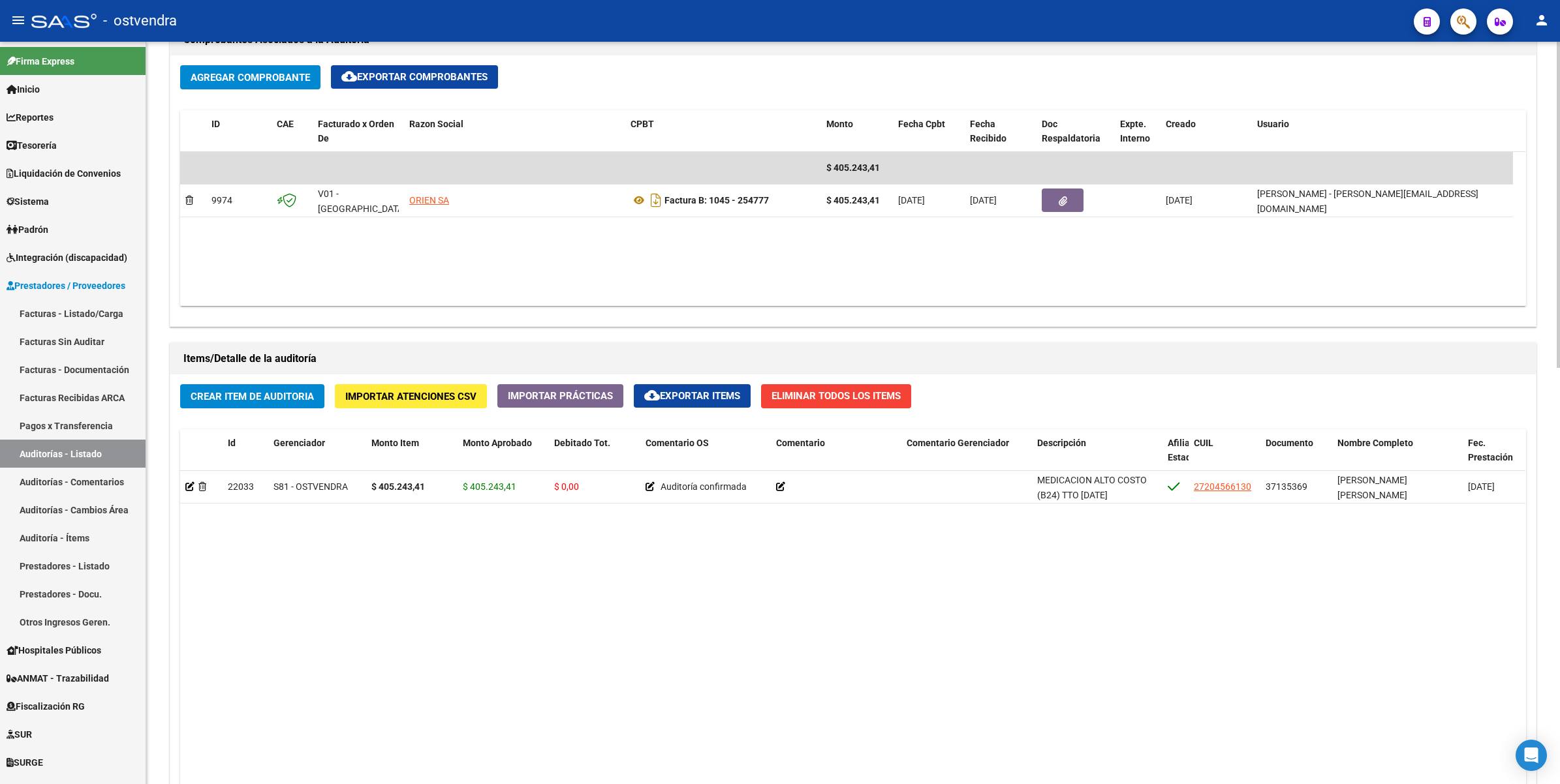
scroll to position [946, 0]
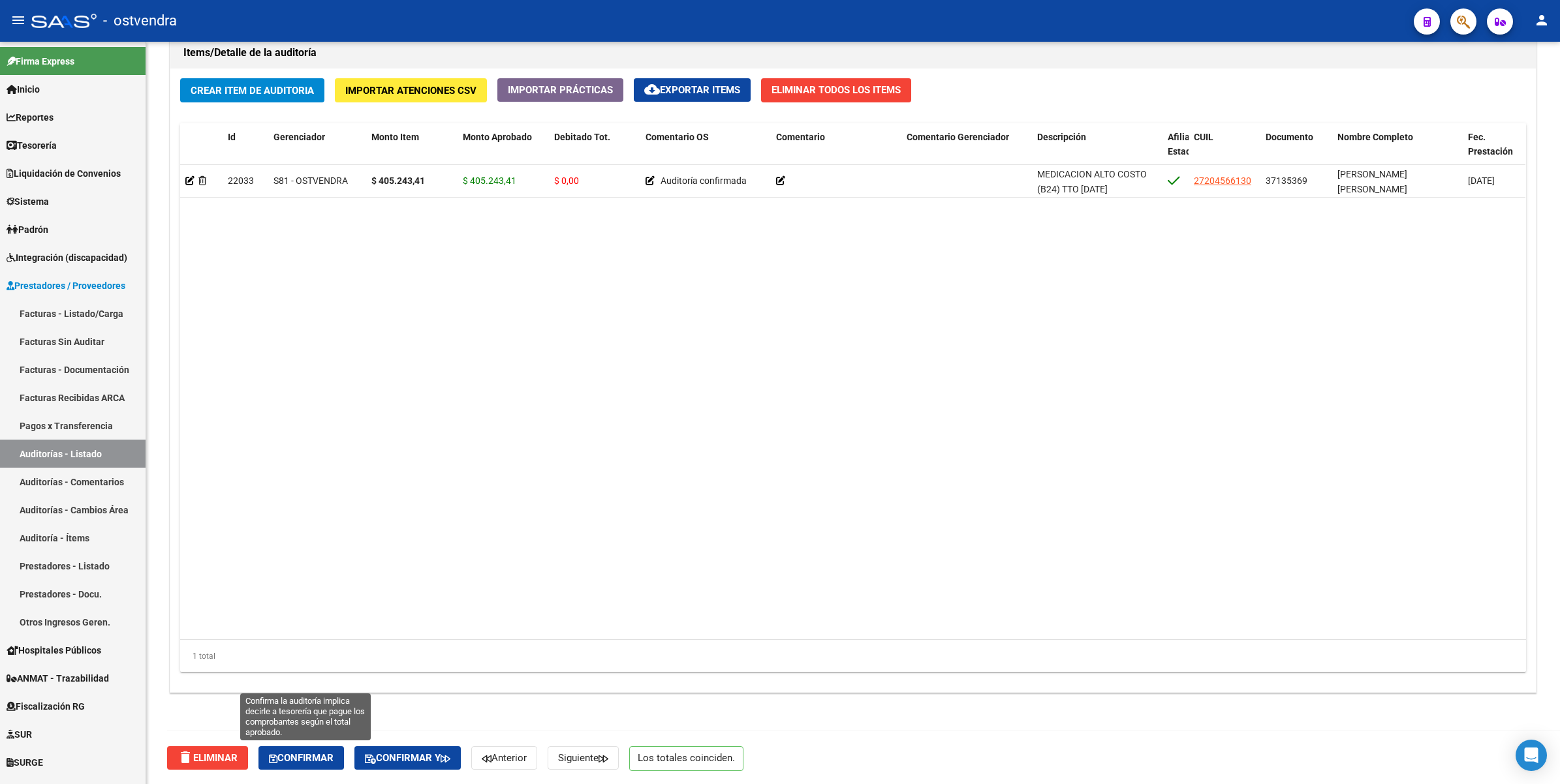
click at [298, 753] on span "Confirmar" at bounding box center [301, 758] width 65 height 12
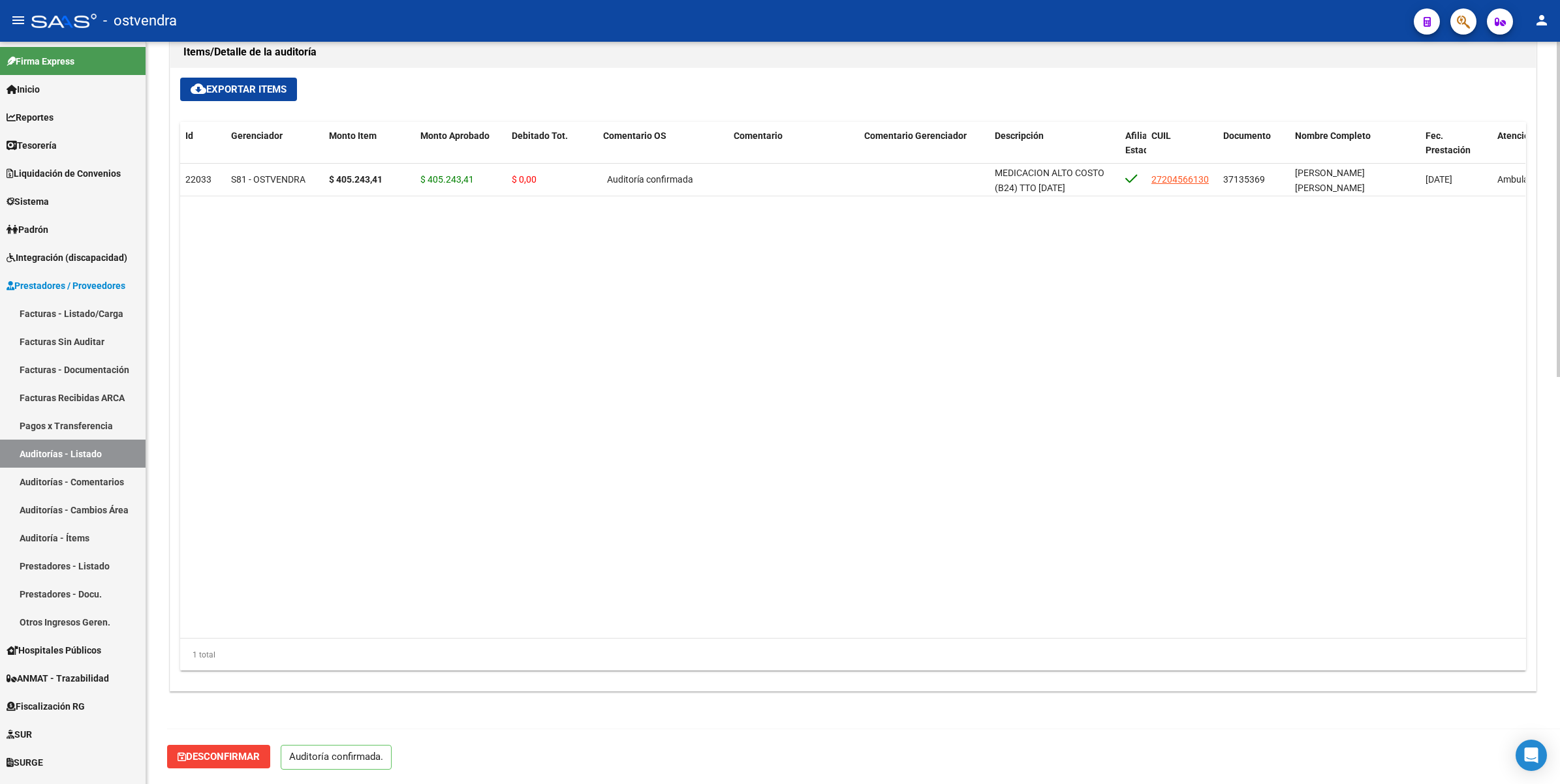
scroll to position [901, 0]
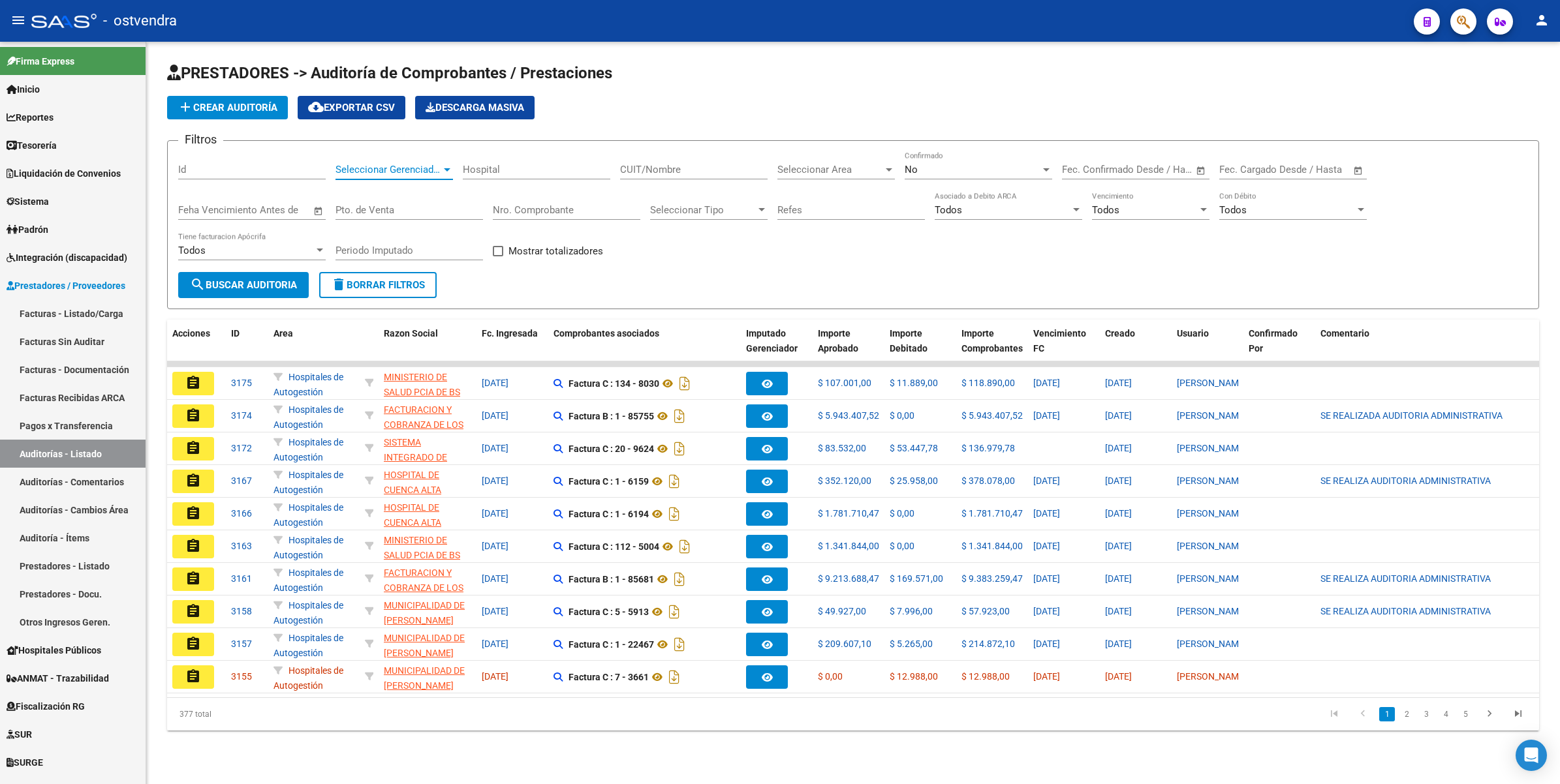
click at [448, 165] on div at bounding box center [447, 169] width 12 height 10
click at [357, 263] on span "S81 - OSTVENDRA" at bounding box center [376, 263] width 81 height 12
click at [955, 164] on div "No" at bounding box center [972, 170] width 135 height 12
click at [953, 110] on span "Todos" at bounding box center [979, 110] width 147 height 29
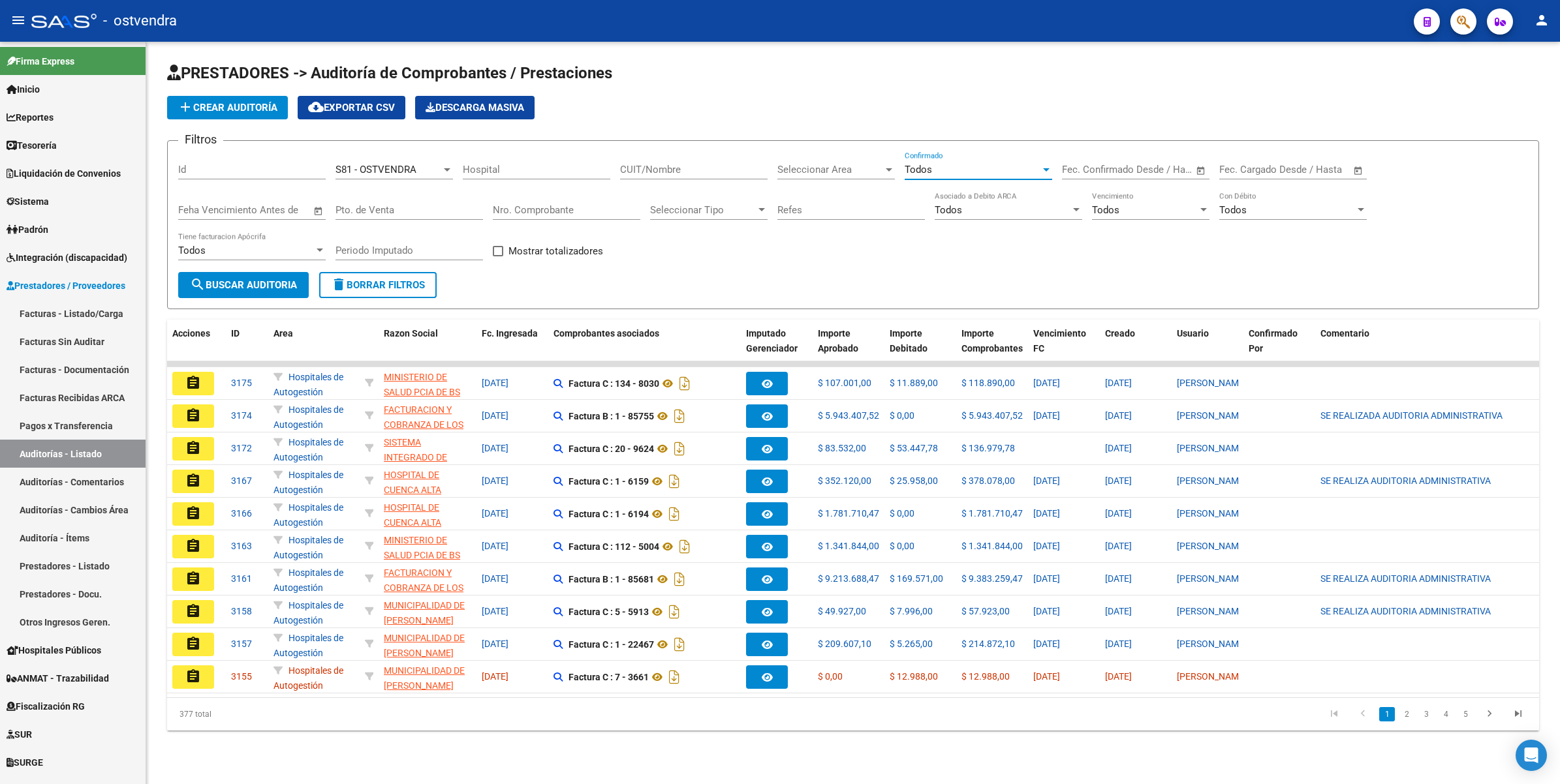
click at [889, 169] on div at bounding box center [888, 170] width 6 height 4
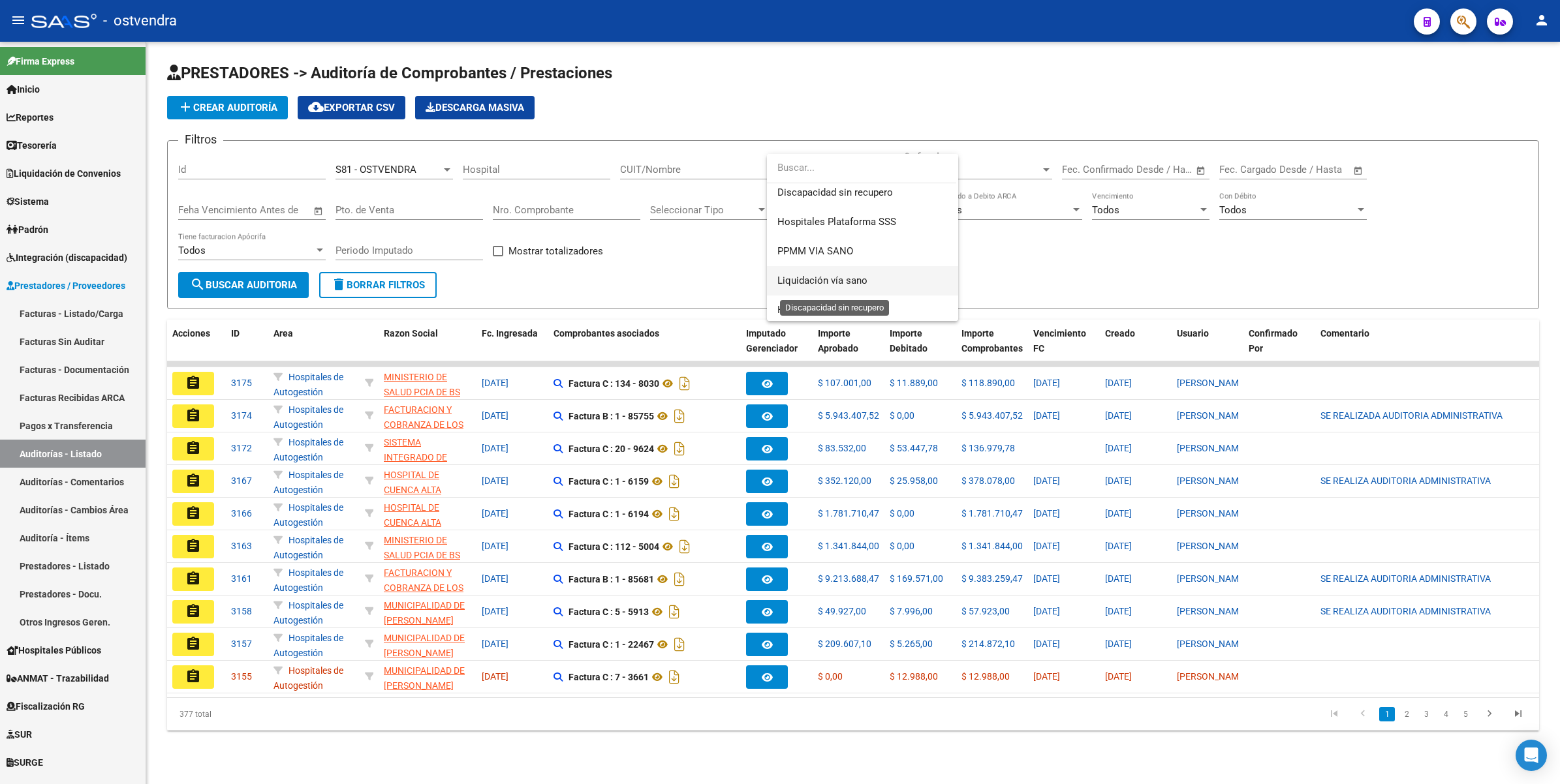
scroll to position [245, 0]
click at [821, 245] on span "PPMM VIA SANO" at bounding box center [815, 246] width 76 height 12
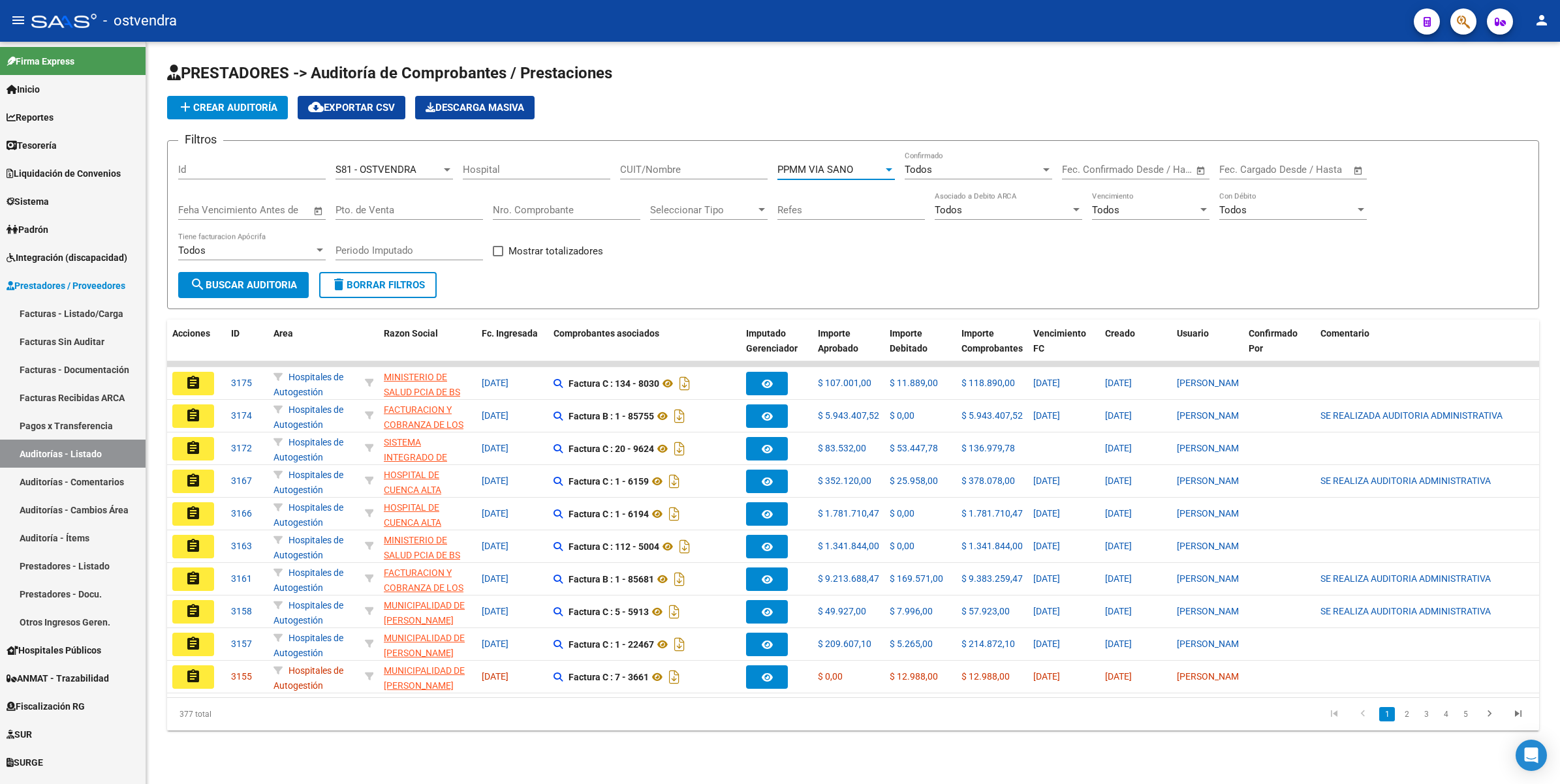
click at [265, 282] on span "search Buscar Auditoria" at bounding box center [243, 285] width 107 height 12
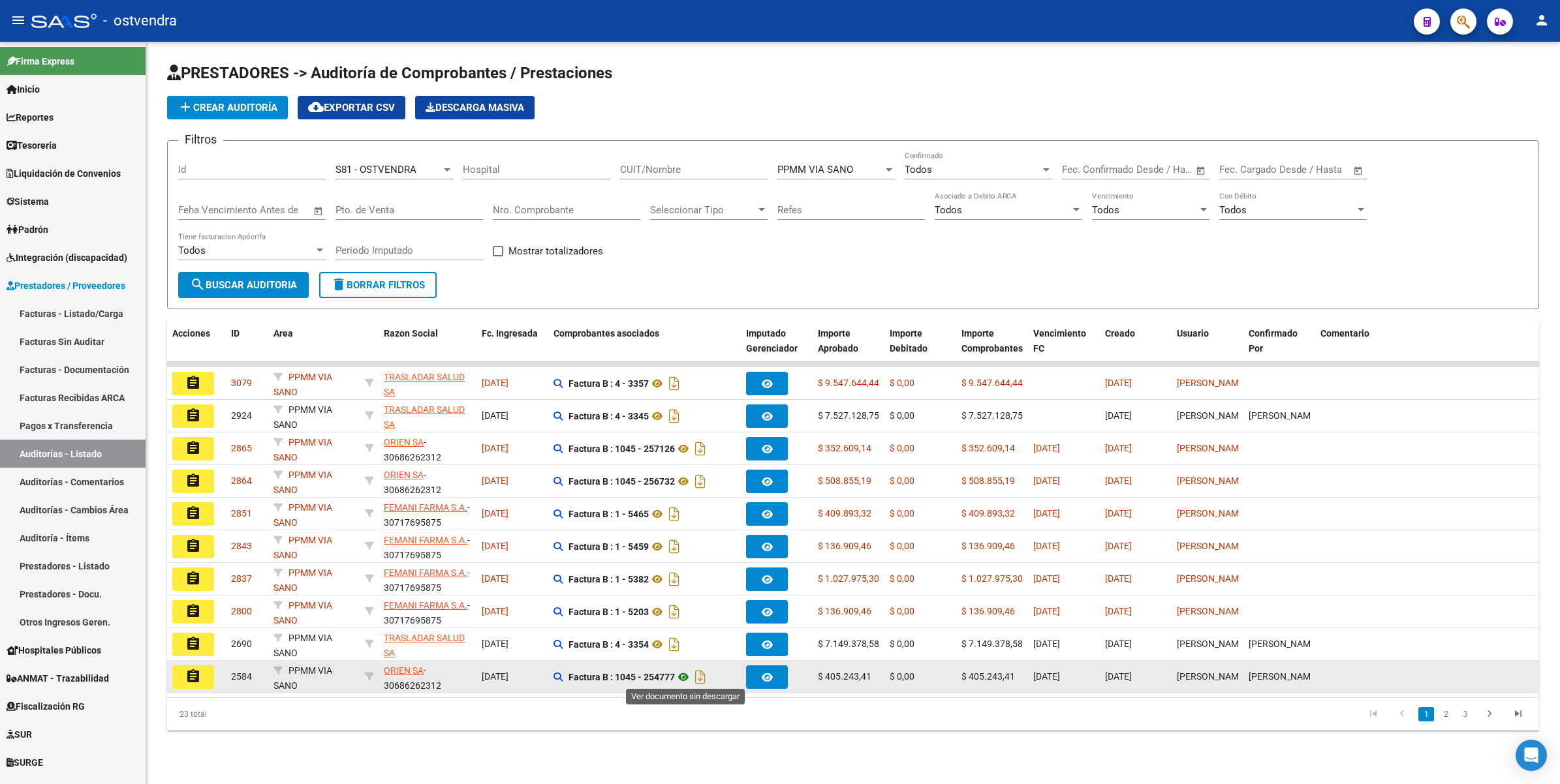
click at [686, 676] on icon at bounding box center [683, 677] width 17 height 16
click at [193, 674] on mat-icon "assignment" at bounding box center [193, 676] width 16 height 16
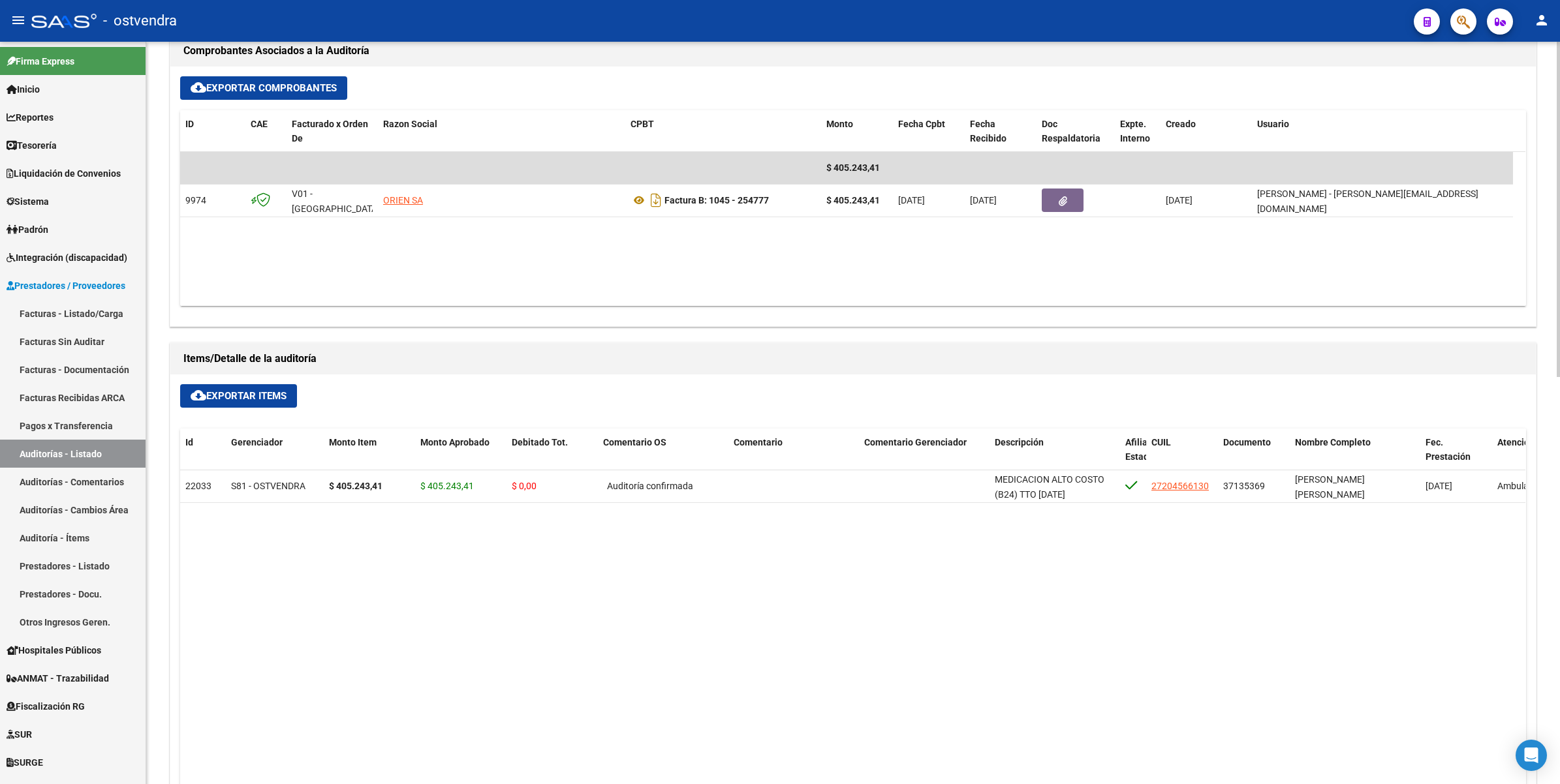
scroll to position [408, 0]
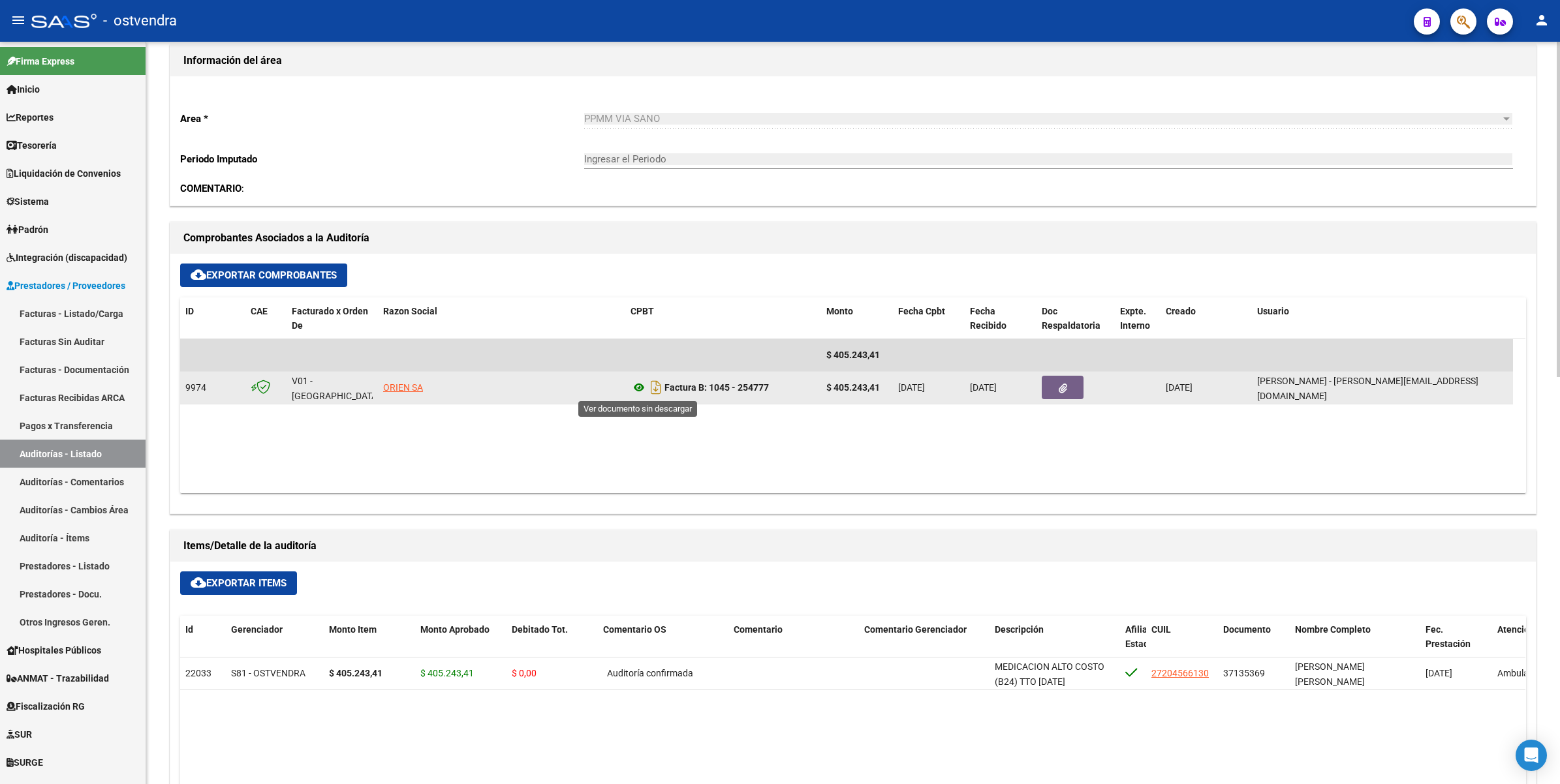
click at [637, 385] on icon at bounding box center [639, 387] width 17 height 16
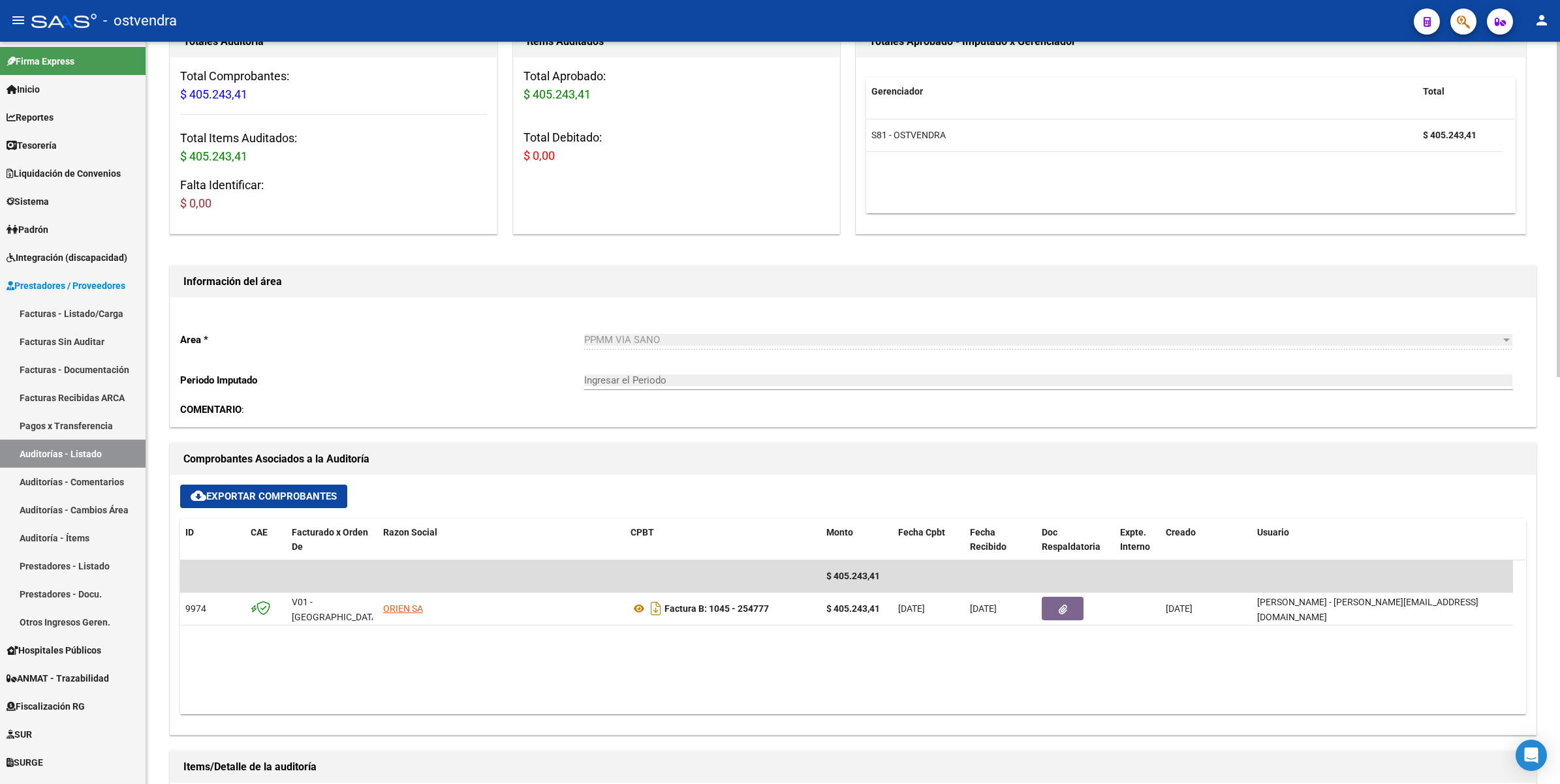
scroll to position [168, 0]
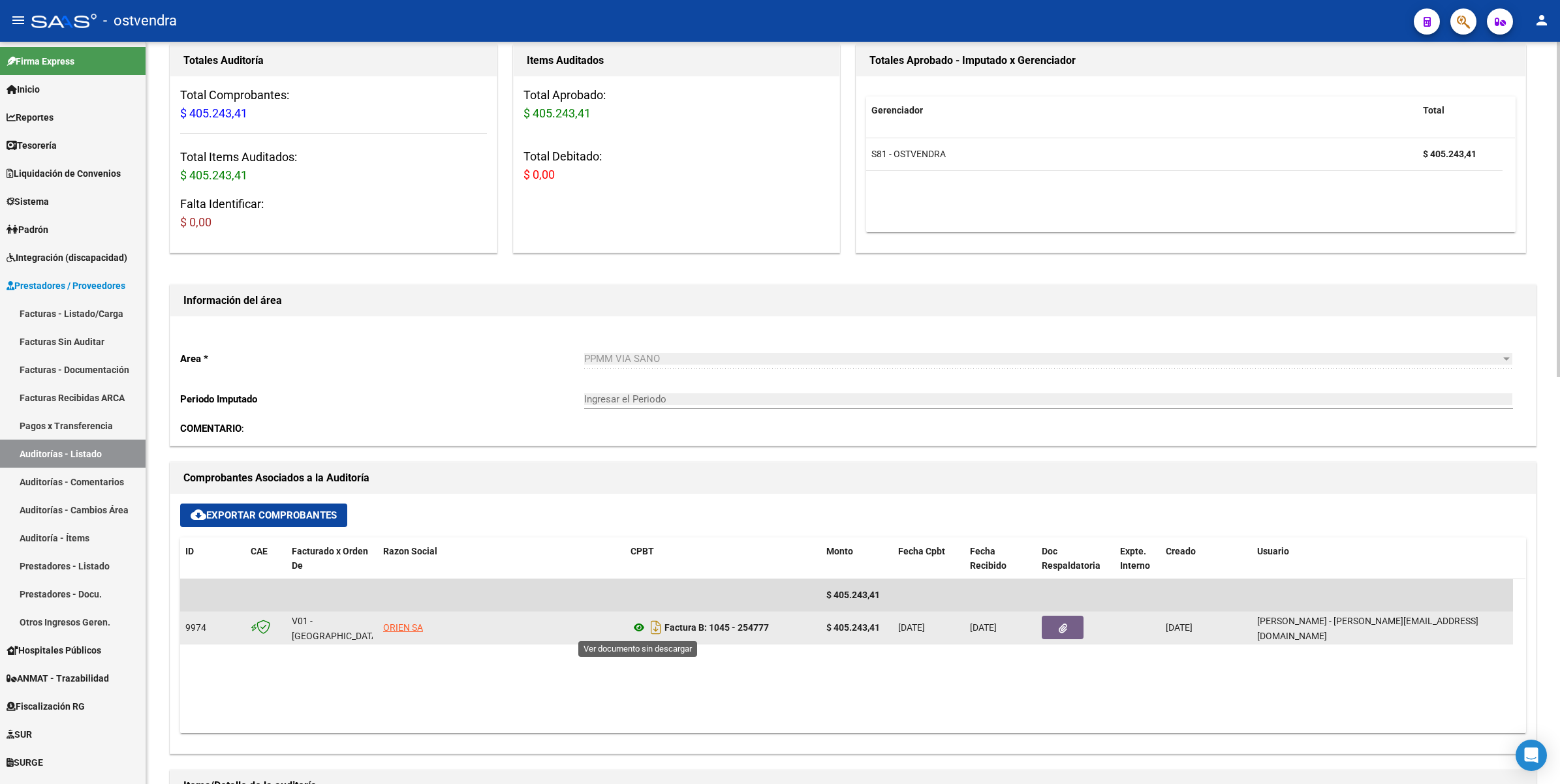
click at [637, 627] on icon at bounding box center [639, 627] width 17 height 16
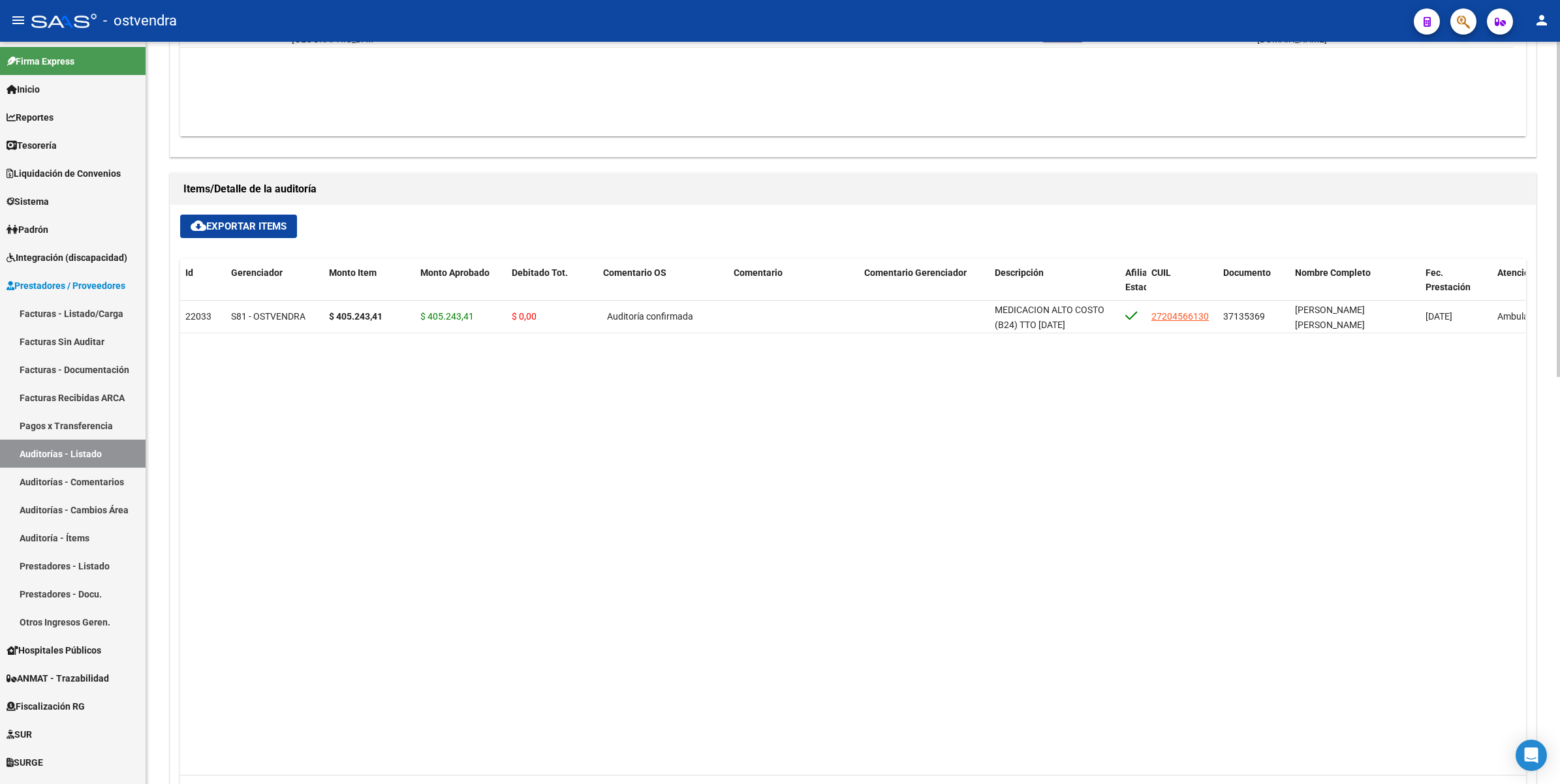
scroll to position [902, 0]
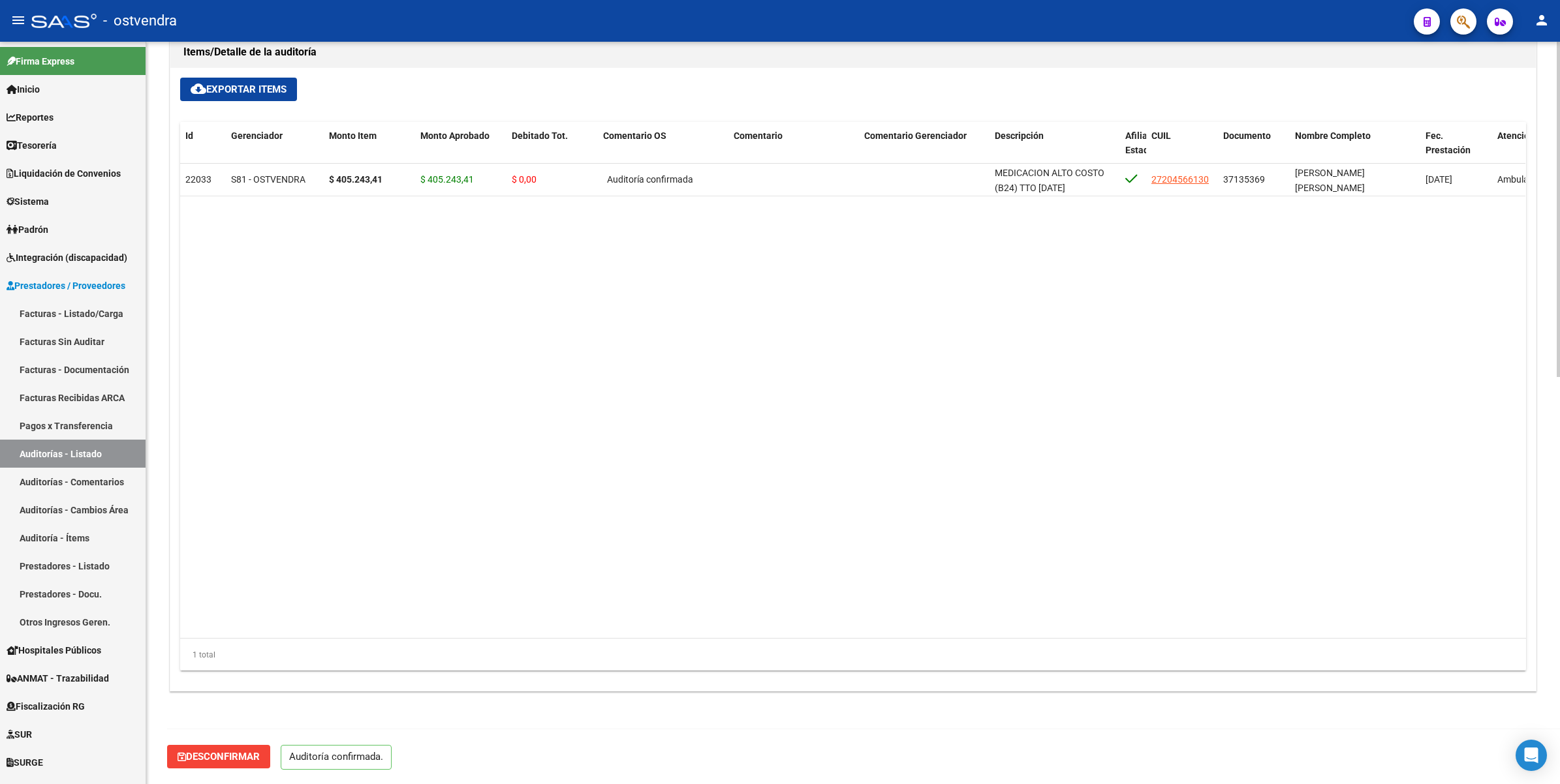
click at [245, 753] on span "Desconfirmar" at bounding box center [218, 756] width 82 height 12
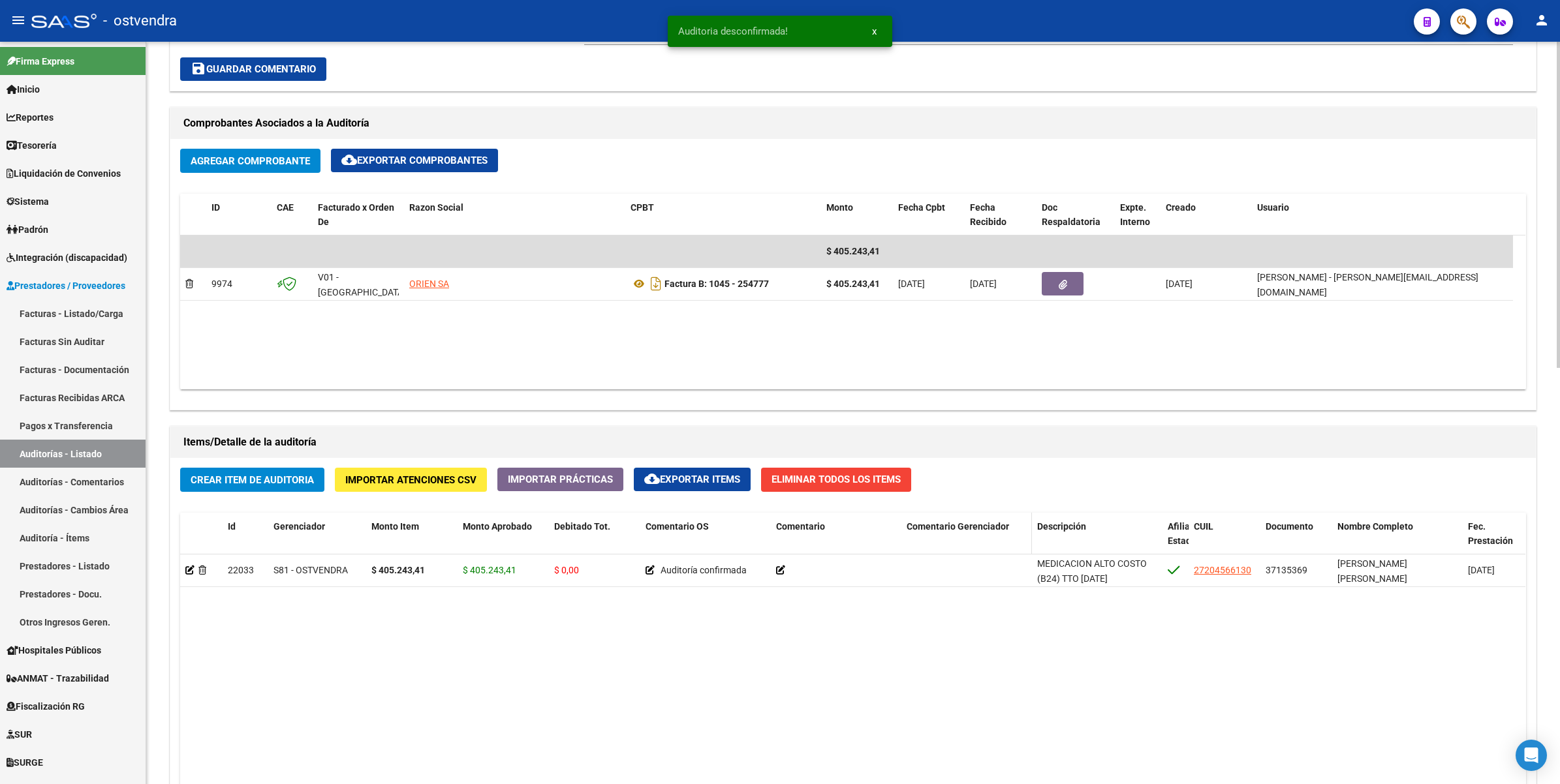
scroll to position [538, 0]
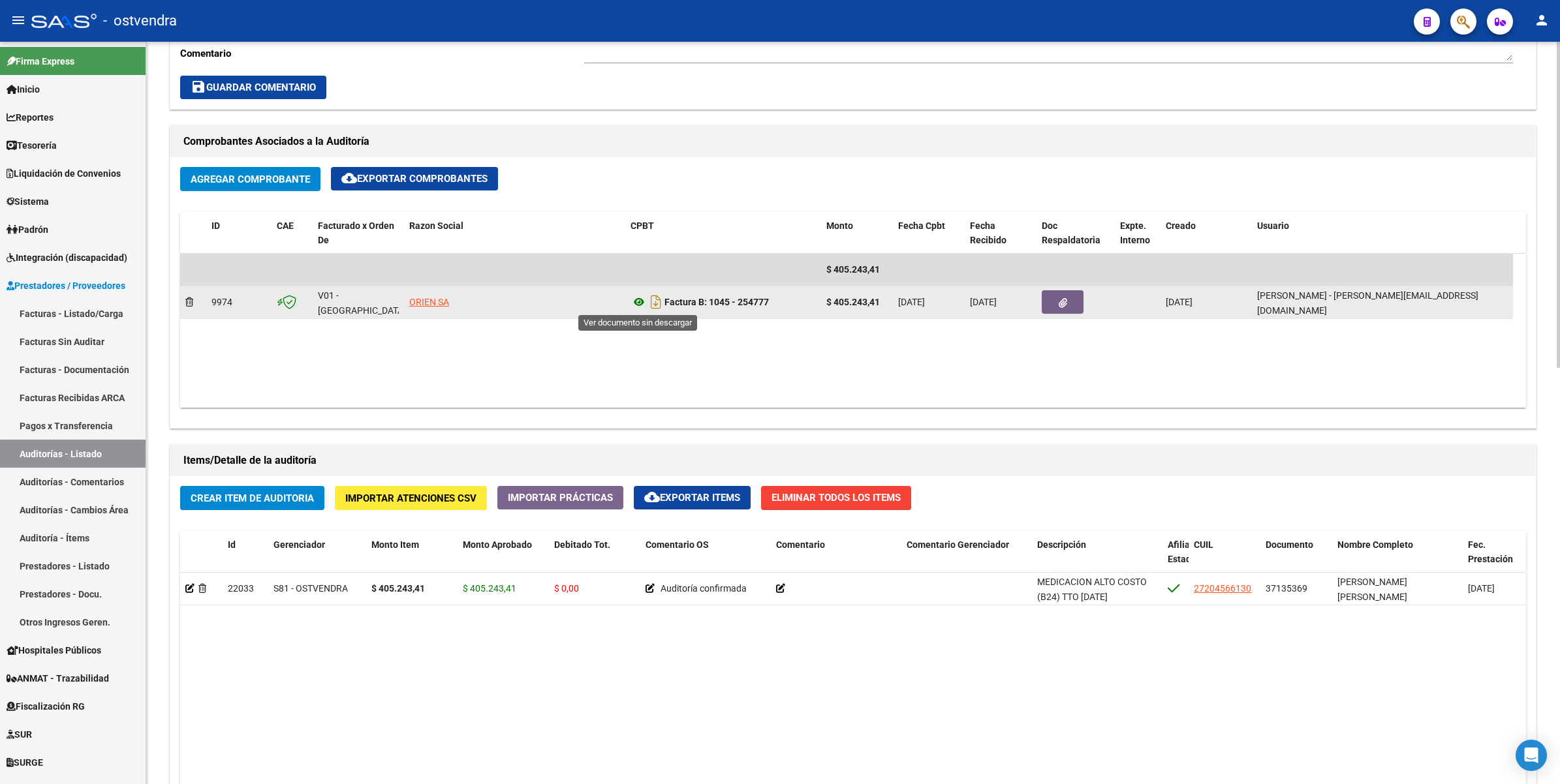
click at [638, 302] on icon at bounding box center [639, 301] width 17 height 16
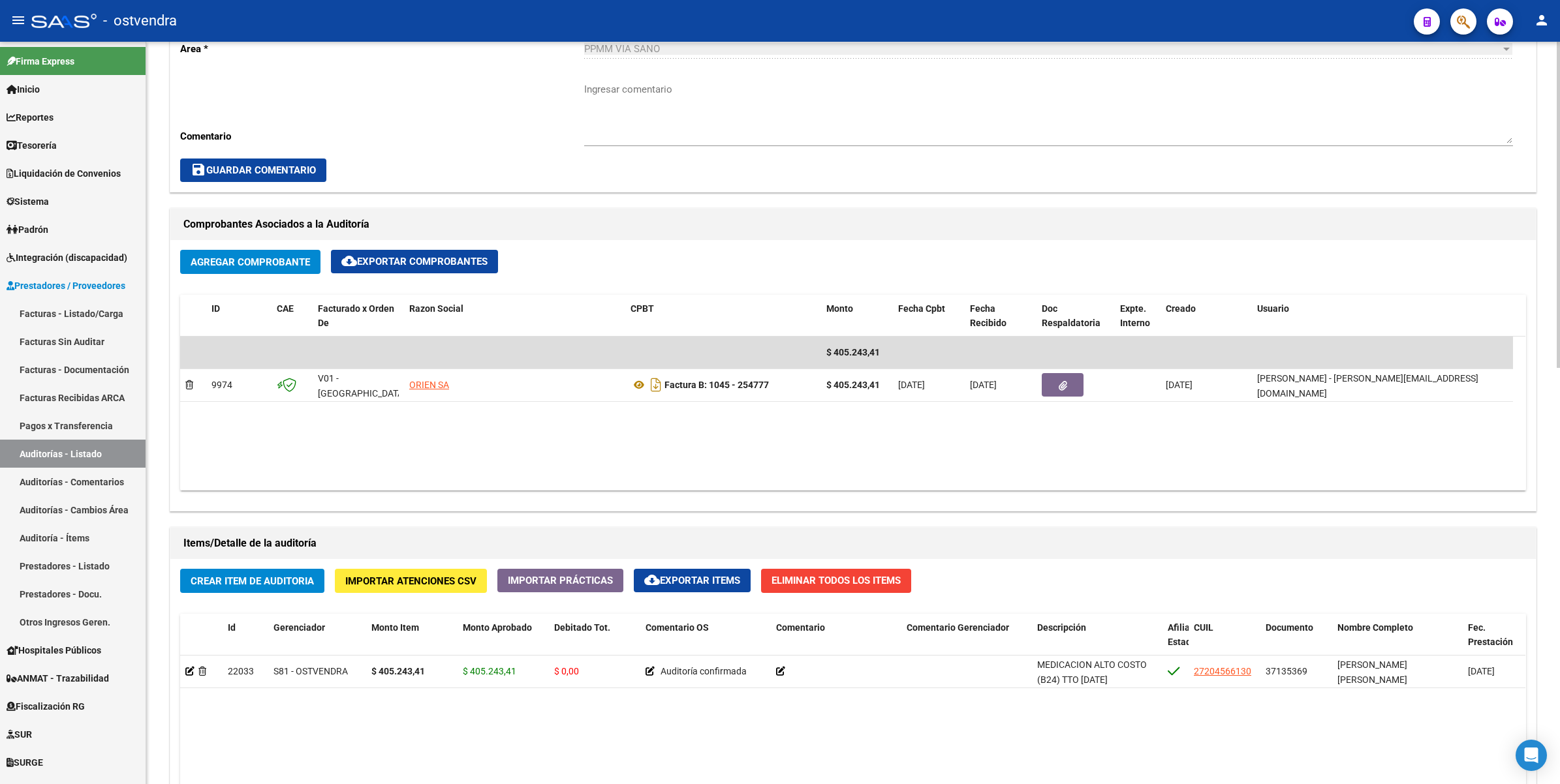
scroll to position [457, 0]
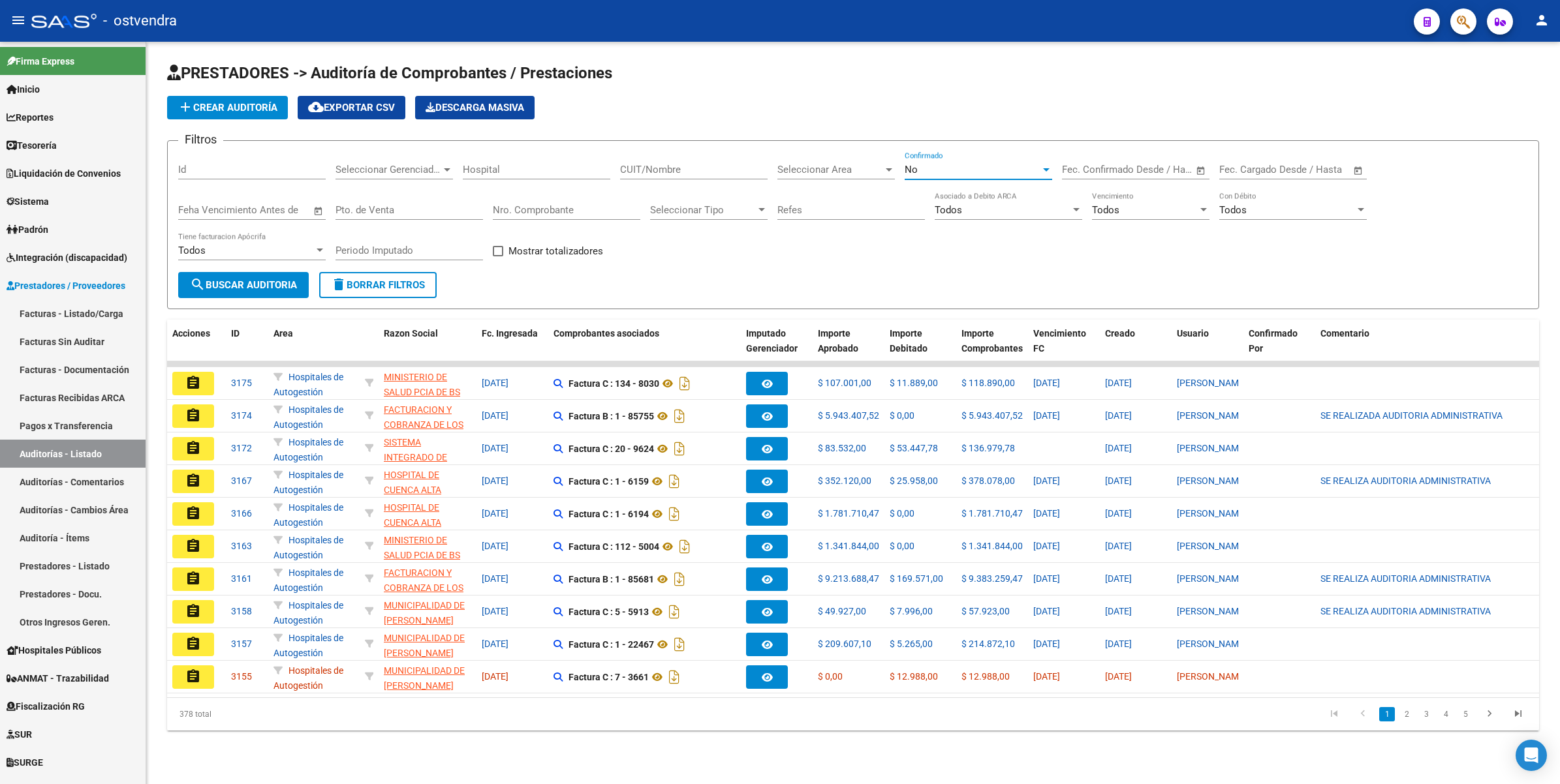
click at [930, 164] on div "No" at bounding box center [972, 170] width 135 height 12
click at [940, 114] on span "Todos" at bounding box center [979, 110] width 147 height 29
click at [445, 169] on div at bounding box center [447, 170] width 6 height 4
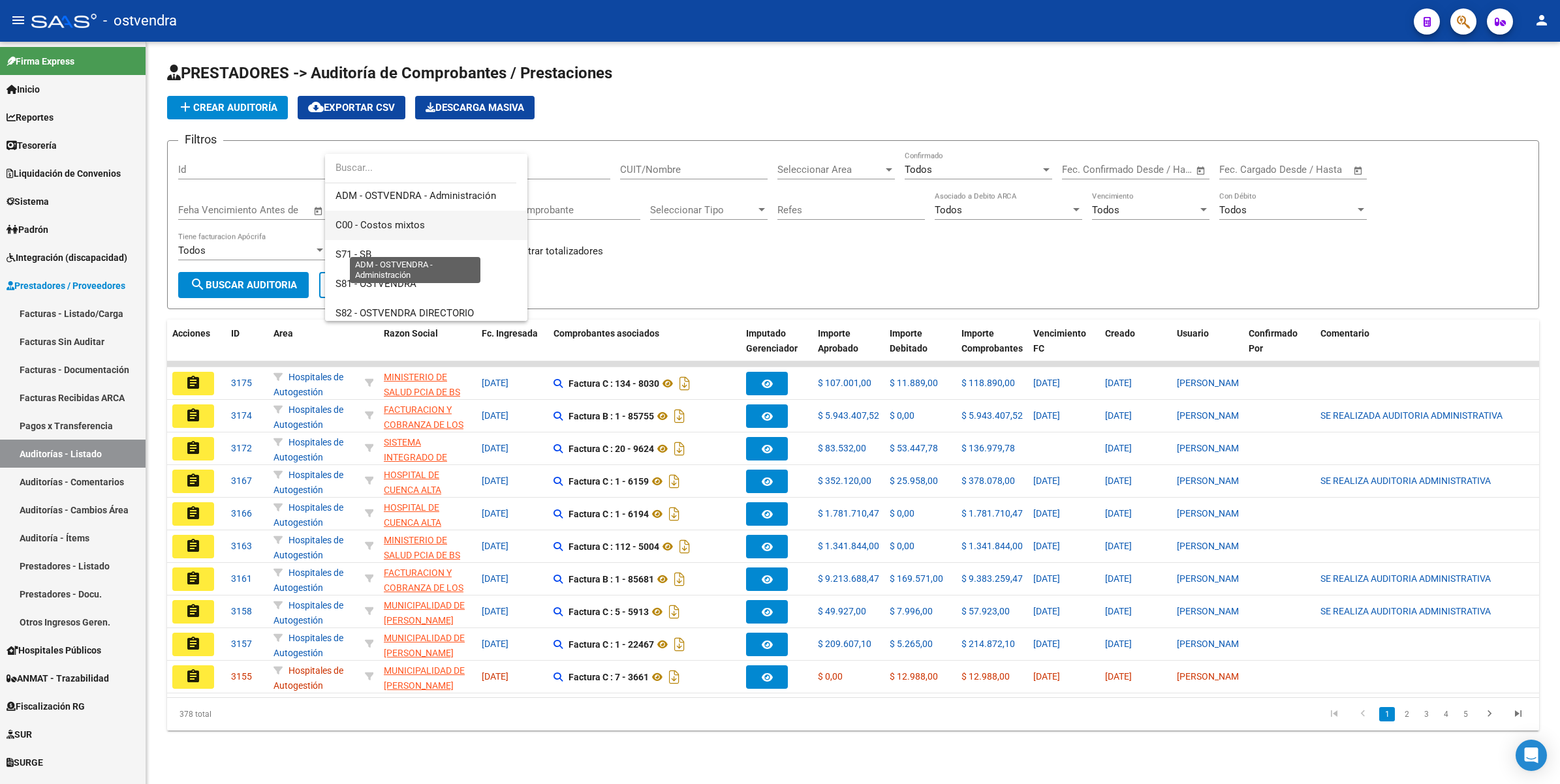
scroll to position [156, 0]
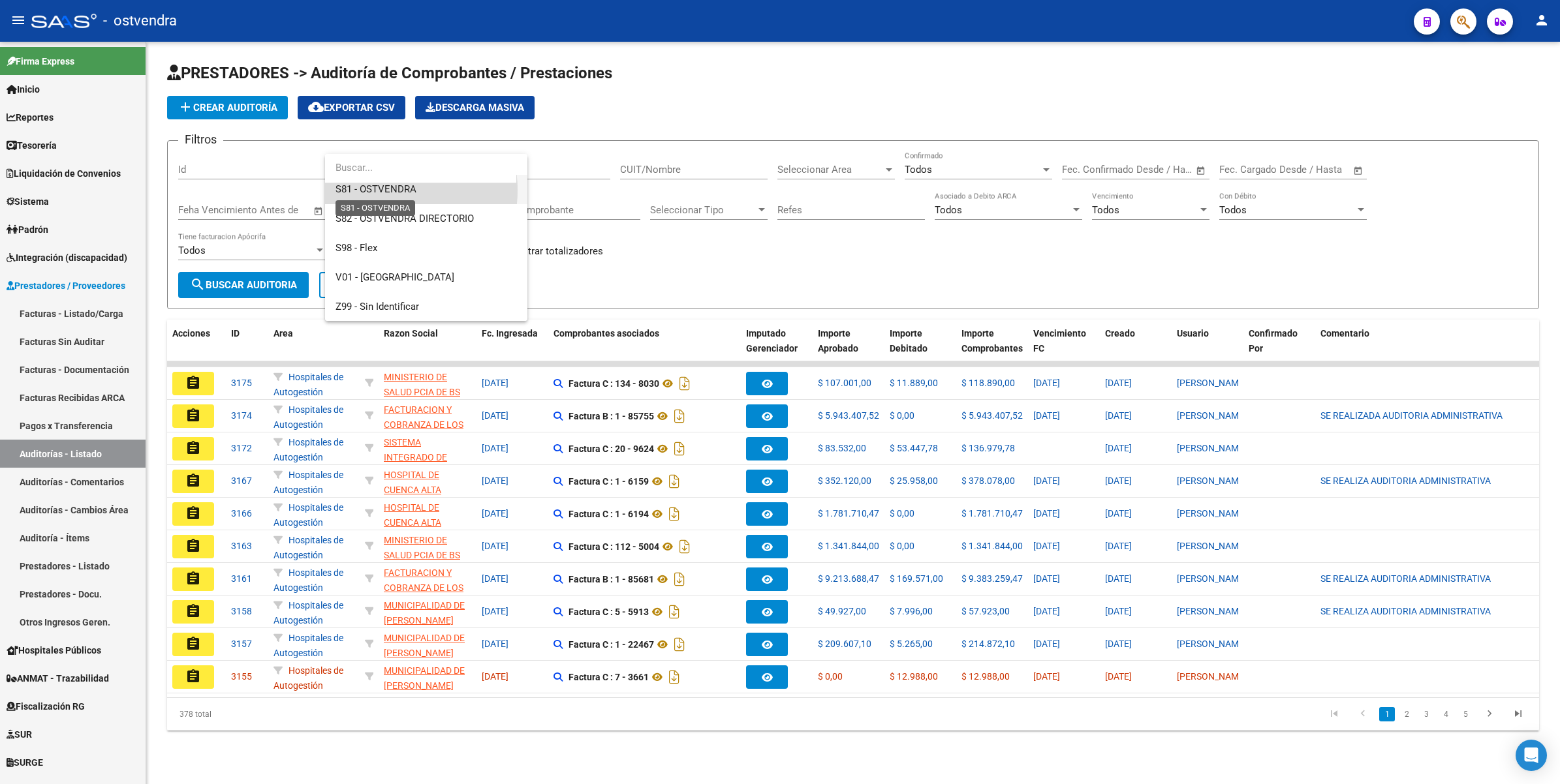
click at [375, 190] on span "S81 - OSTVENDRA" at bounding box center [376, 189] width 81 height 12
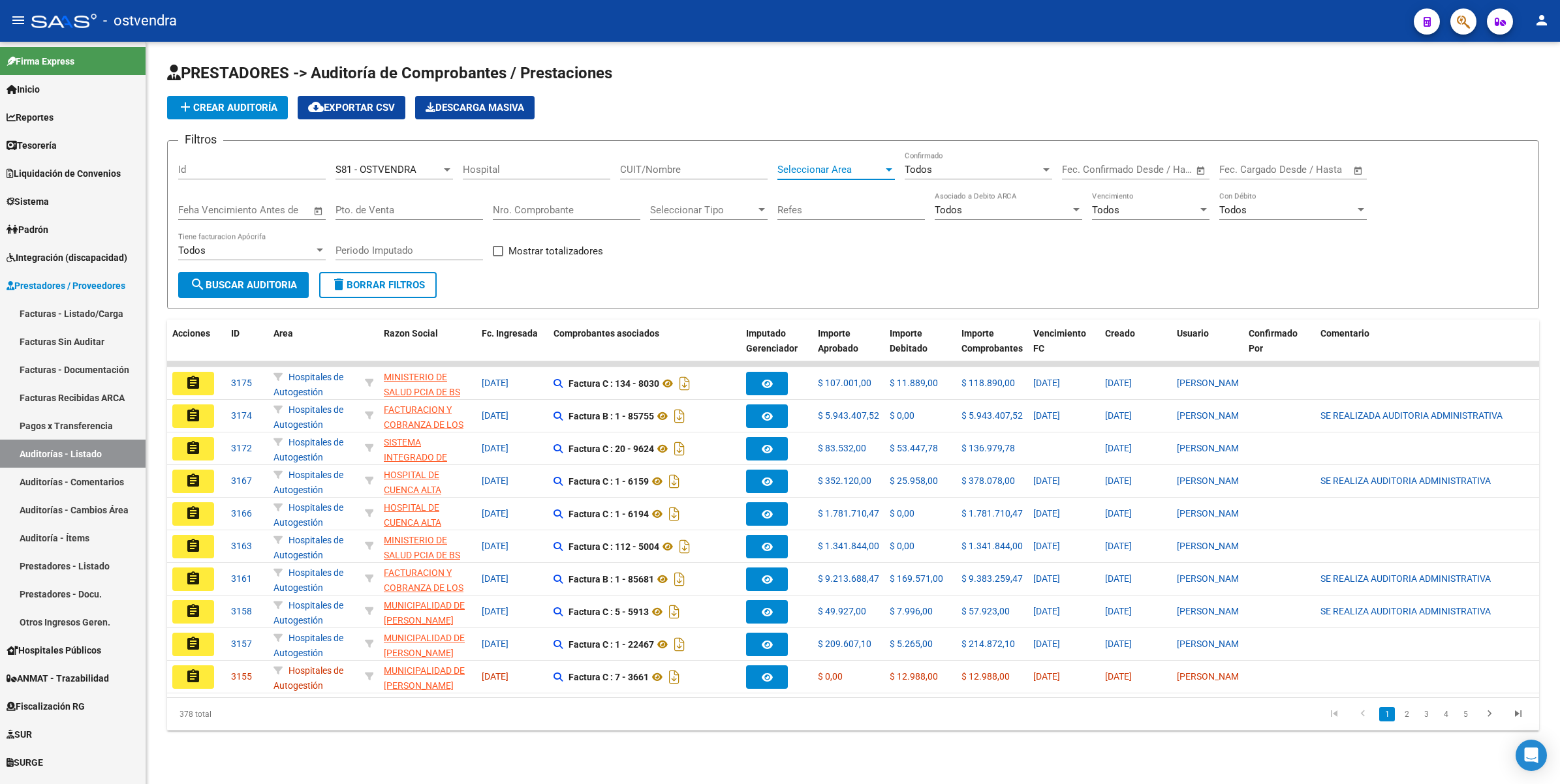
click at [891, 165] on div at bounding box center [888, 169] width 12 height 10
click at [833, 214] on span "PPMM VIA SANO" at bounding box center [815, 218] width 76 height 12
click at [260, 275] on button "search Buscar Auditoria" at bounding box center [243, 285] width 131 height 26
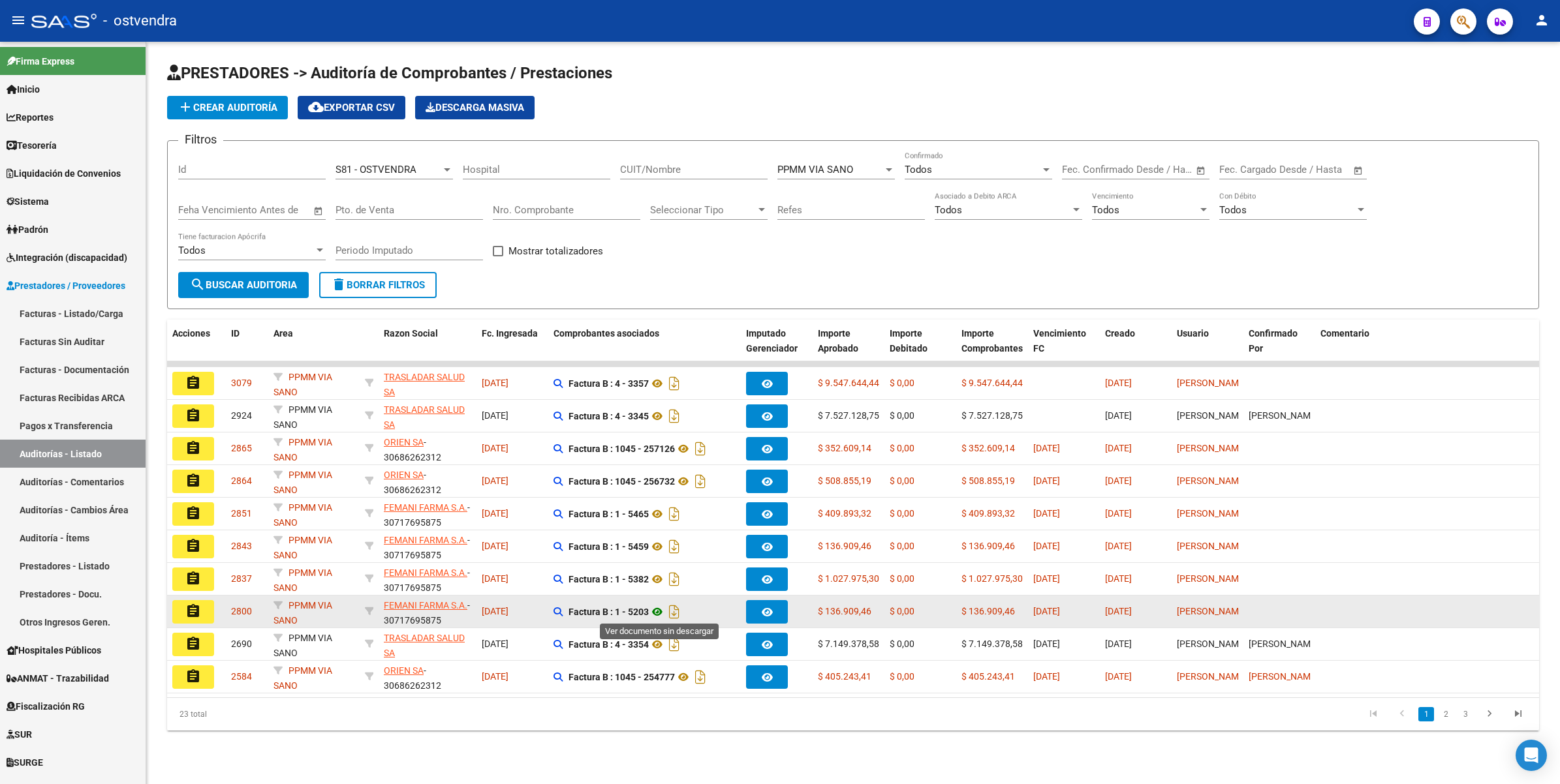
click at [663, 607] on icon at bounding box center [657, 612] width 17 height 16
click at [661, 609] on icon at bounding box center [657, 612] width 17 height 16
click at [661, 612] on icon at bounding box center [657, 612] width 17 height 16
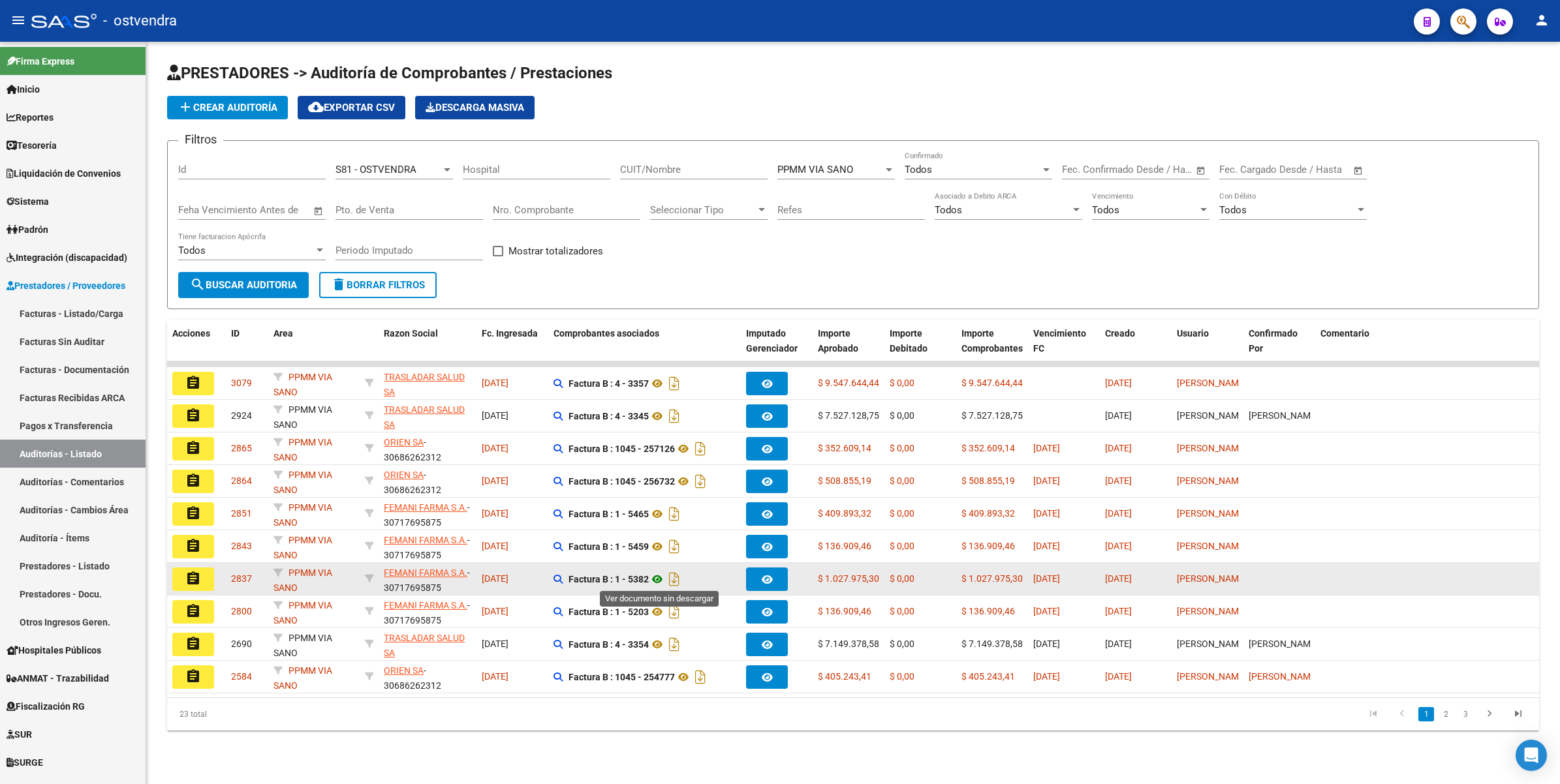
click at [658, 579] on icon at bounding box center [657, 579] width 17 height 16
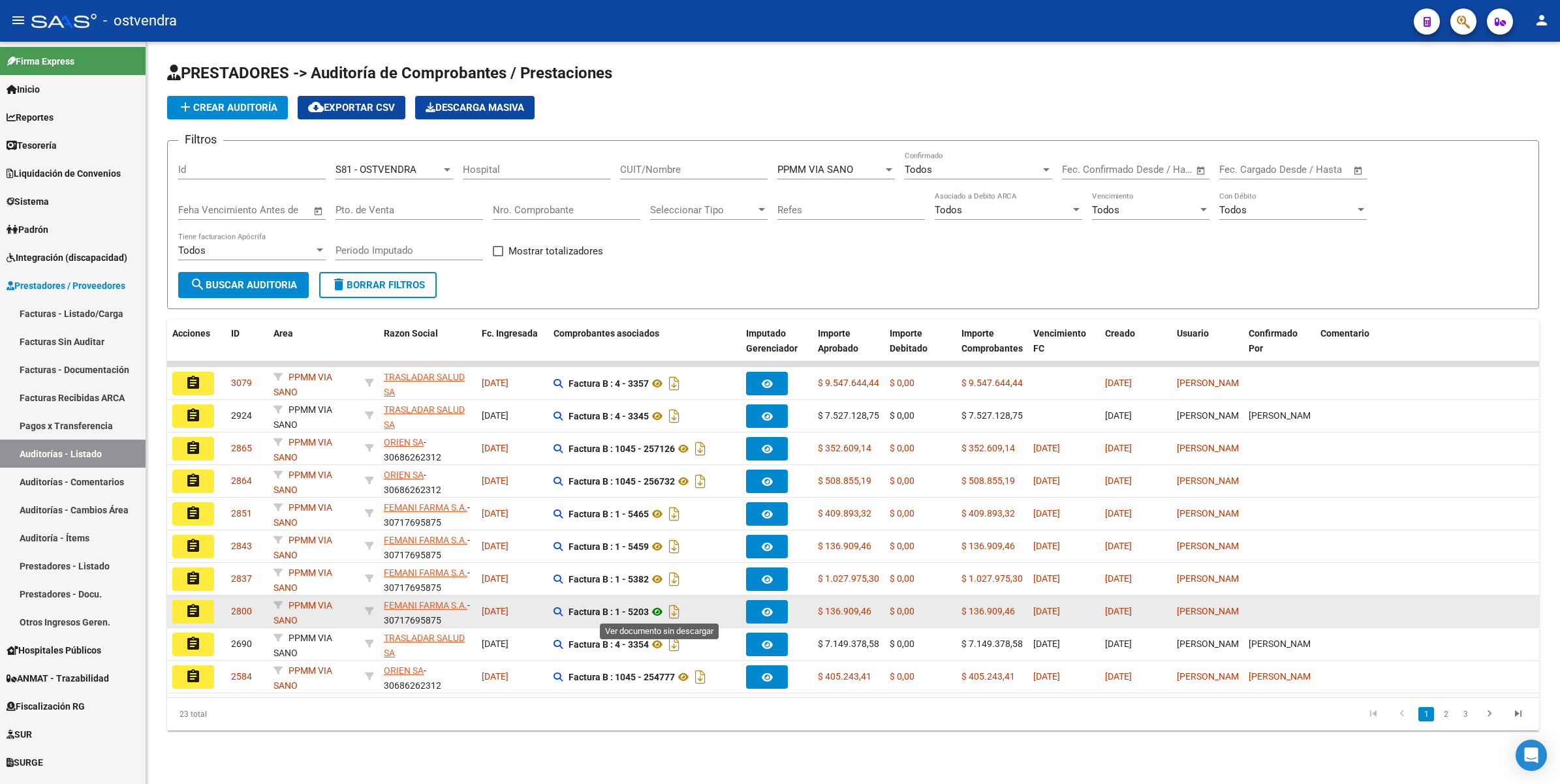
click at [660, 610] on icon at bounding box center [657, 612] width 17 height 16
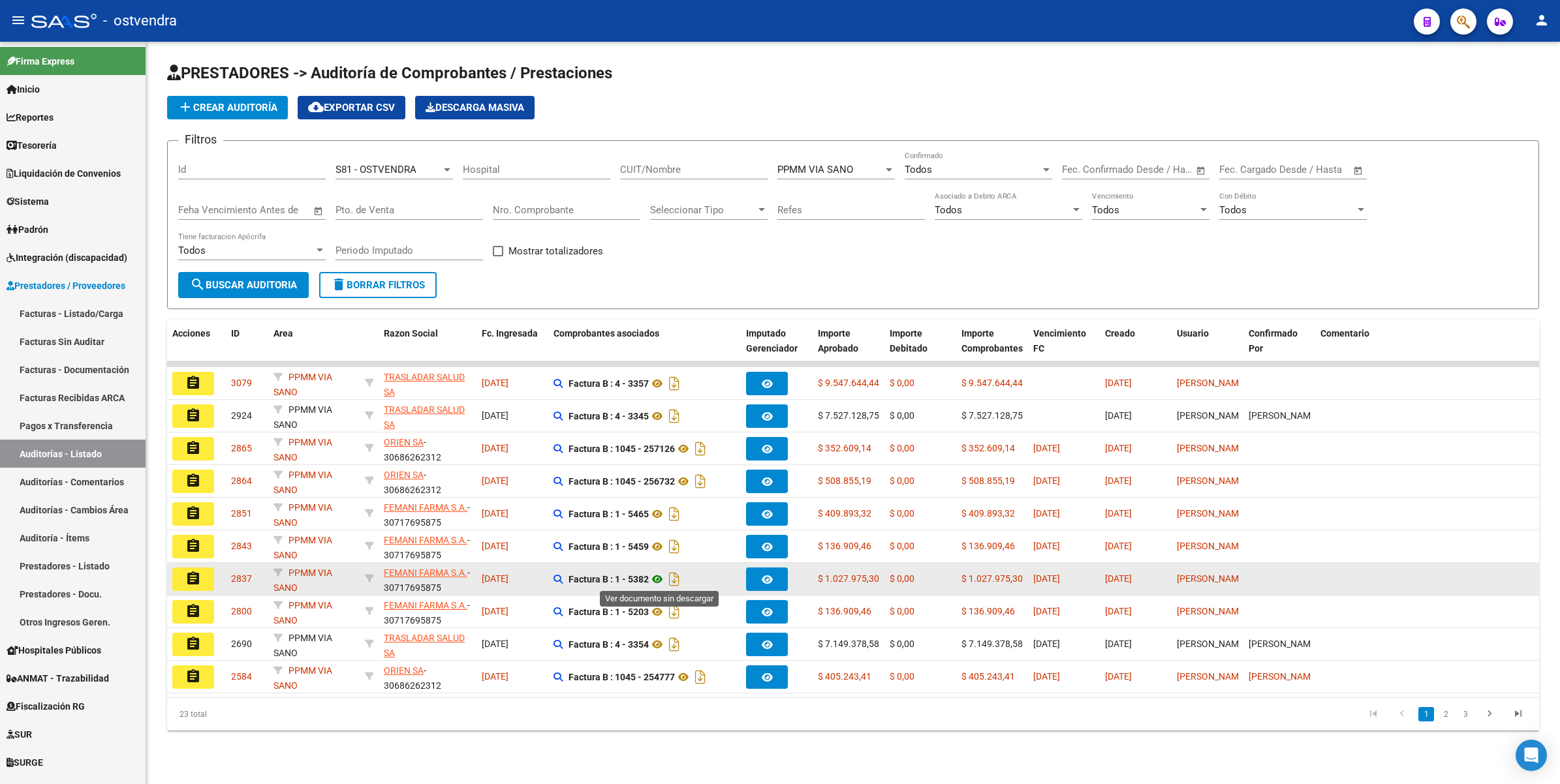
click at [658, 575] on icon at bounding box center [657, 579] width 17 height 16
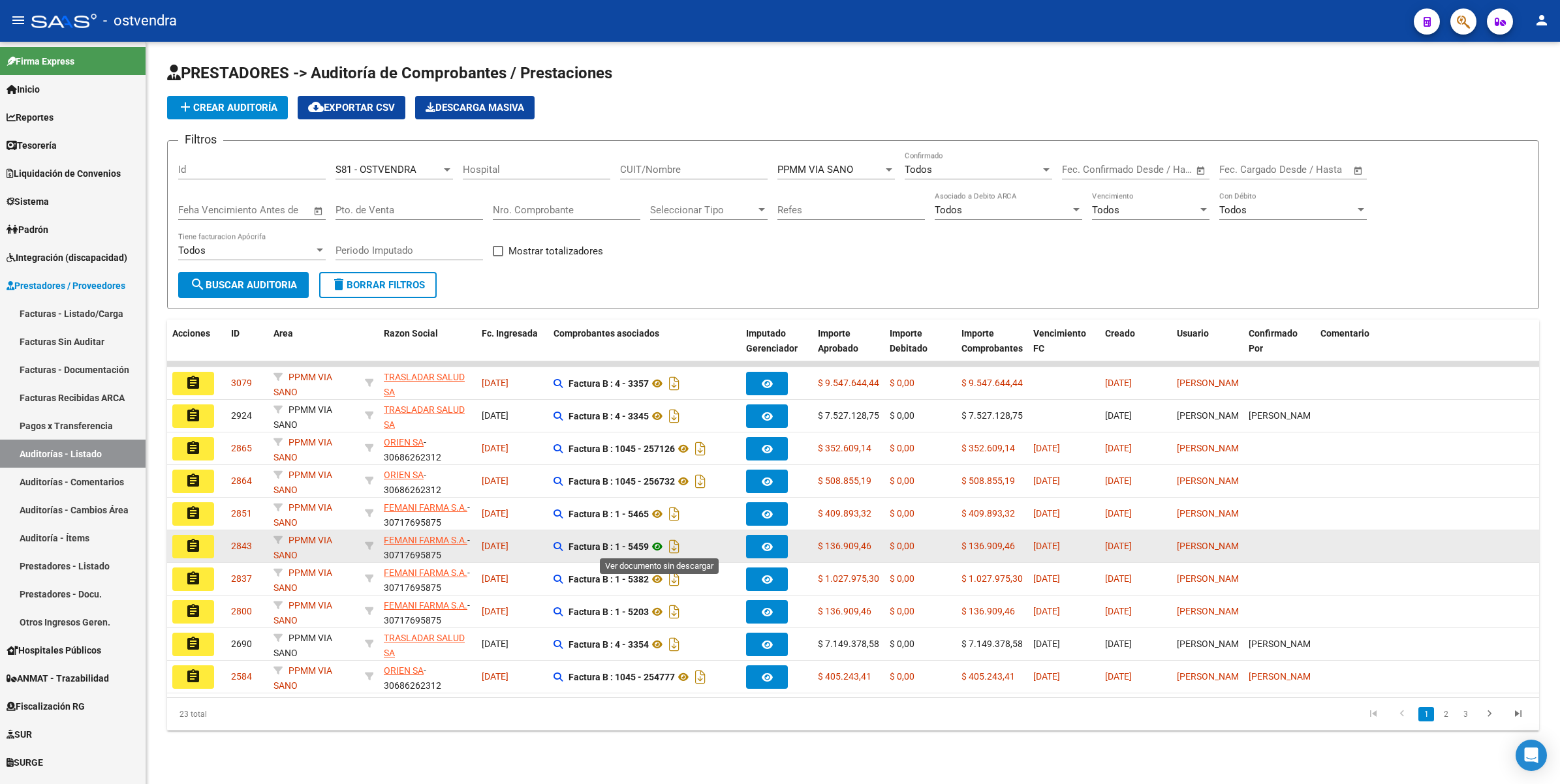
click at [661, 543] on icon at bounding box center [657, 546] width 17 height 16
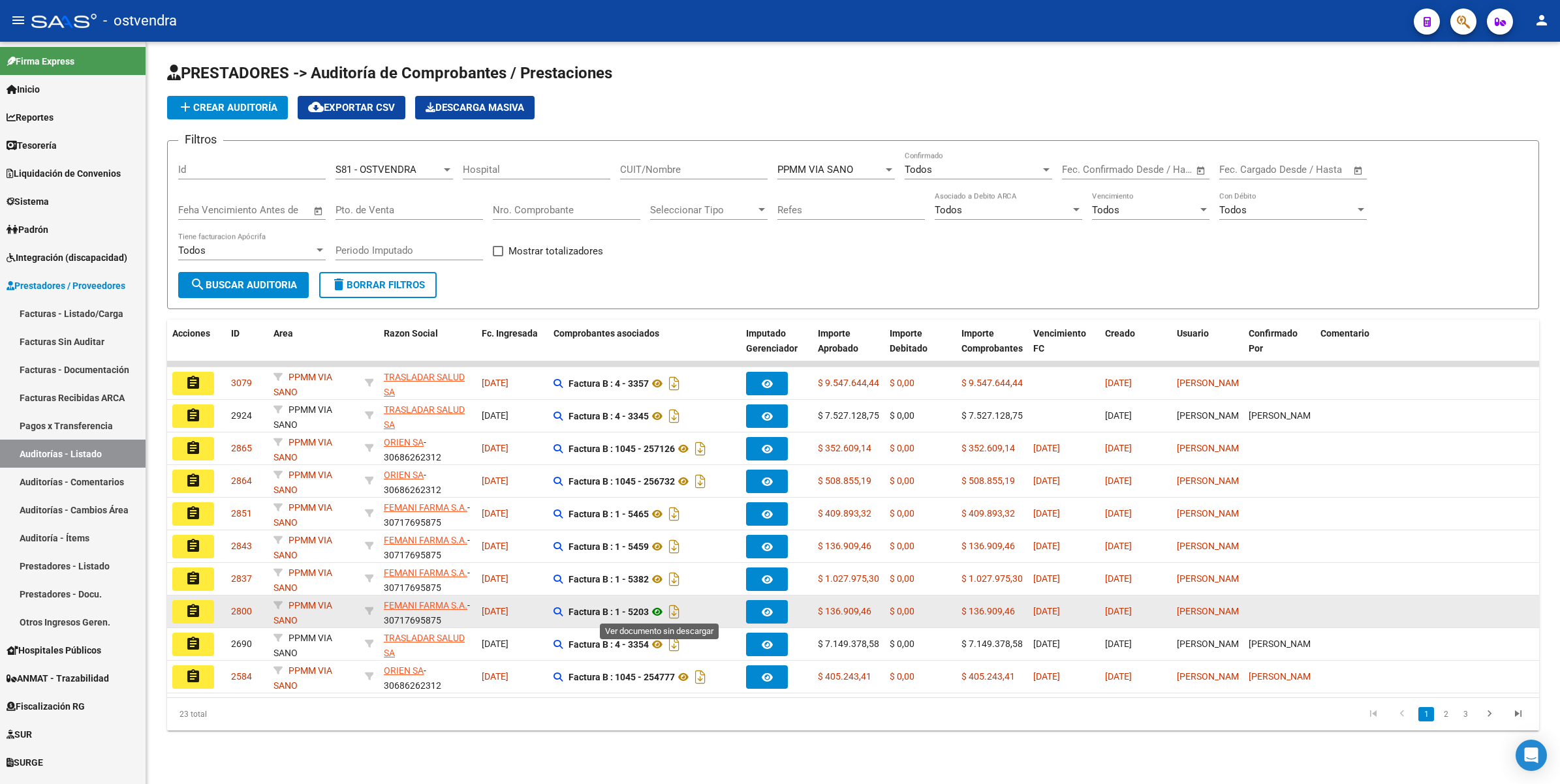
click at [659, 607] on icon at bounding box center [657, 612] width 17 height 16
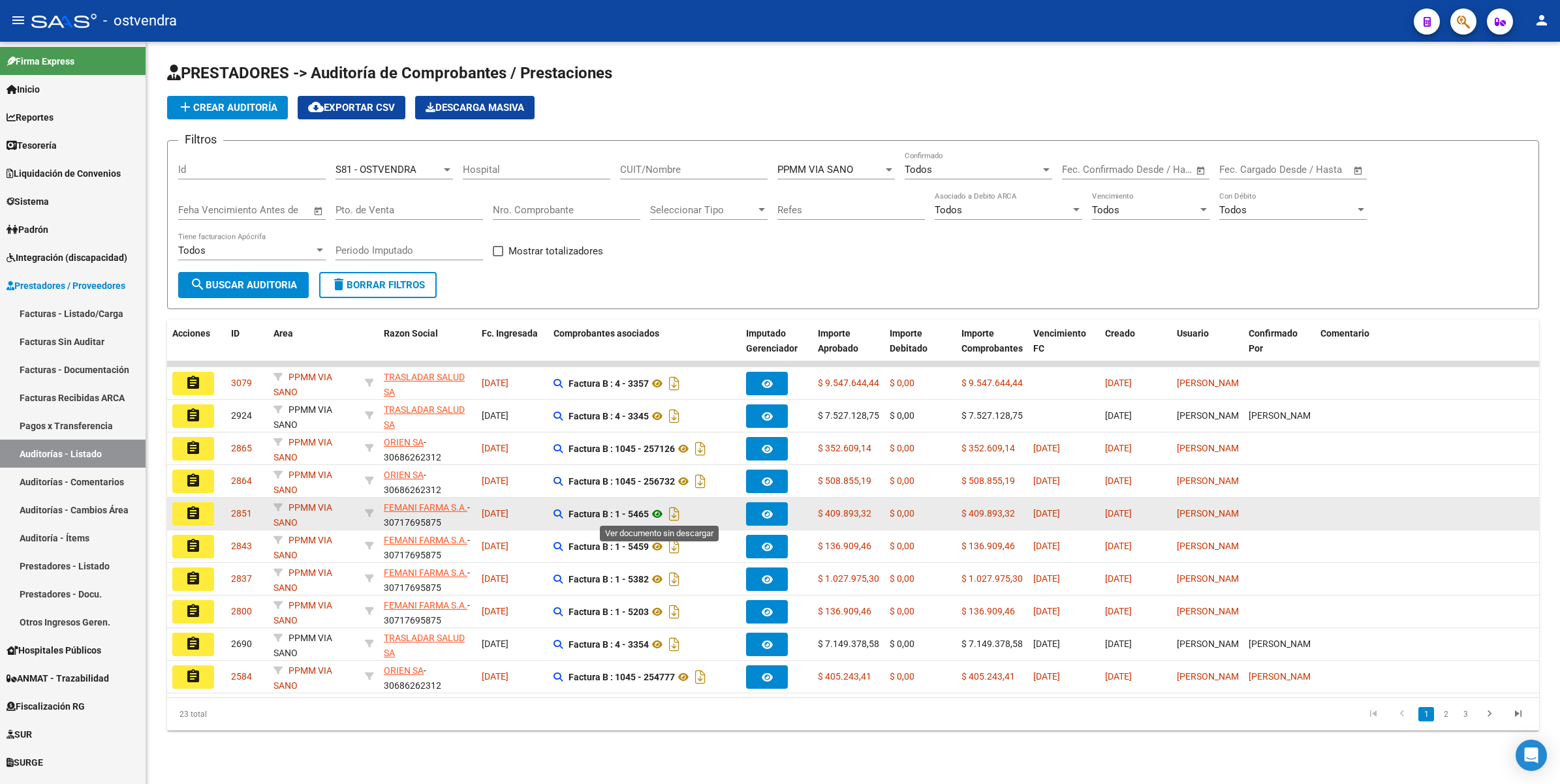
click at [658, 512] on icon at bounding box center [657, 514] width 17 height 16
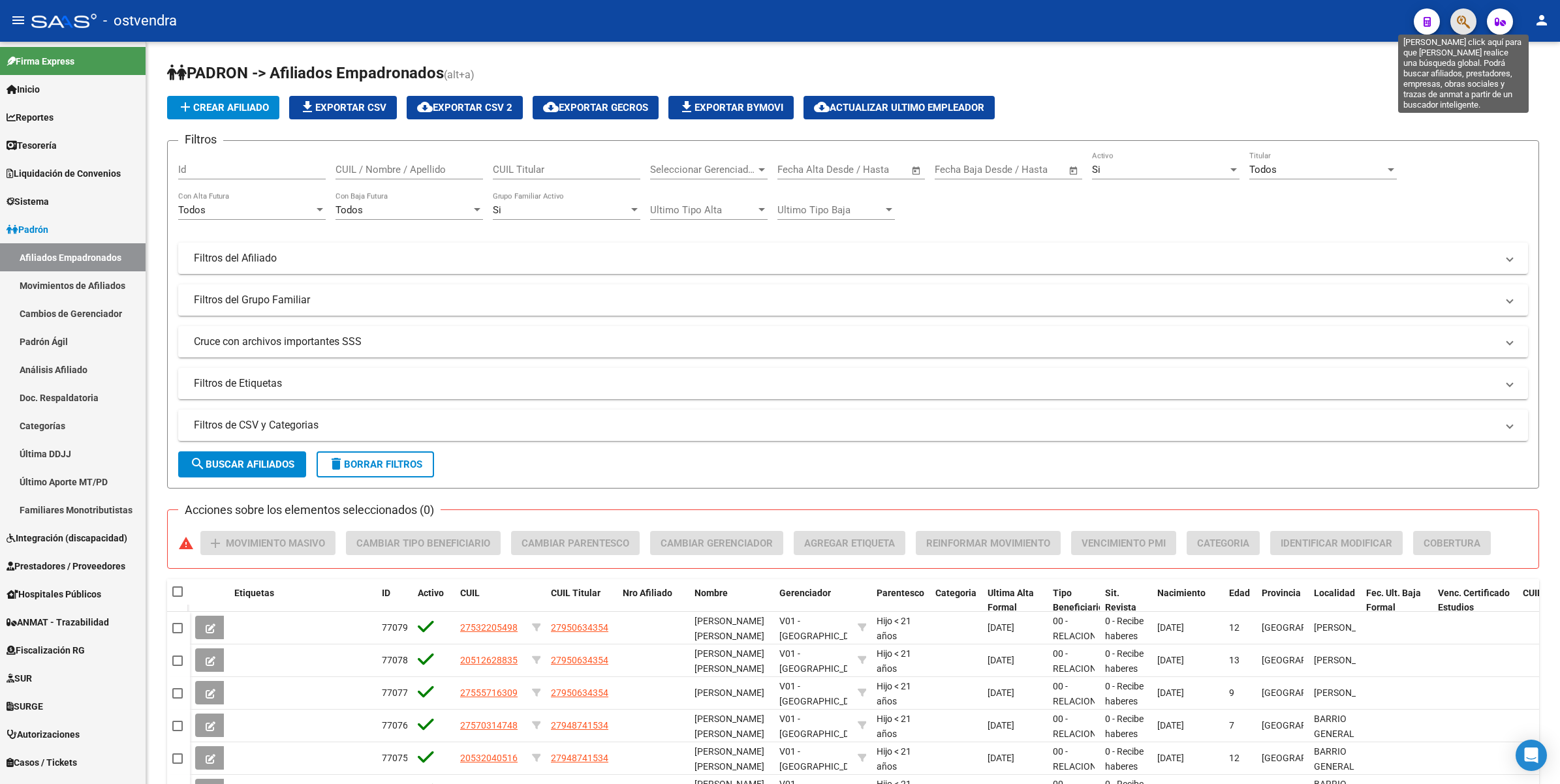
click at [1463, 18] on icon "button" at bounding box center [1463, 22] width 13 height 15
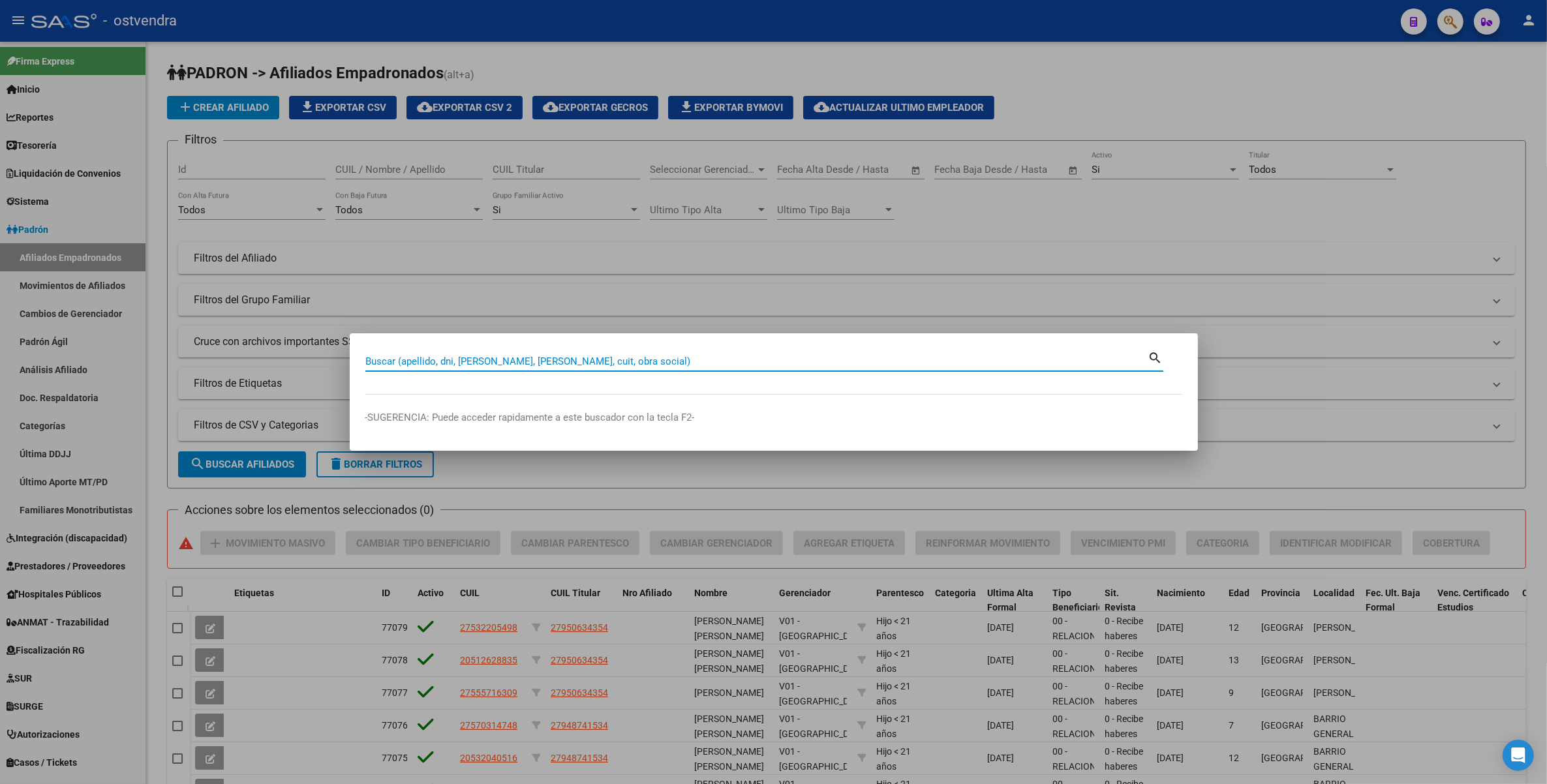
click at [817, 361] on input "Buscar (apellido, dni, [PERSON_NAME], [PERSON_NAME], cuit, obra social)" at bounding box center [757, 361] width 783 height 12
paste input "27071968"
type input "27071968"
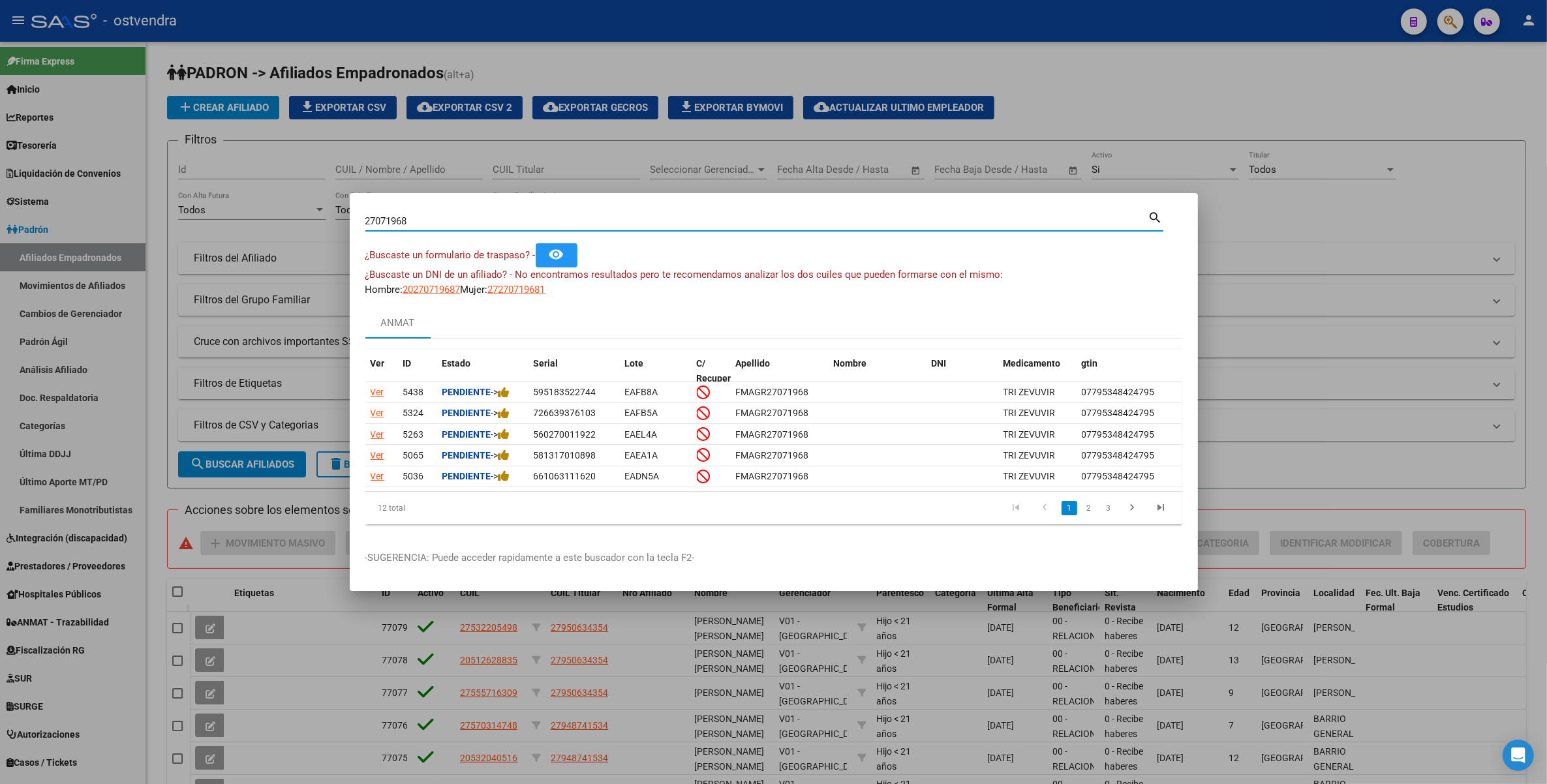
click at [1227, 88] on div at bounding box center [773, 392] width 1547 height 784
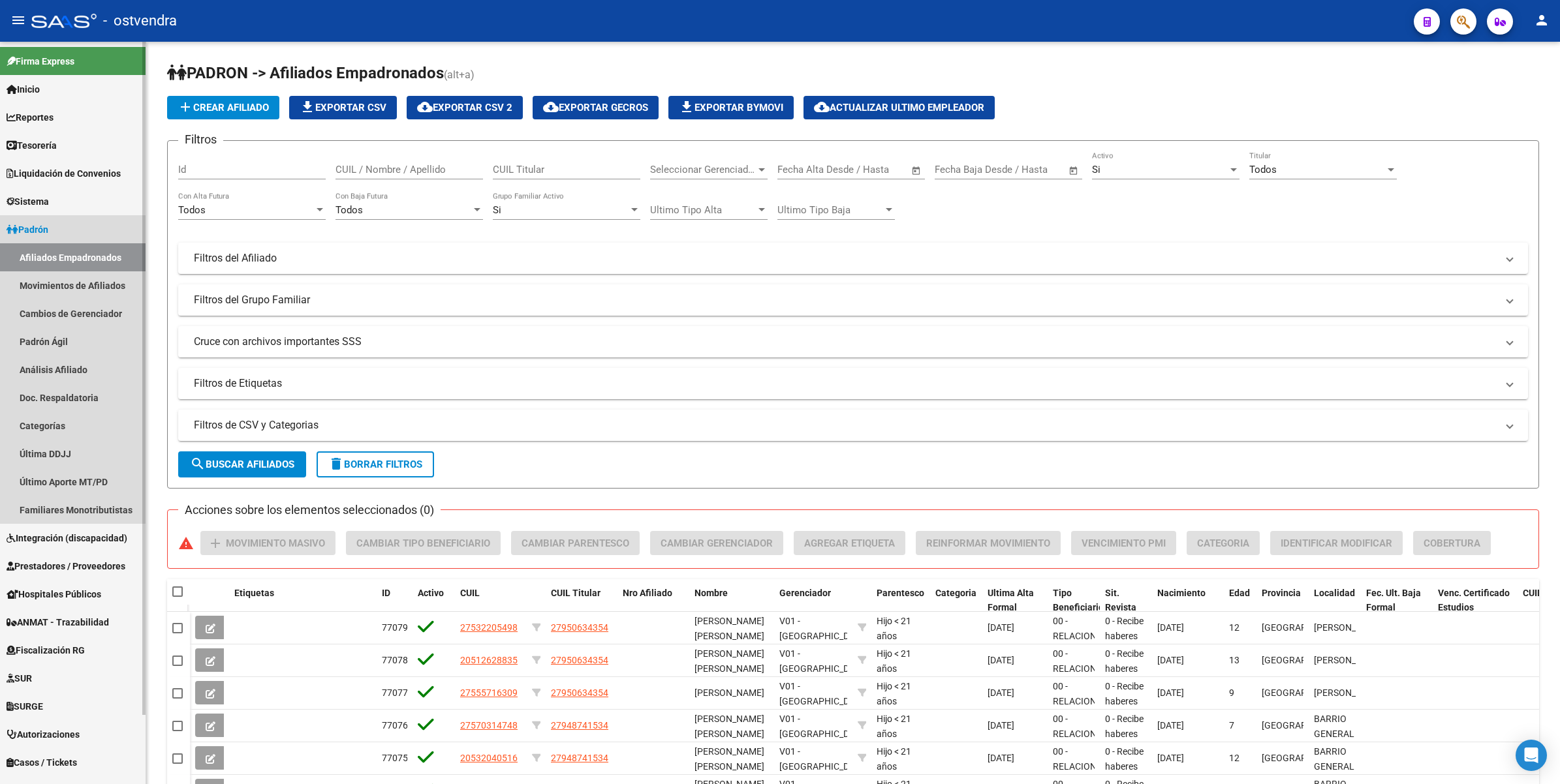
click at [30, 227] on span "Padrón" at bounding box center [27, 230] width 41 height 15
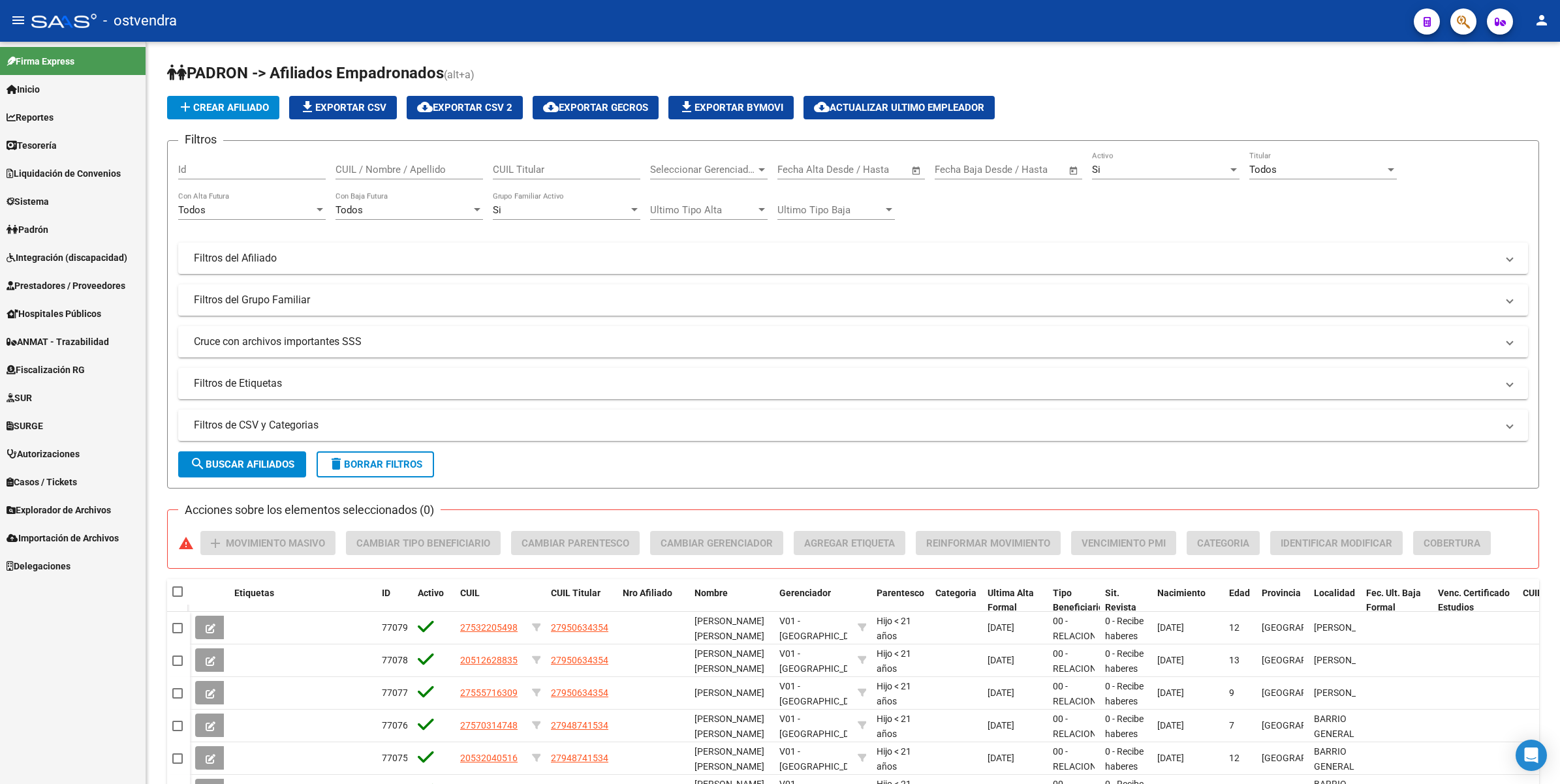
click at [1460, 11] on span "button" at bounding box center [1463, 21] width 13 height 27
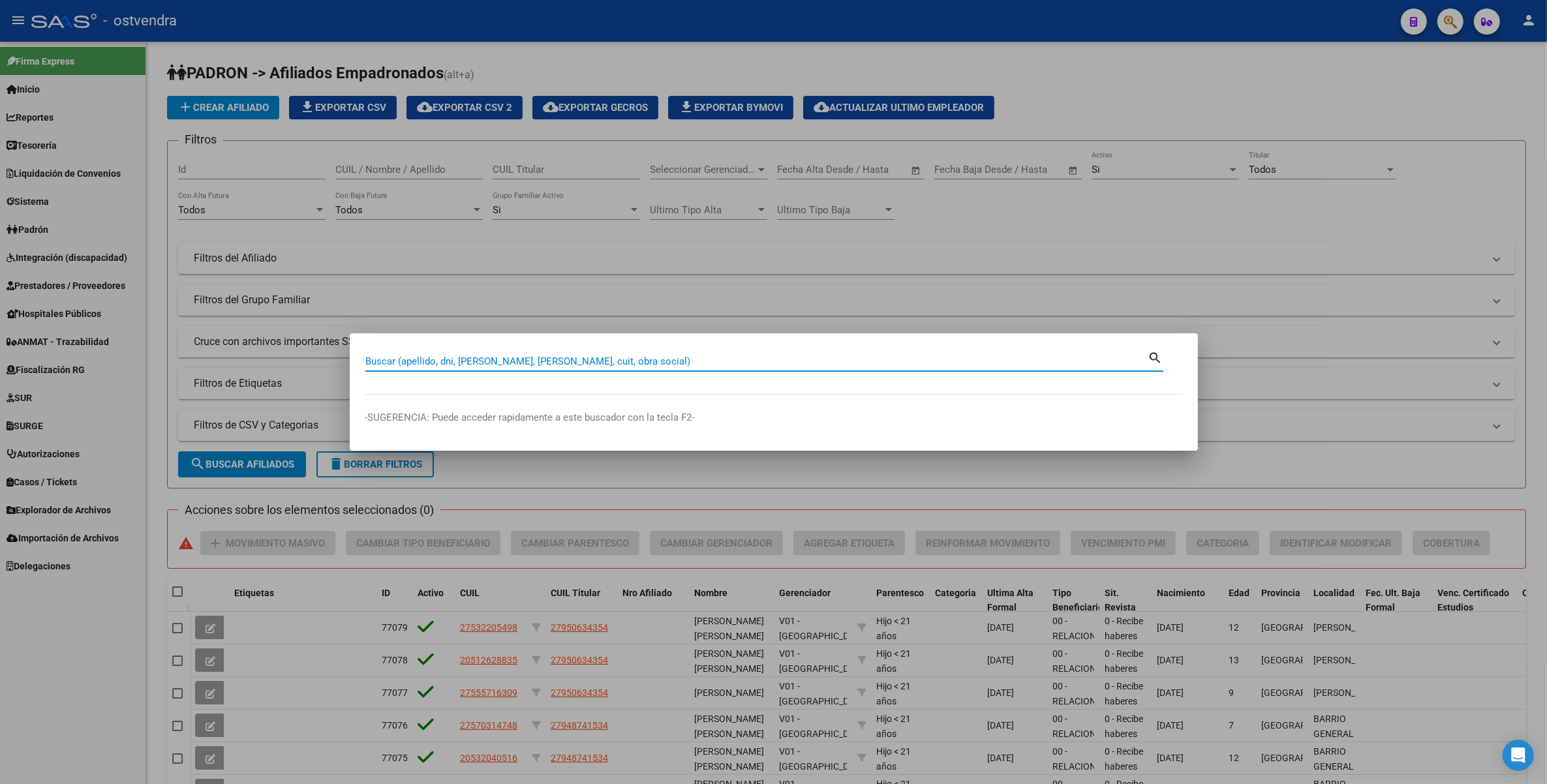
click at [885, 357] on input "Buscar (apellido, dni, [PERSON_NAME], [PERSON_NAME], cuit, obra social)" at bounding box center [757, 361] width 783 height 12
type input "20456613"
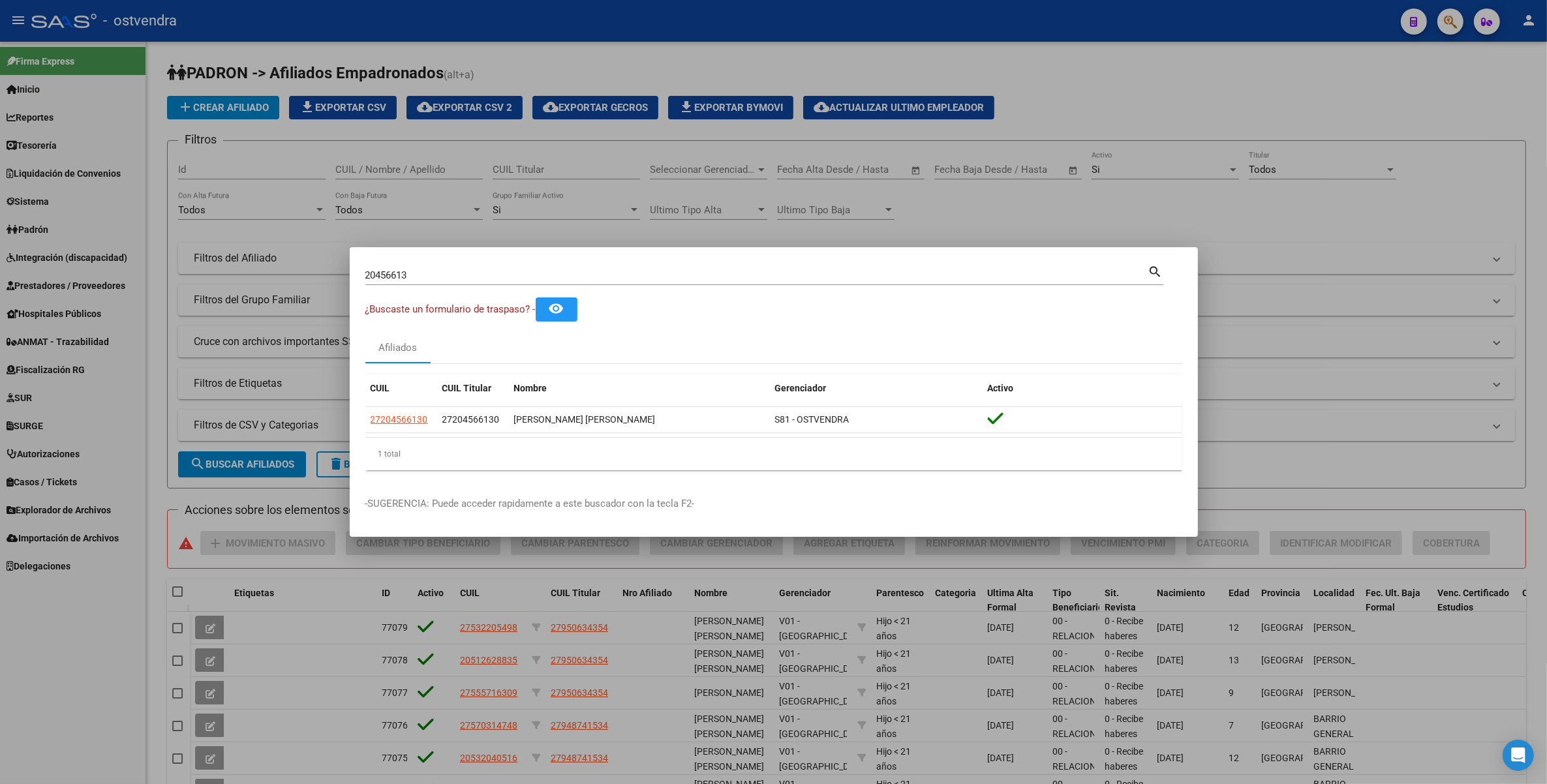
click at [1388, 95] on div at bounding box center [773, 392] width 1547 height 784
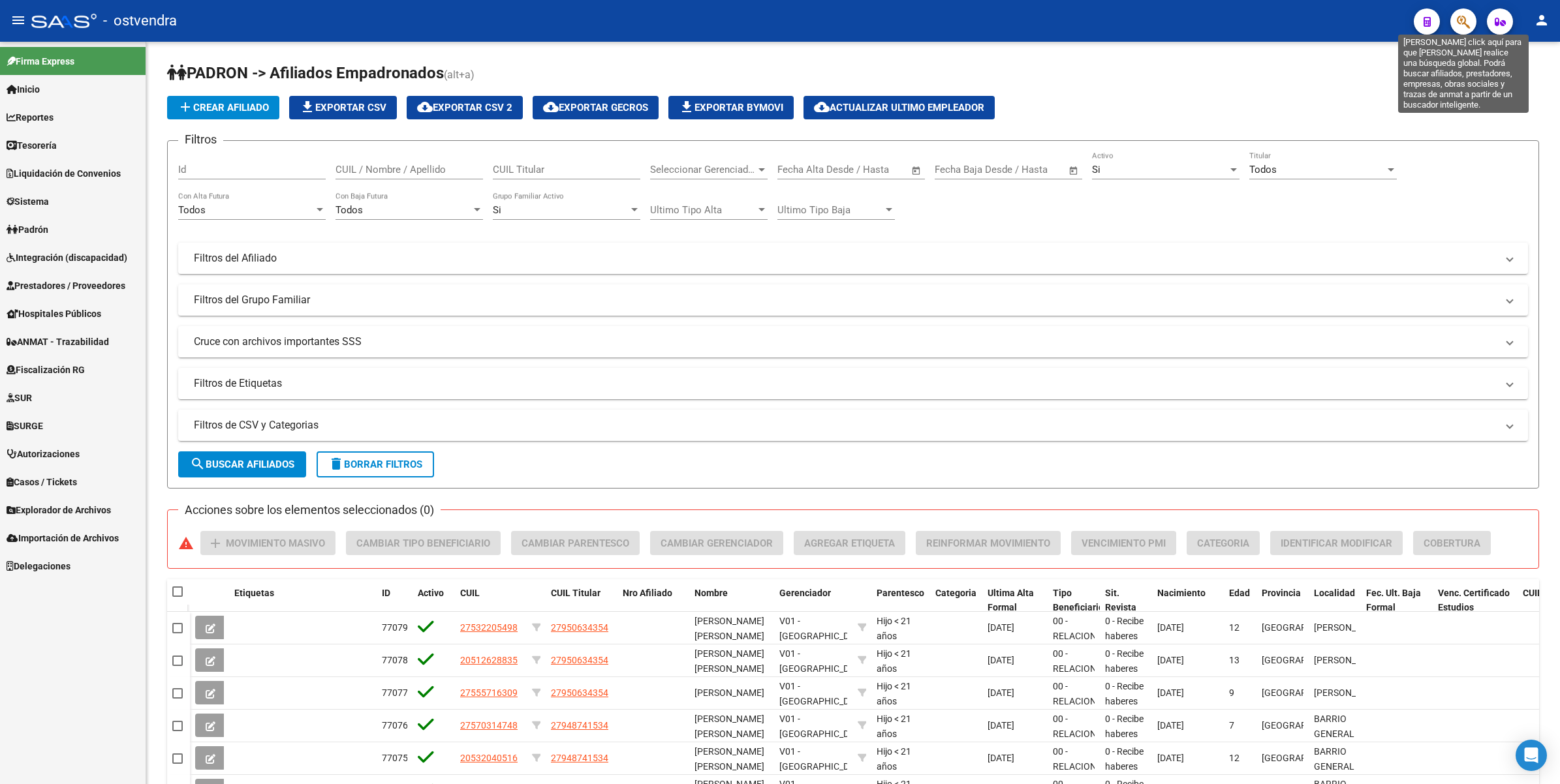
click at [1462, 25] on icon "button" at bounding box center [1463, 22] width 13 height 15
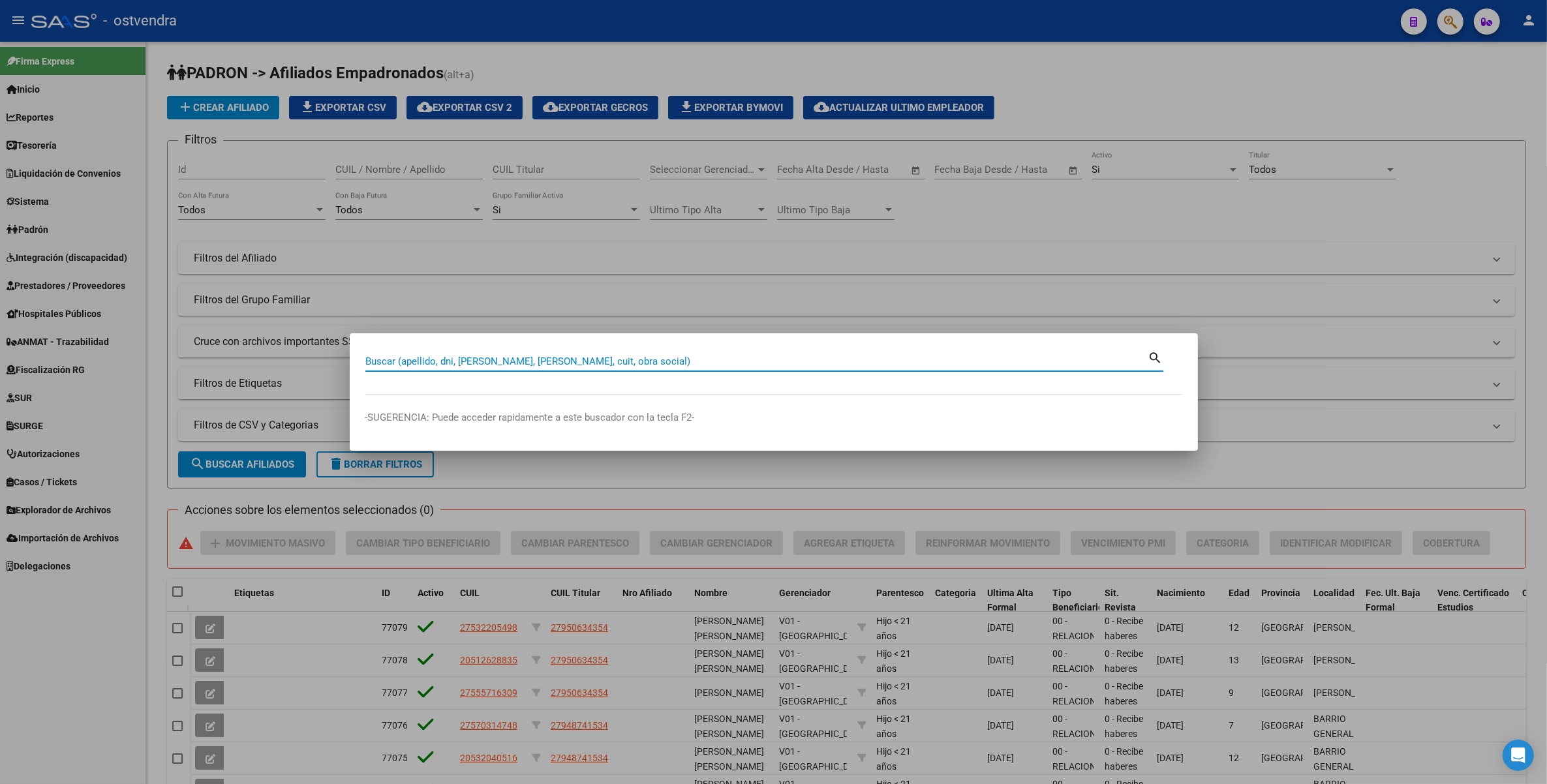
click at [599, 366] on input "Buscar (apellido, dni, [PERSON_NAME], [PERSON_NAME], cuit, obra social)" at bounding box center [757, 361] width 783 height 12
type input "[PERSON_NAME]"
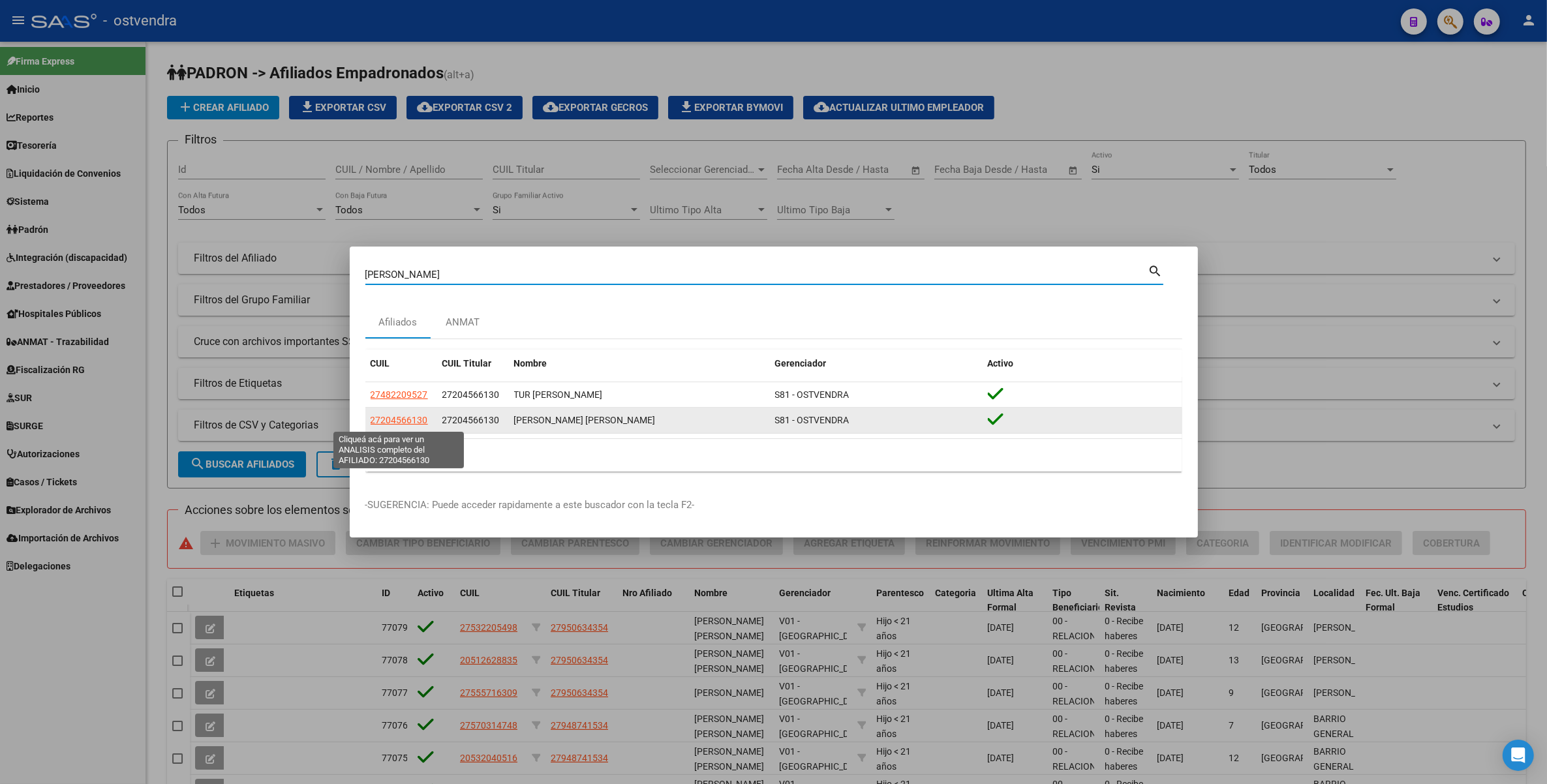
click at [404, 422] on span "27204566130" at bounding box center [399, 419] width 57 height 10
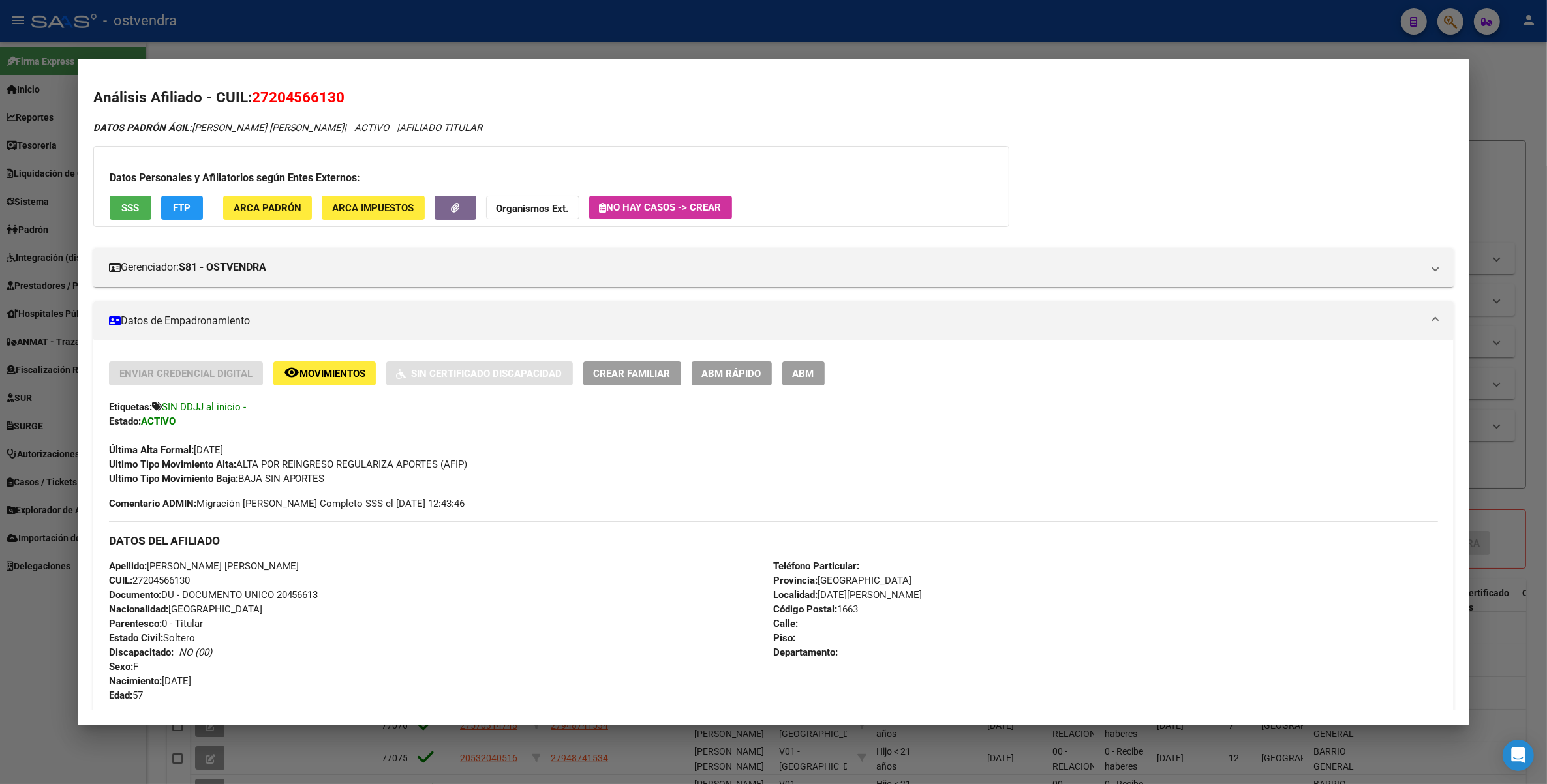
drag, startPoint x: 266, startPoint y: 95, endPoint x: 330, endPoint y: 99, distance: 64.1
click at [330, 99] on span "27204566130" at bounding box center [298, 97] width 93 height 17
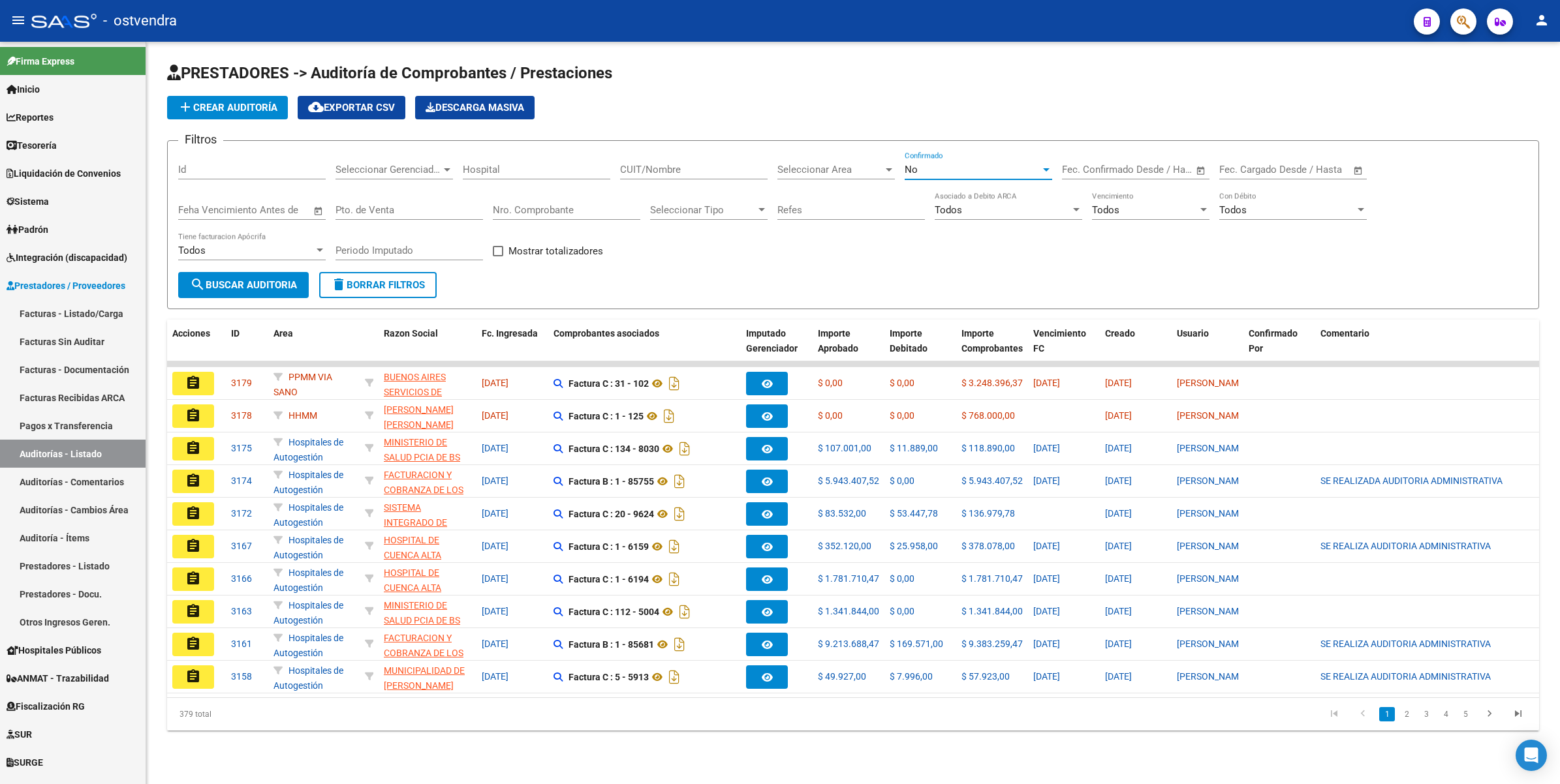
click at [979, 170] on div "No" at bounding box center [972, 170] width 135 height 12
click at [974, 106] on span "Todos" at bounding box center [979, 110] width 147 height 29
click at [449, 169] on div at bounding box center [447, 170] width 6 height 4
click at [382, 264] on span "S81 - OSTVENDRA" at bounding box center [376, 263] width 81 height 12
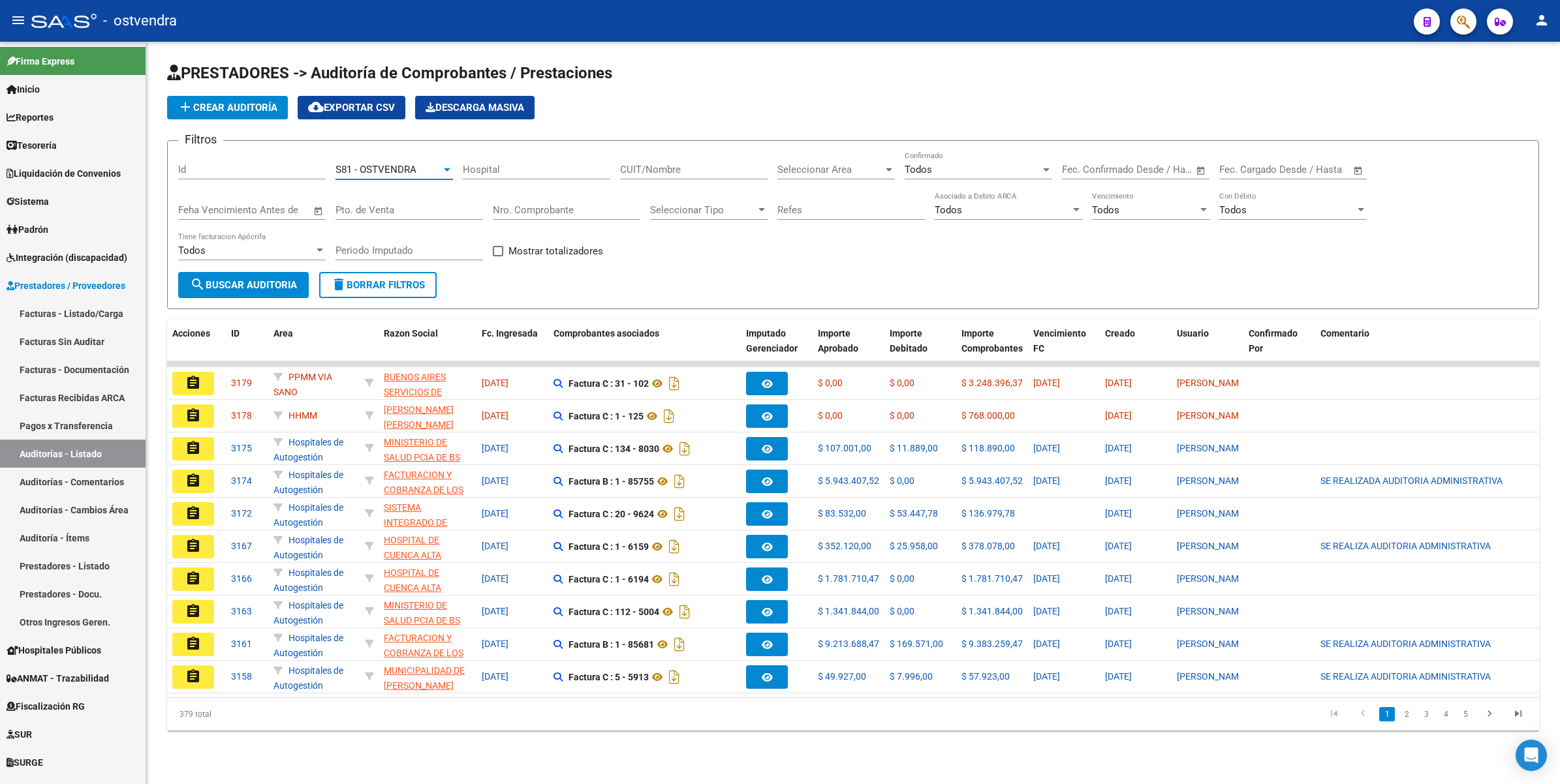
click at [891, 165] on div at bounding box center [888, 169] width 12 height 10
click at [842, 243] on span "PPMM VIA SANO" at bounding box center [815, 246] width 76 height 12
click at [271, 285] on span "search Buscar Auditoria" at bounding box center [243, 285] width 107 height 12
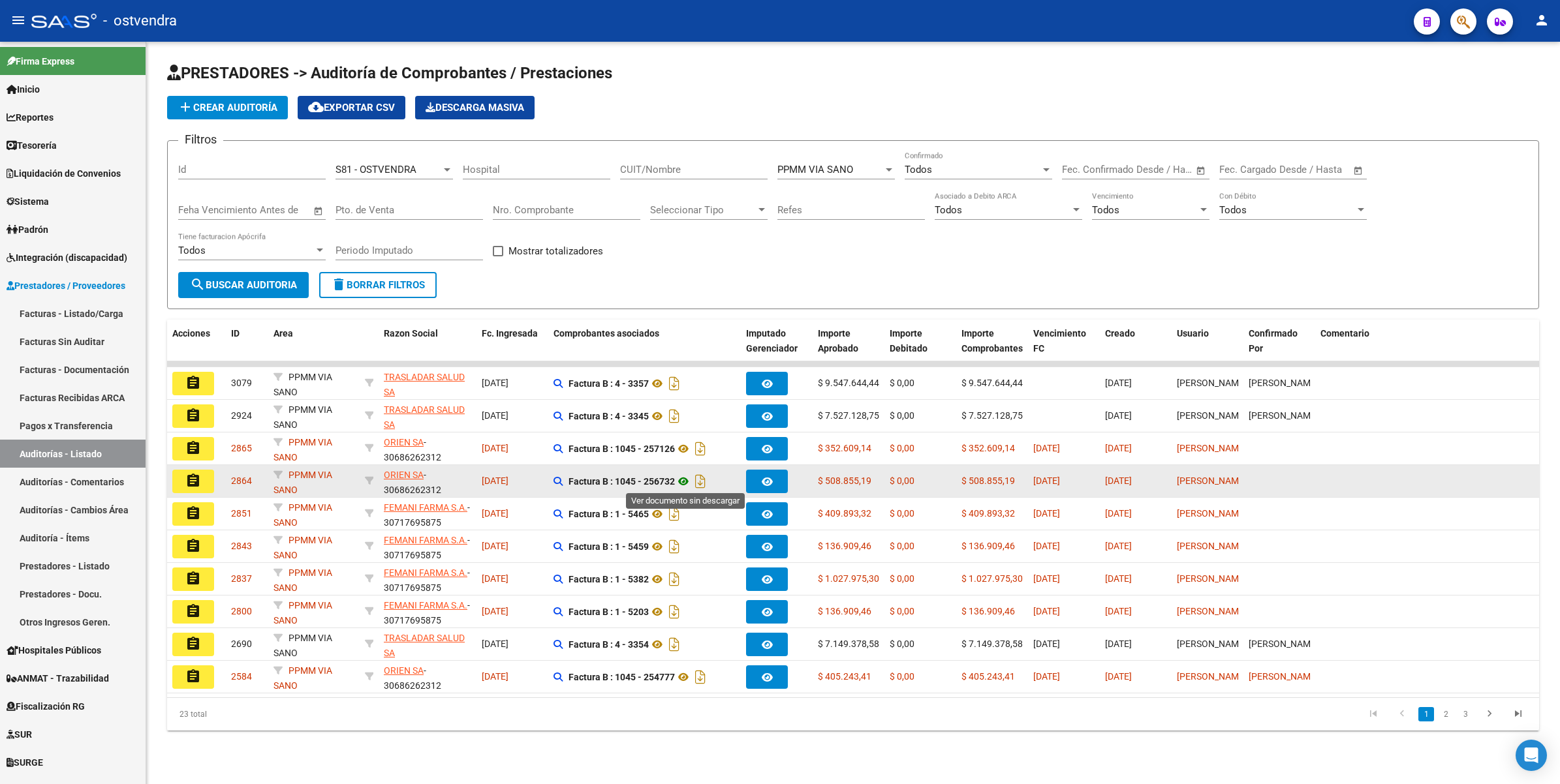
click at [686, 477] on icon at bounding box center [683, 481] width 17 height 16
click at [684, 478] on icon at bounding box center [683, 481] width 17 height 16
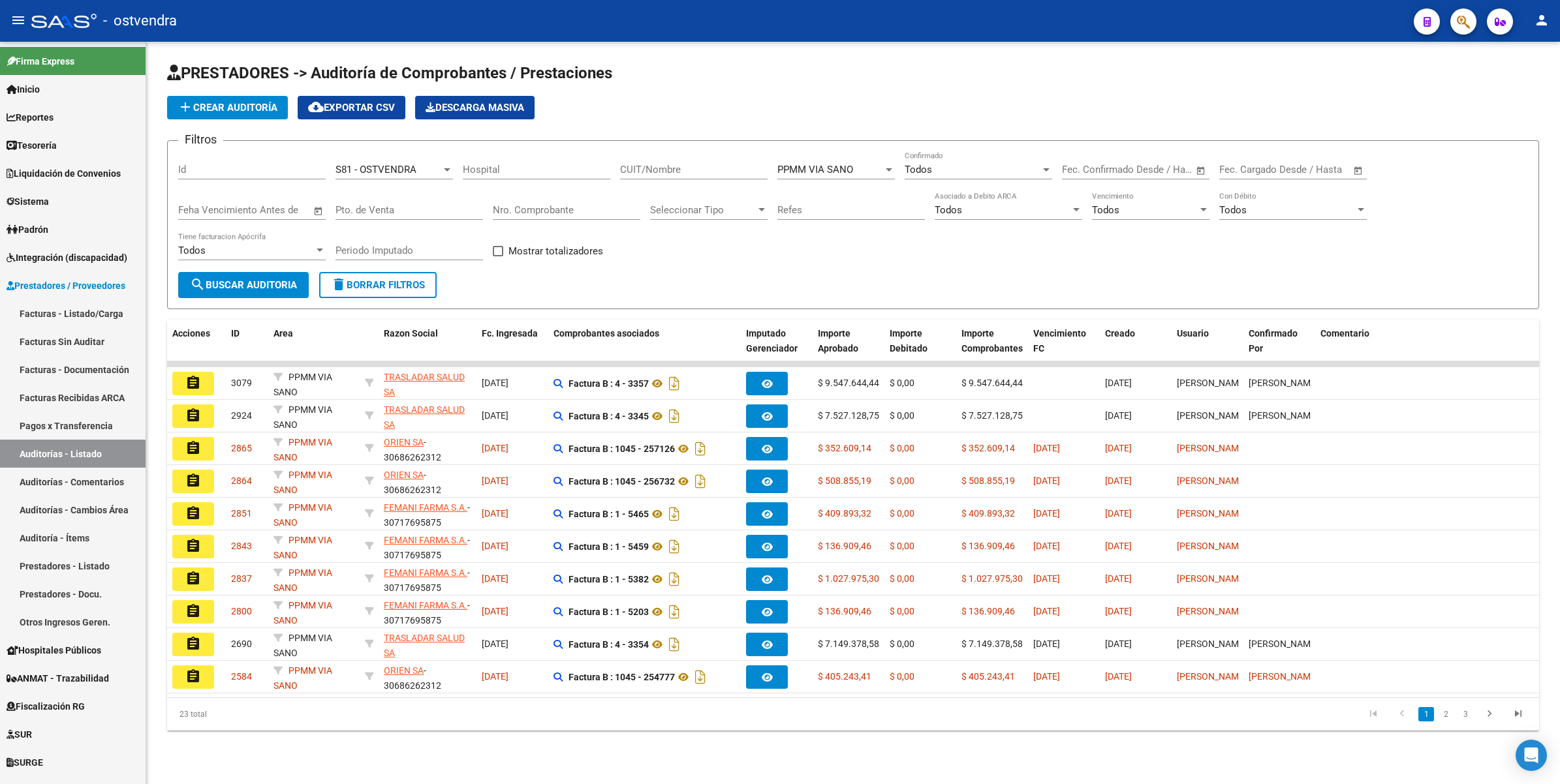
click at [195, 448] on mat-icon "assignment" at bounding box center [193, 448] width 16 height 16
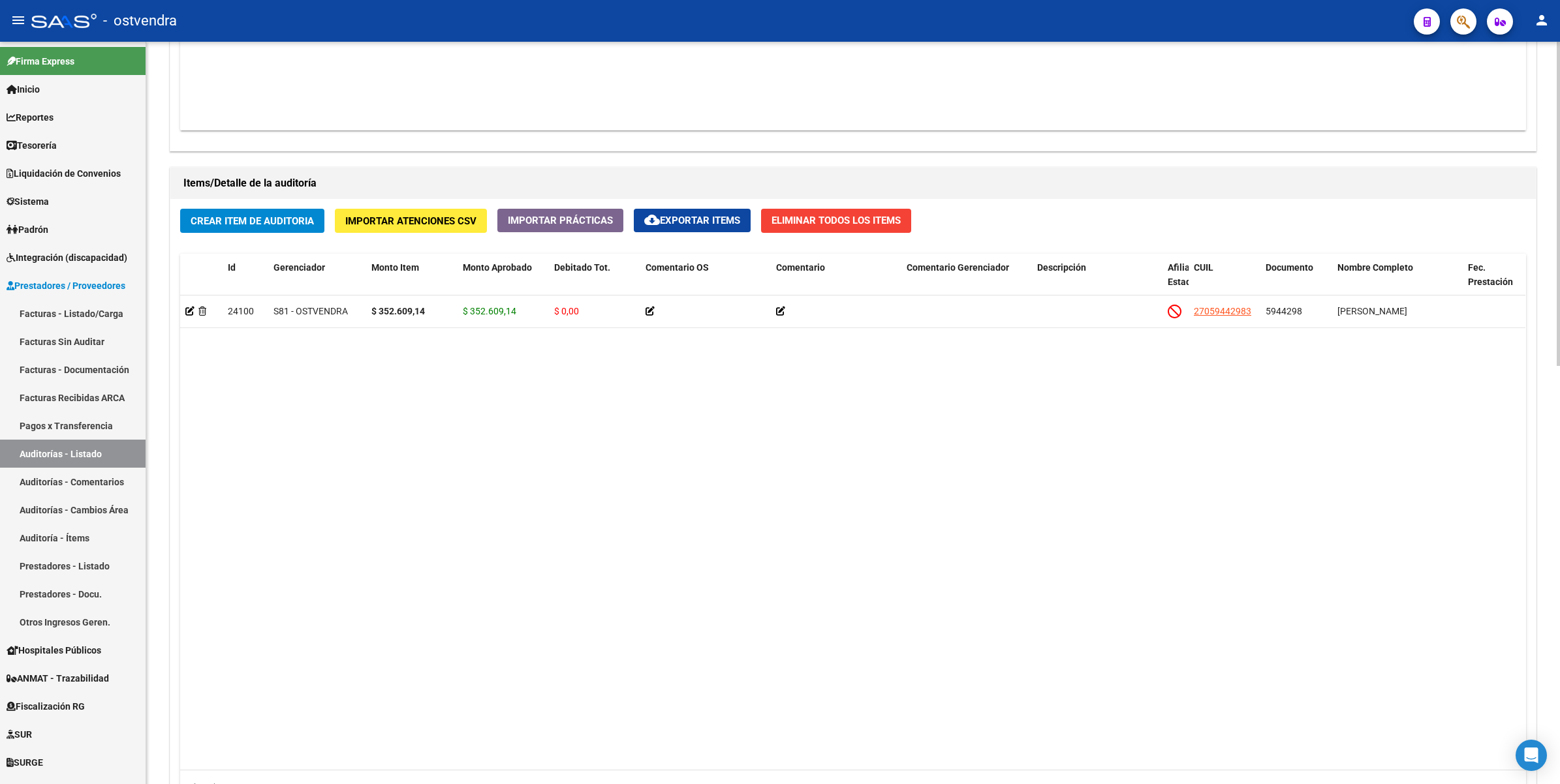
scroll to position [957, 0]
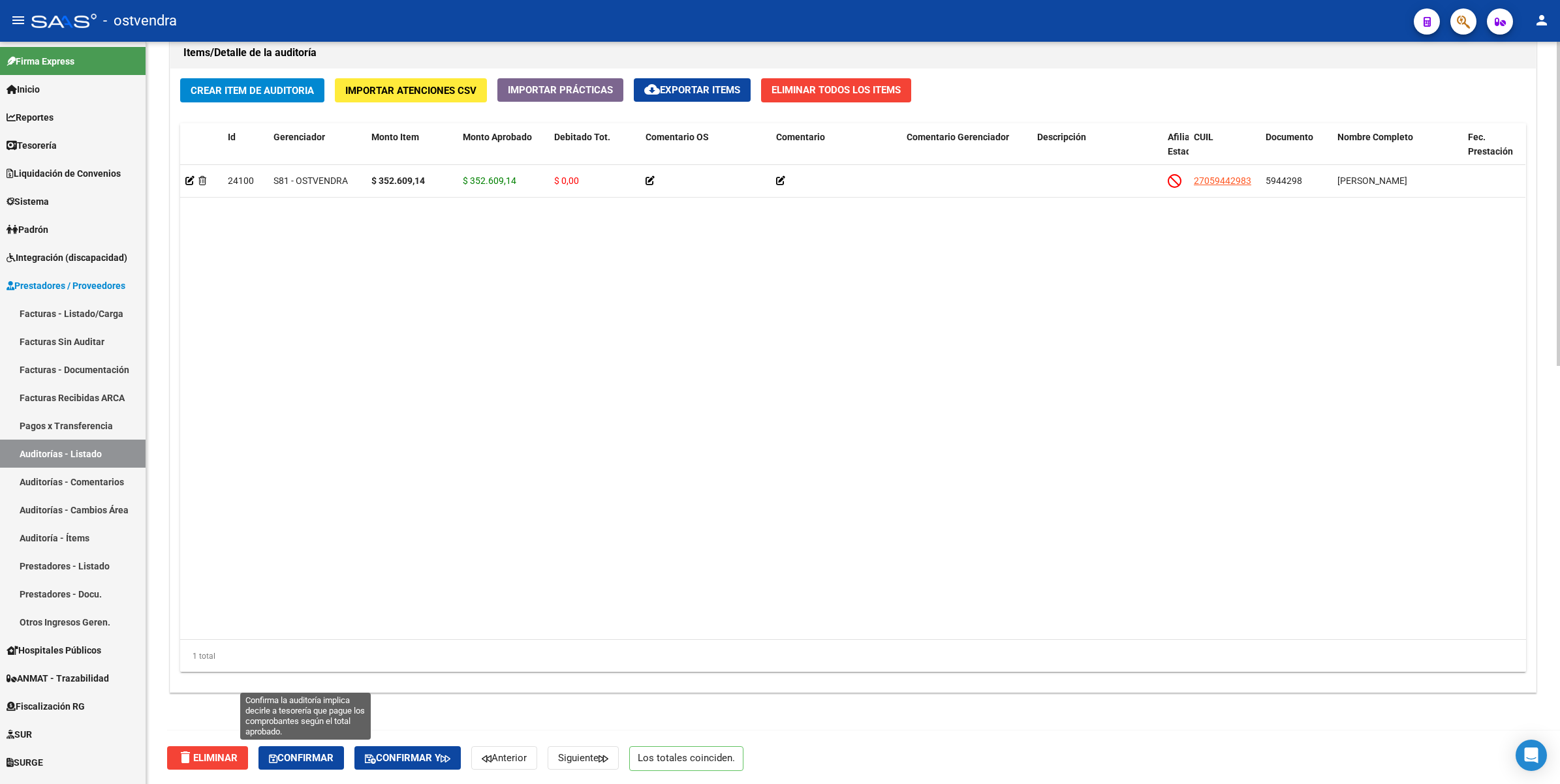
click at [317, 757] on span "Confirmar" at bounding box center [301, 758] width 65 height 12
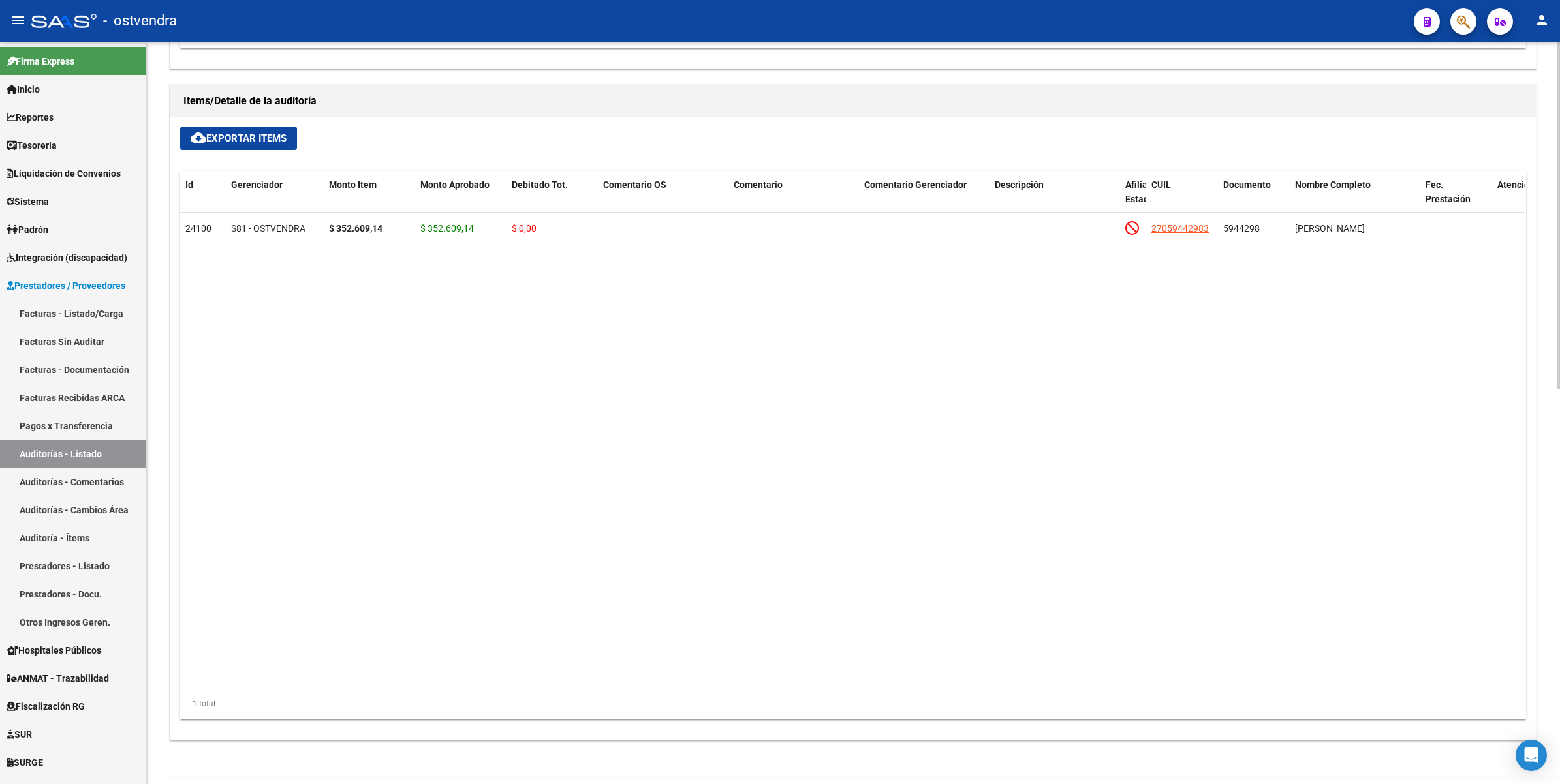
scroll to position [842, 0]
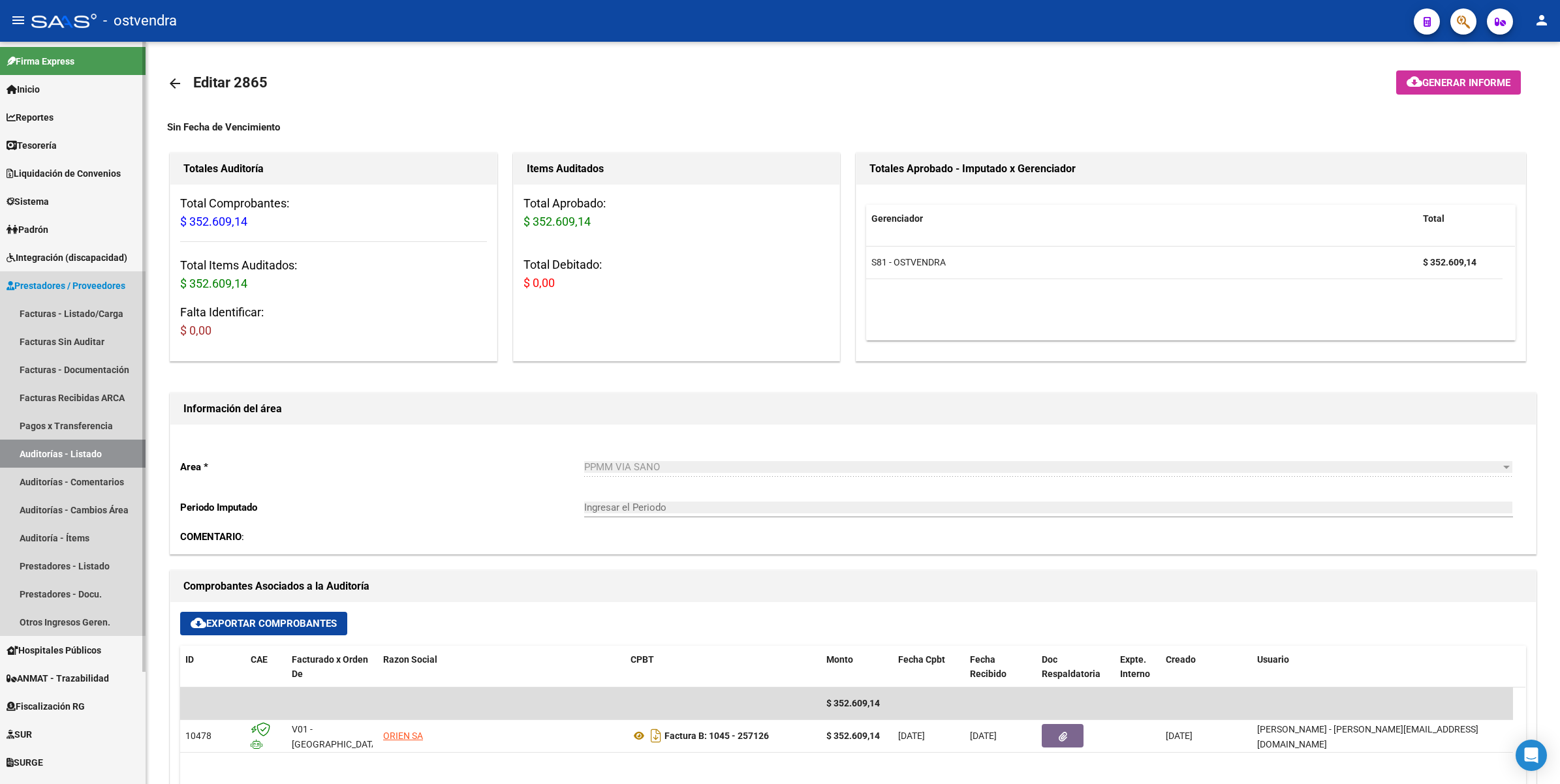
click at [55, 449] on link "Auditorías - Listado" at bounding box center [73, 453] width 146 height 28
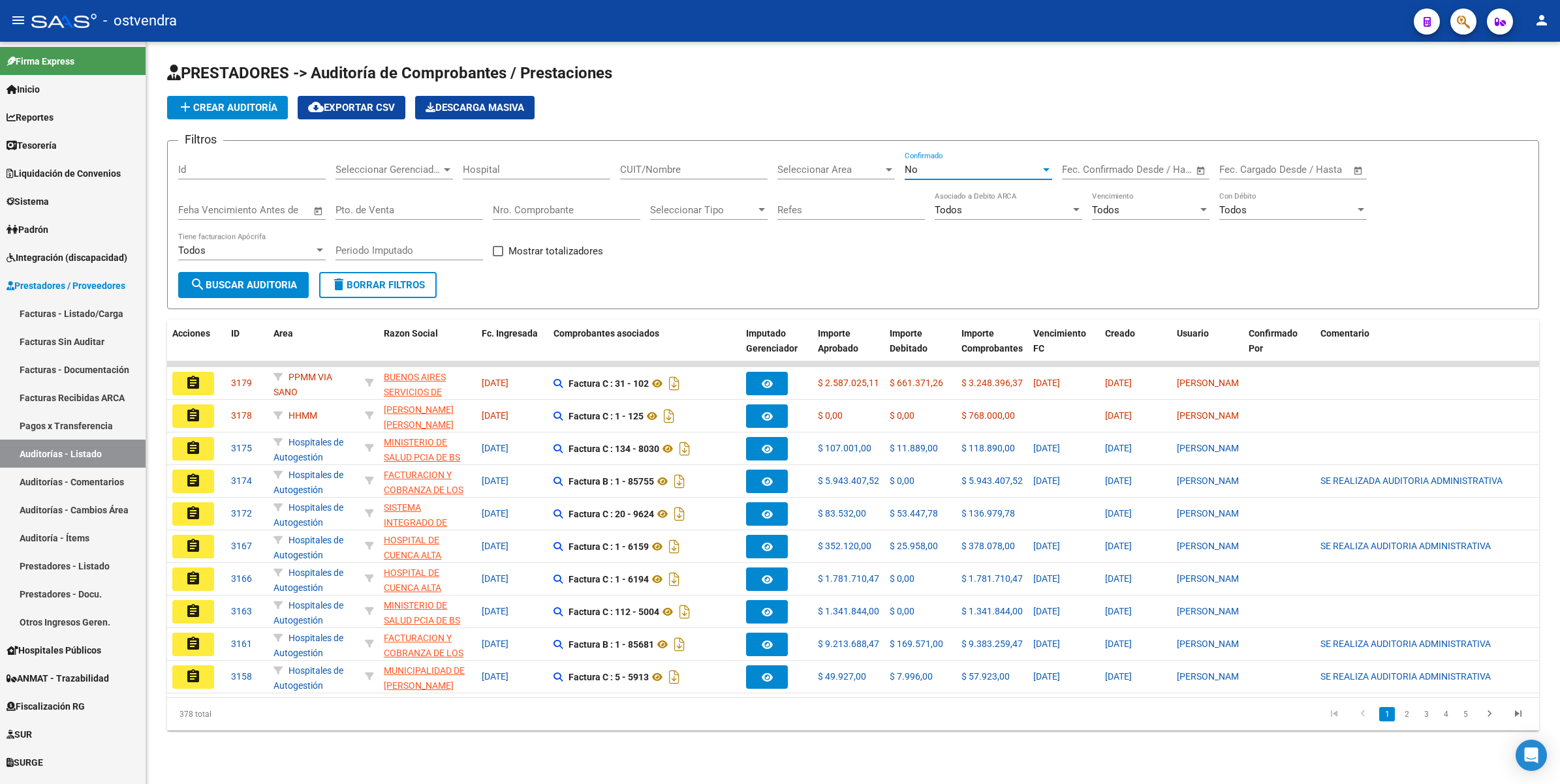
click at [938, 170] on div "No" at bounding box center [972, 170] width 135 height 12
click at [957, 108] on span "Todos" at bounding box center [979, 110] width 147 height 29
click at [558, 165] on input "Hospital" at bounding box center [536, 170] width 147 height 12
click at [444, 169] on div at bounding box center [447, 170] width 6 height 4
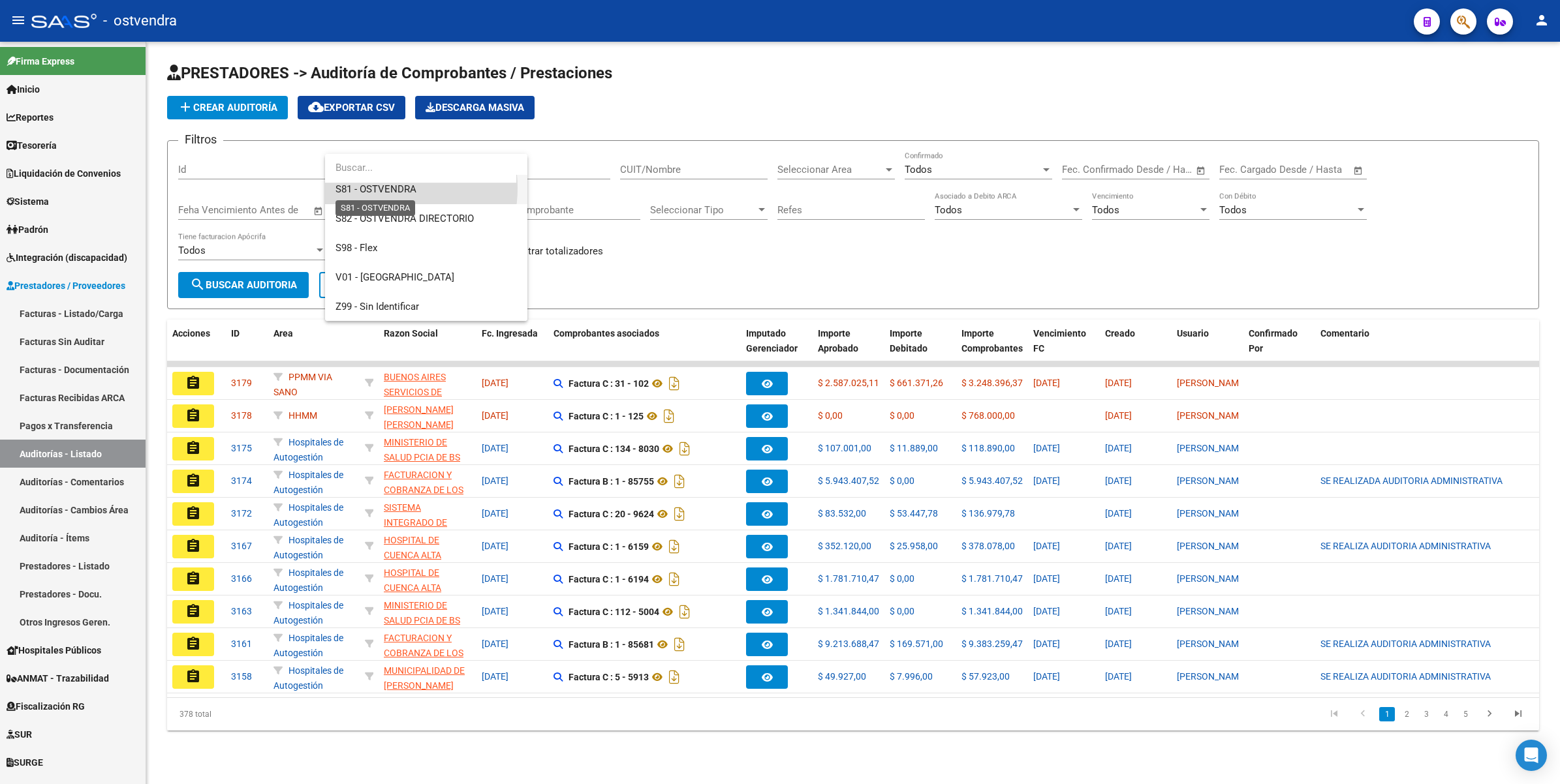
click at [379, 187] on span "S81 - OSTVENDRA" at bounding box center [376, 189] width 81 height 12
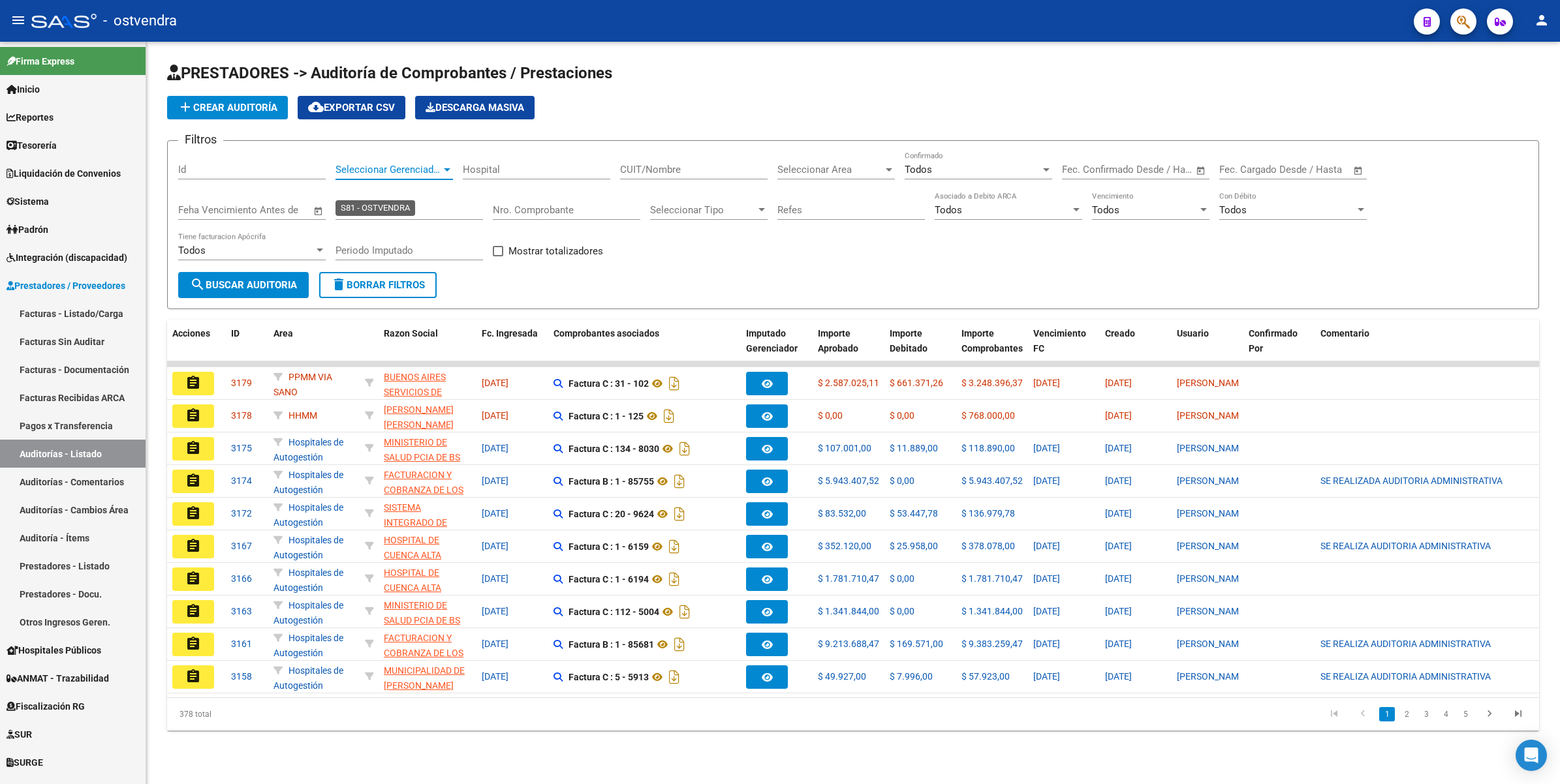
scroll to position [146, 0]
click at [840, 171] on span "Seleccionar Area" at bounding box center [830, 170] width 106 height 12
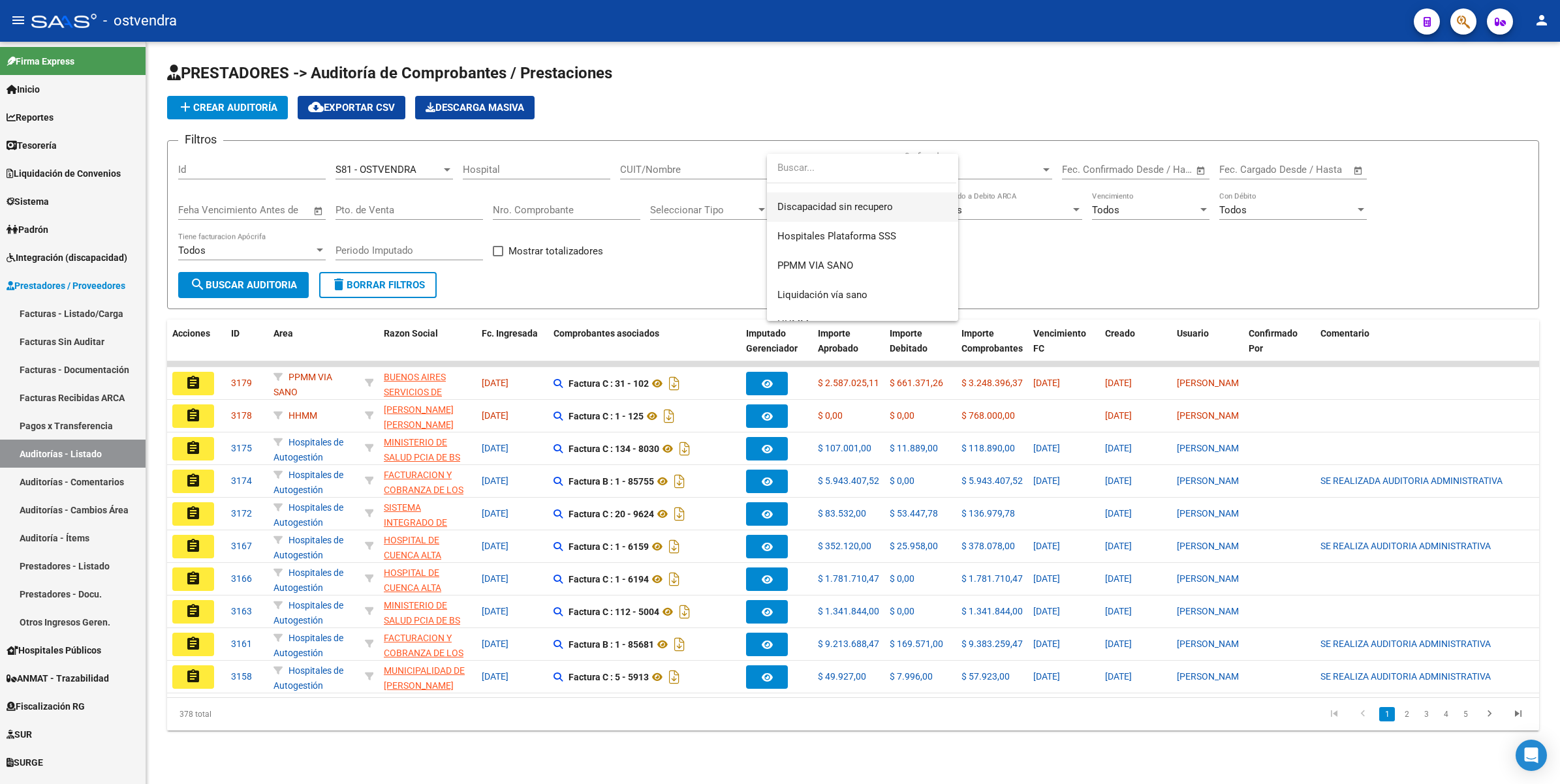
scroll to position [245, 0]
click at [827, 246] on span "PPMM VIA SANO" at bounding box center [815, 246] width 76 height 12
click at [278, 279] on span "search Buscar Auditoria" at bounding box center [243, 285] width 107 height 12
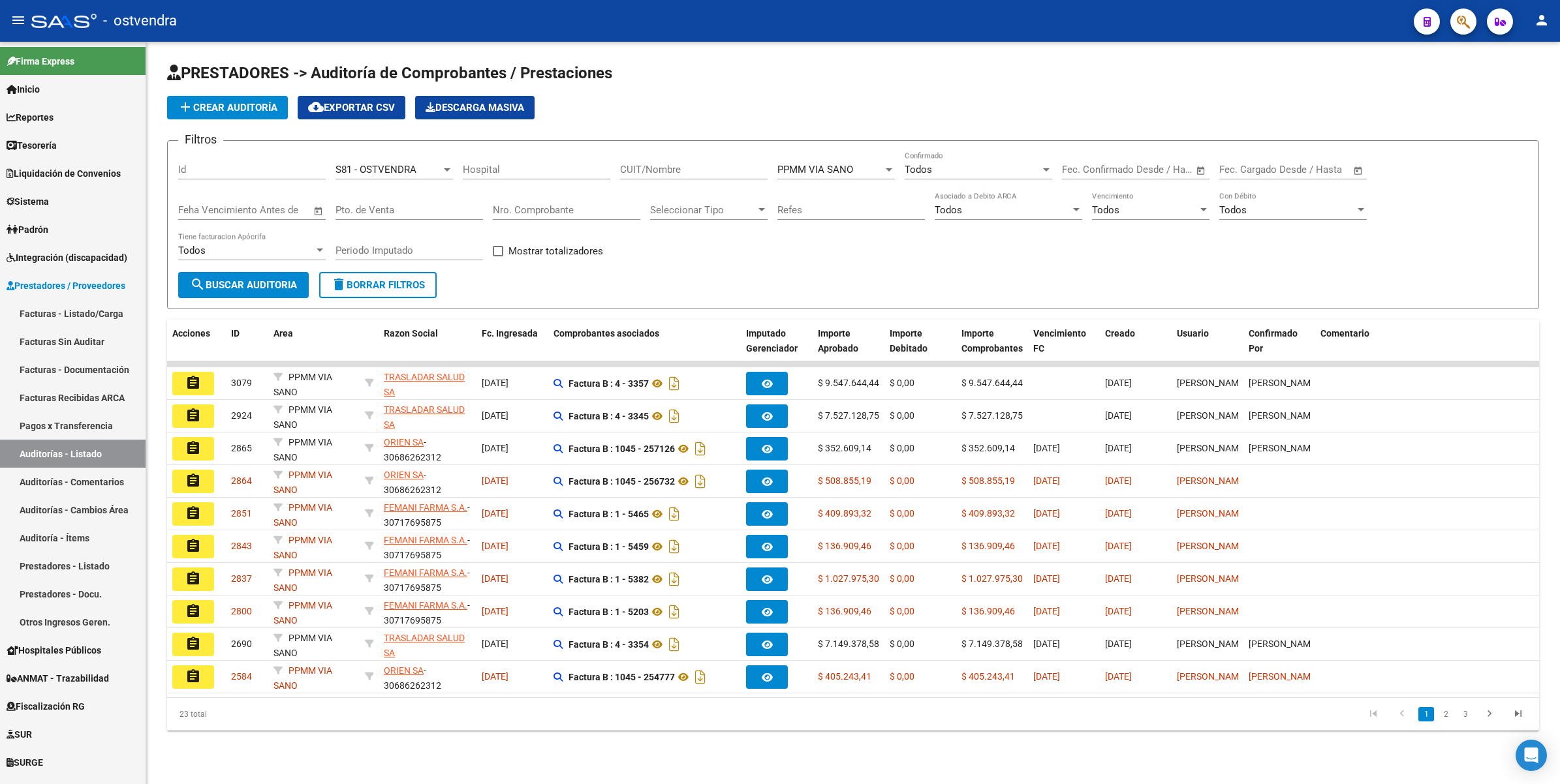
click at [194, 480] on mat-icon "assignment" at bounding box center [193, 480] width 16 height 16
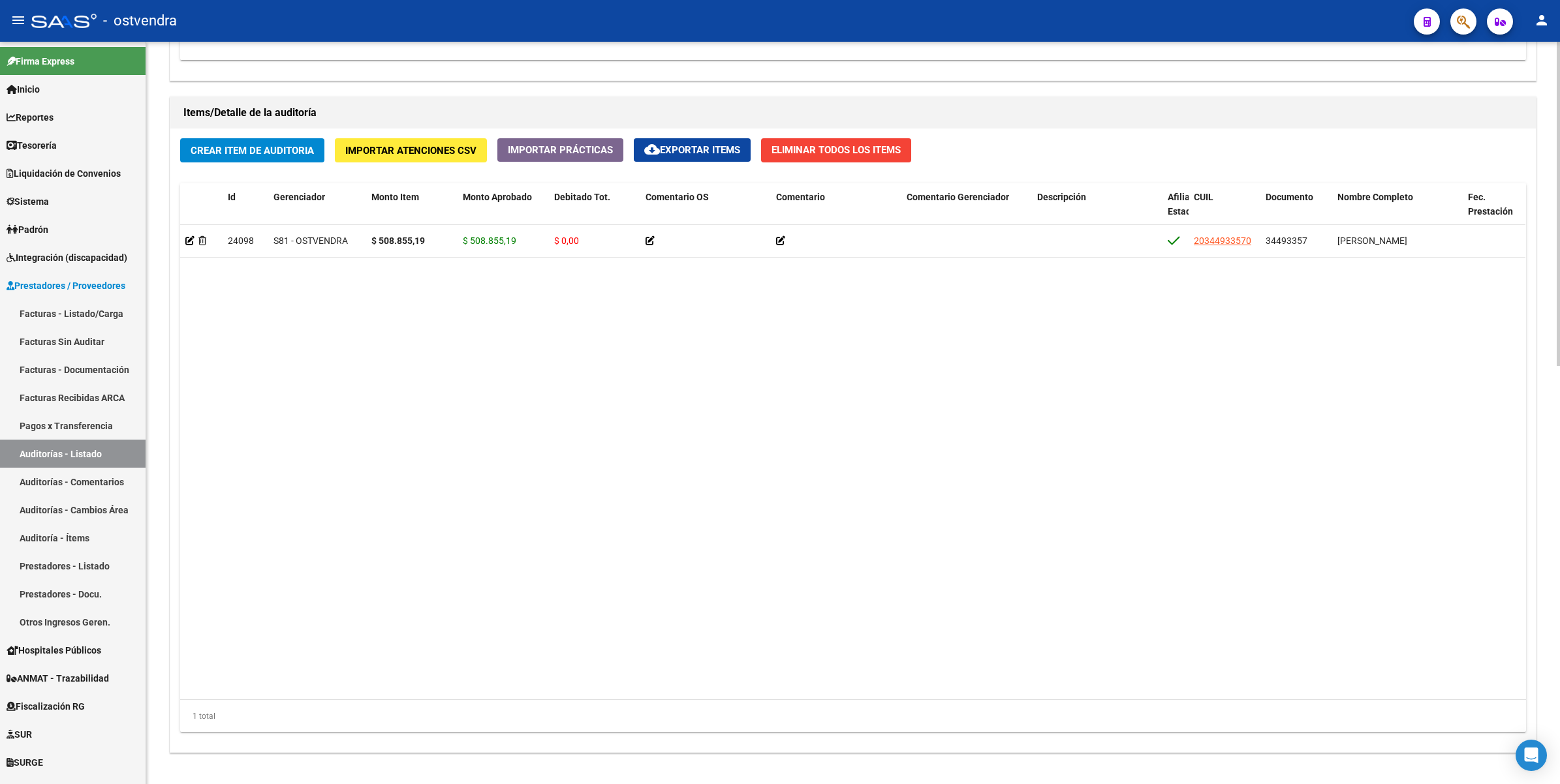
scroll to position [957, 0]
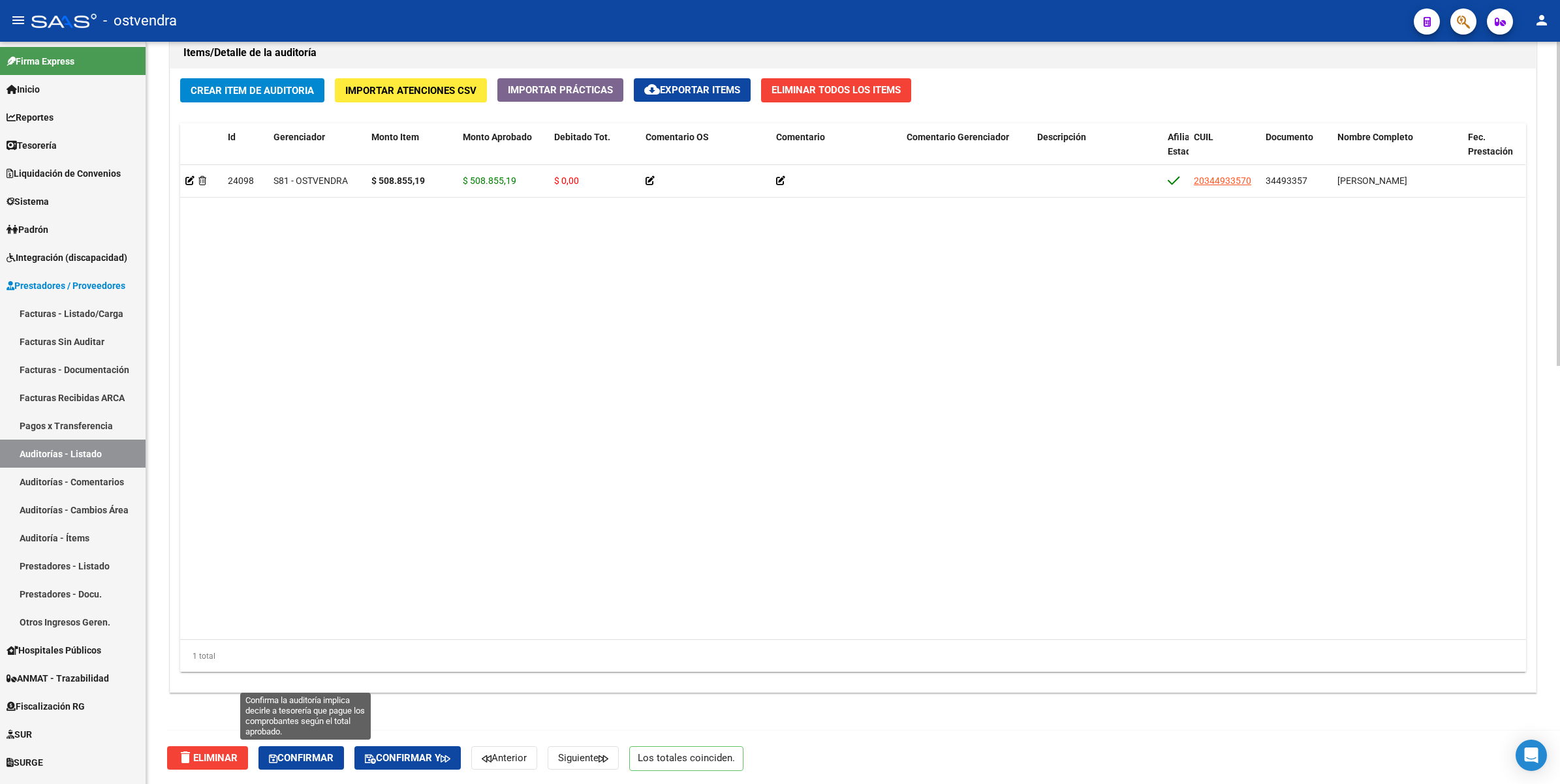
click at [311, 758] on span "Confirmar" at bounding box center [301, 758] width 65 height 12
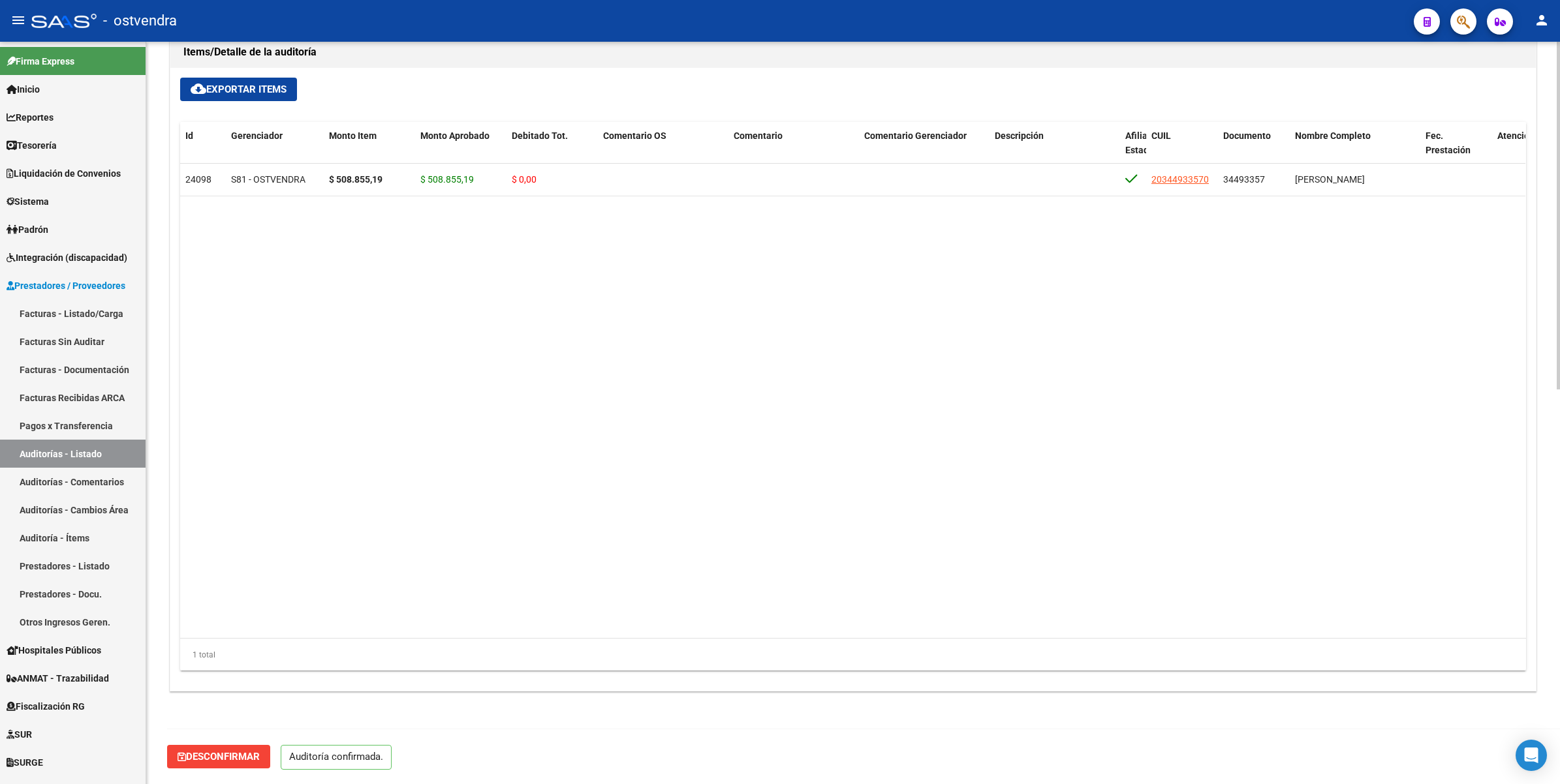
scroll to position [842, 0]
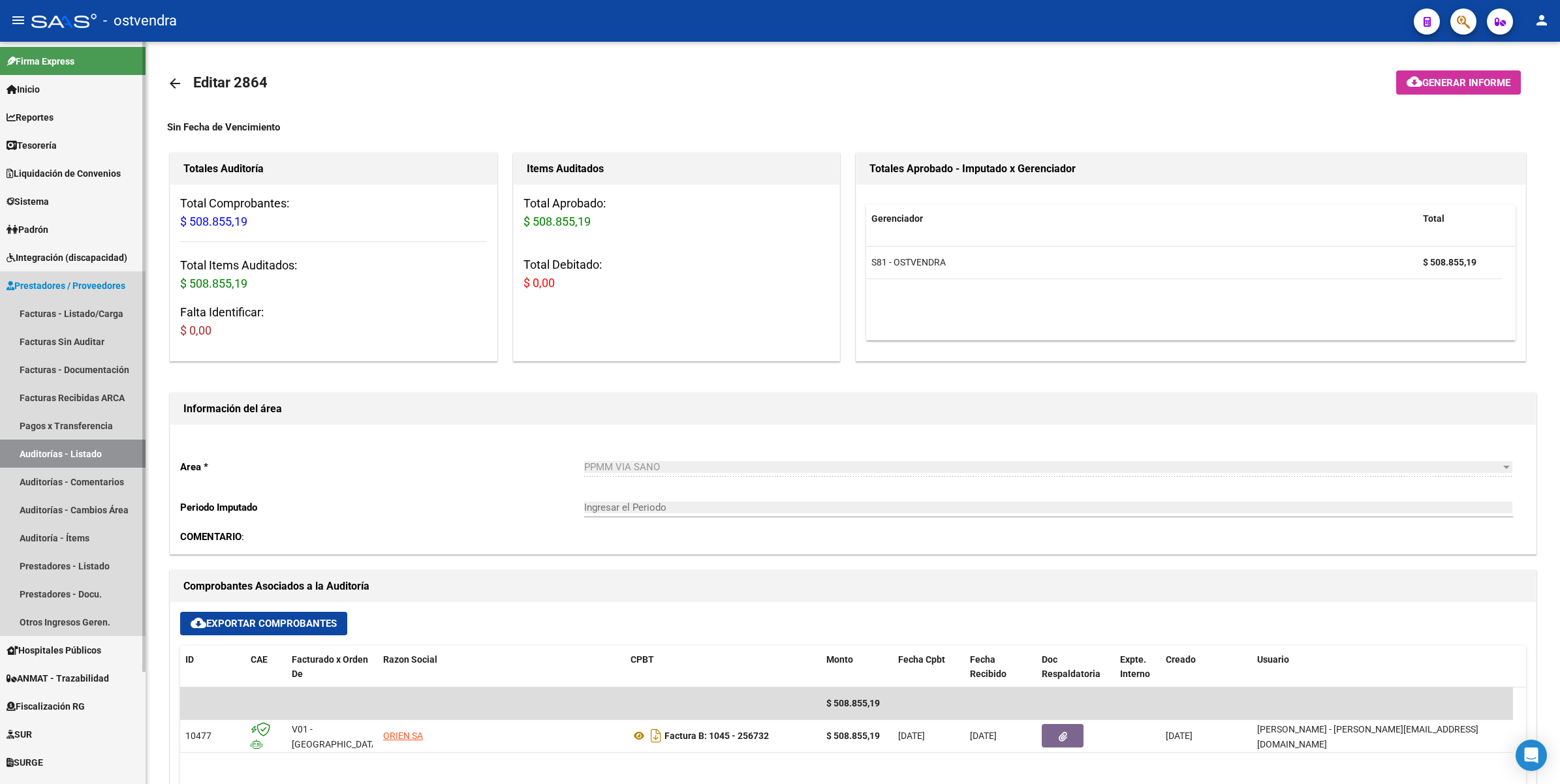
click at [42, 449] on link "Auditorías - Listado" at bounding box center [73, 453] width 146 height 28
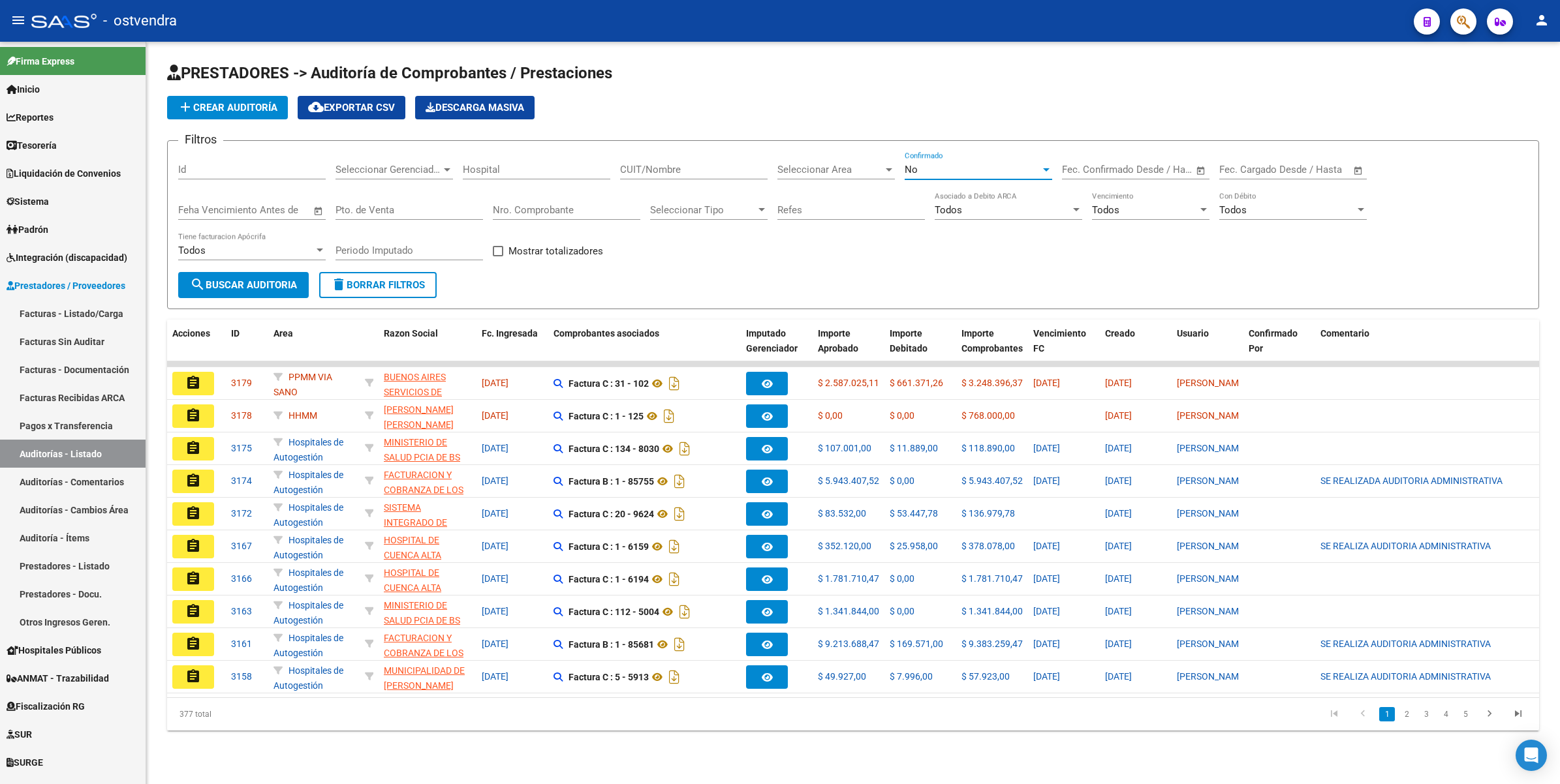
click at [936, 167] on div "No" at bounding box center [972, 170] width 135 height 12
click at [956, 108] on span "Todos" at bounding box center [979, 110] width 147 height 29
click at [850, 168] on span "Seleccionar Area" at bounding box center [830, 170] width 106 height 12
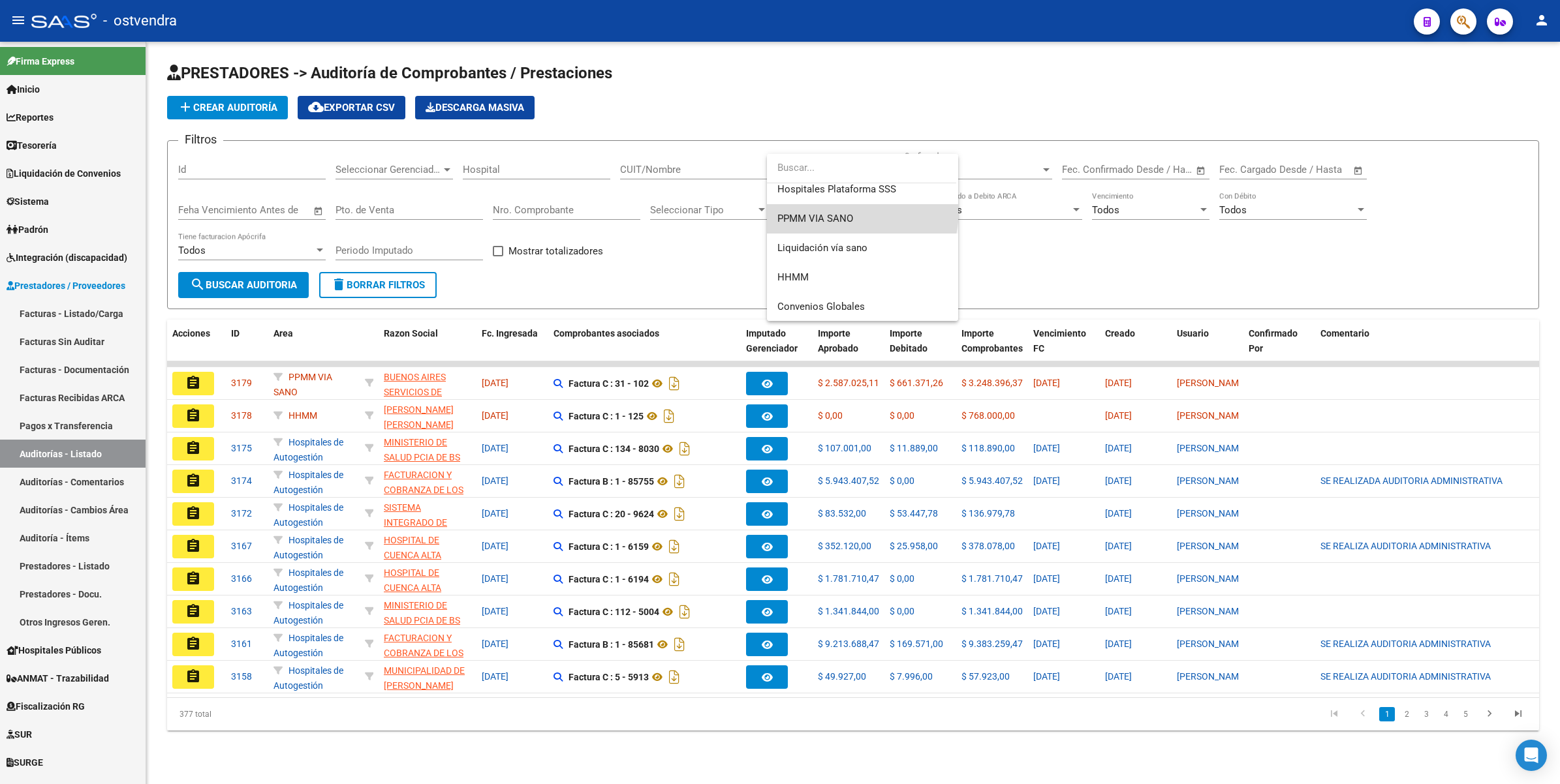
click at [836, 209] on span "PPMM VIA SANO" at bounding box center [862, 219] width 170 height 29
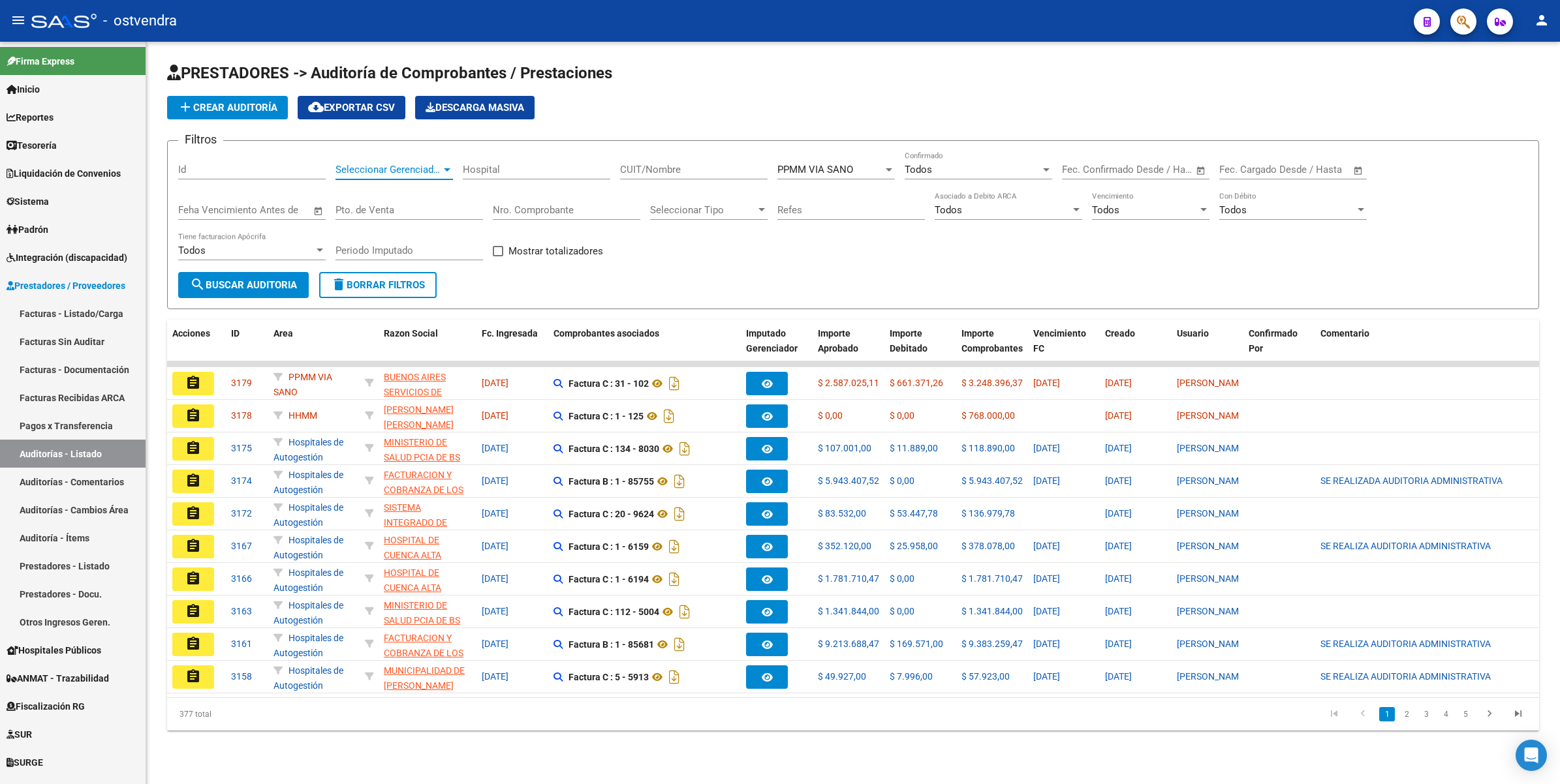
click at [448, 170] on div at bounding box center [447, 170] width 6 height 4
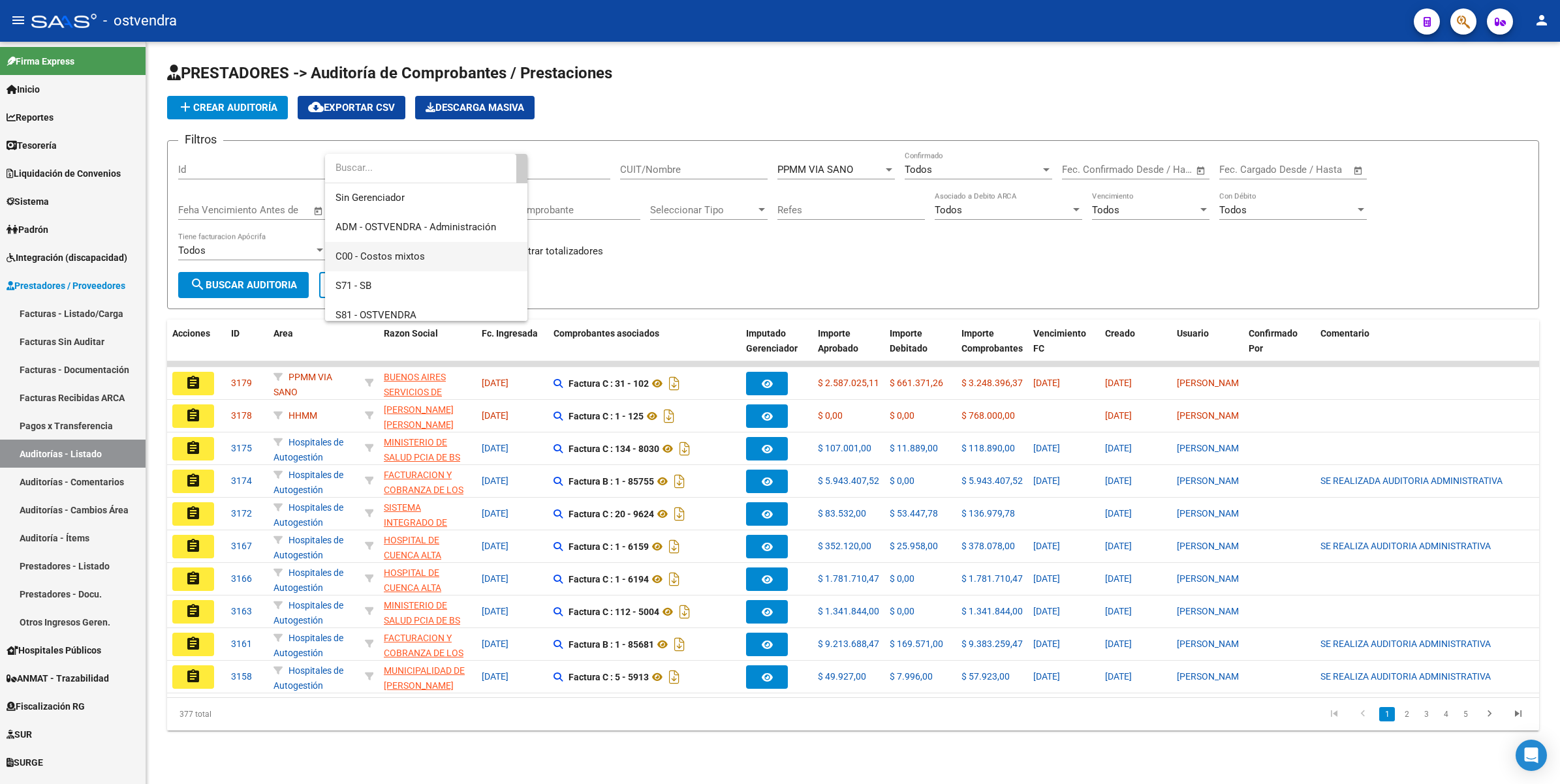
scroll to position [82, 0]
click at [397, 263] on span "S81 - OSTVENDRA" at bounding box center [376, 263] width 81 height 12
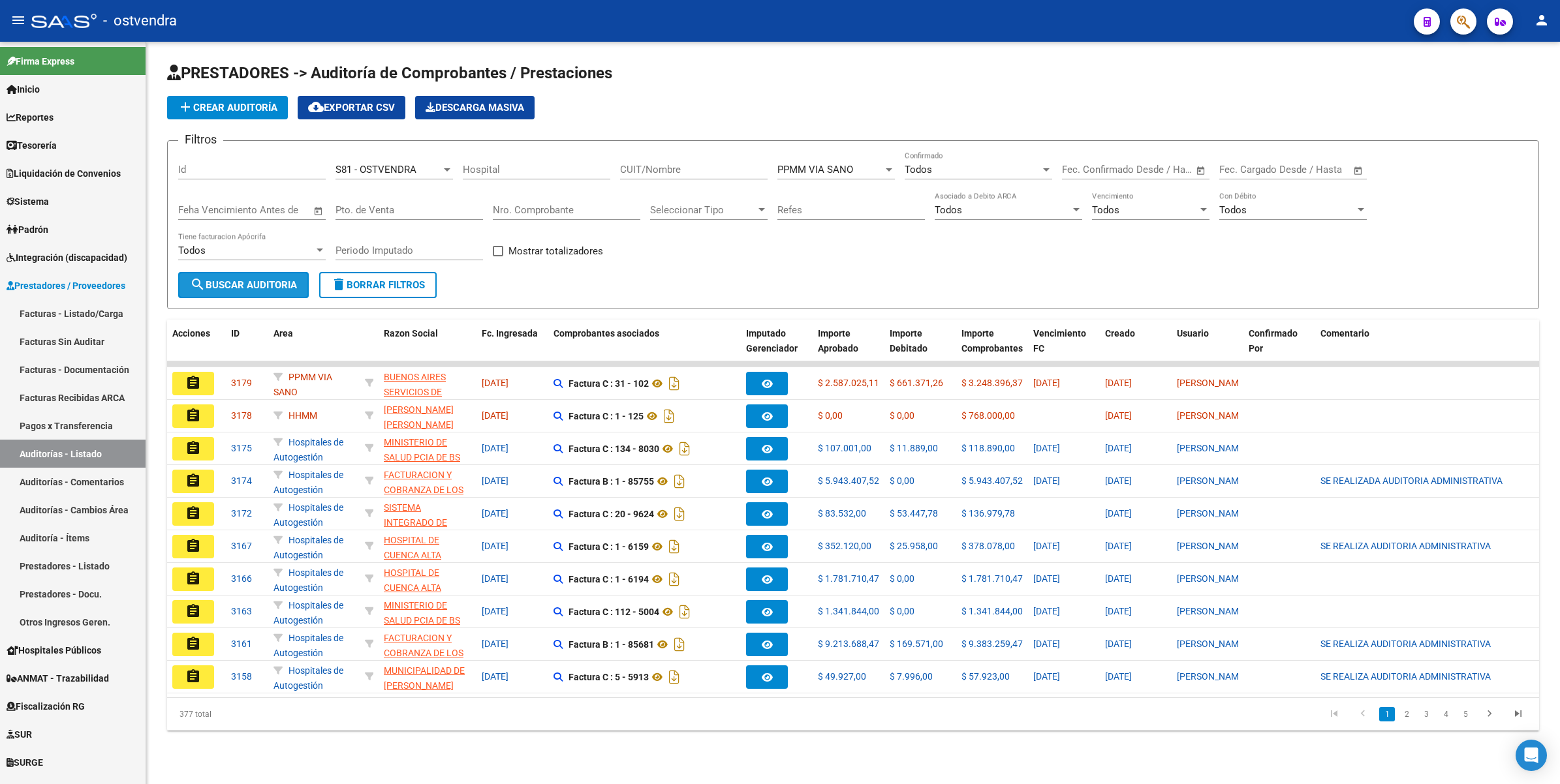
click at [227, 282] on span "search Buscar Auditoria" at bounding box center [243, 285] width 107 height 12
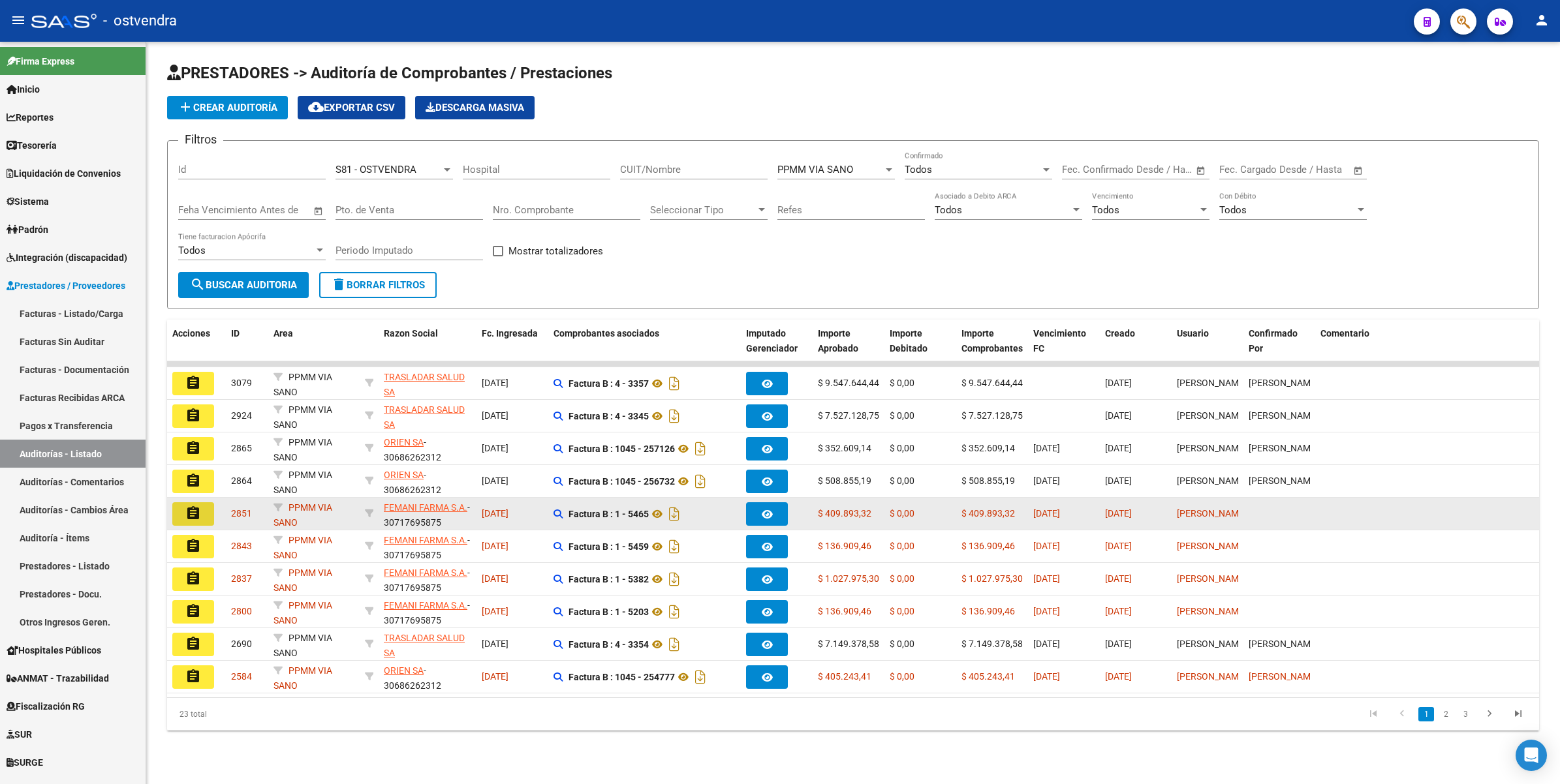
click at [193, 510] on mat-icon "assignment" at bounding box center [193, 513] width 16 height 16
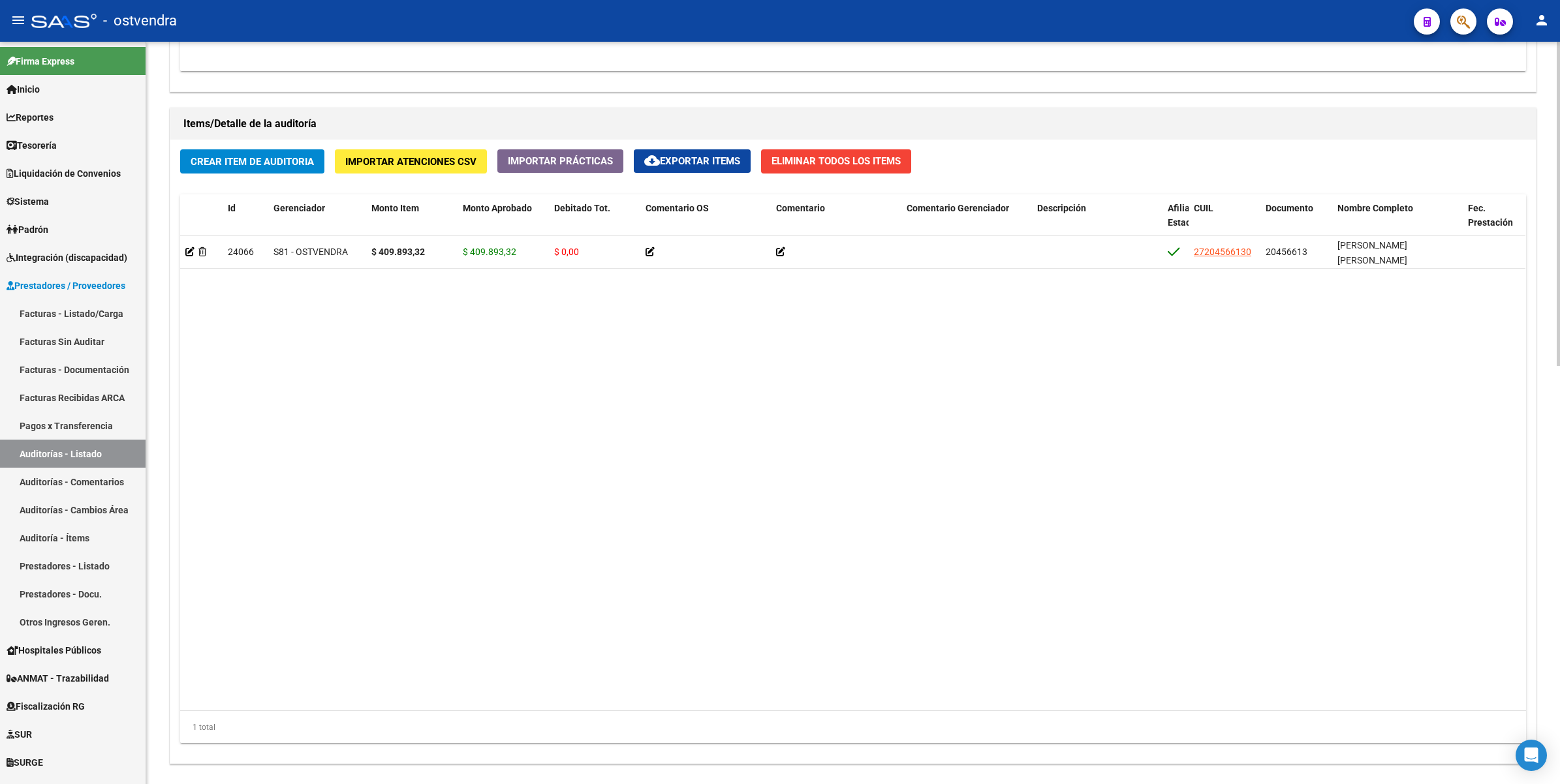
scroll to position [957, 0]
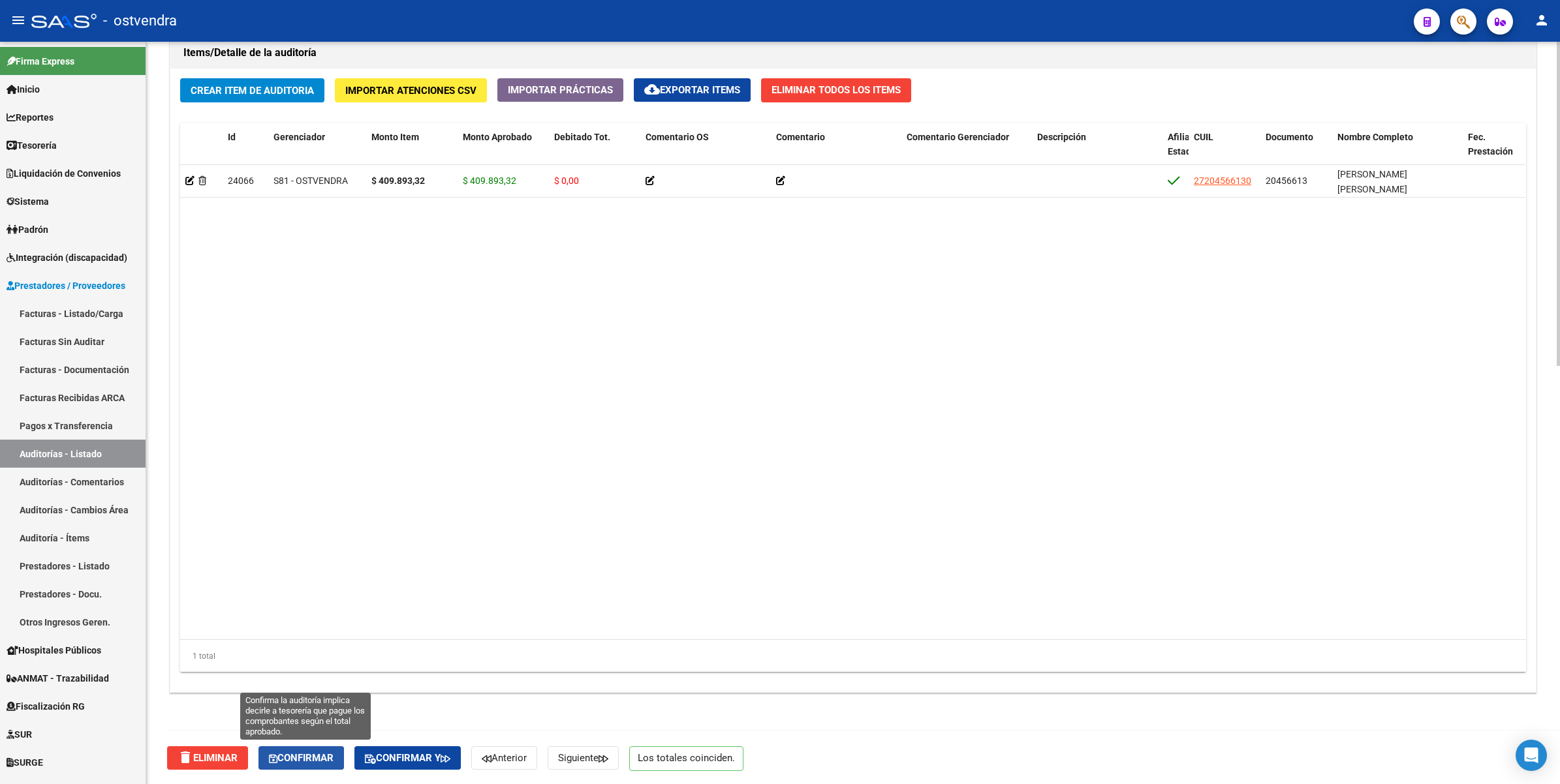
click at [309, 760] on span "Confirmar" at bounding box center [301, 758] width 65 height 12
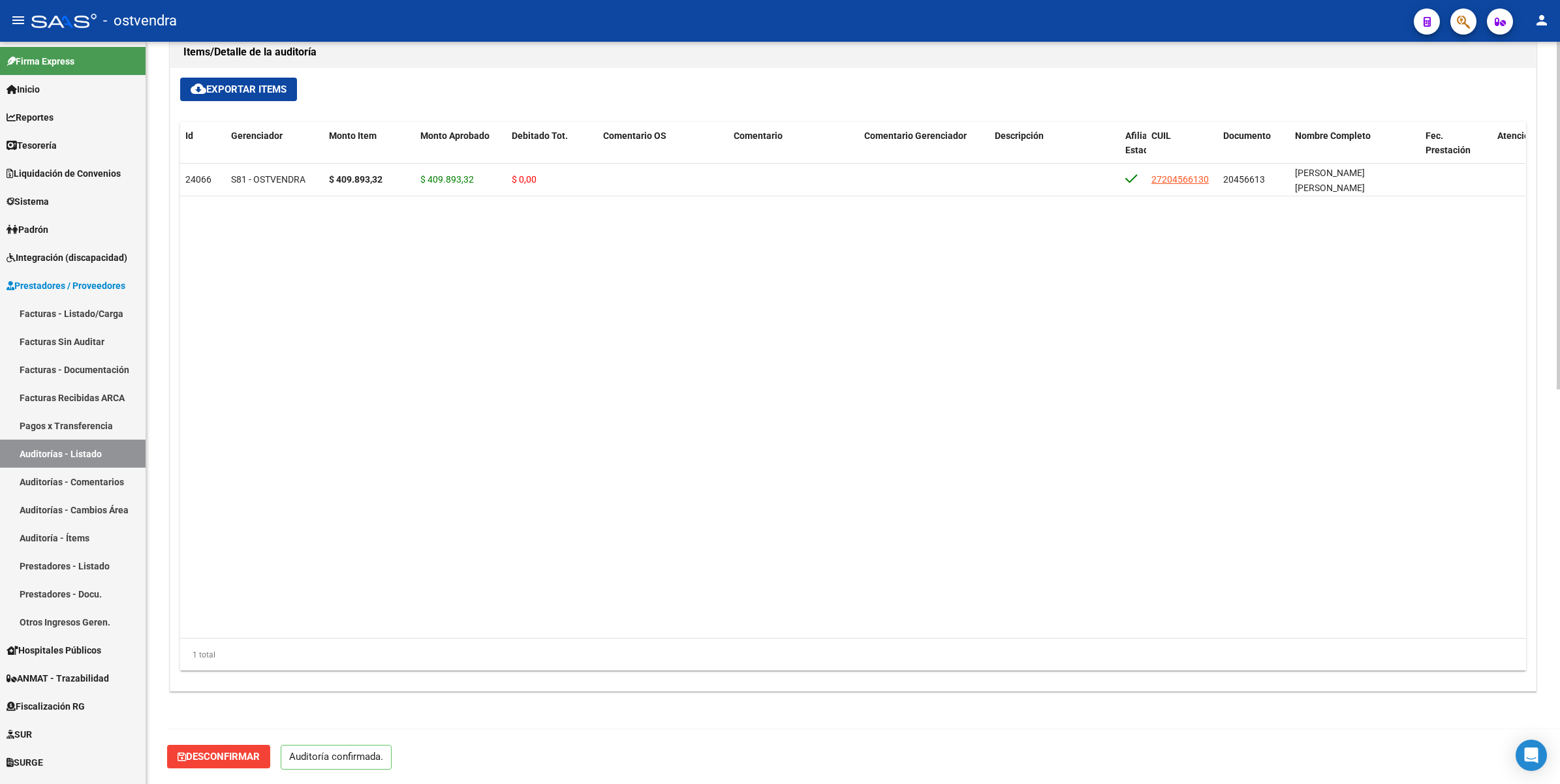
scroll to position [842, 0]
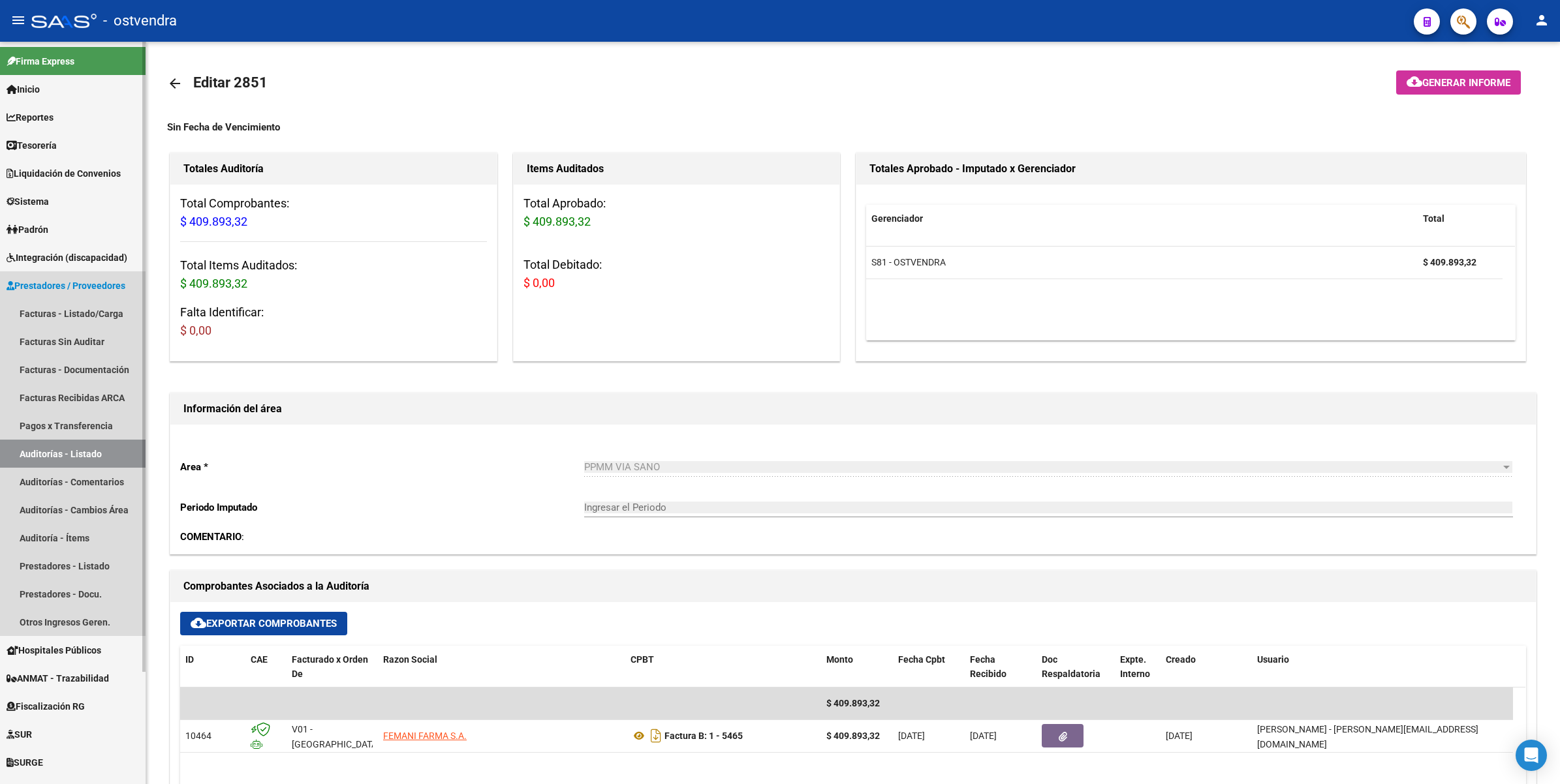
click at [95, 455] on link "Auditorías - Listado" at bounding box center [73, 453] width 146 height 28
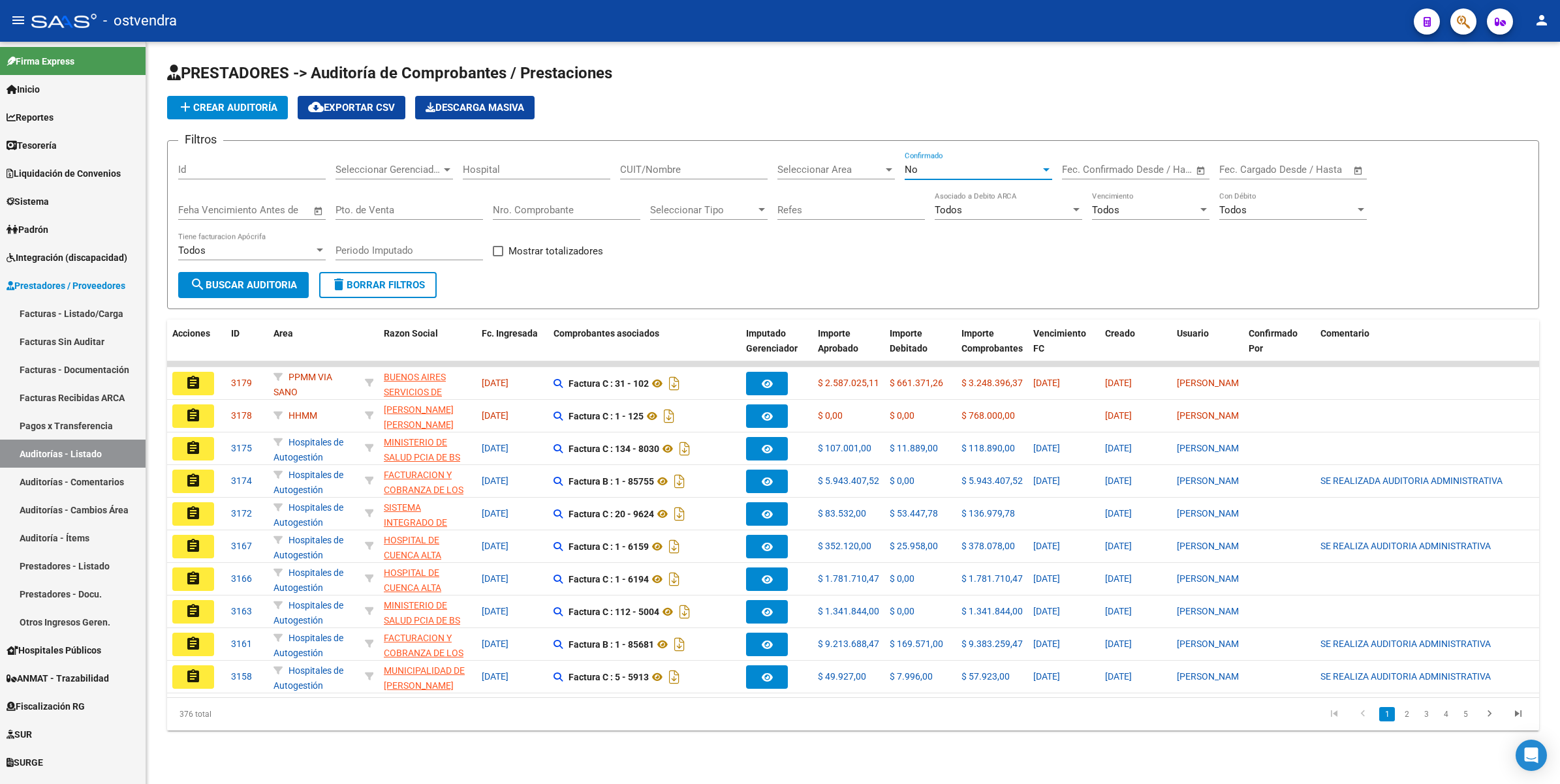
click at [957, 170] on div "No" at bounding box center [972, 170] width 135 height 12
click at [970, 109] on span "Todos" at bounding box center [979, 110] width 147 height 29
click at [417, 165] on span "Seleccionar Gerenciador" at bounding box center [388, 170] width 106 height 12
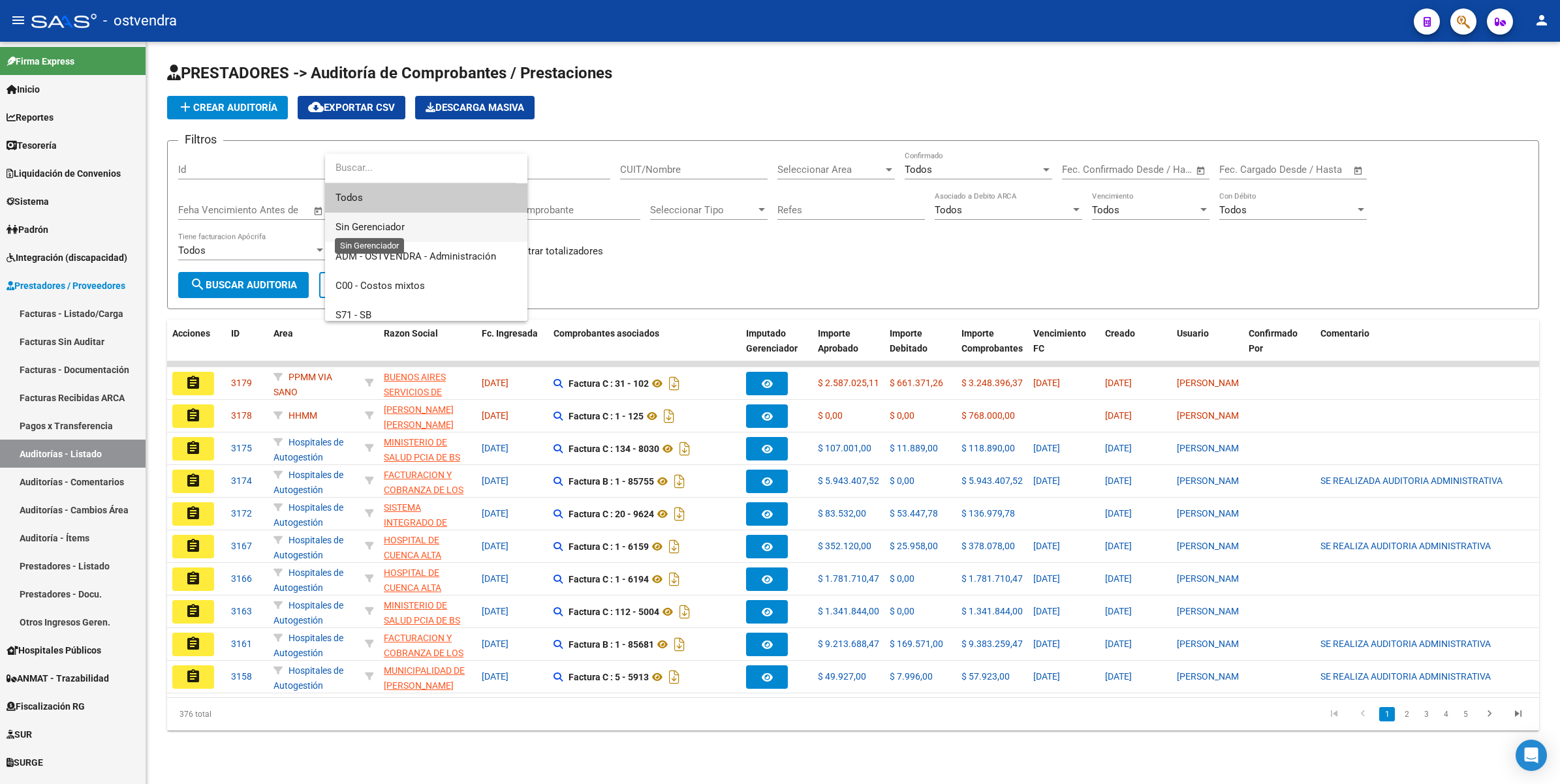
scroll to position [82, 0]
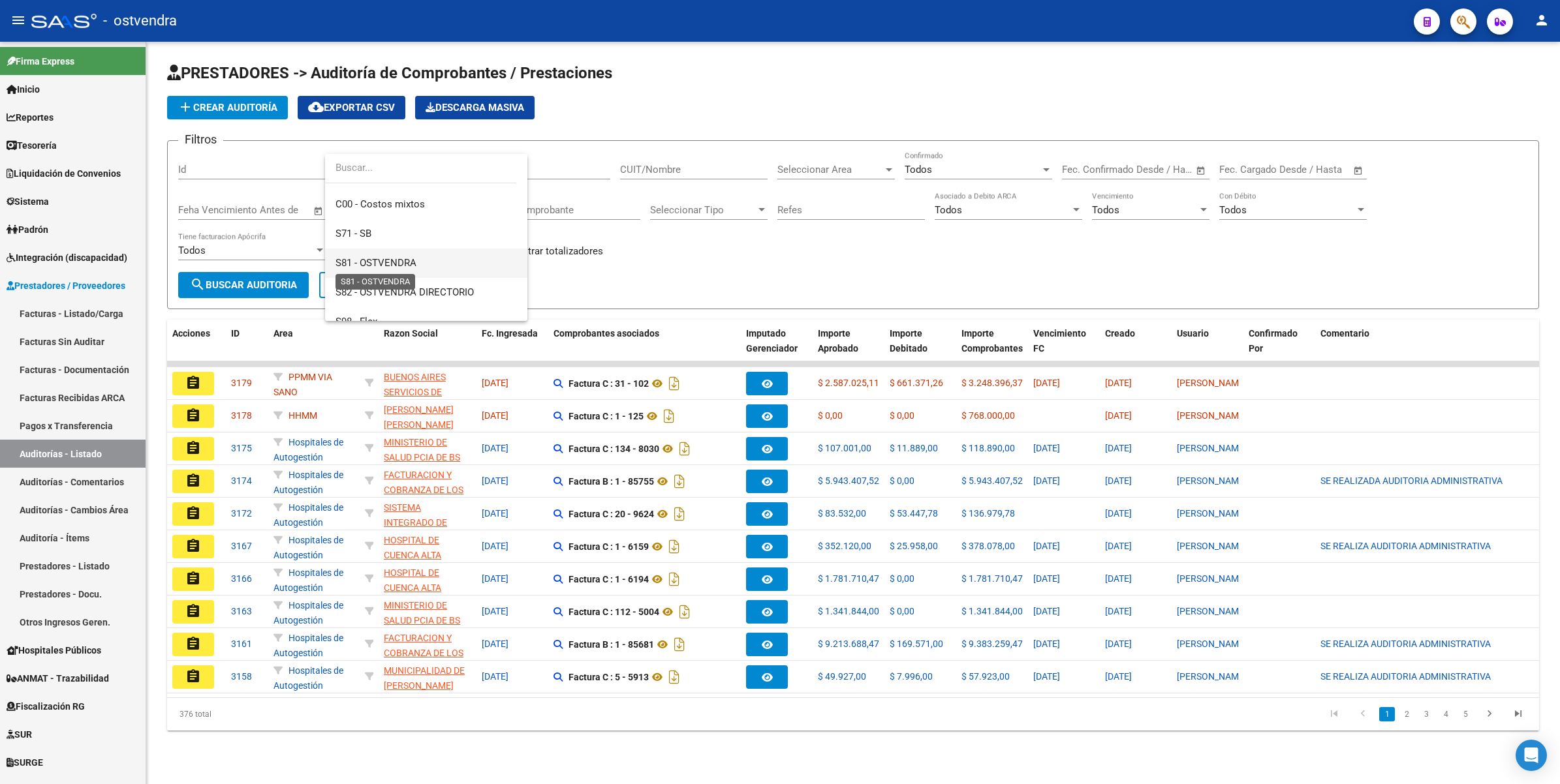
click at [351, 262] on span "S81 - OSTVENDRA" at bounding box center [376, 263] width 81 height 12
click at [878, 165] on span "Seleccionar Area" at bounding box center [830, 170] width 106 height 12
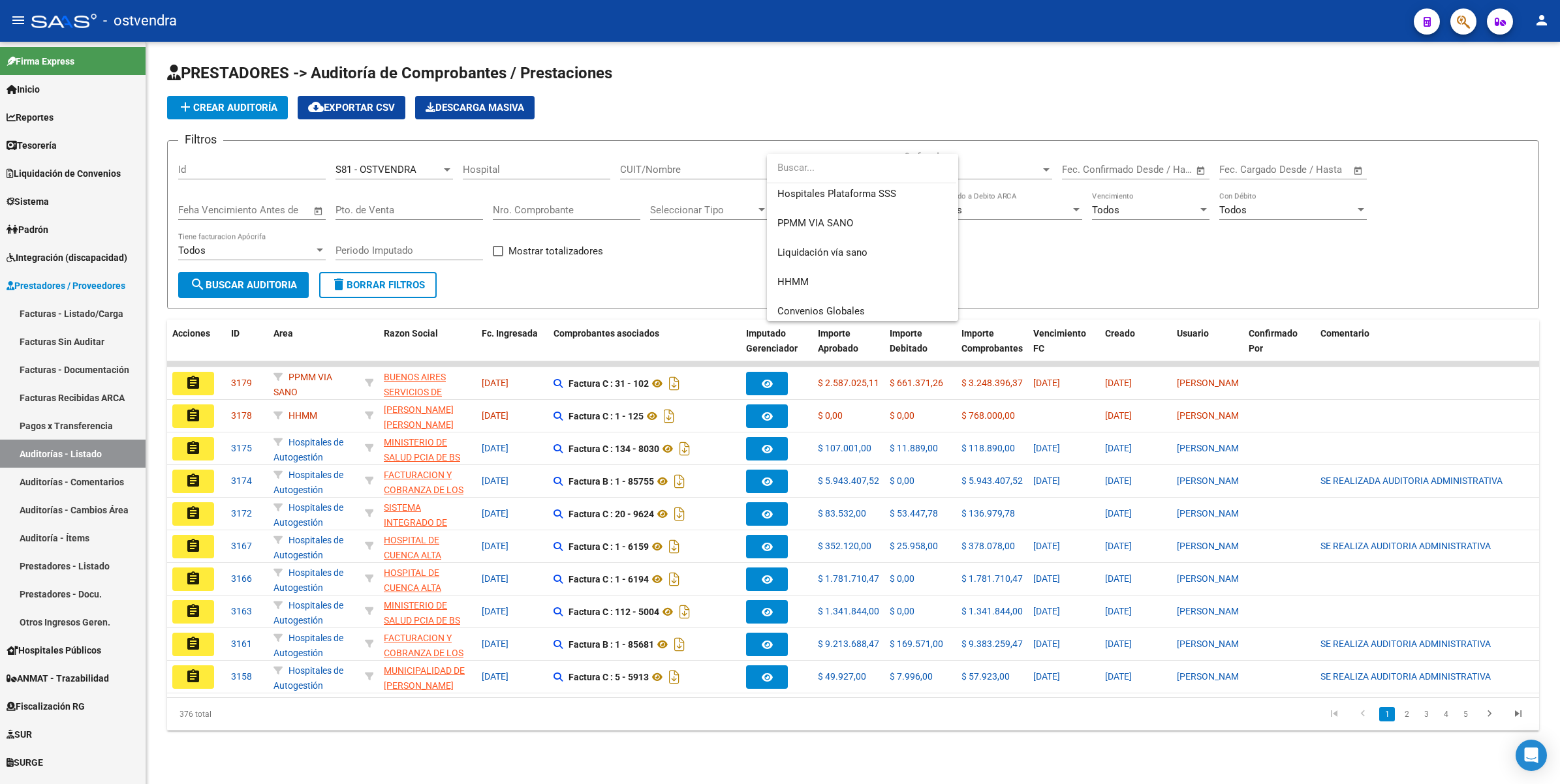
scroll to position [273, 0]
click at [813, 211] on span "PPMM VIA SANO" at bounding box center [862, 219] width 170 height 29
click at [275, 275] on button "search Buscar Auditoria" at bounding box center [243, 285] width 131 height 26
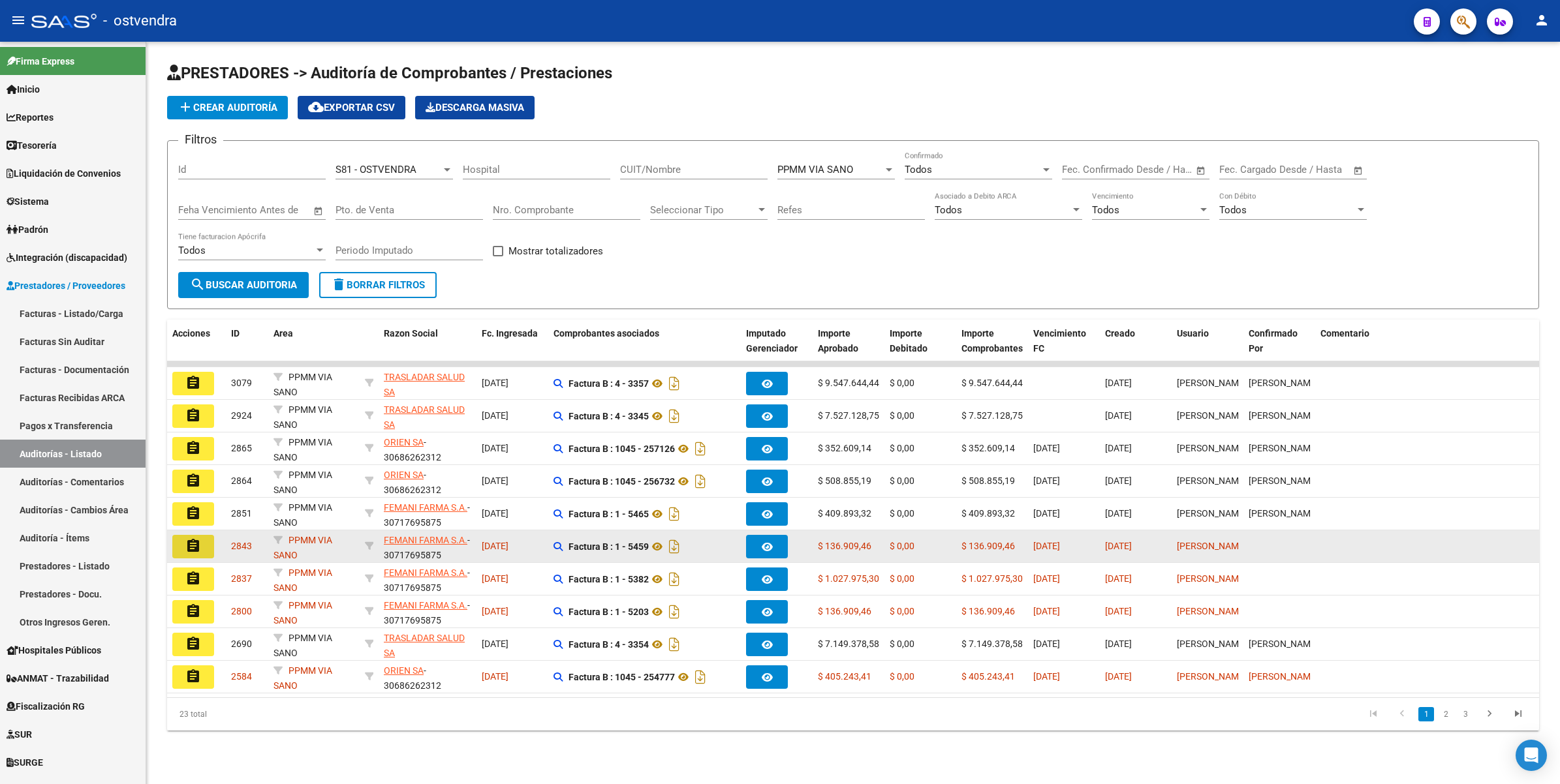
click at [183, 551] on button "assignment" at bounding box center [193, 546] width 41 height 23
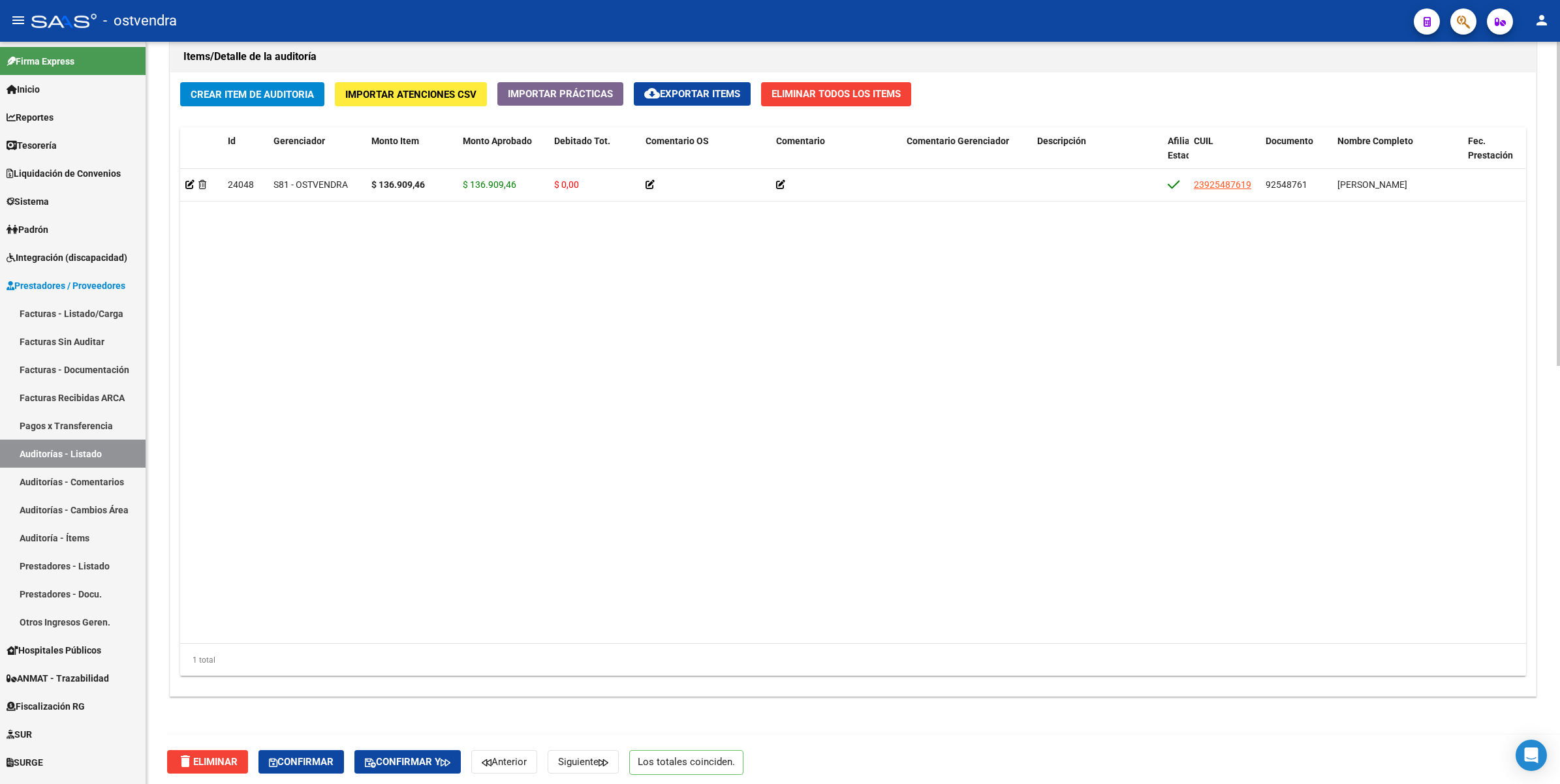
scroll to position [957, 0]
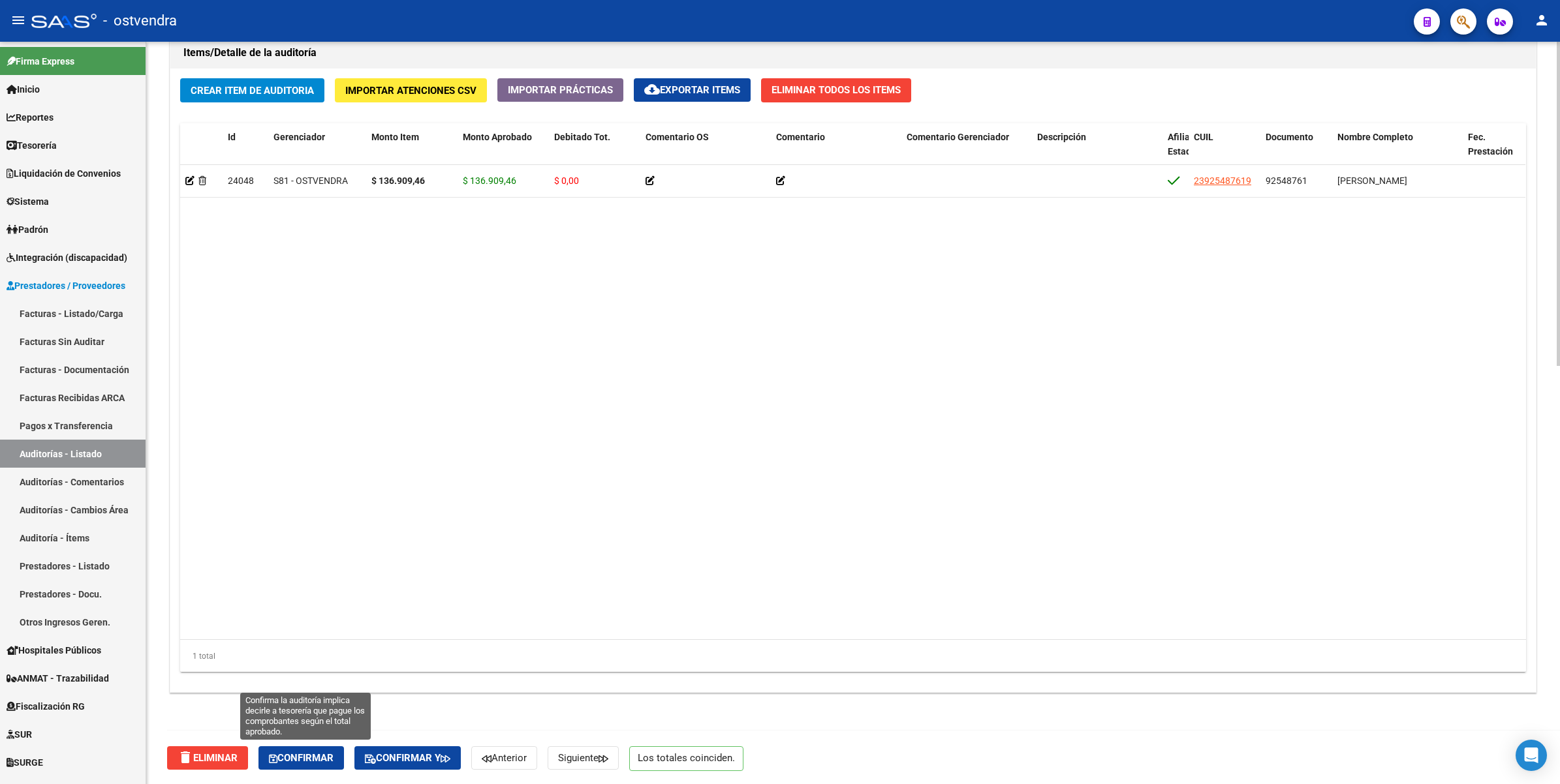
click at [319, 755] on span "Confirmar" at bounding box center [301, 758] width 65 height 12
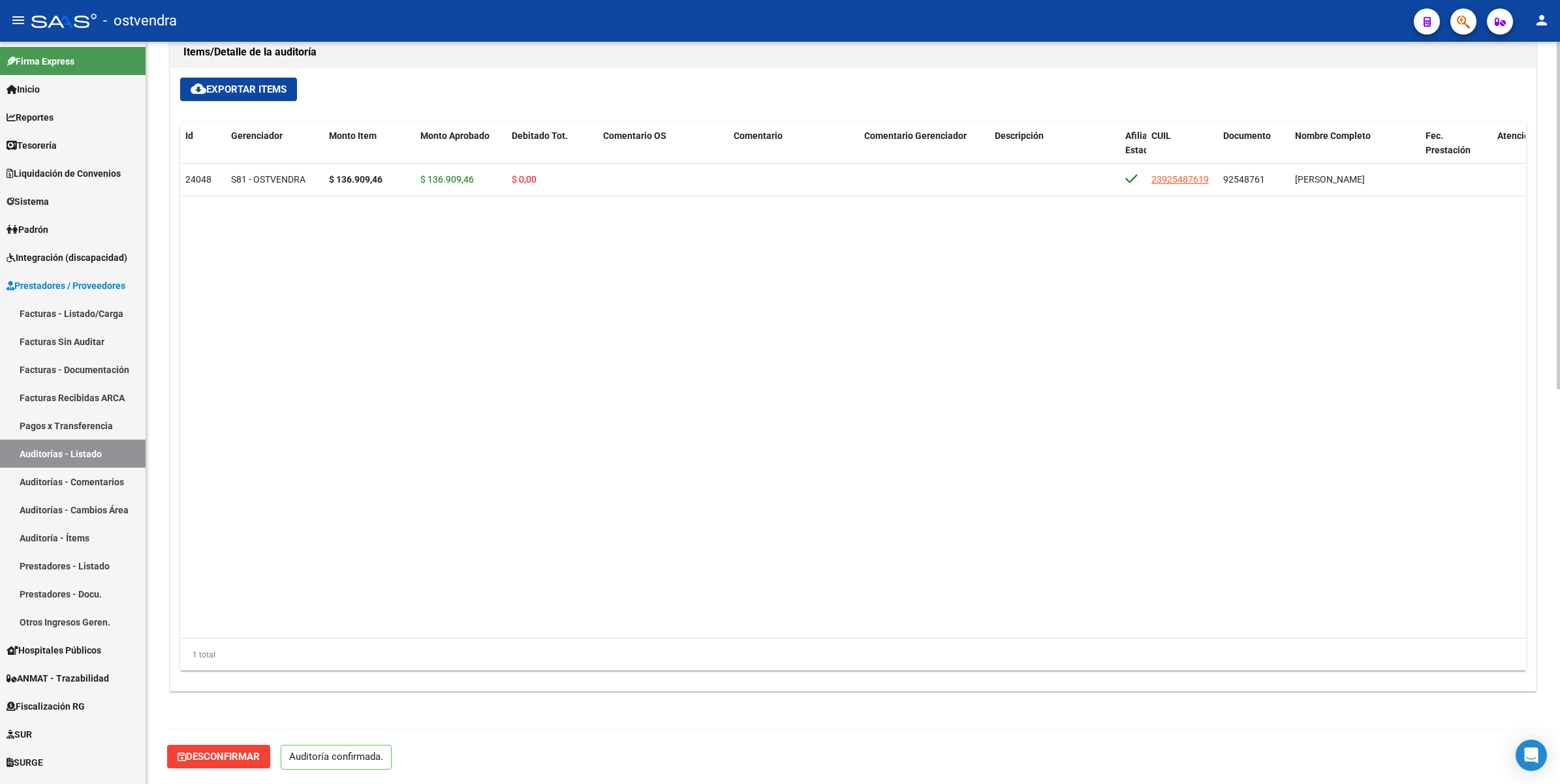
scroll to position [842, 0]
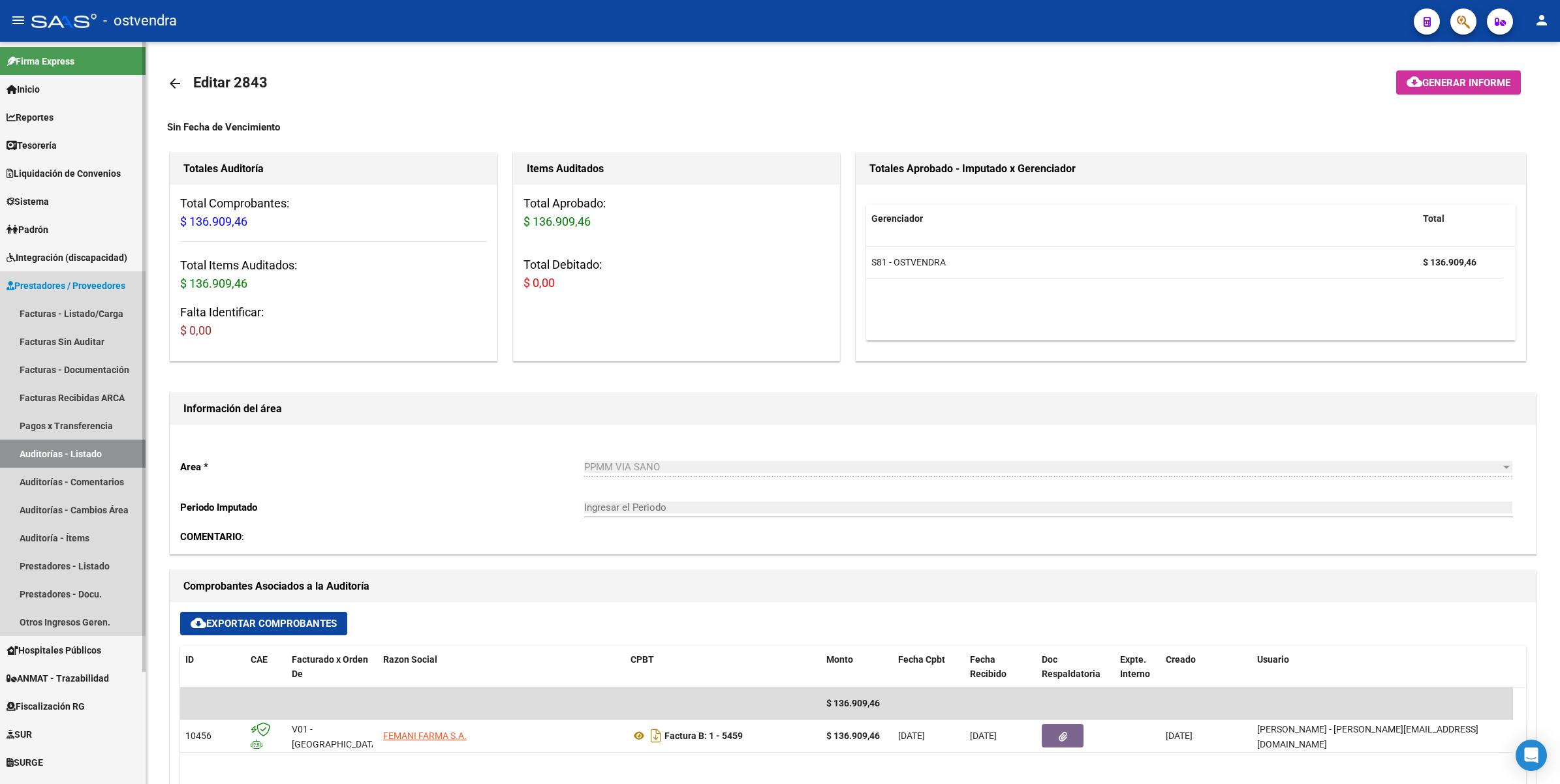
click at [59, 447] on link "Auditorías - Listado" at bounding box center [73, 453] width 146 height 28
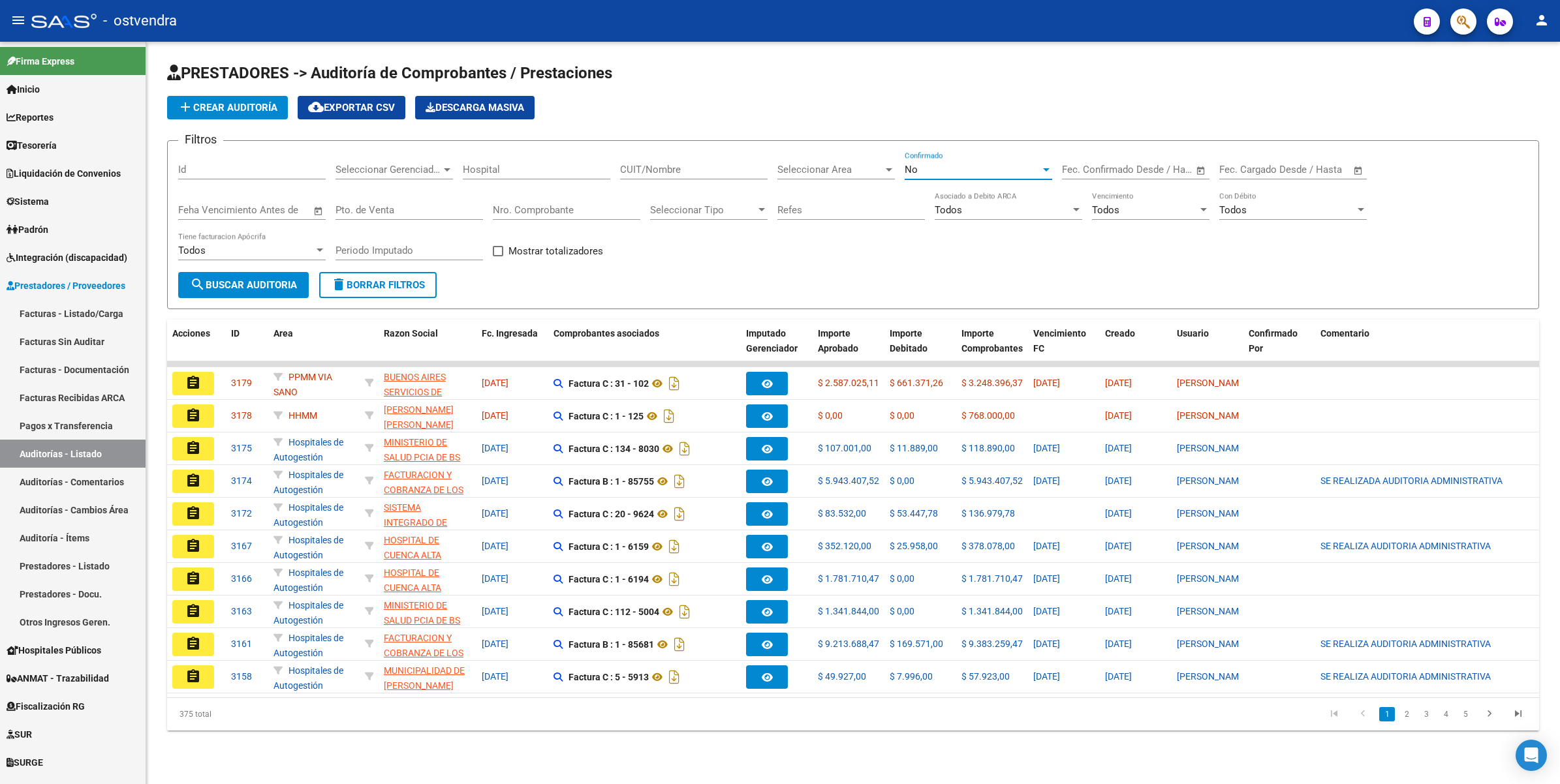
click at [923, 168] on div "No" at bounding box center [972, 170] width 135 height 12
click at [958, 109] on span "Todos" at bounding box center [979, 110] width 147 height 29
click at [406, 168] on span "Seleccionar Gerenciador" at bounding box center [388, 170] width 106 height 12
click at [364, 186] on span "S81 - OSTVENDRA" at bounding box center [376, 189] width 81 height 12
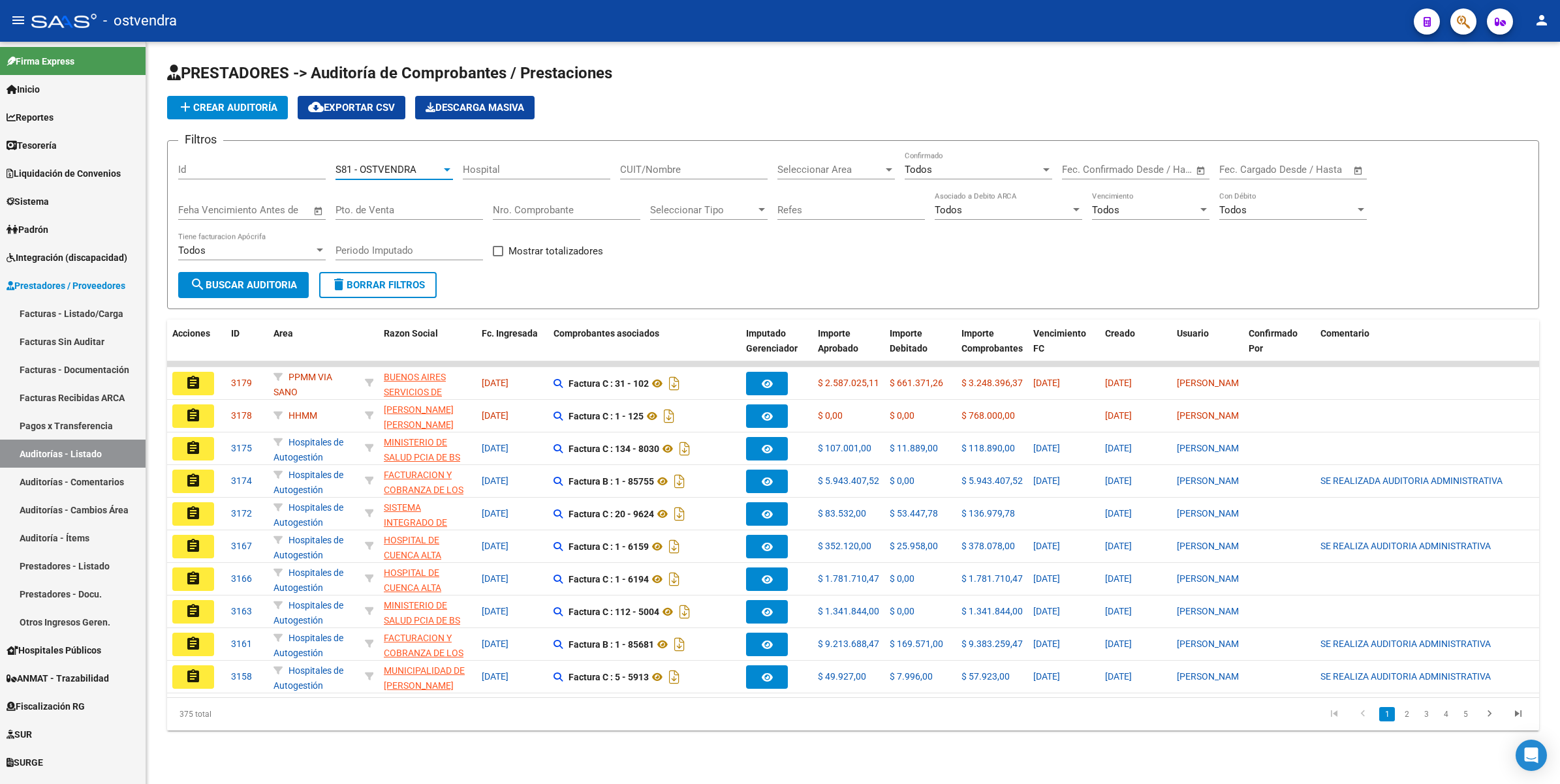
scroll to position [146, 0]
click at [838, 160] on div "Seleccionar Area Seleccionar Area" at bounding box center [836, 165] width 117 height 28
click at [814, 249] on span "PPMM VIA SANO" at bounding box center [815, 246] width 76 height 12
click at [250, 282] on span "search Buscar Auditoria" at bounding box center [243, 285] width 107 height 12
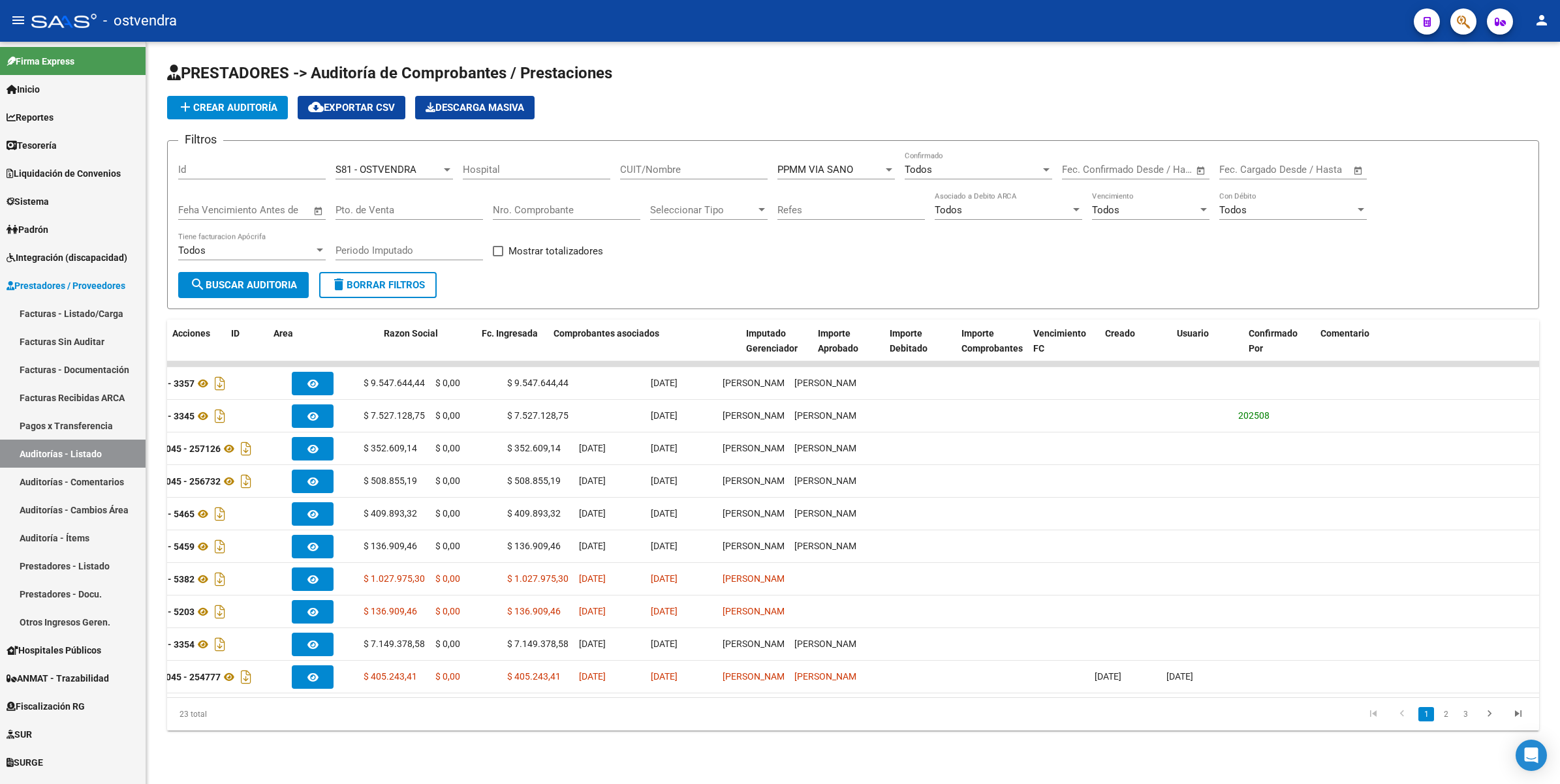
scroll to position [0, 0]
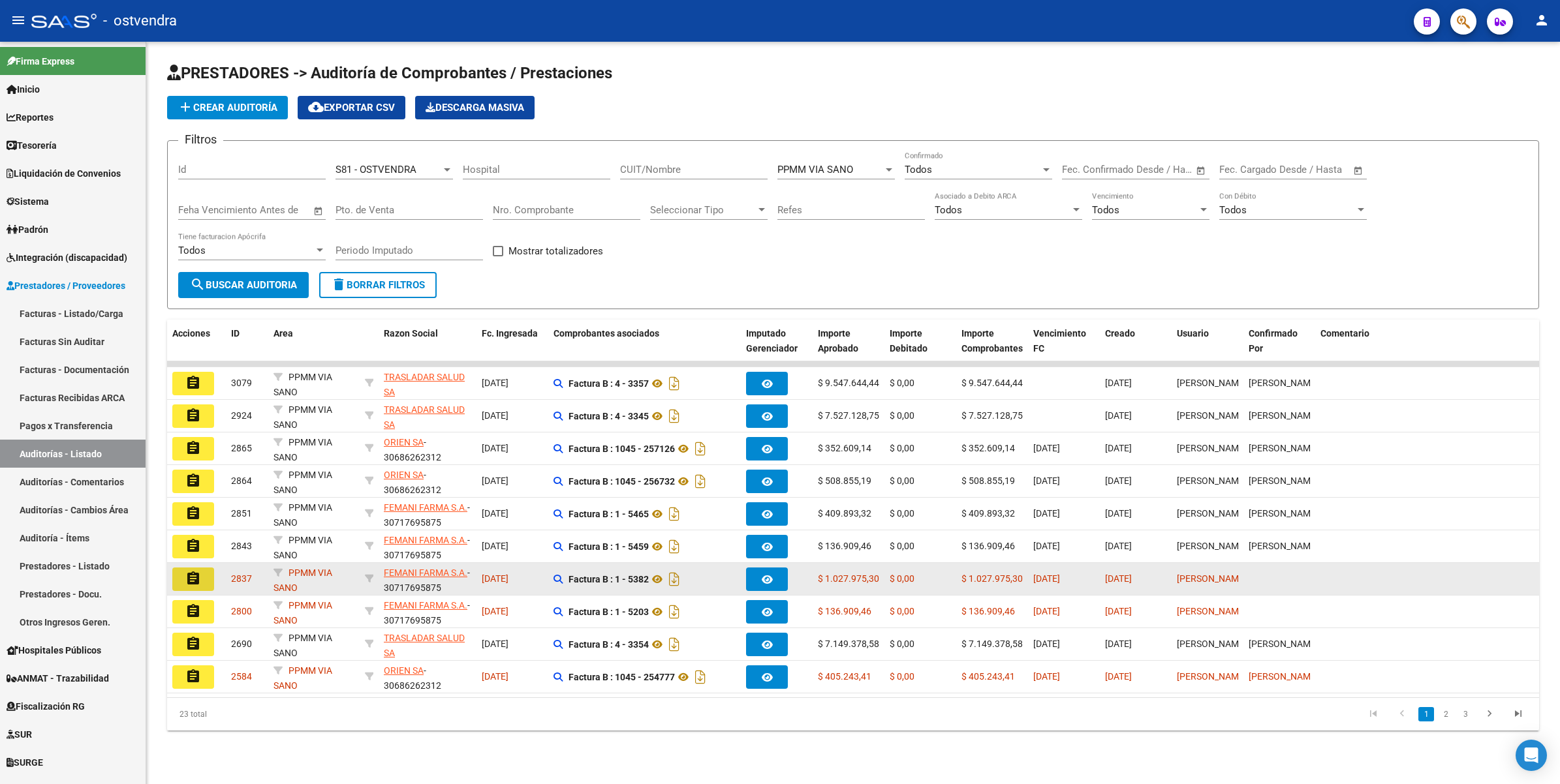
click at [187, 579] on mat-icon "assignment" at bounding box center [193, 579] width 16 height 16
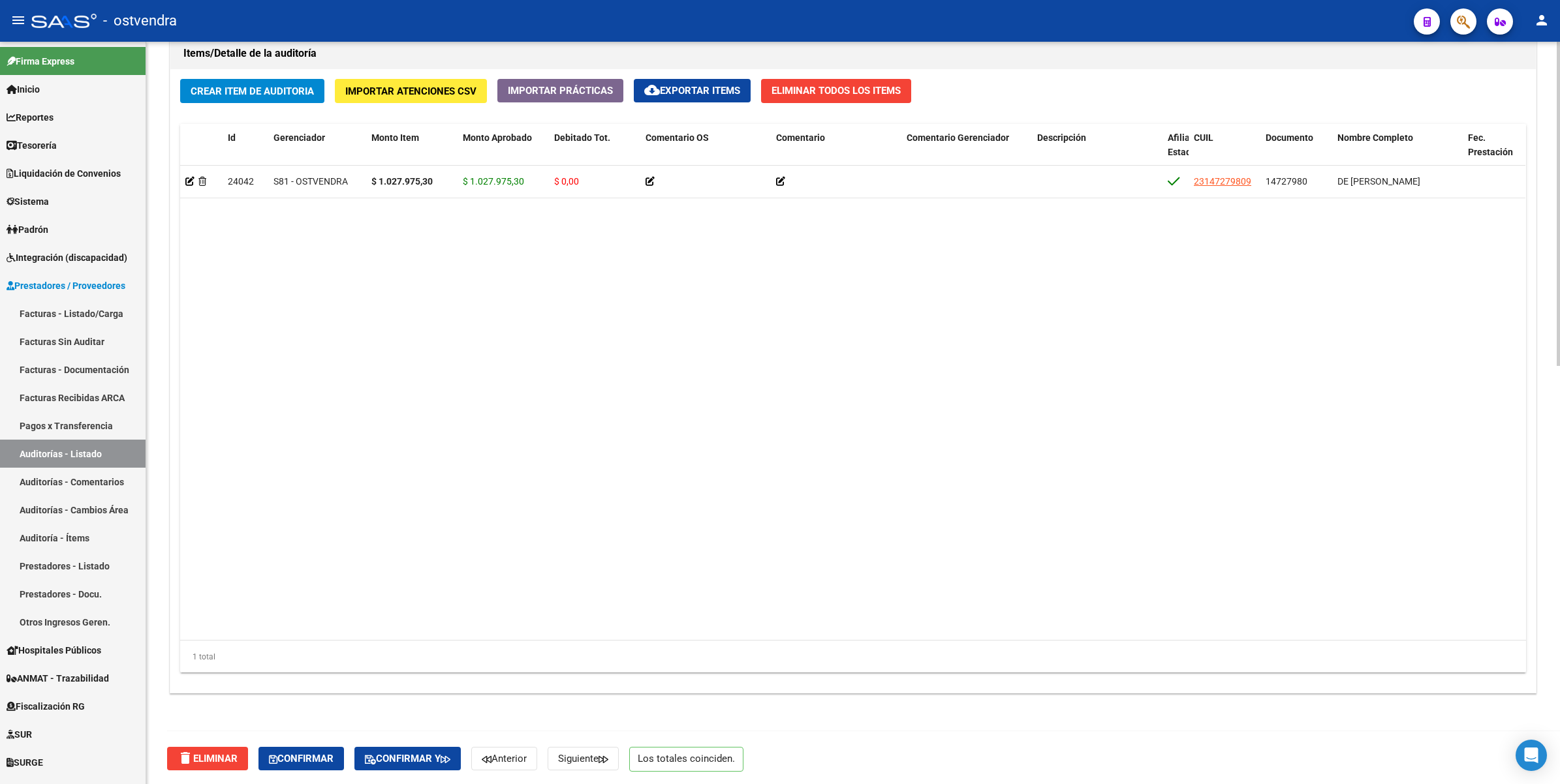
scroll to position [957, 0]
click at [303, 755] on span "Confirmar" at bounding box center [301, 758] width 65 height 12
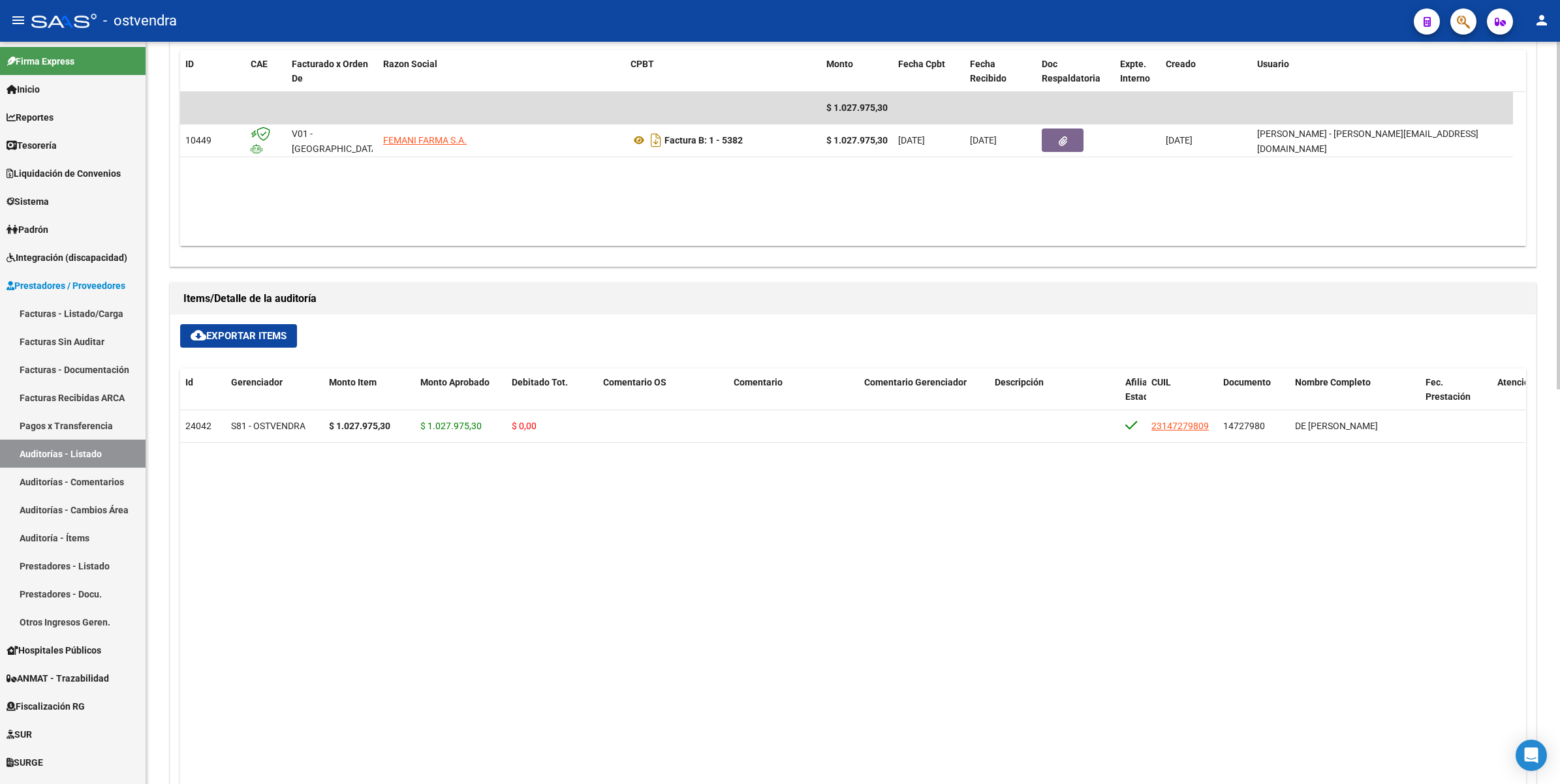
scroll to position [842, 0]
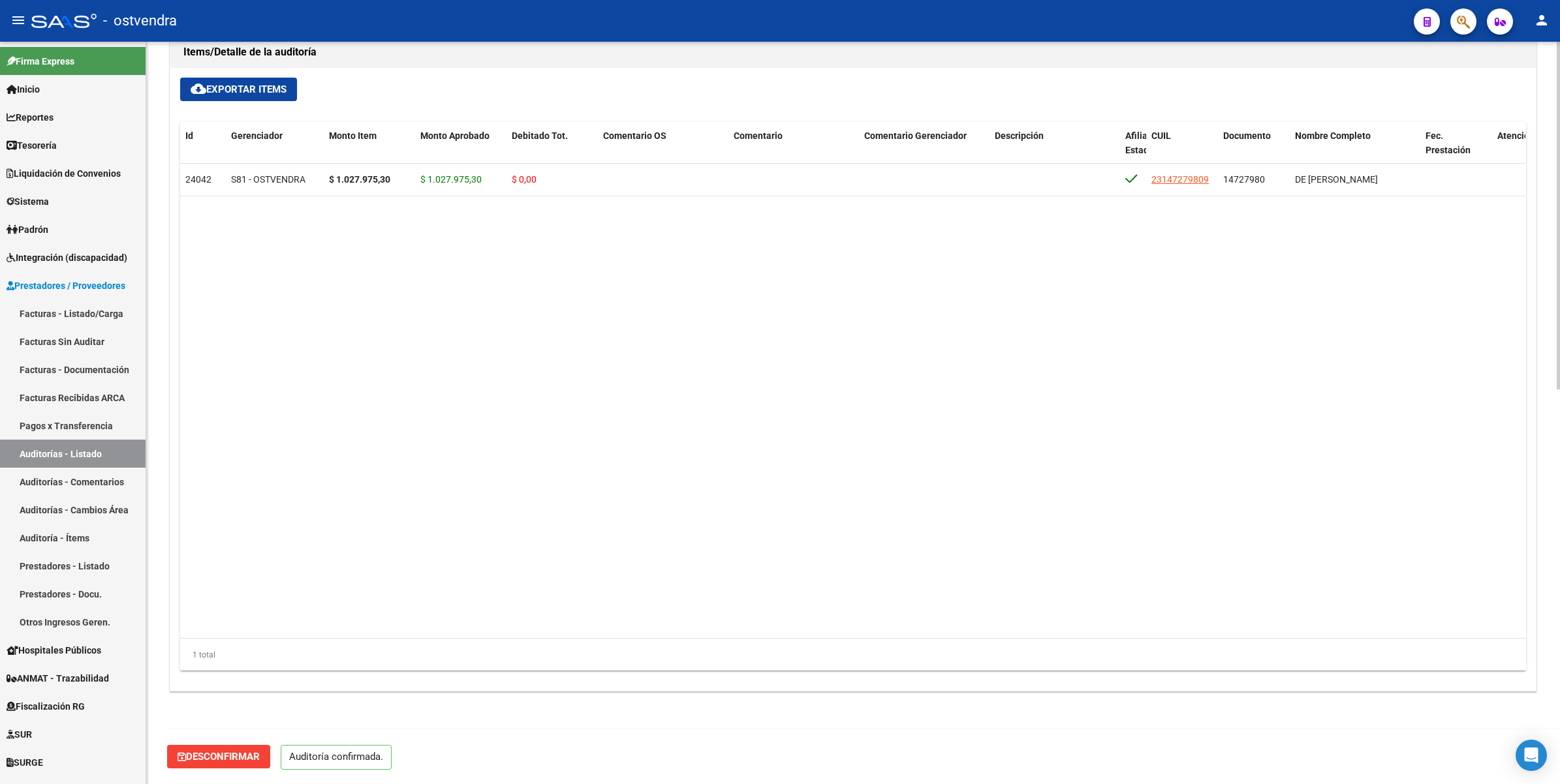
click at [281, 501] on datatable-body "24042 S81 - OSTVENDRA $ 1.027.975,30 $ 1.027.975,30 $ 0,00 23147279809 14727980…" at bounding box center [852, 402] width 1345 height 475
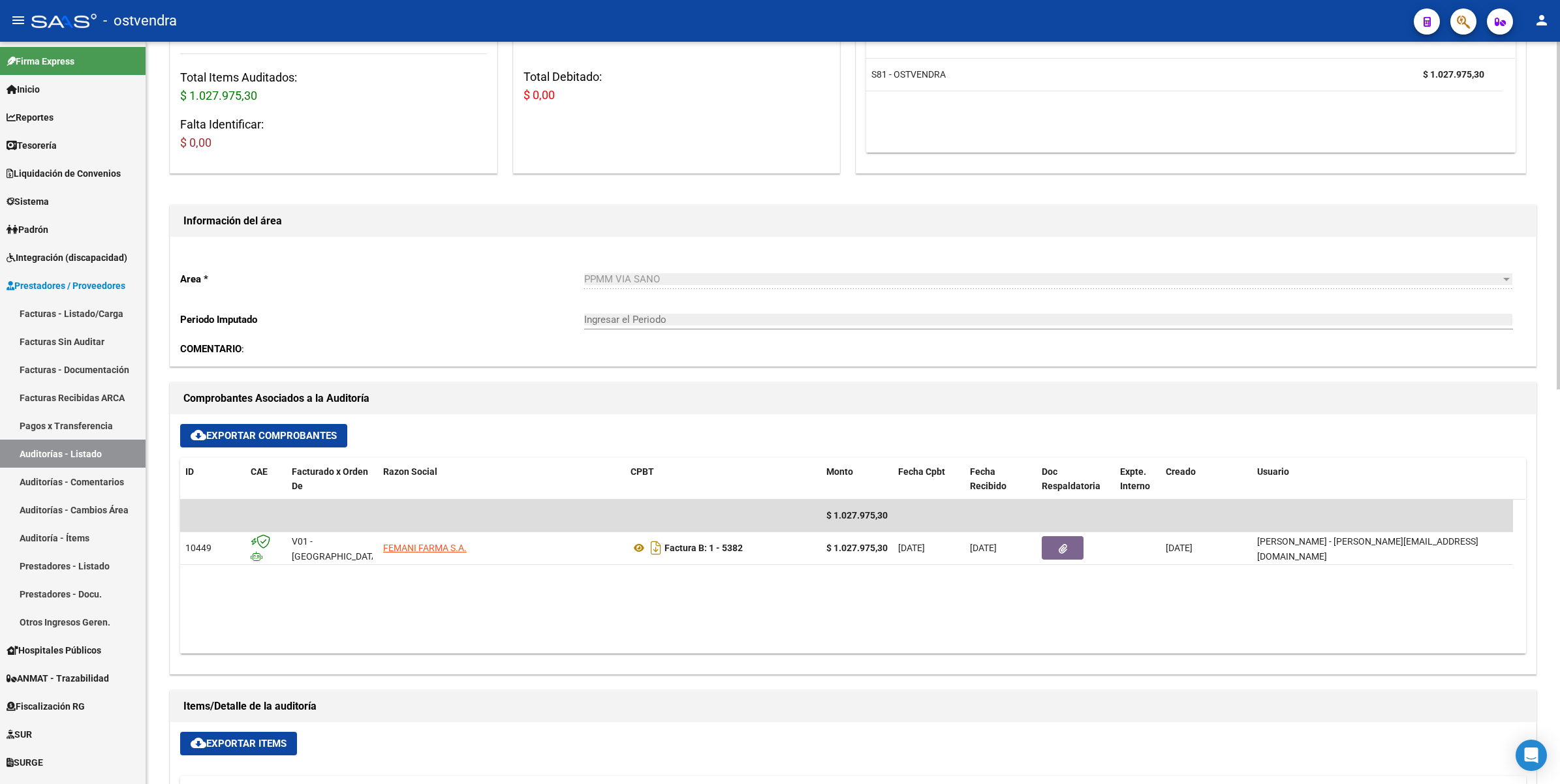
scroll to position [0, 0]
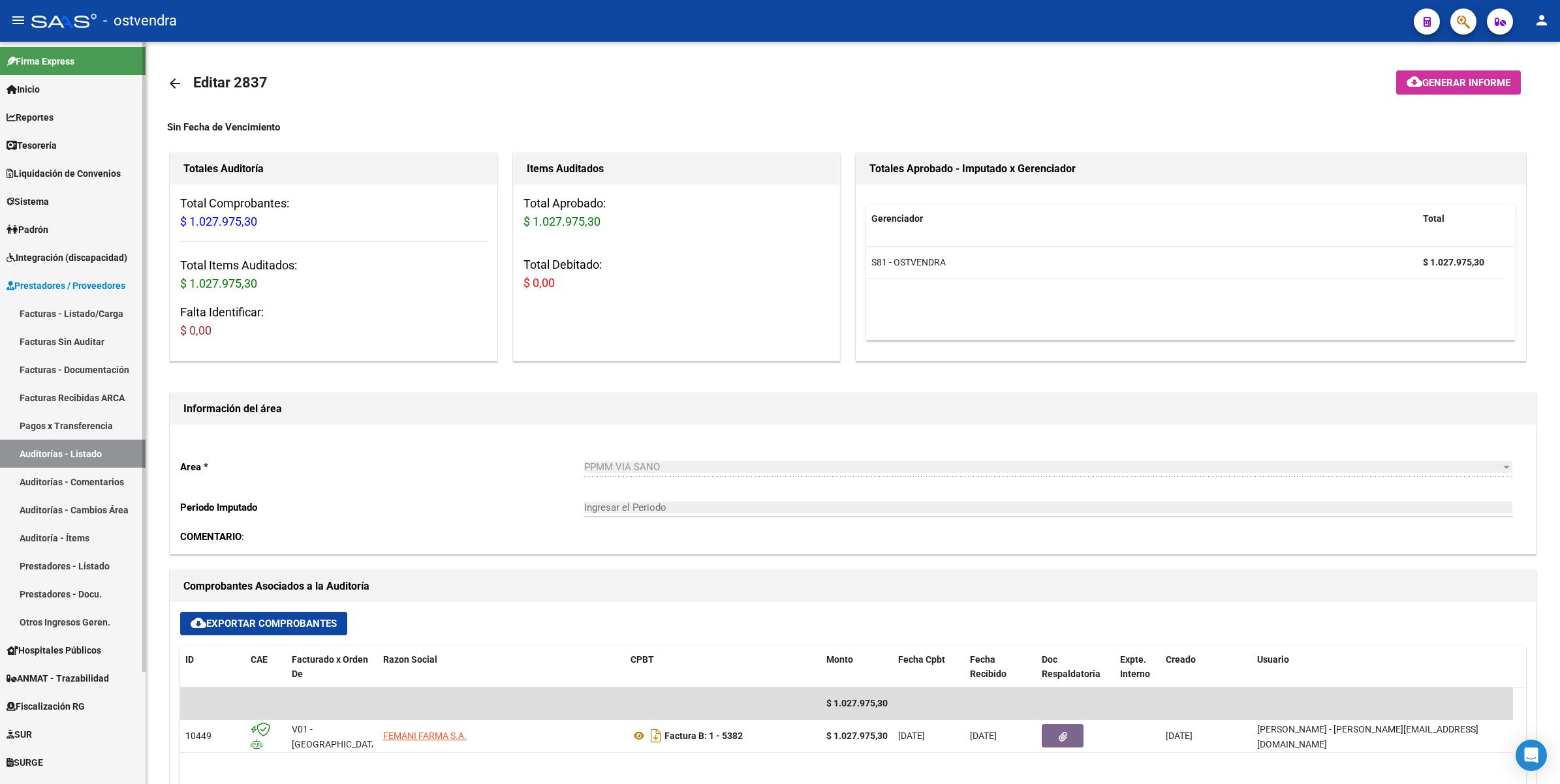
click at [51, 451] on link "Auditorías - Listado" at bounding box center [73, 453] width 146 height 28
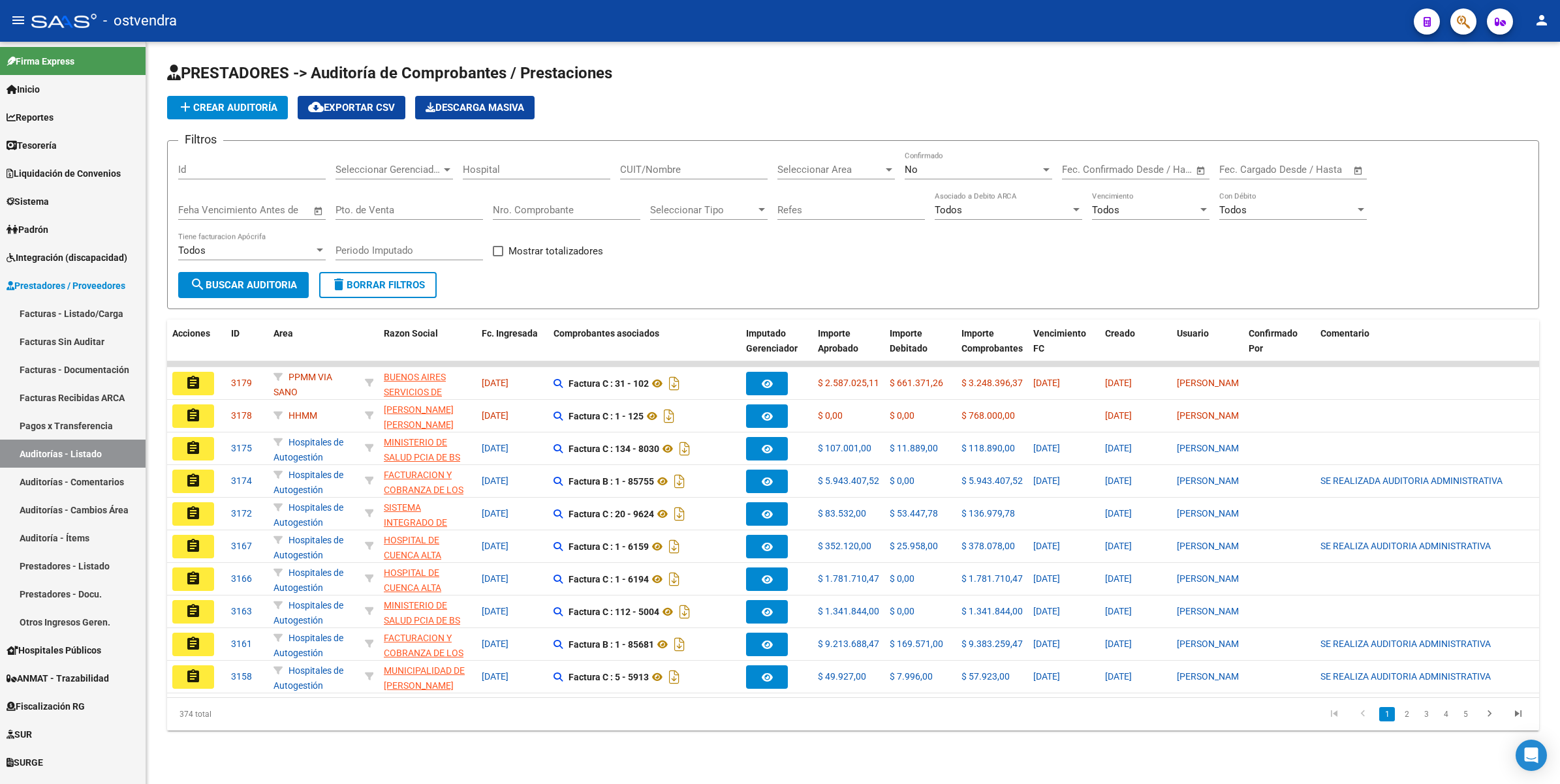
click at [966, 168] on div "No" at bounding box center [972, 170] width 135 height 12
click at [967, 106] on span "Todos" at bounding box center [979, 110] width 147 height 29
click at [380, 164] on span "Seleccionar Gerenciador" at bounding box center [388, 170] width 106 height 12
click at [370, 187] on span "S81 - OSTVENDRA" at bounding box center [376, 189] width 81 height 12
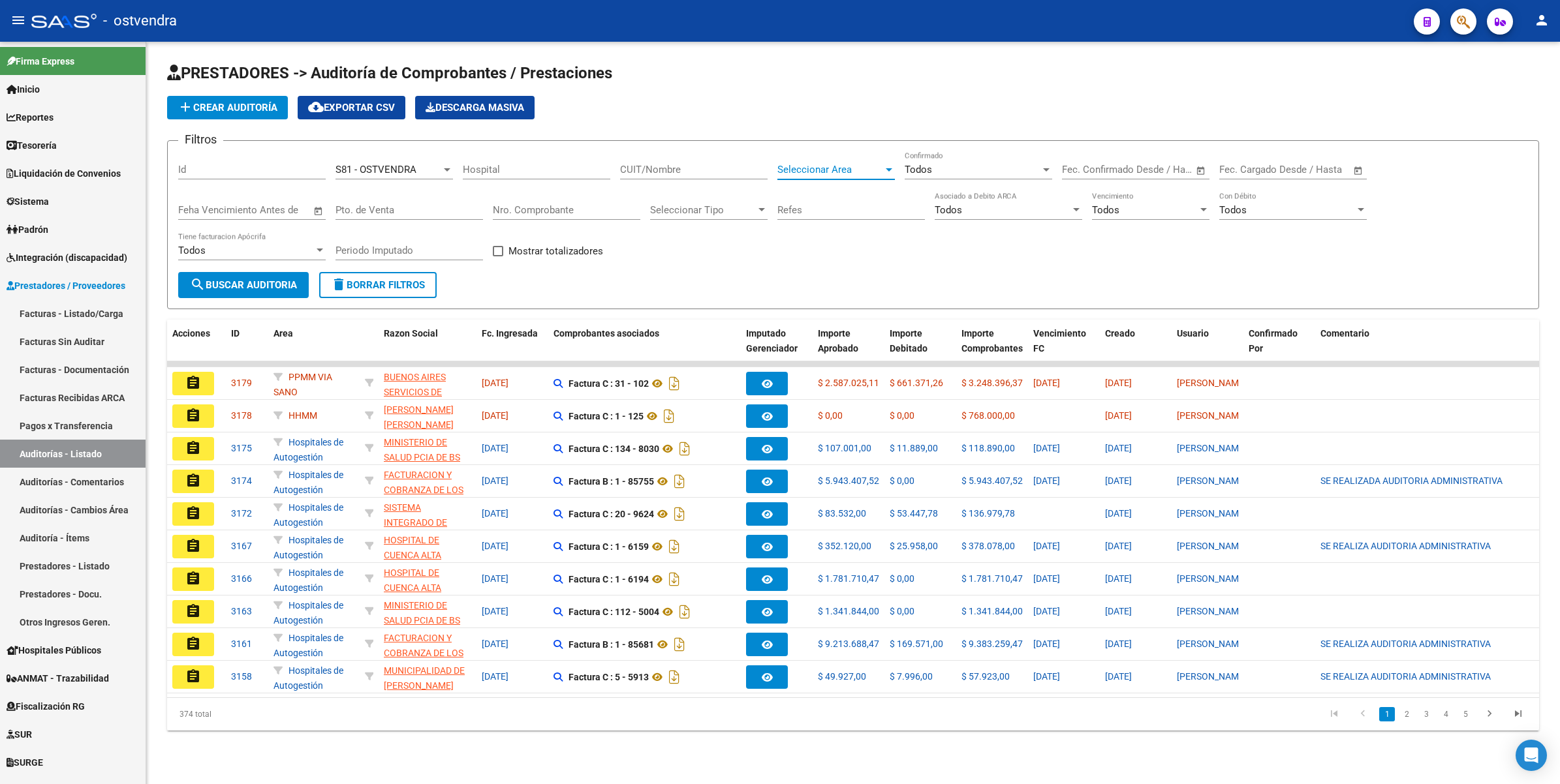
click at [862, 167] on span "Seleccionar Area" at bounding box center [830, 170] width 106 height 12
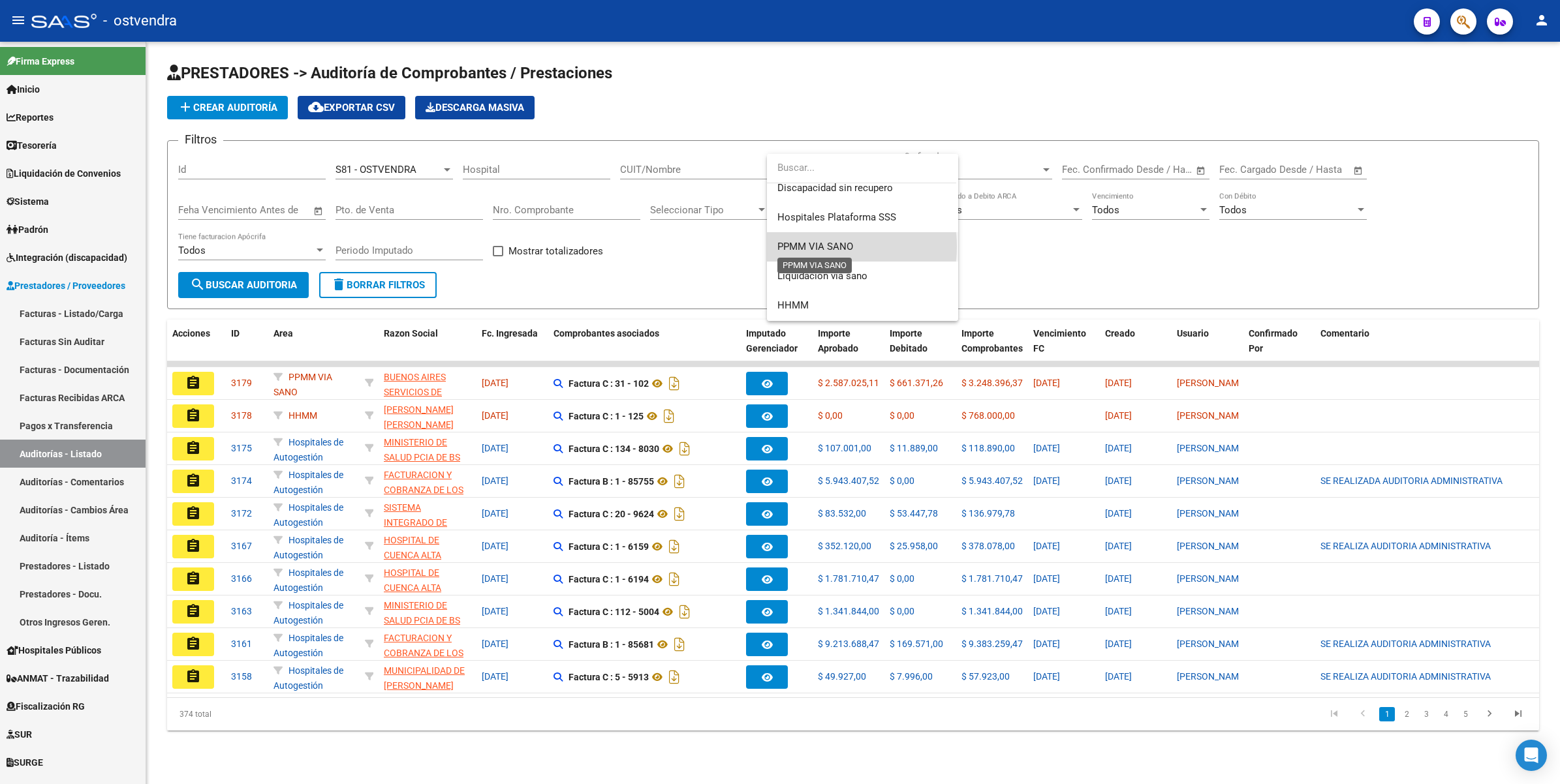
click at [821, 247] on span "PPMM VIA SANO" at bounding box center [815, 246] width 76 height 12
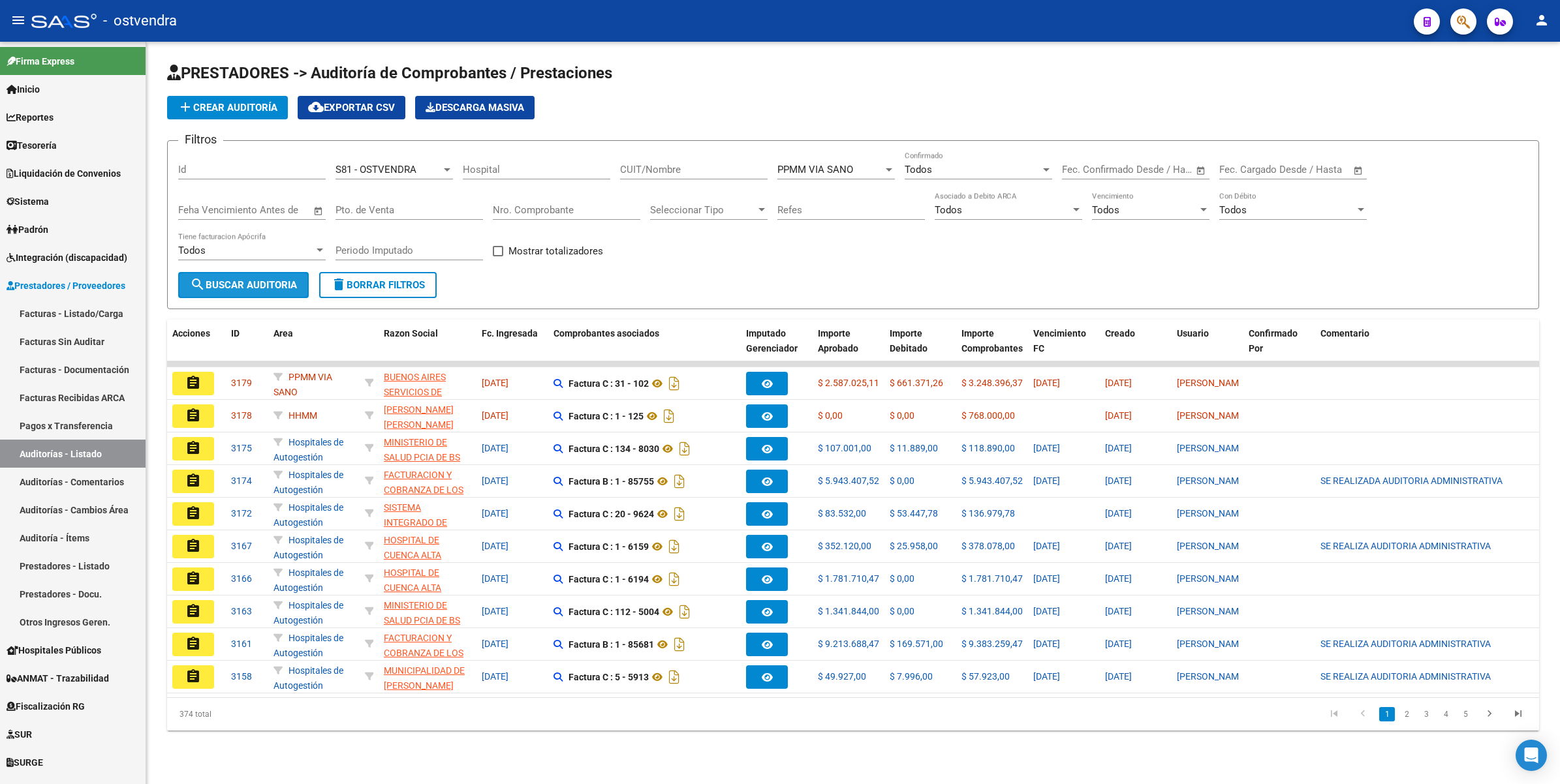
click at [243, 281] on span "search Buscar Auditoria" at bounding box center [243, 285] width 107 height 12
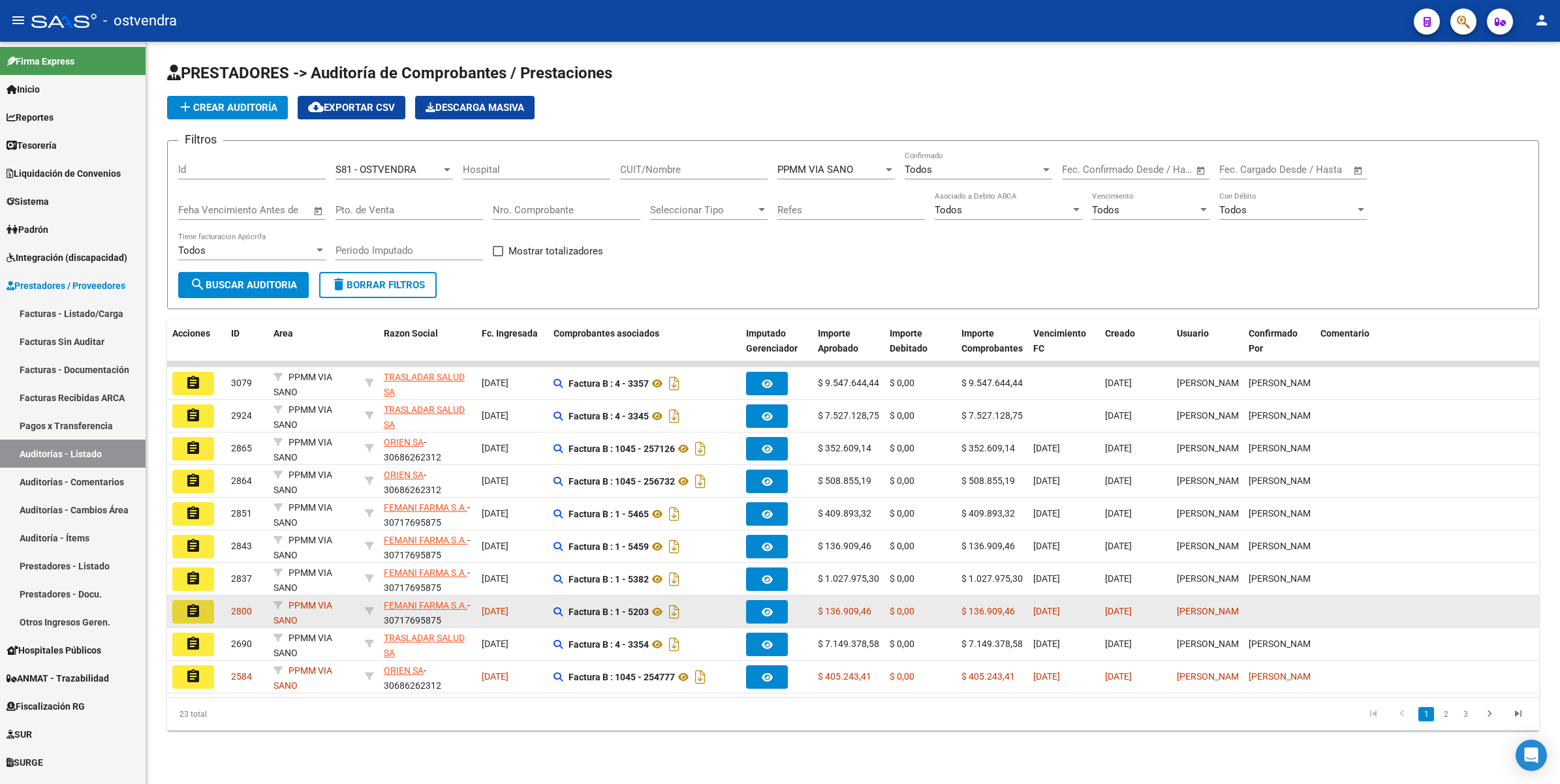
click at [190, 605] on mat-icon "assignment" at bounding box center [193, 611] width 16 height 16
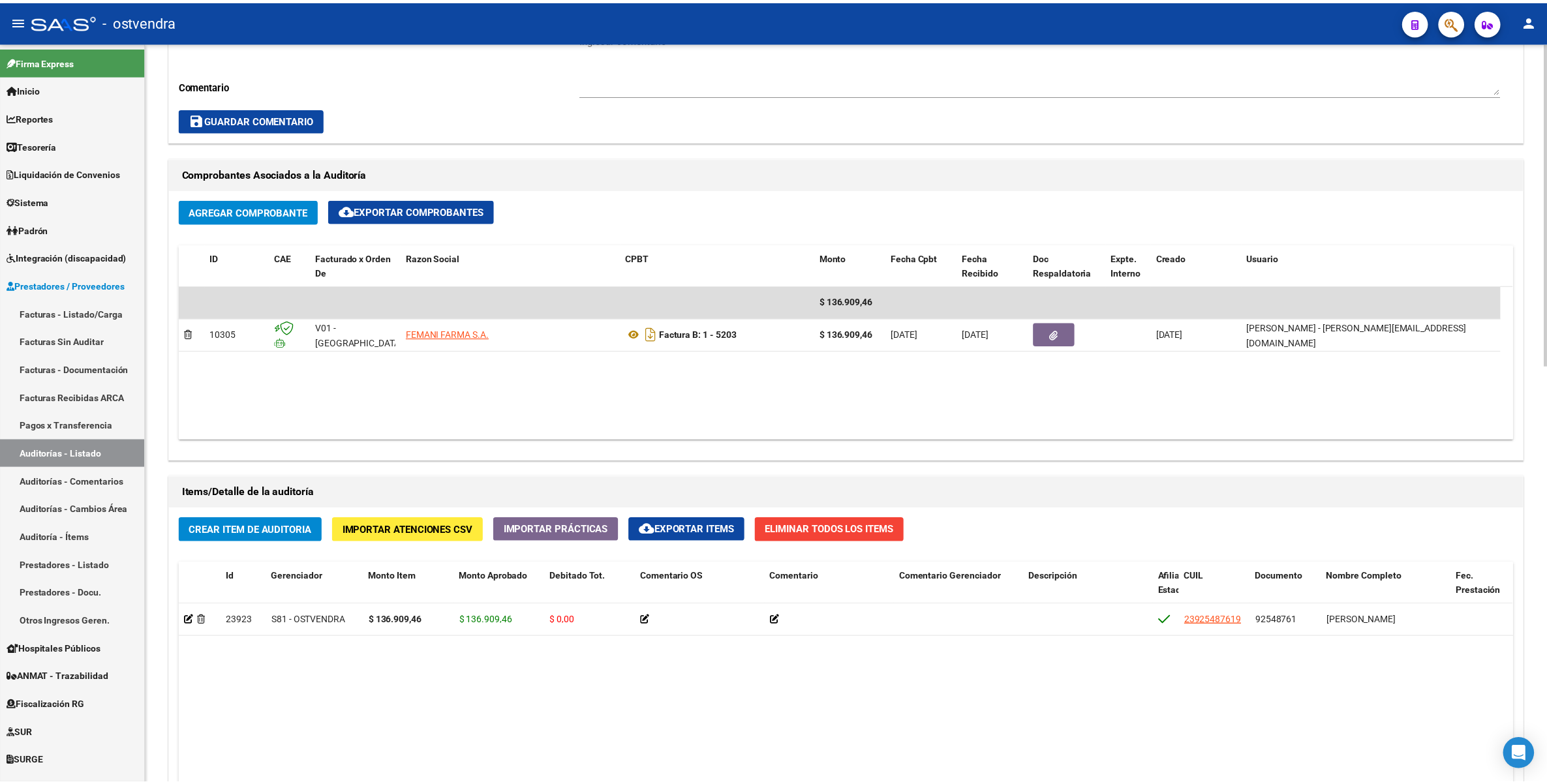
scroll to position [489, 0]
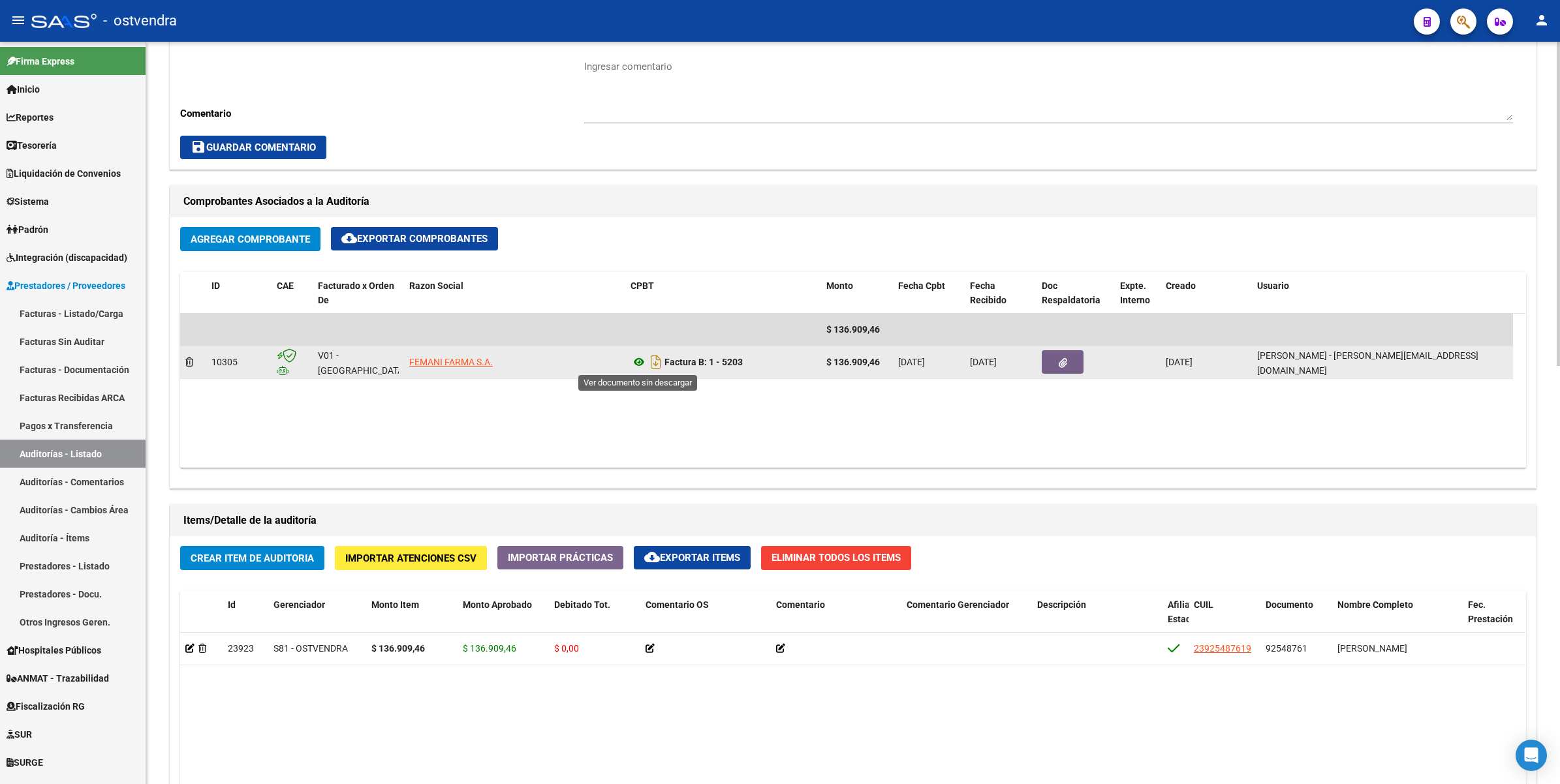
click at [640, 360] on icon at bounding box center [639, 362] width 17 height 16
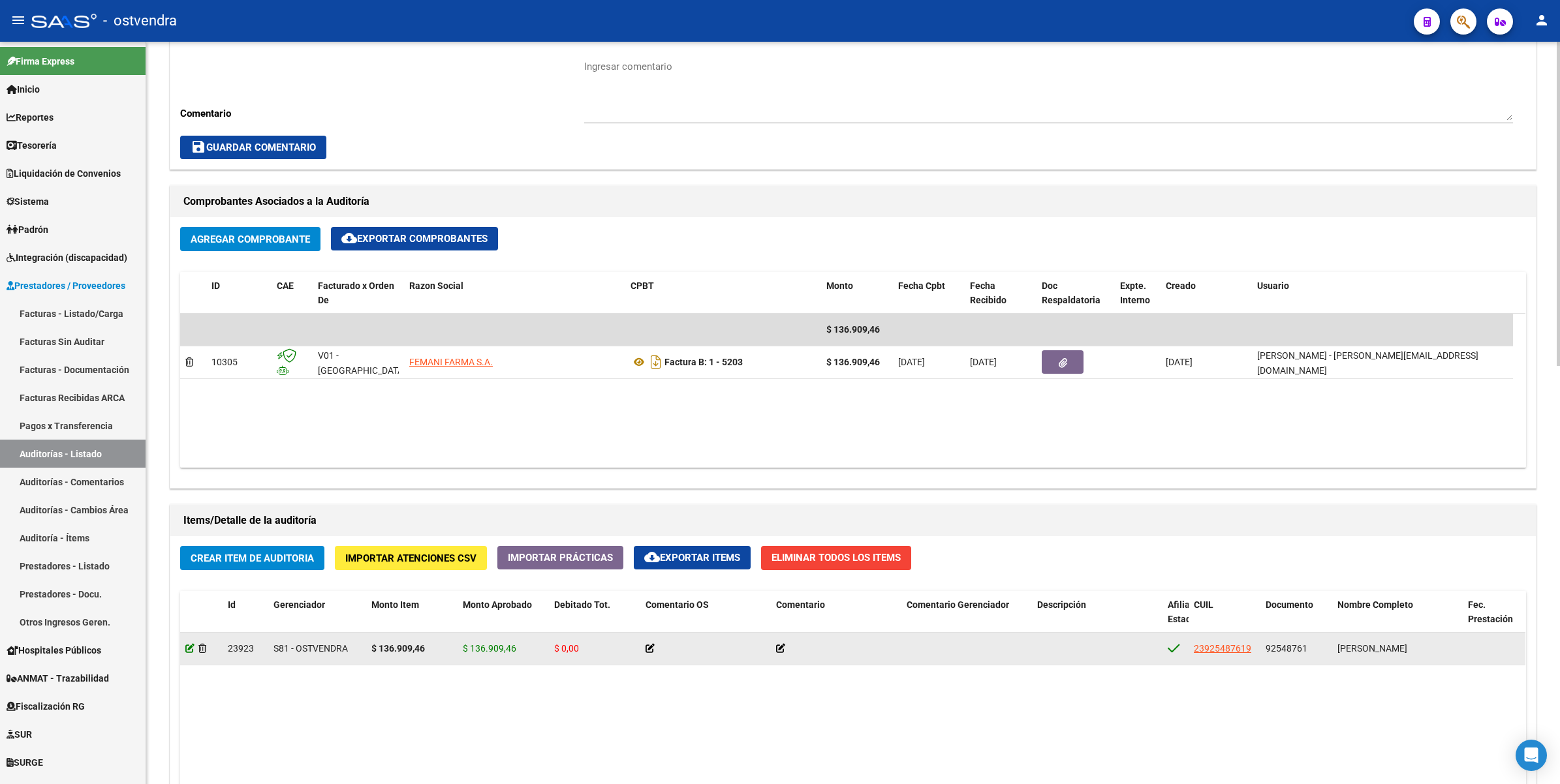
click at [187, 648] on icon at bounding box center [190, 649] width 9 height 9
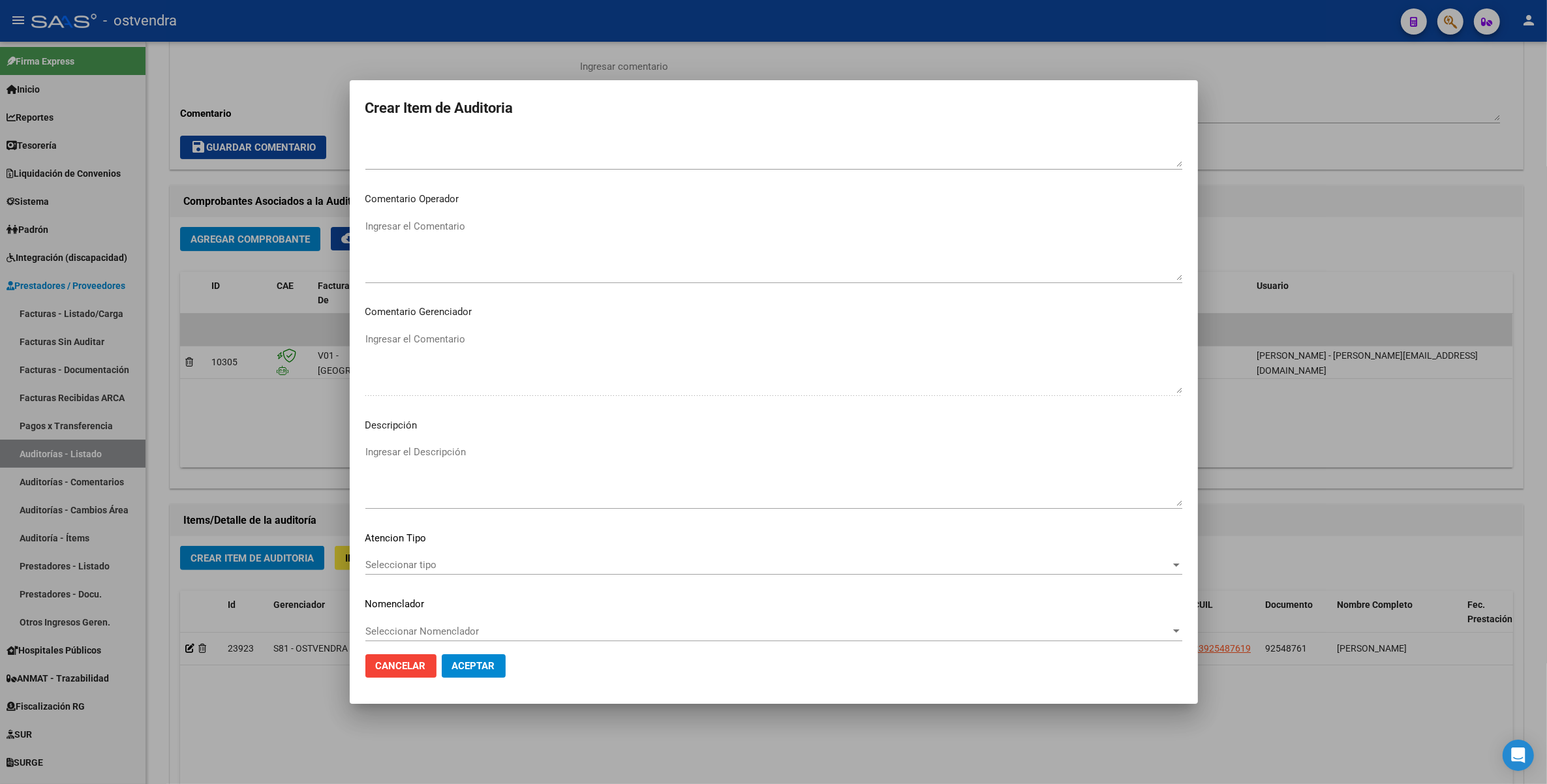
scroll to position [641, 0]
click at [418, 558] on span "Seleccionar tipo" at bounding box center [768, 556] width 805 height 12
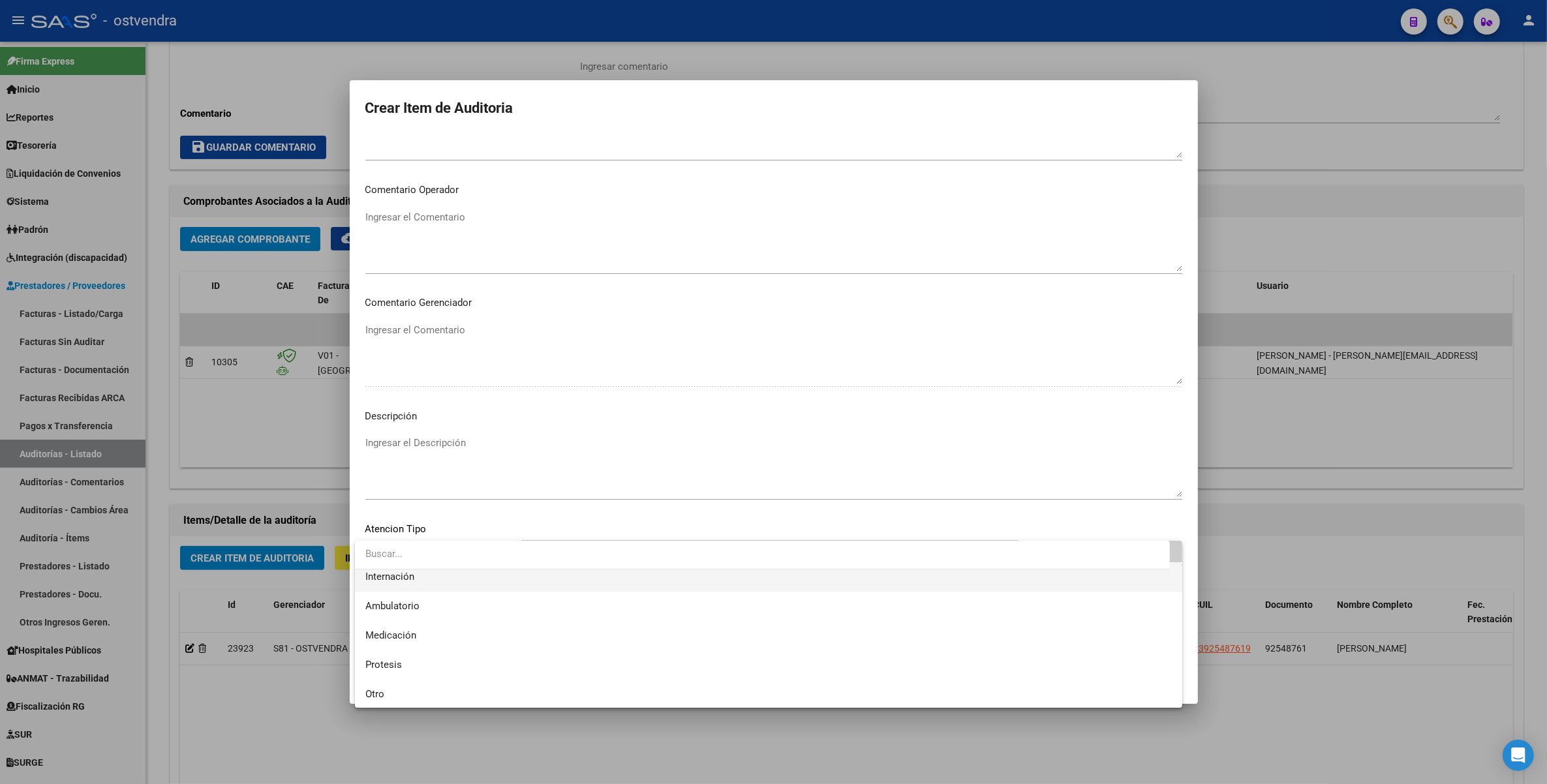
scroll to position [67, 0]
click at [388, 605] on span "Medicación" at bounding box center [391, 605] width 51 height 12
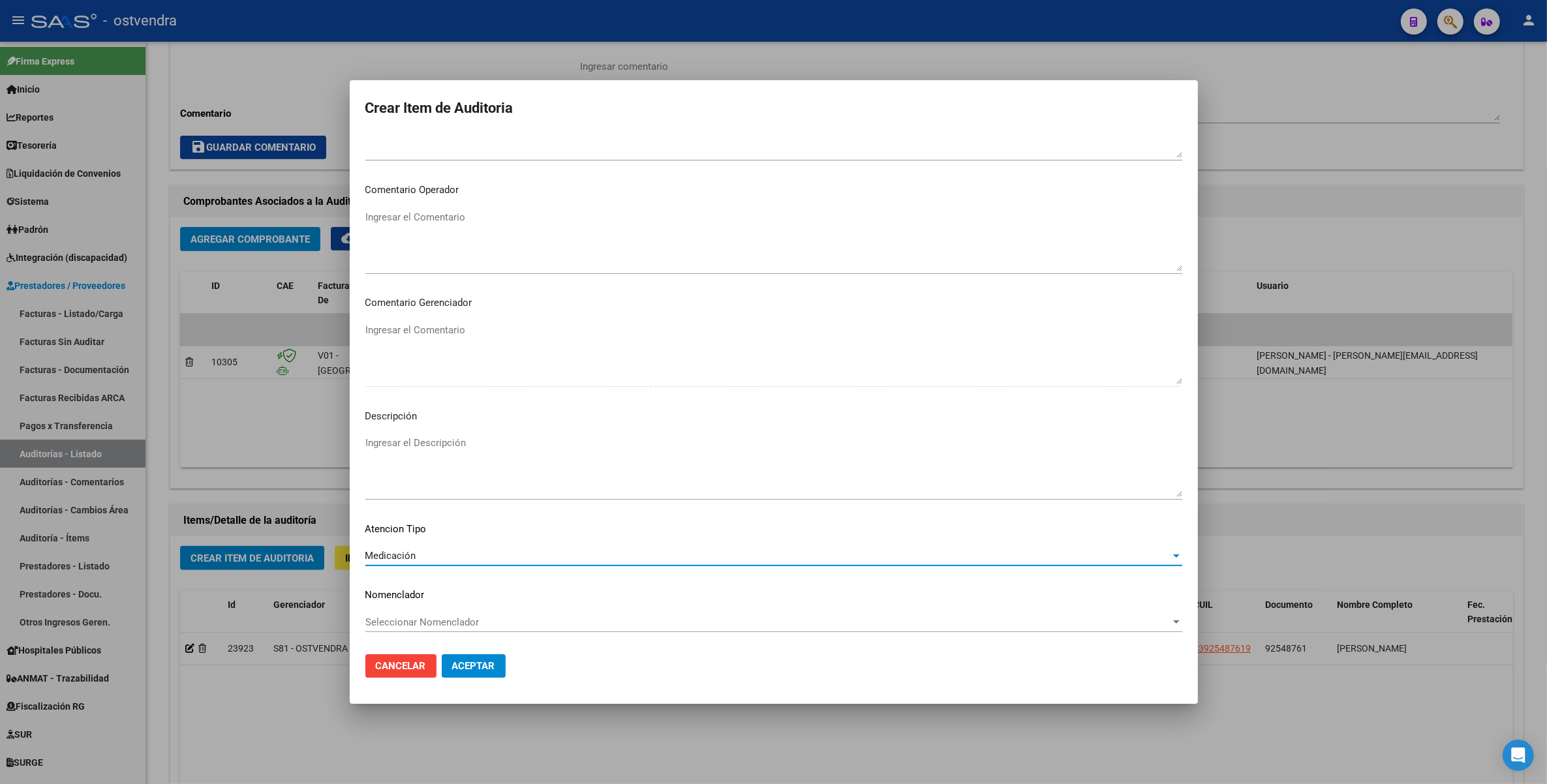
click at [416, 444] on textarea "Ingresar el Descripción" at bounding box center [774, 466] width 817 height 62
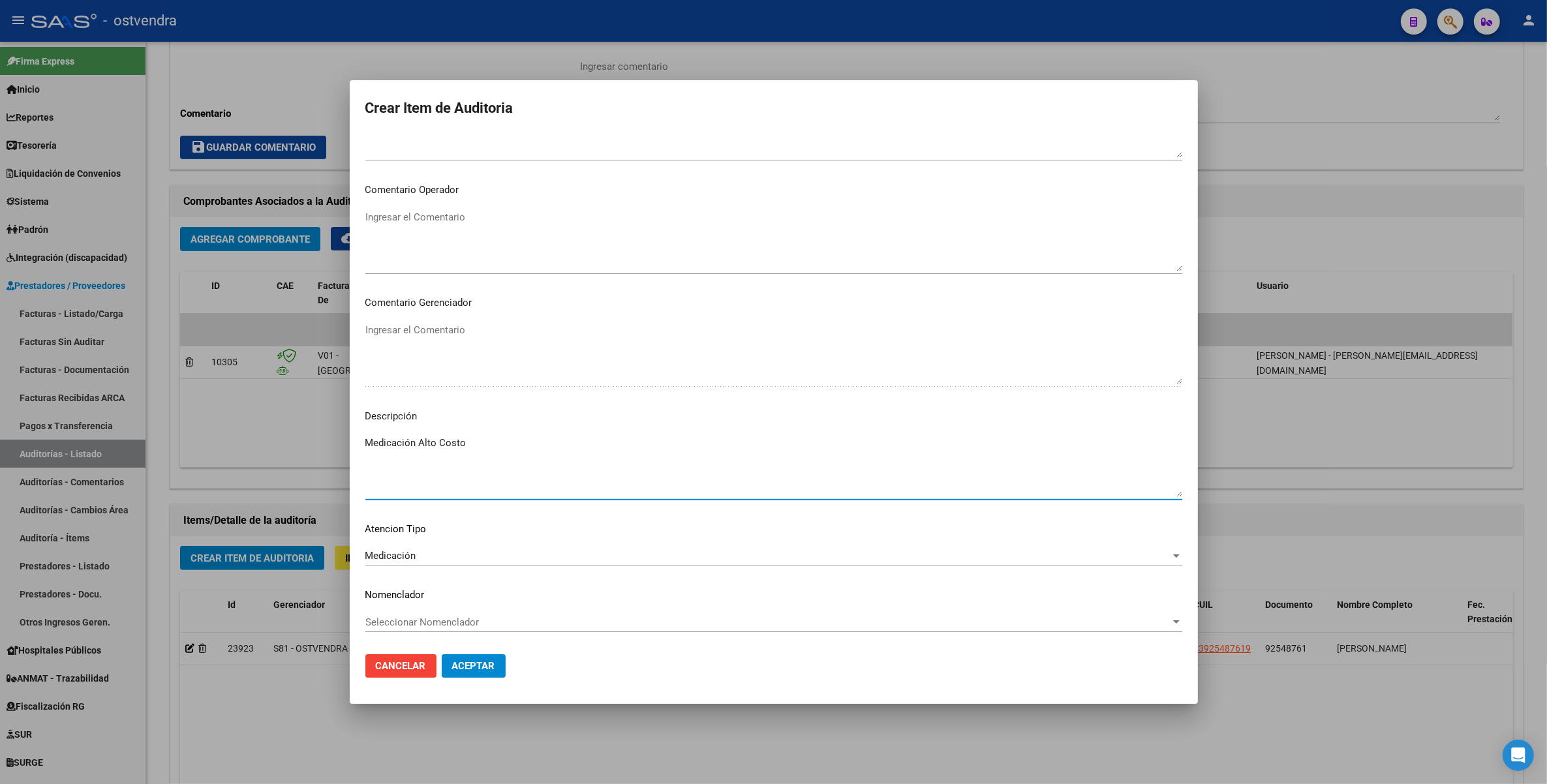
type textarea "Medicación Alto Costo"
click at [460, 663] on span "Aceptar" at bounding box center [474, 666] width 43 height 12
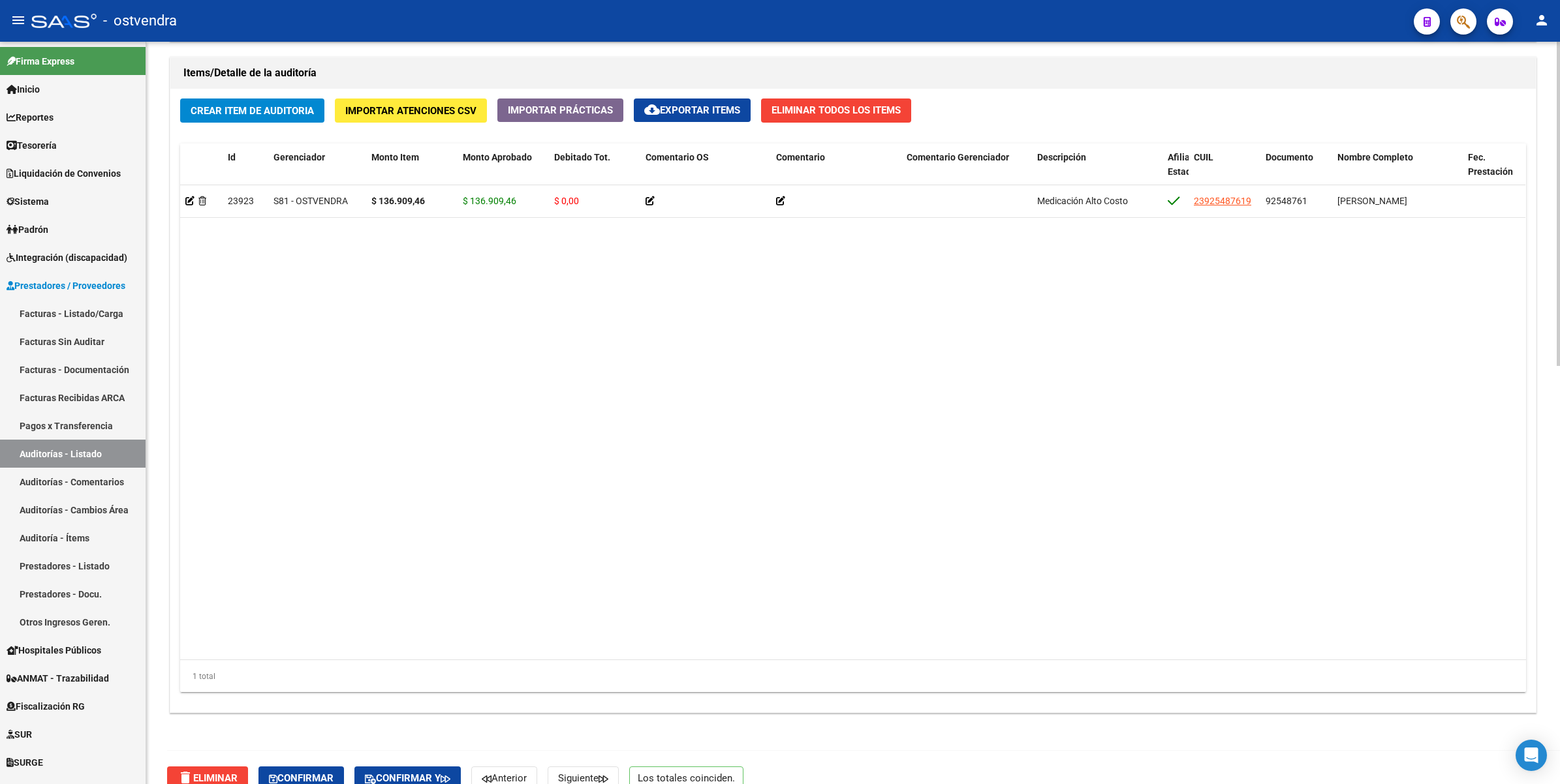
scroll to position [957, 0]
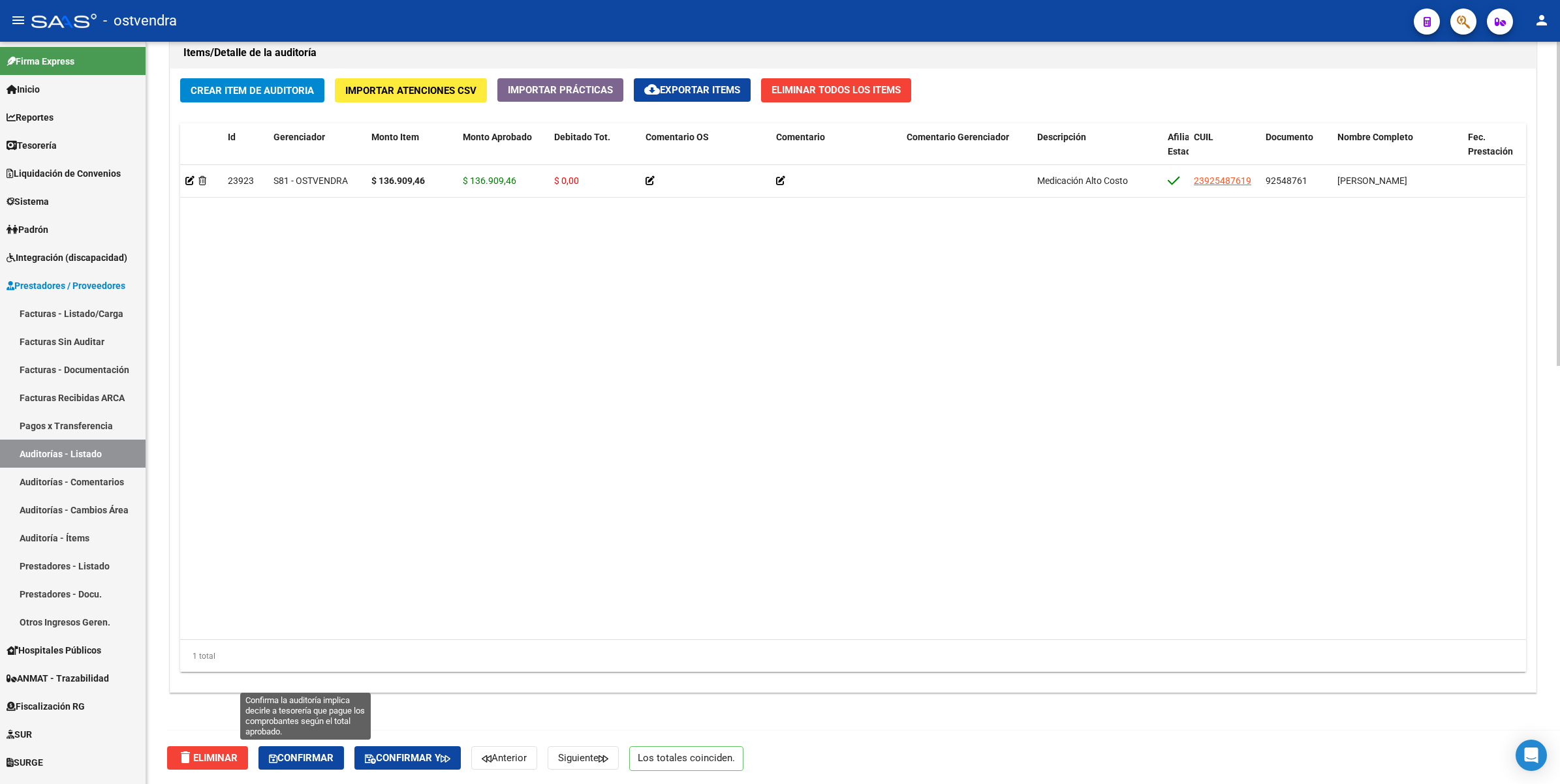
click at [307, 762] on button "Confirmar" at bounding box center [300, 757] width 86 height 23
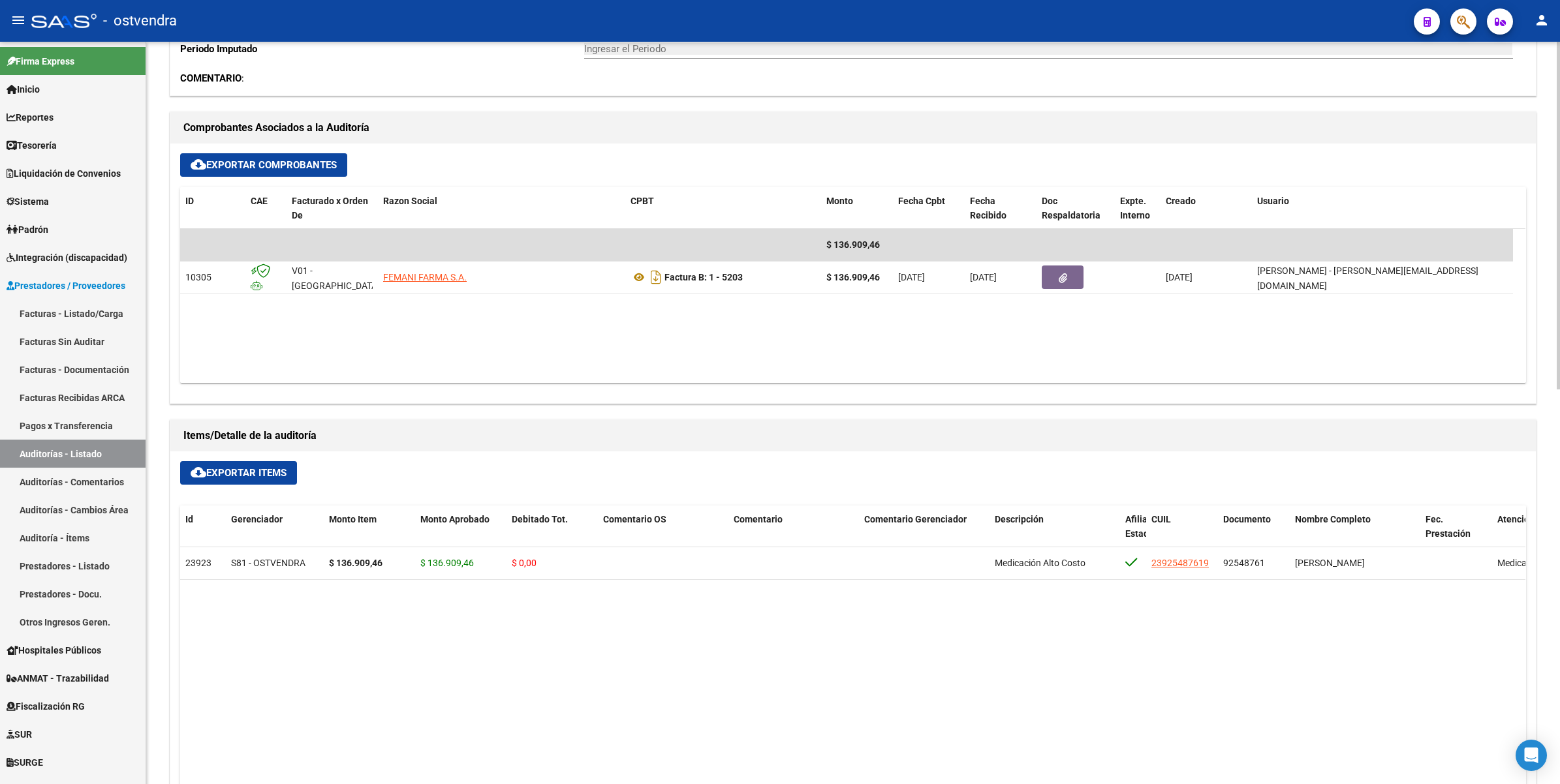
scroll to position [435, 0]
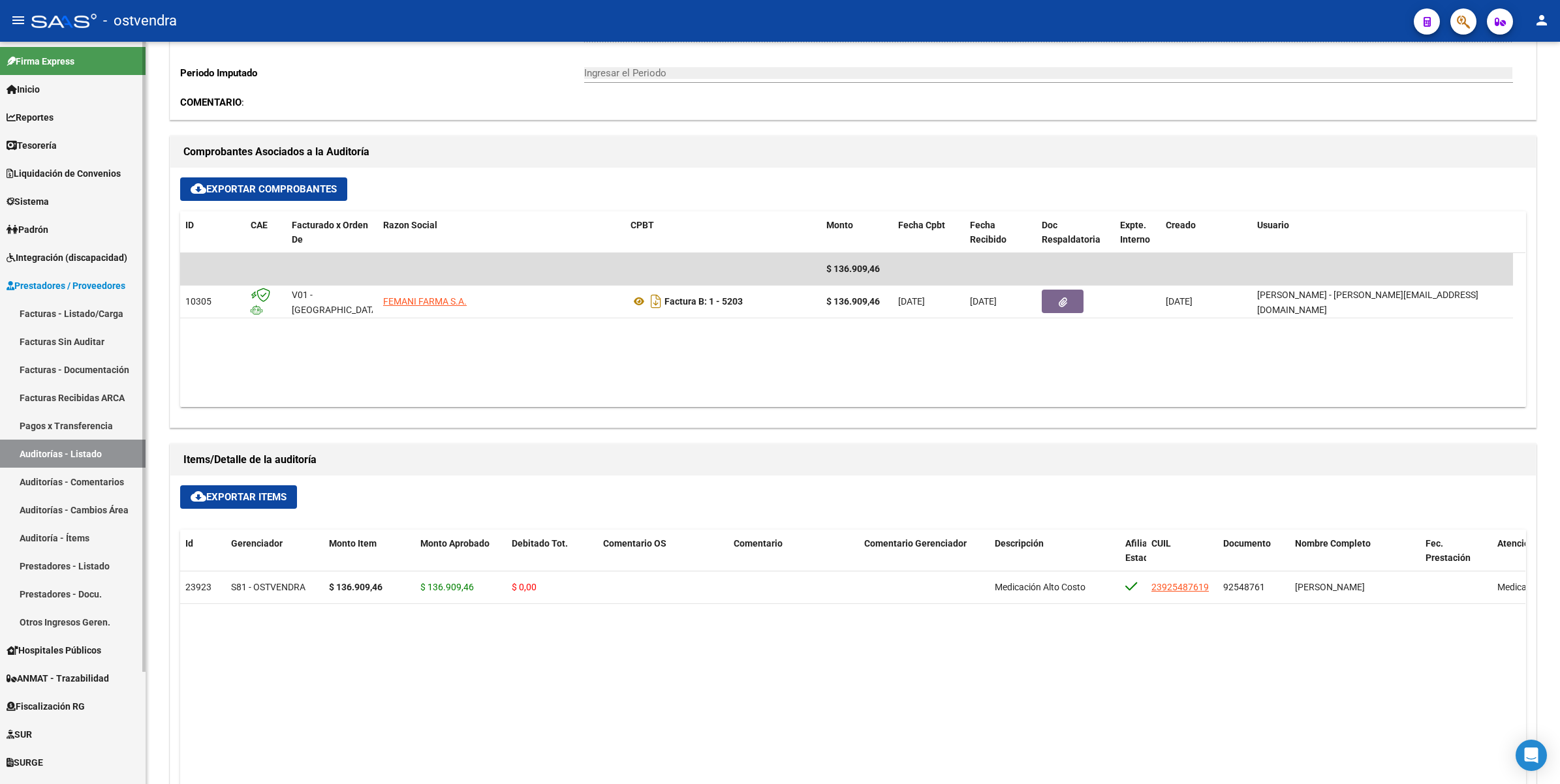
click at [41, 444] on link "Auditorías - Listado" at bounding box center [73, 453] width 146 height 28
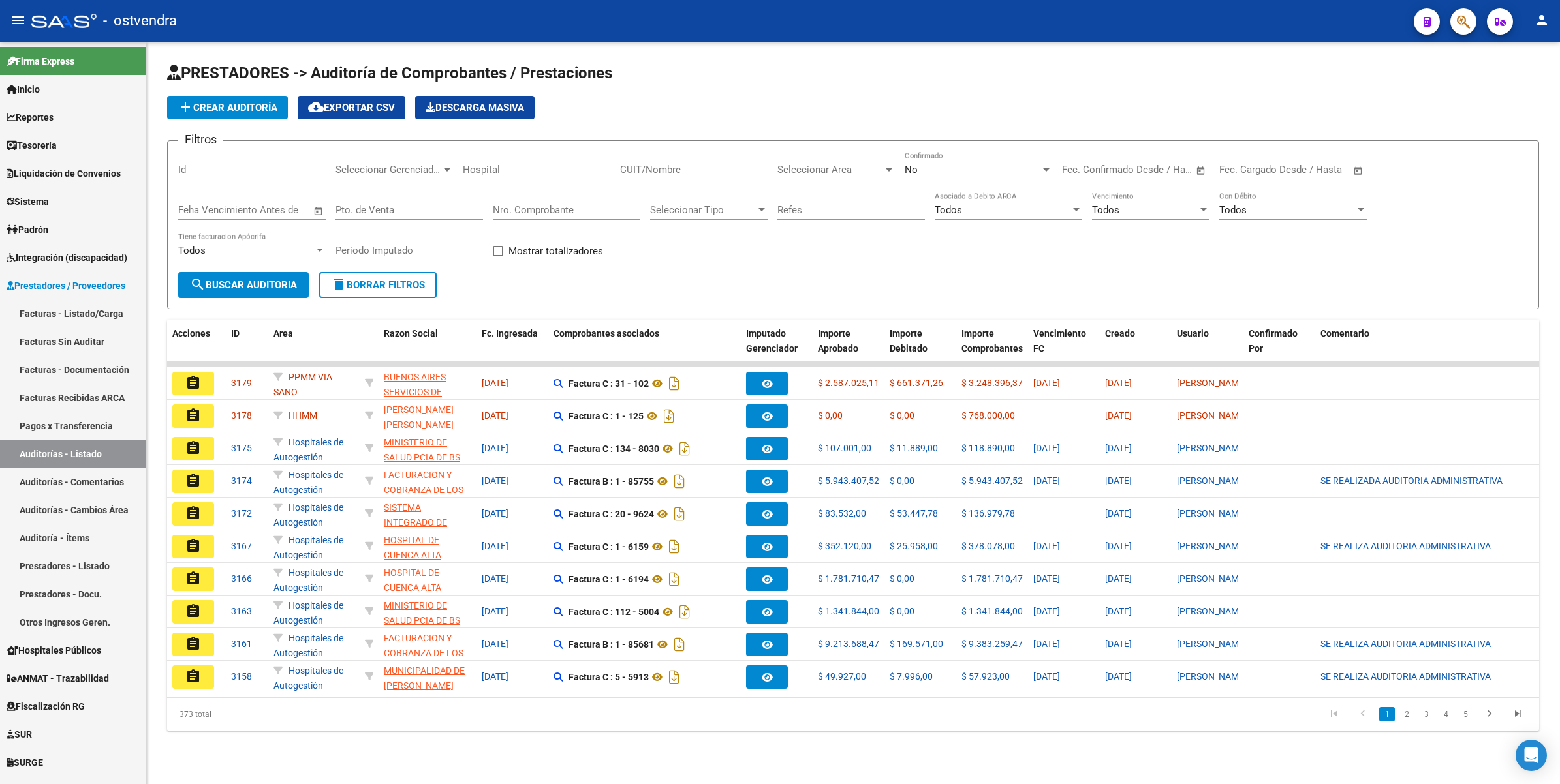
click at [940, 164] on div "No" at bounding box center [972, 170] width 135 height 12
click at [941, 106] on span "Todos" at bounding box center [979, 110] width 147 height 29
click at [415, 165] on span "Seleccionar Gerenciador" at bounding box center [388, 170] width 106 height 12
click at [364, 187] on span "S81 - OSTVENDRA" at bounding box center [376, 189] width 81 height 12
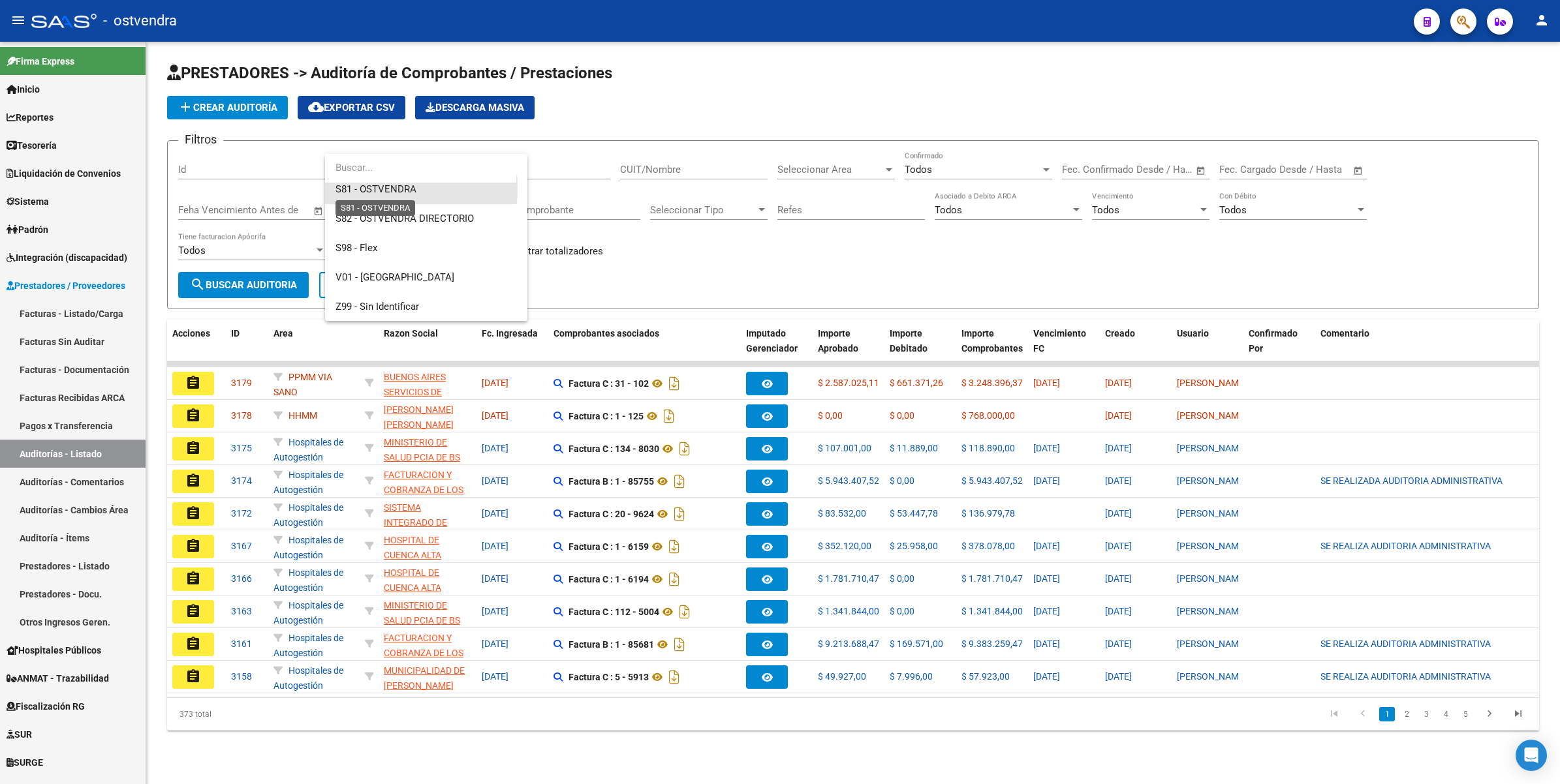
scroll to position [146, 0]
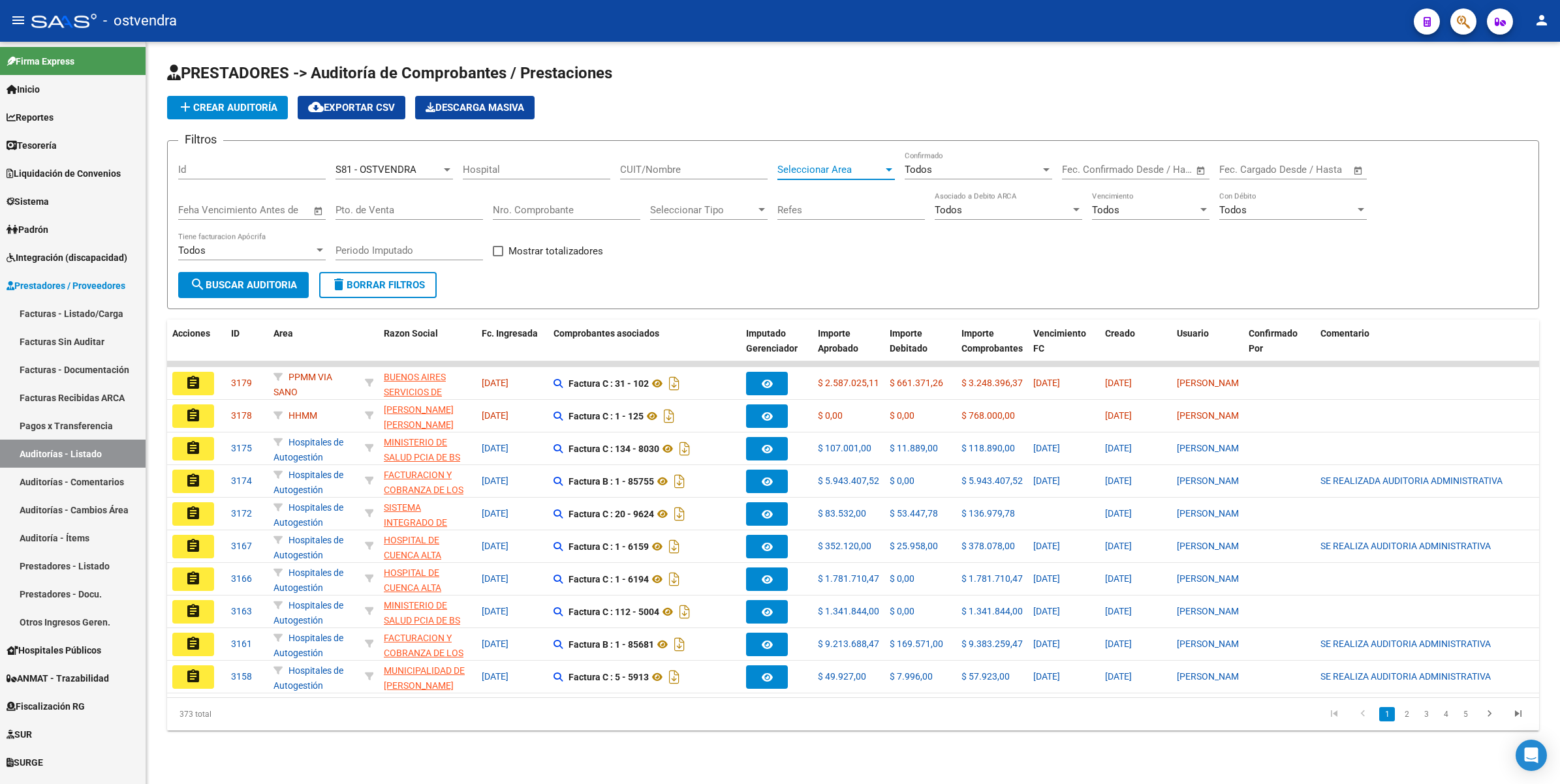
click at [889, 169] on div at bounding box center [888, 170] width 6 height 4
click at [819, 243] on span "PPMM VIA SANO" at bounding box center [815, 246] width 76 height 12
click at [249, 281] on span "search Buscar Auditoria" at bounding box center [243, 285] width 107 height 12
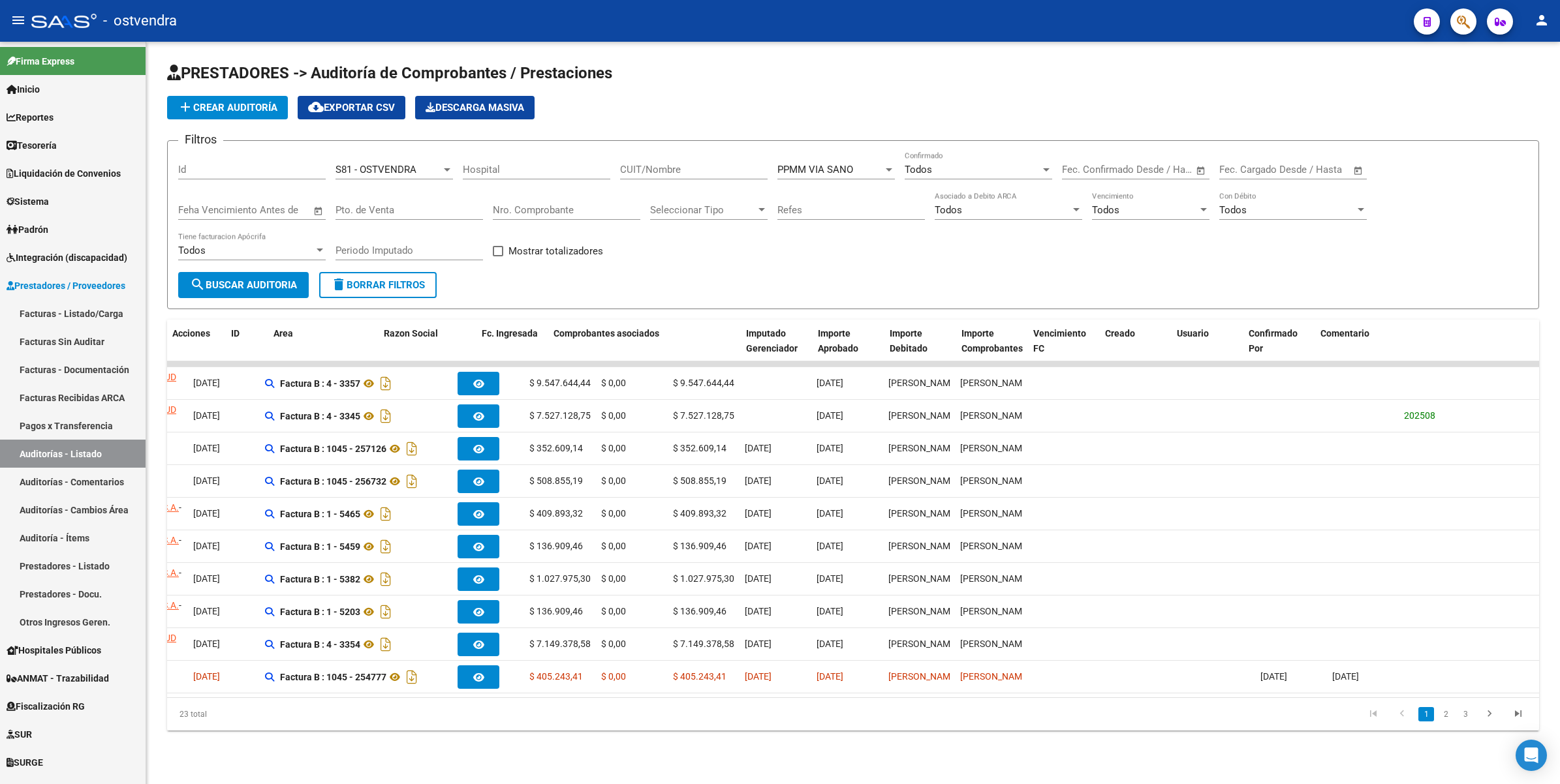
scroll to position [0, 0]
